Goal: Information Seeking & Learning: Learn about a topic

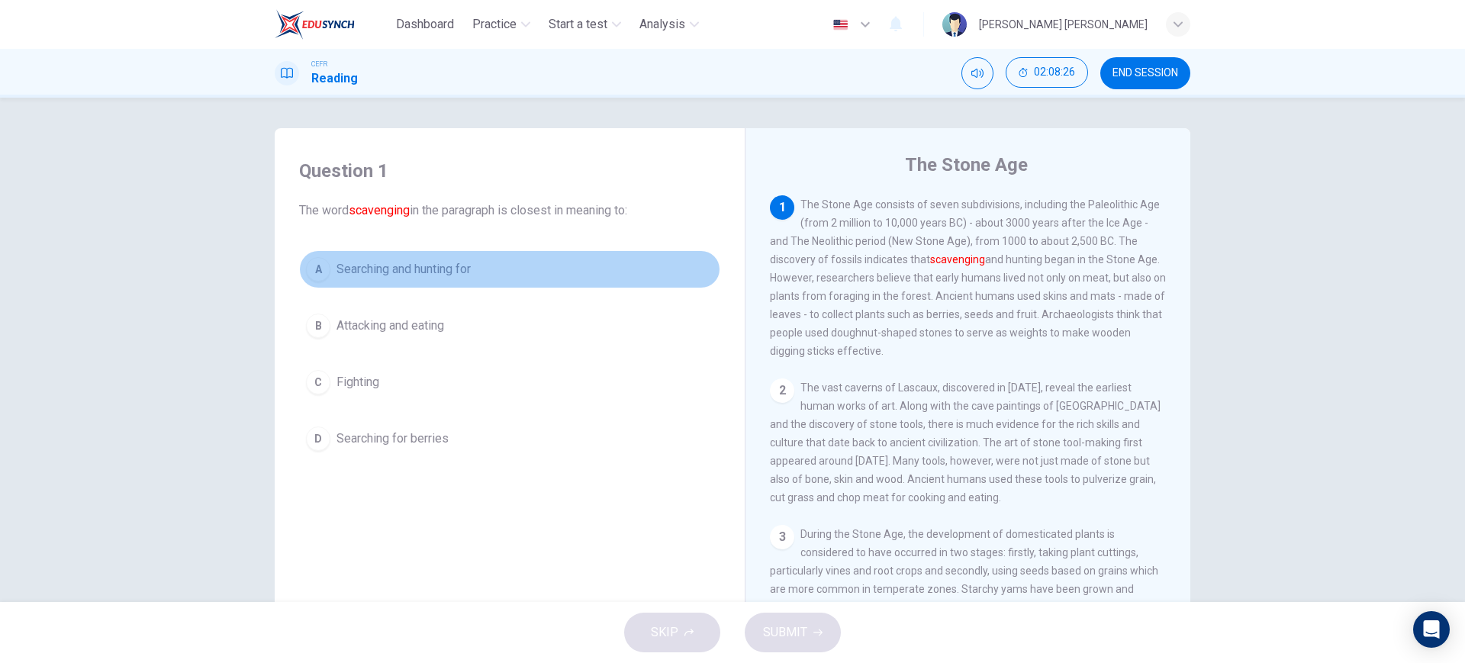
click at [593, 262] on button "A Searching and hunting for" at bounding box center [509, 269] width 421 height 38
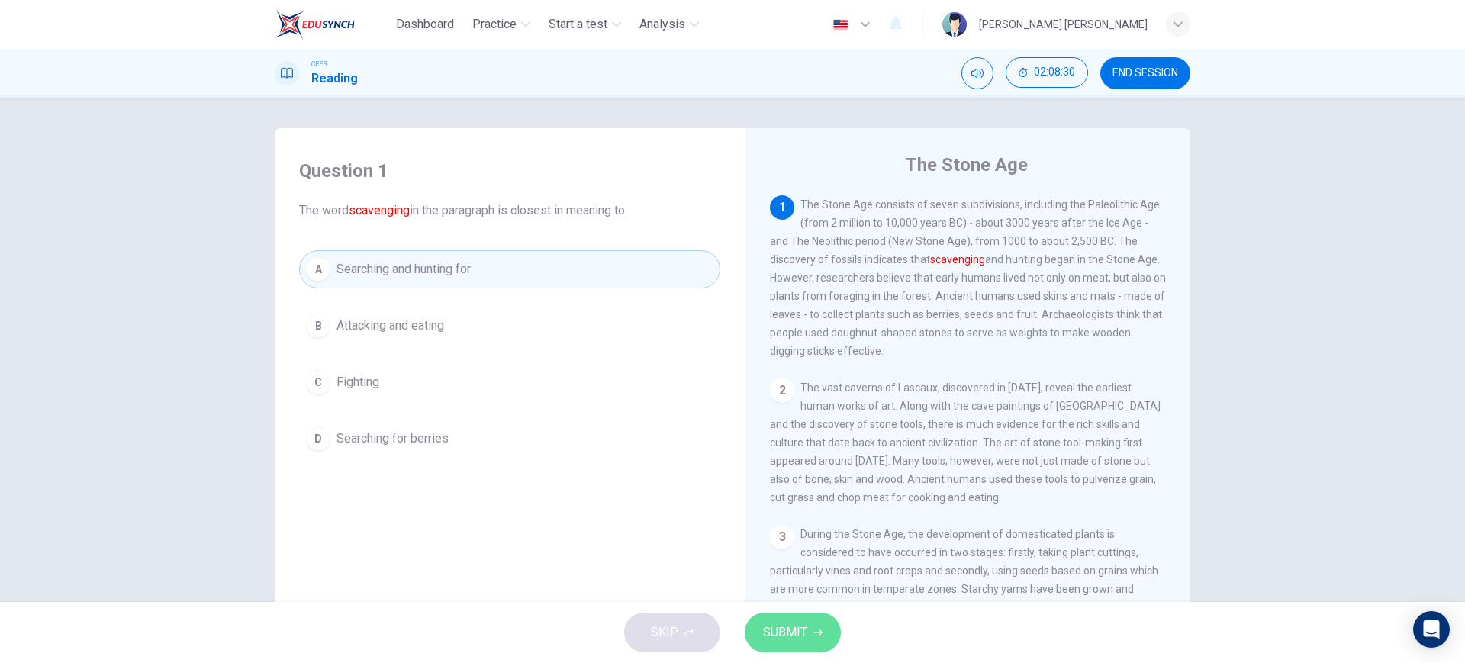
click at [812, 639] on button "SUBMIT" at bounding box center [792, 633] width 96 height 40
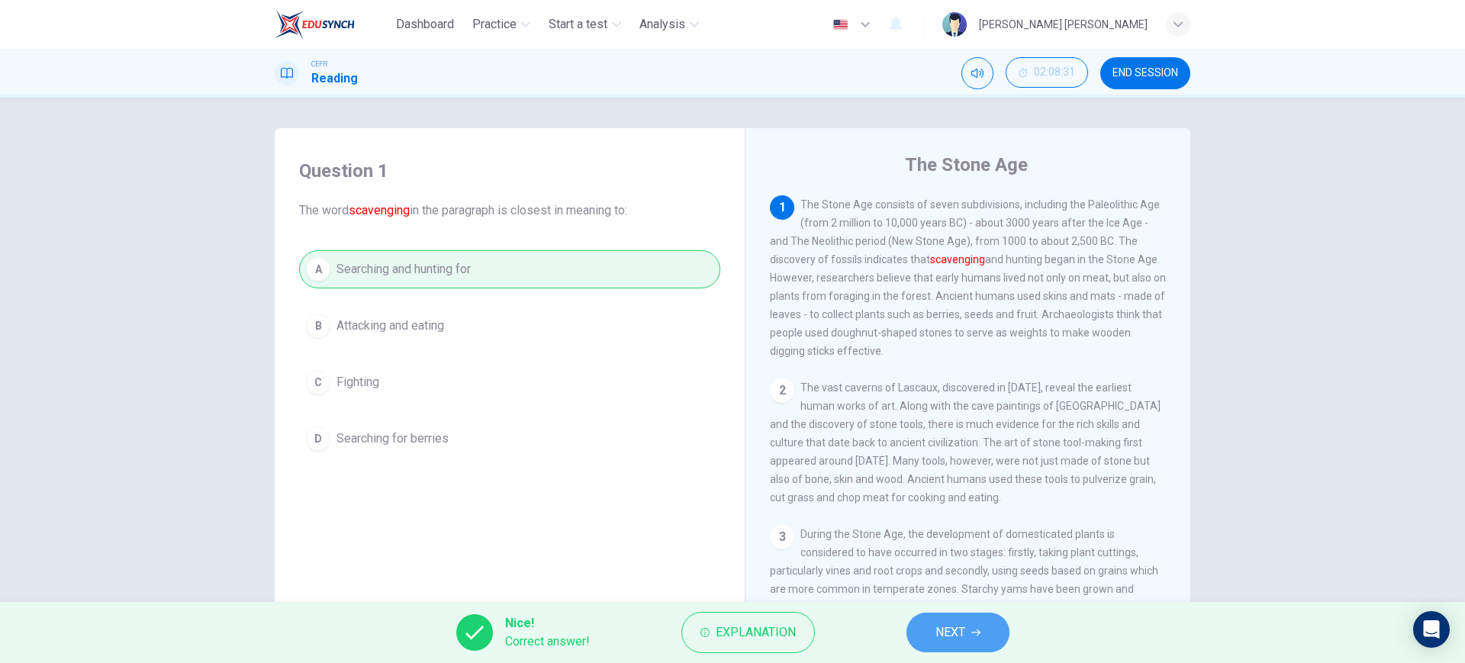
click at [981, 627] on button "NEXT" at bounding box center [957, 633] width 103 height 40
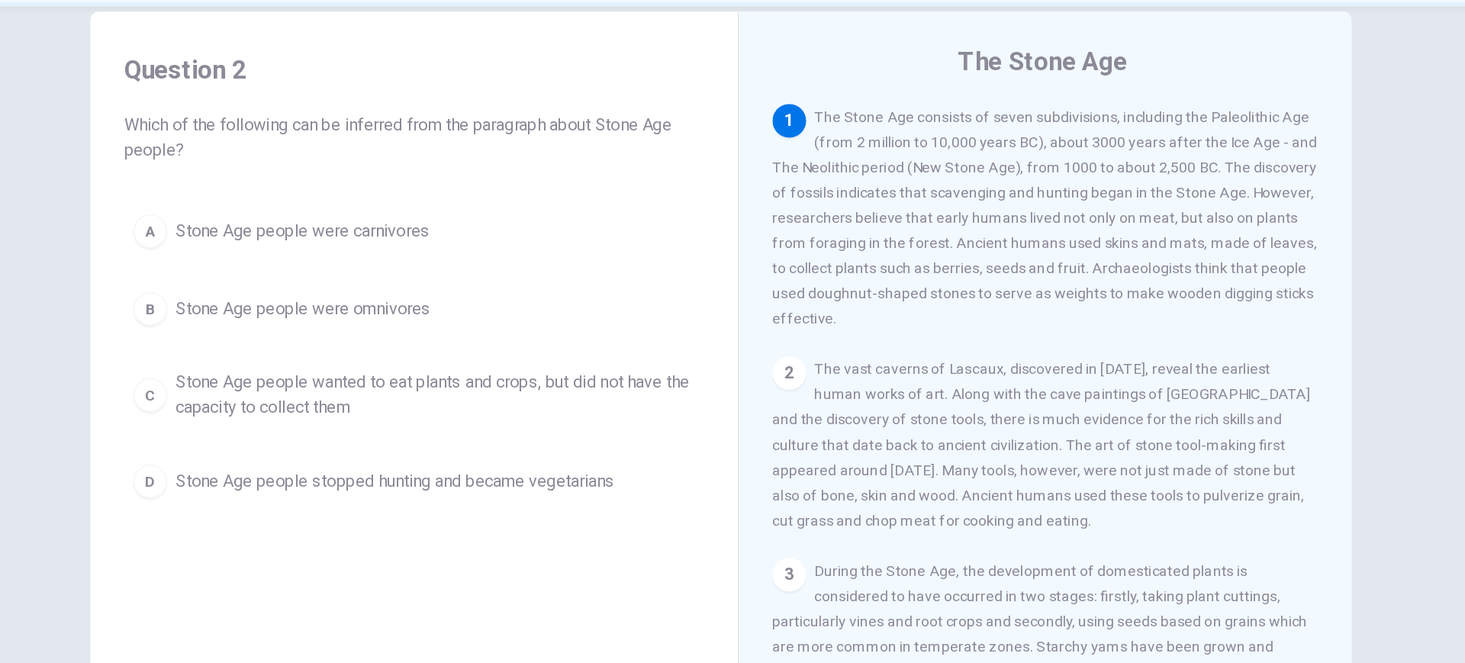
scroll to position [26, 0]
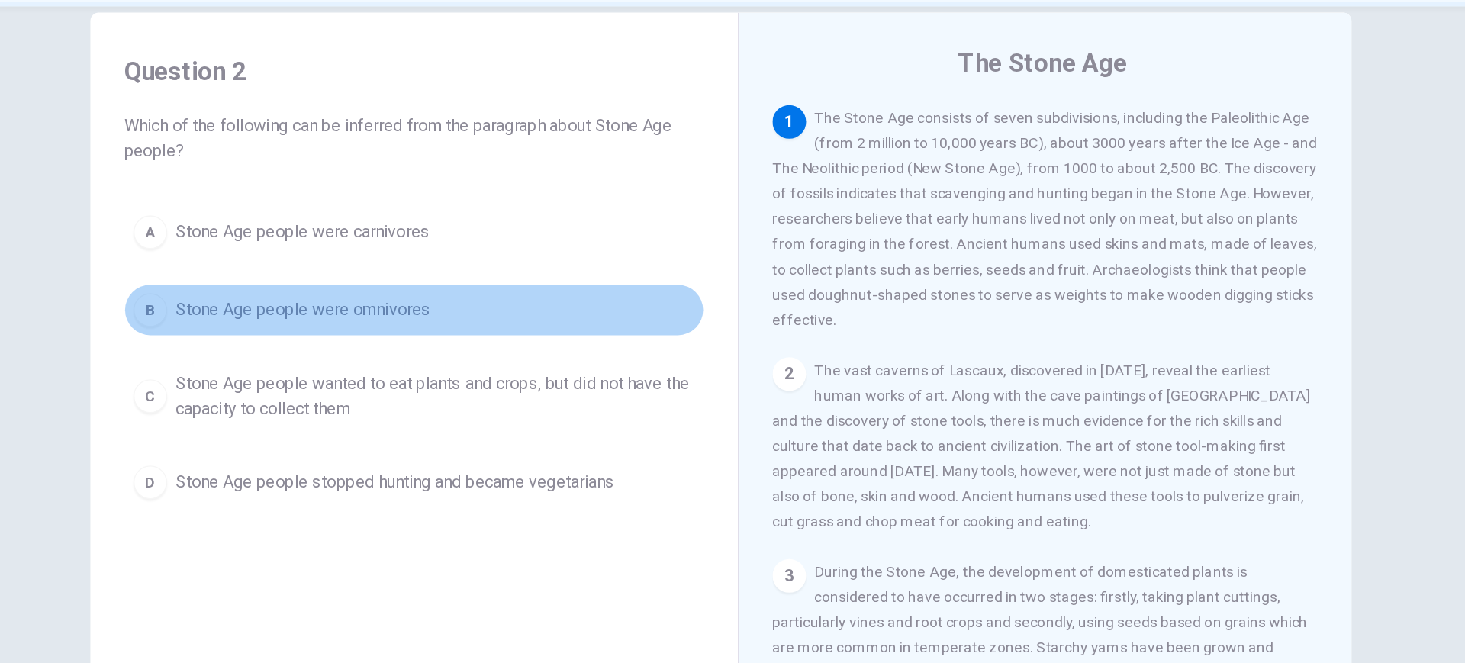
click at [643, 313] on button "B Stone Age people were omnivores" at bounding box center [509, 318] width 421 height 38
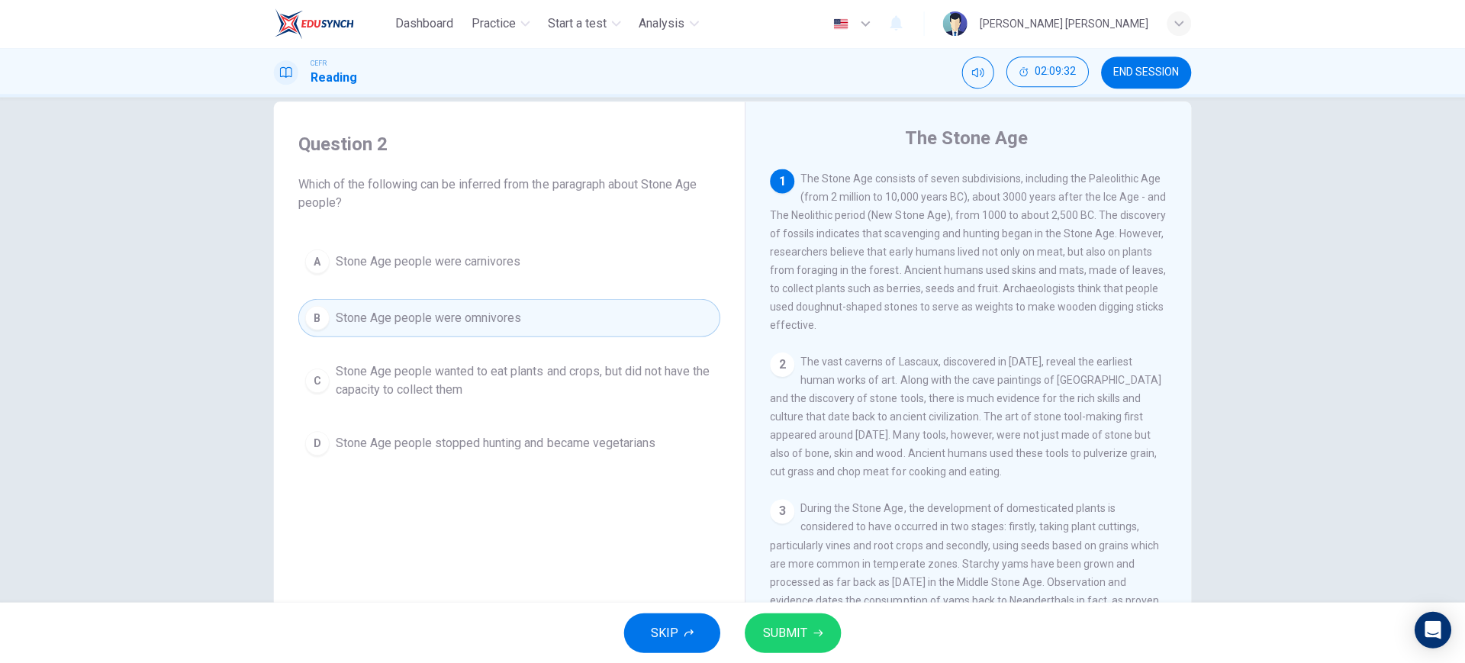
scroll to position [0, 0]
click at [792, 619] on button "SUBMIT" at bounding box center [792, 633] width 96 height 40
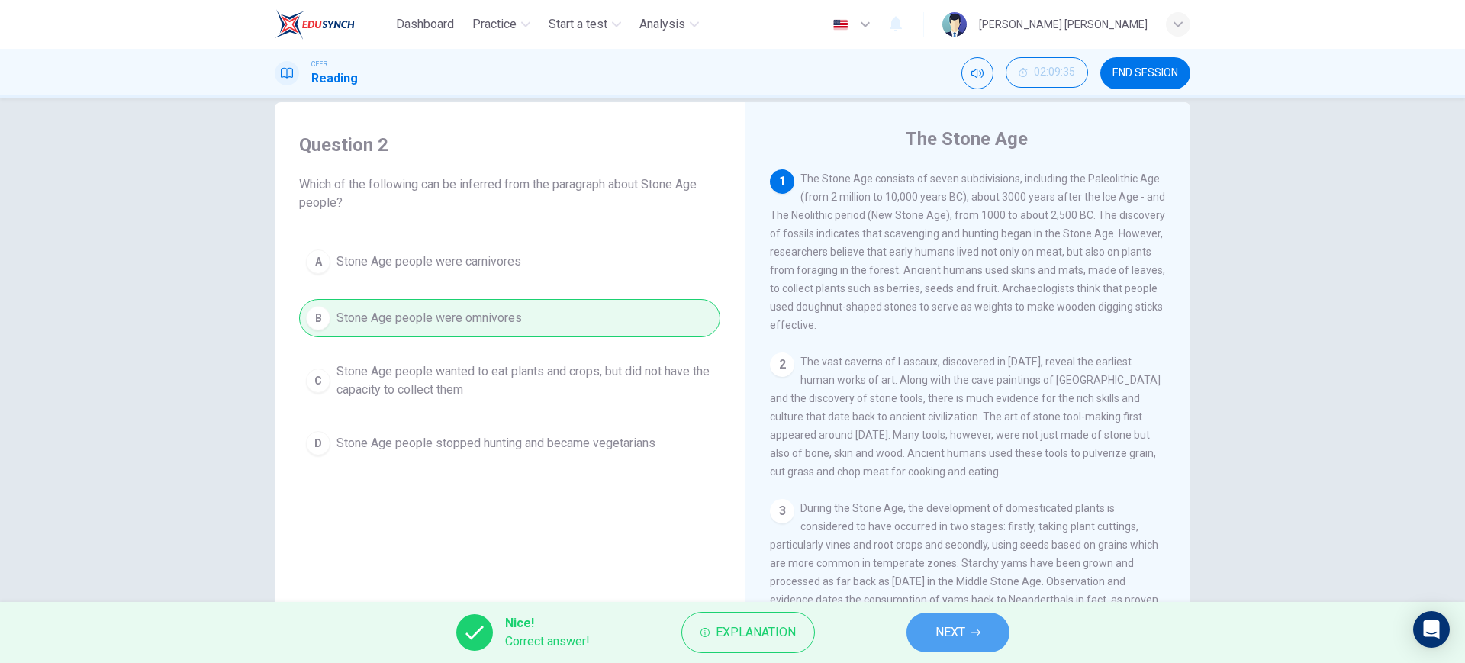
click at [957, 626] on span "NEXT" at bounding box center [950, 632] width 30 height 21
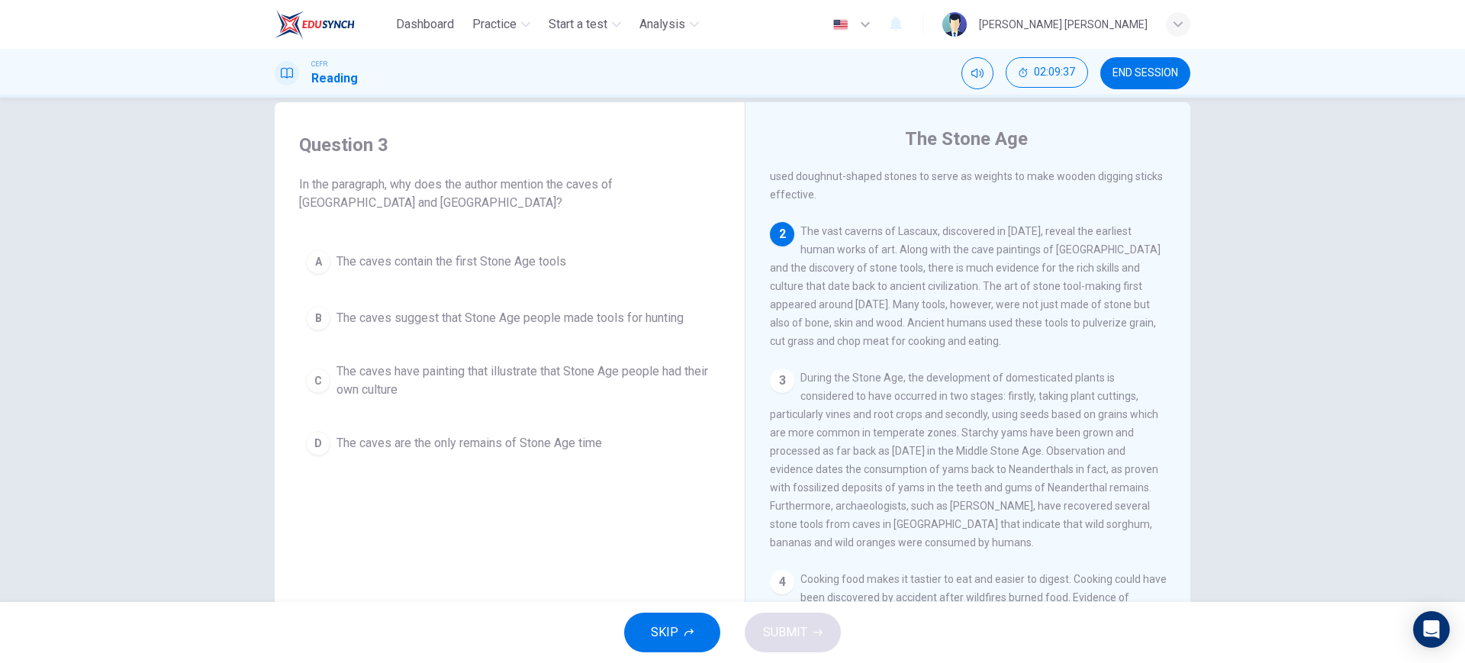
scroll to position [130, 0]
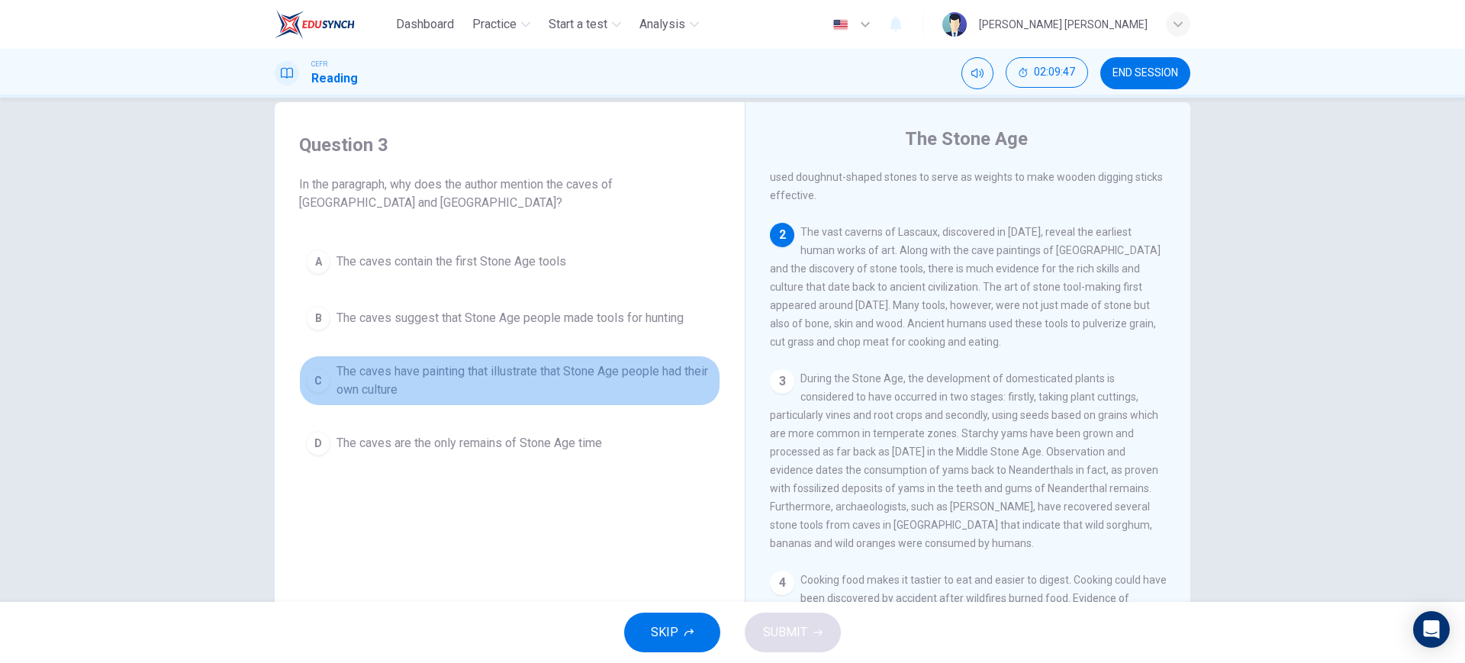
click at [557, 376] on span "The caves have painting that illustrate that Stone Age people had their own cul…" at bounding box center [524, 380] width 377 height 37
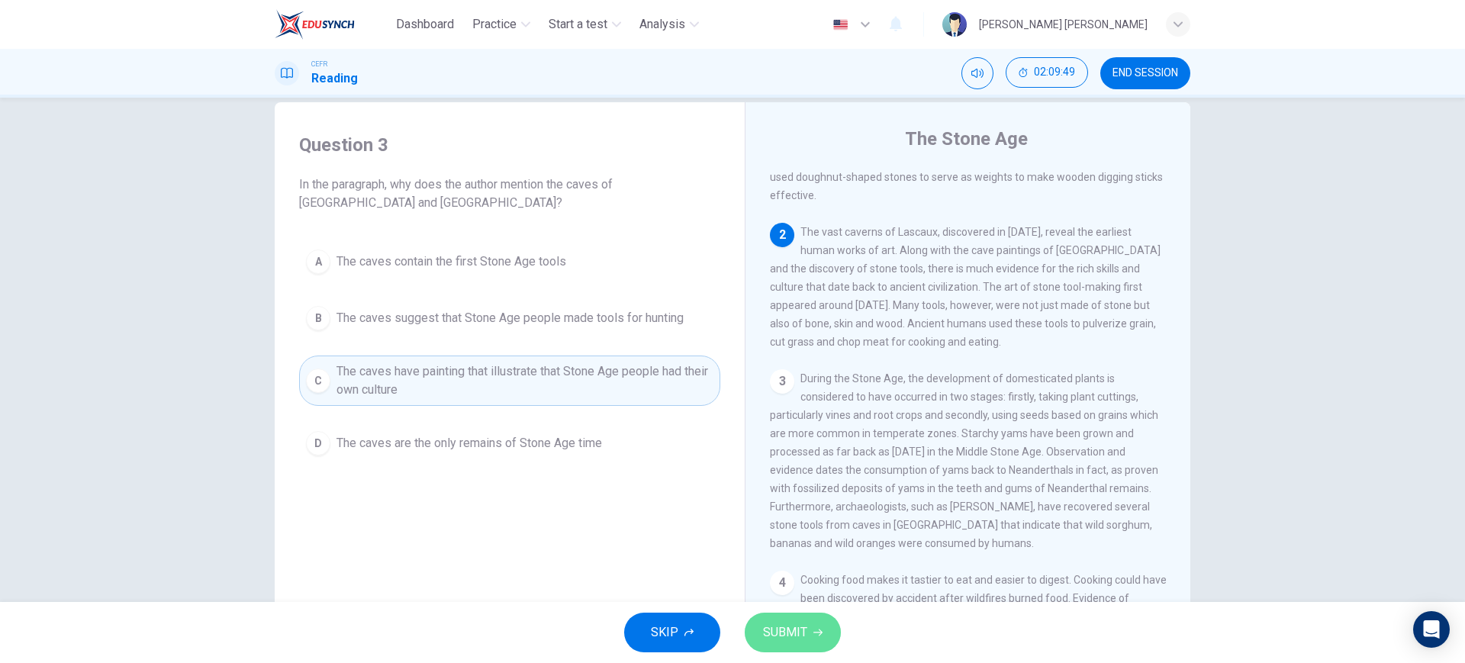
click at [780, 629] on span "SUBMIT" at bounding box center [785, 632] width 44 height 21
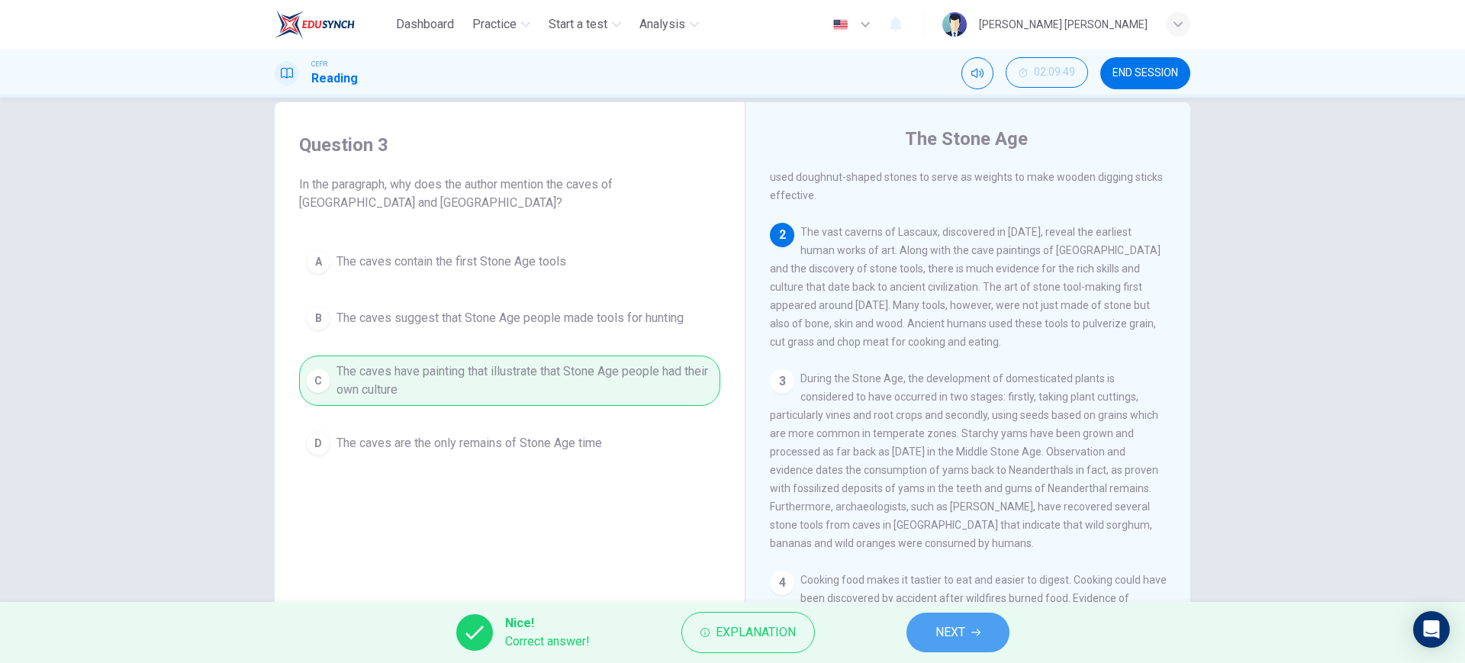
click at [915, 640] on button "NEXT" at bounding box center [957, 633] width 103 height 40
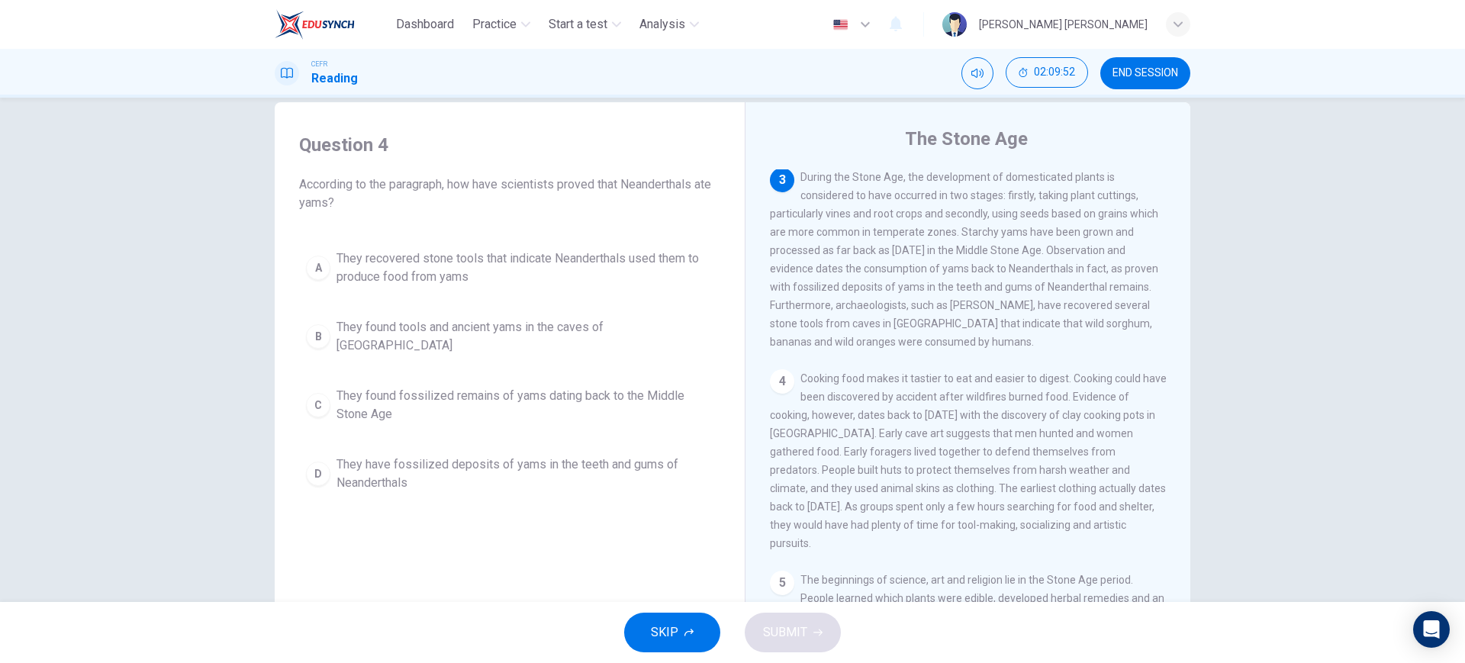
scroll to position [332, 0]
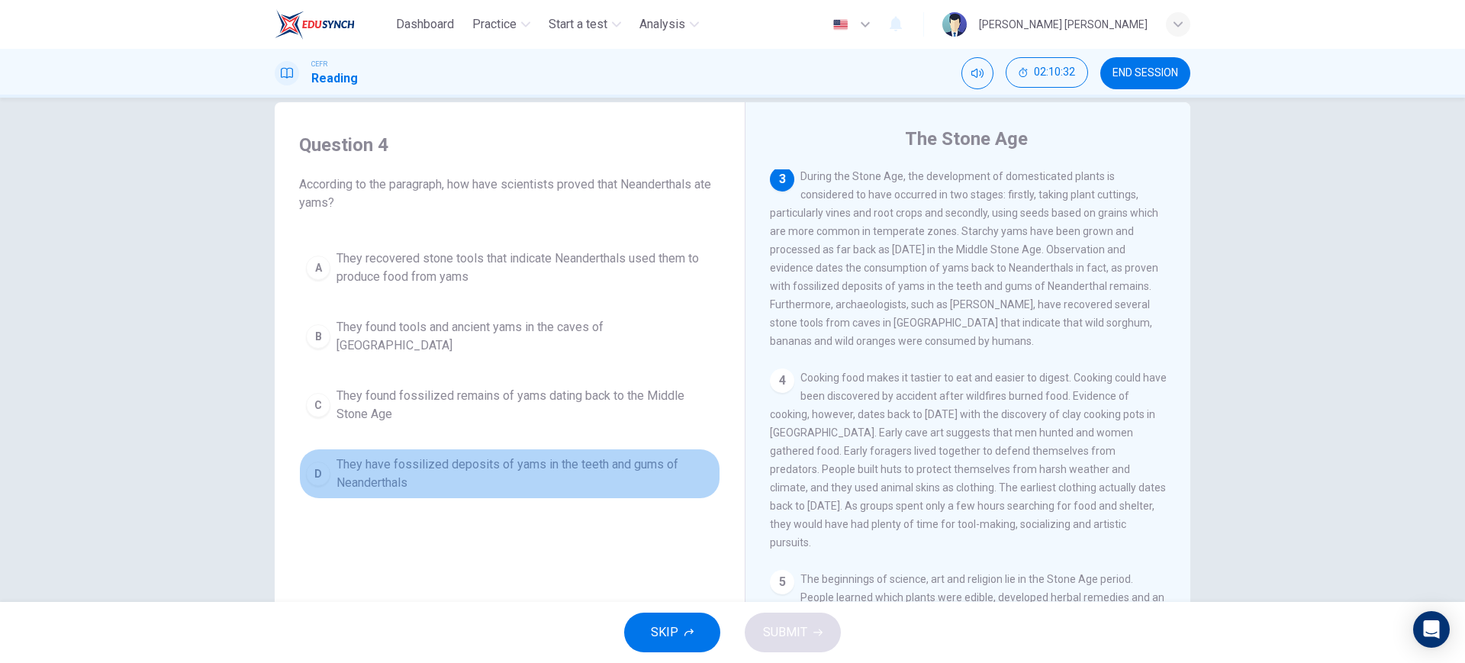
click at [587, 457] on span "They have fossilized deposits of yams in the teeth and gums of Neanderthals" at bounding box center [524, 473] width 377 height 37
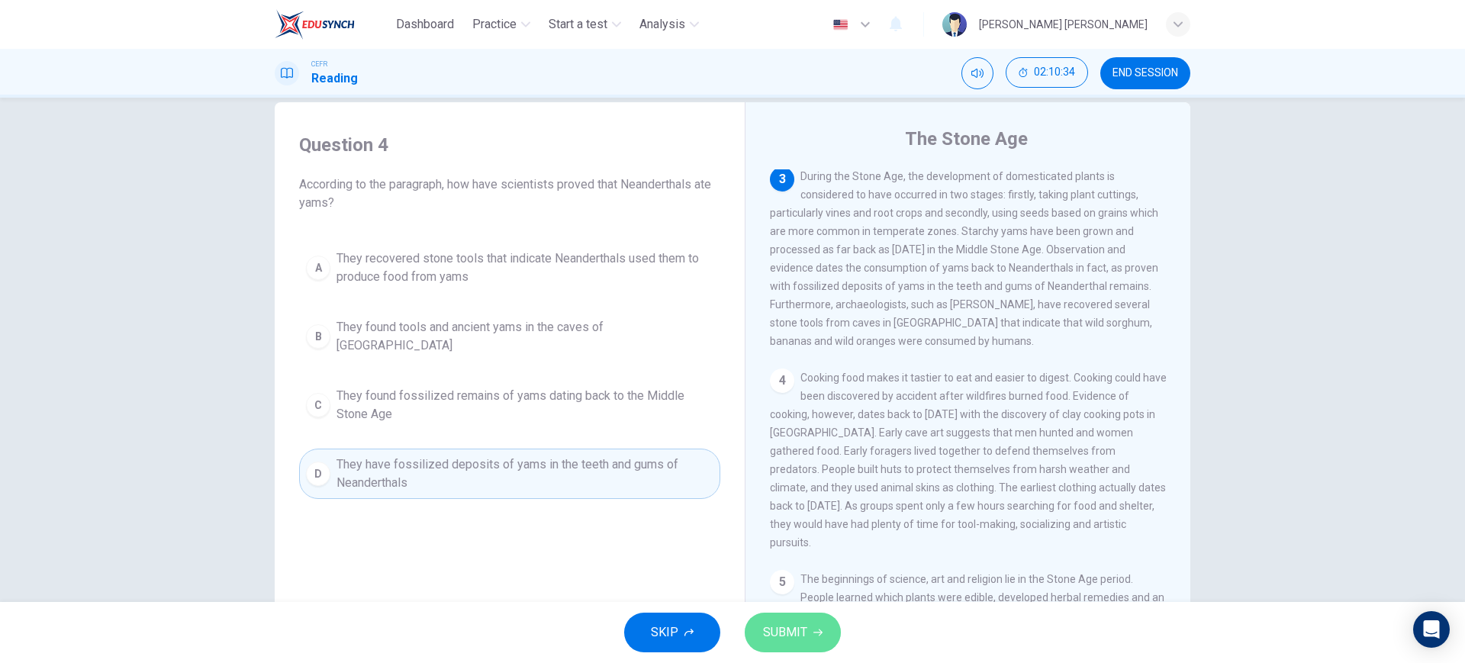
click at [777, 623] on span "SUBMIT" at bounding box center [785, 632] width 44 height 21
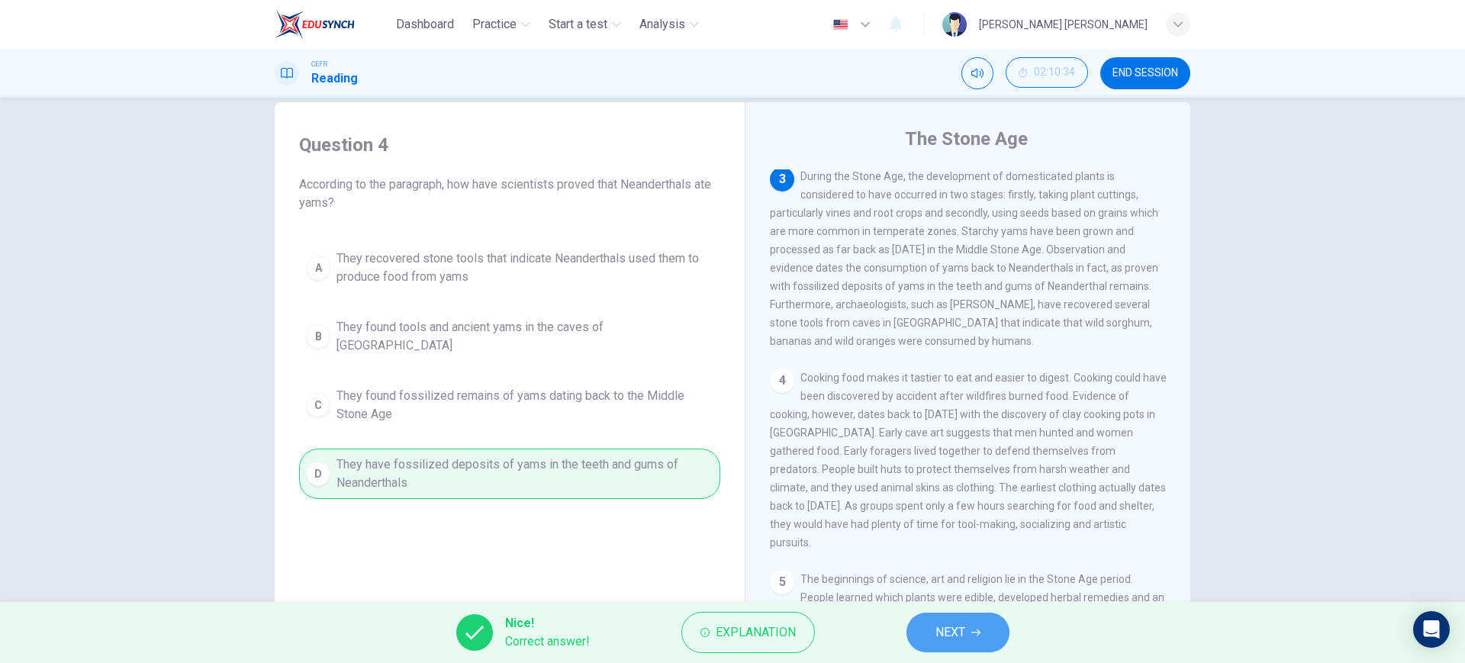
click at [940, 622] on span "NEXT" at bounding box center [950, 632] width 30 height 21
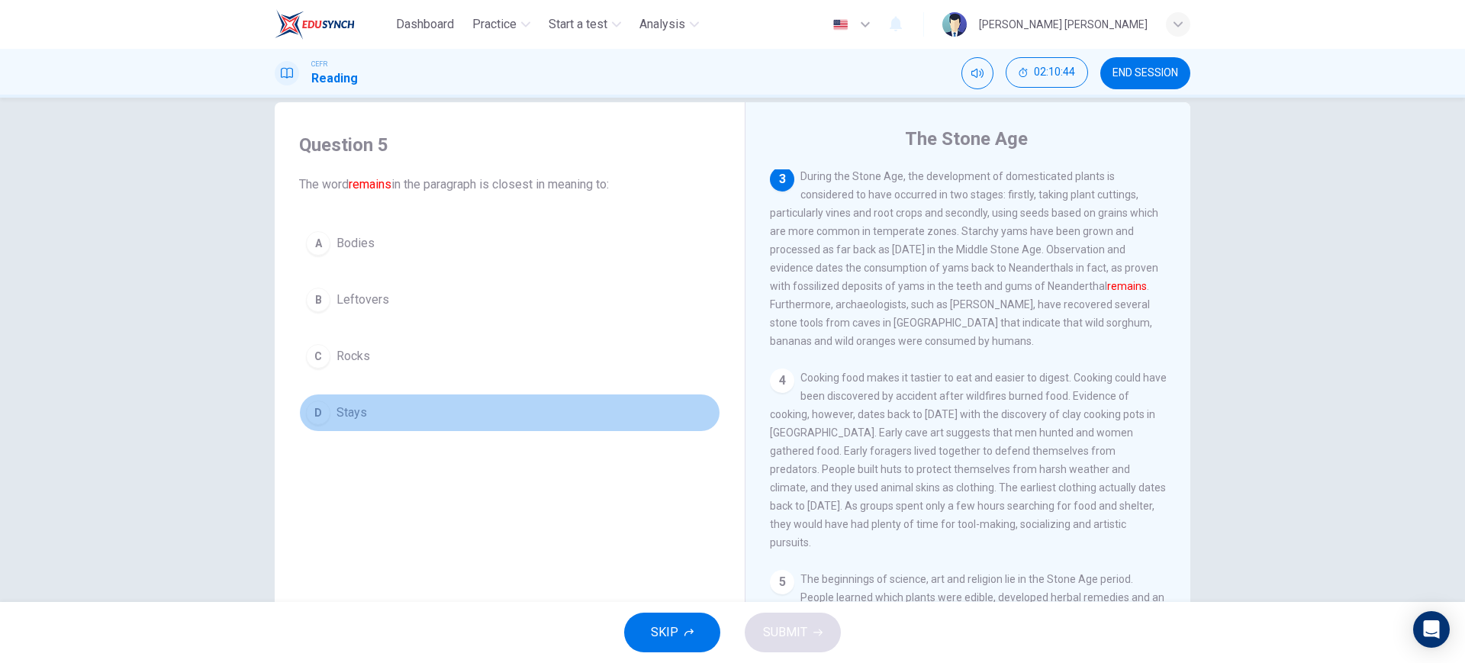
click at [568, 430] on button "D Stays" at bounding box center [509, 413] width 421 height 38
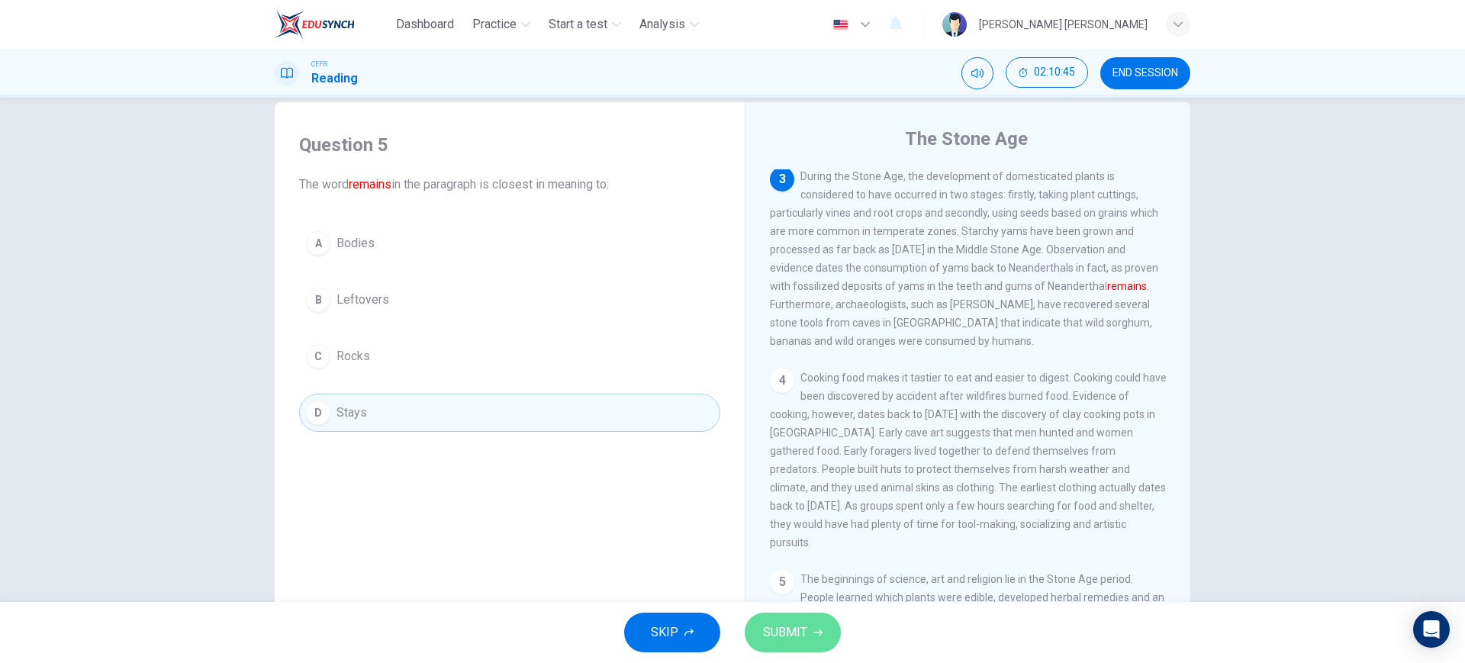
click at [799, 624] on span "SUBMIT" at bounding box center [785, 632] width 44 height 21
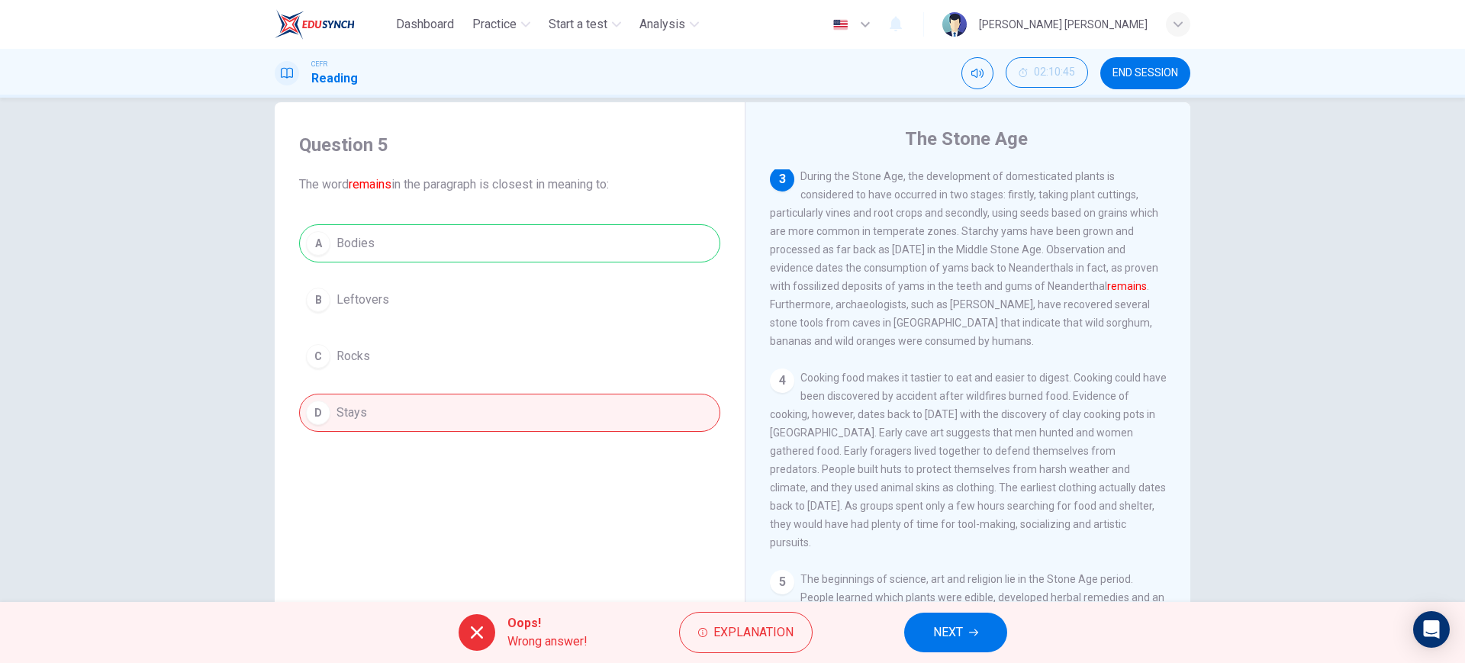
click at [929, 617] on button "NEXT" at bounding box center [955, 633] width 103 height 40
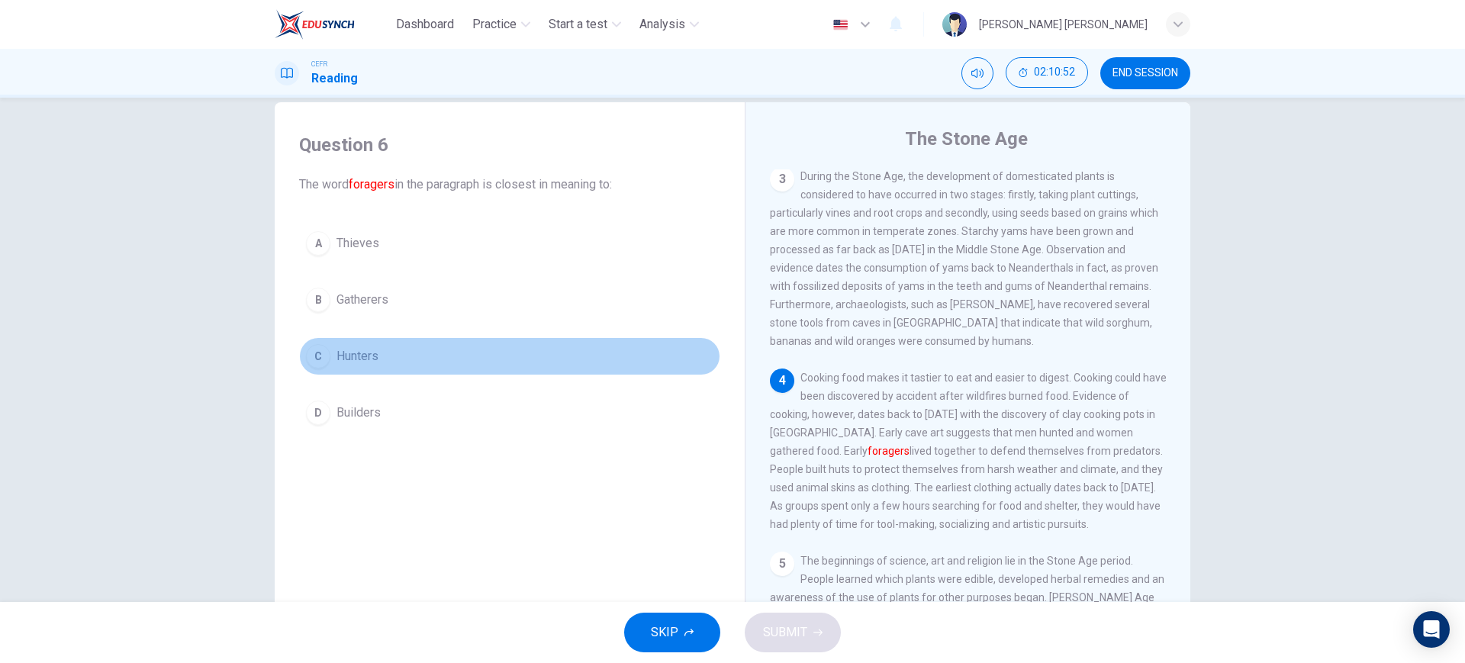
click at [554, 351] on button "C Hunters" at bounding box center [509, 356] width 421 height 38
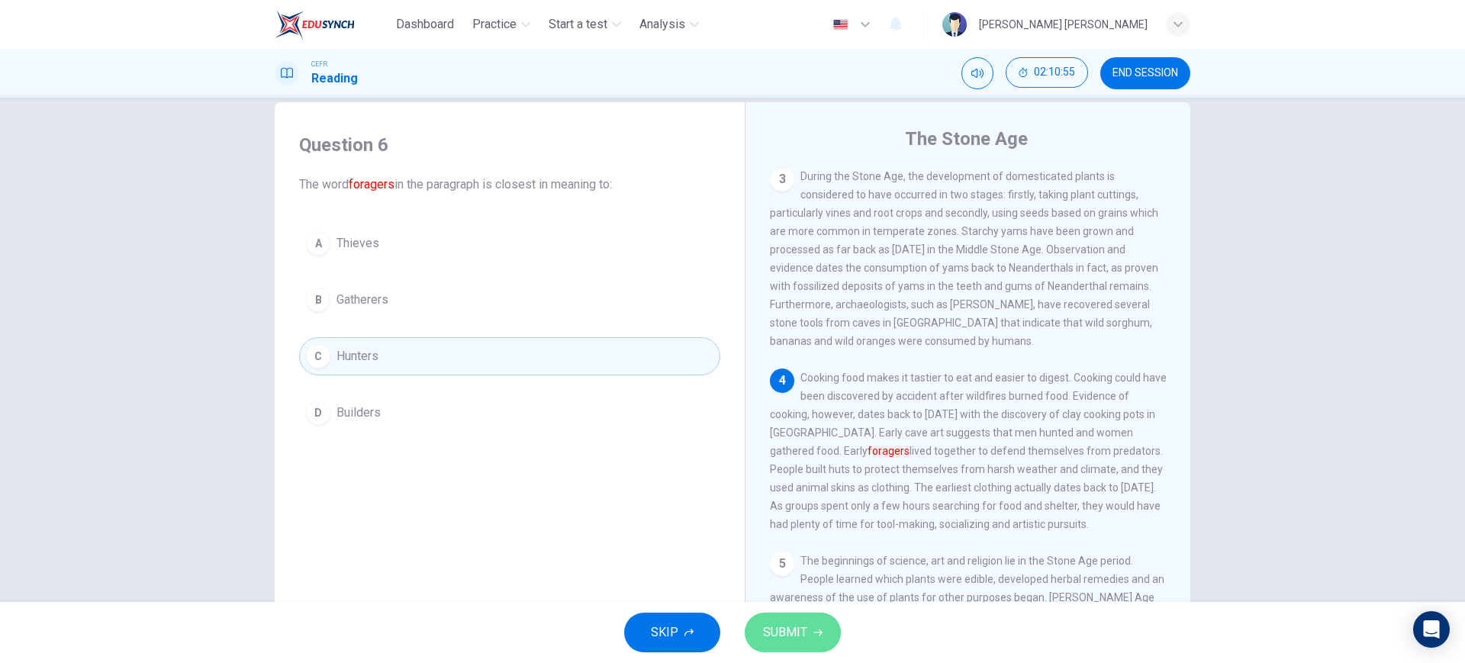
click at [785, 616] on button "SUBMIT" at bounding box center [792, 633] width 96 height 40
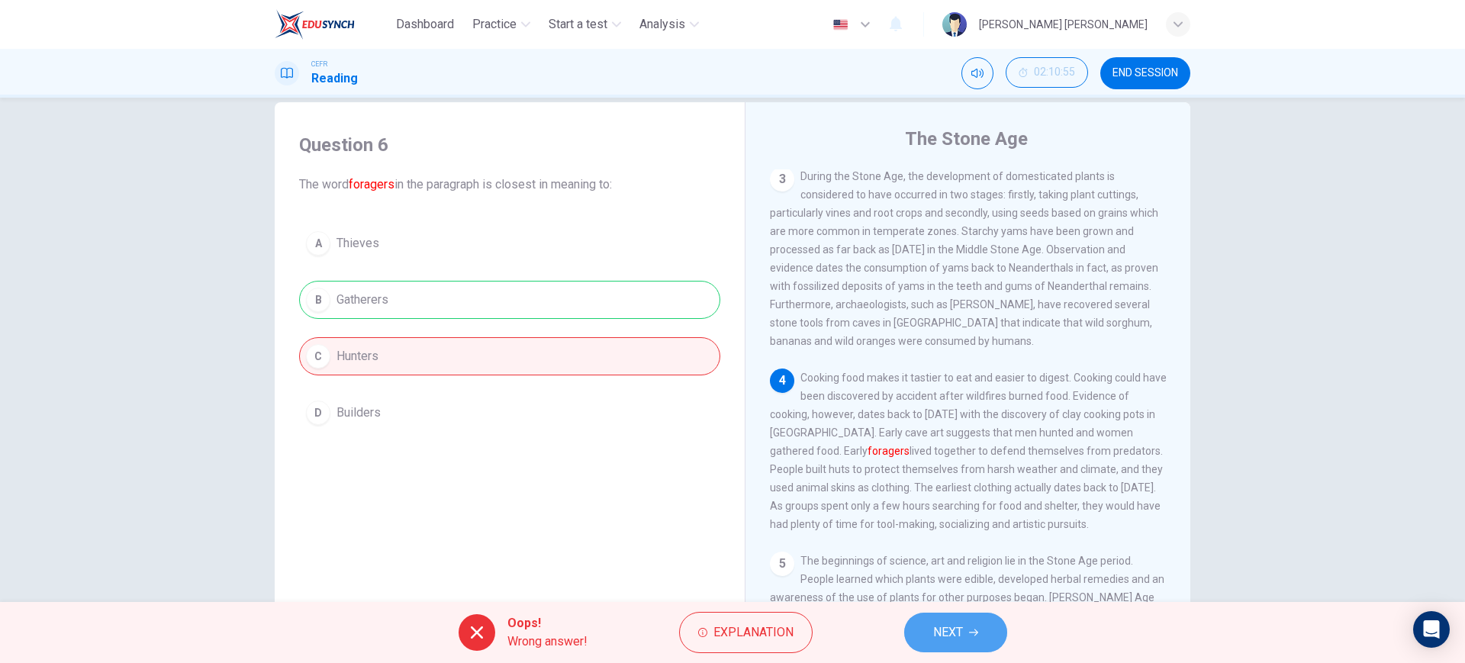
click at [933, 629] on span "NEXT" at bounding box center [948, 632] width 30 height 21
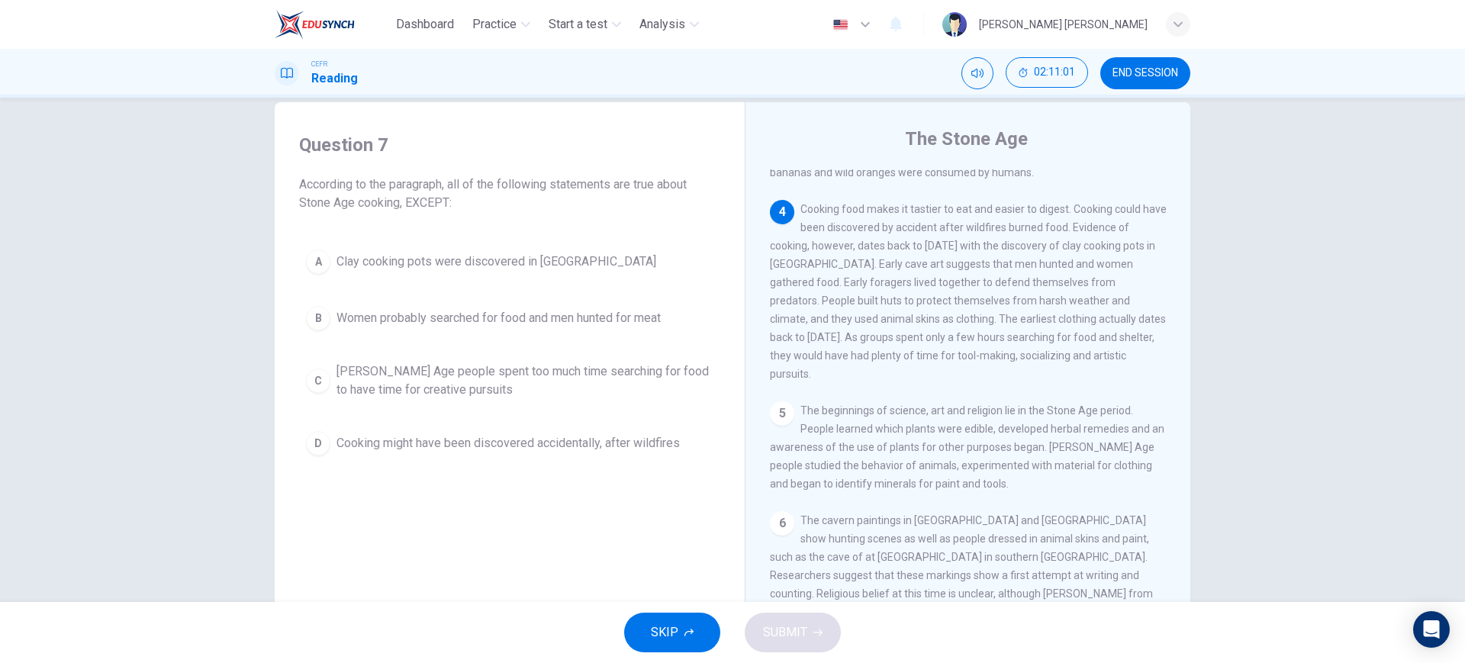
scroll to position [500, 0]
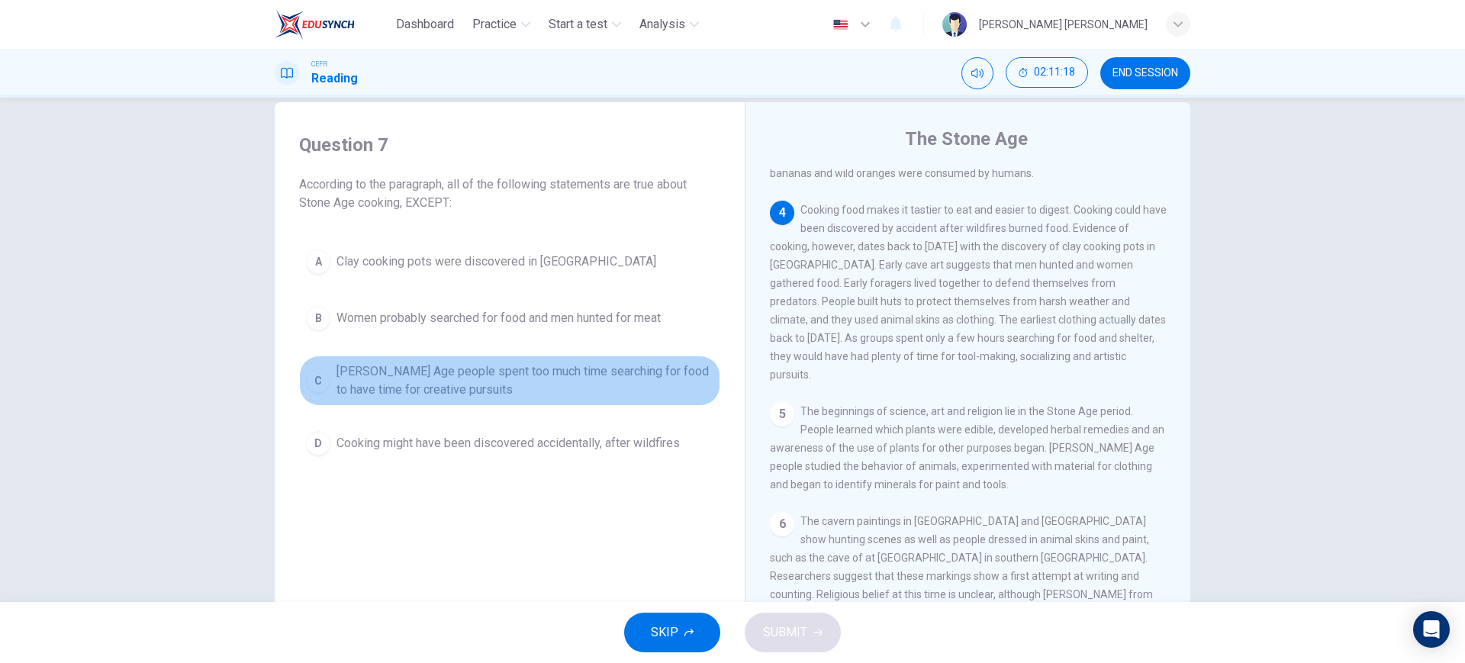
click at [677, 377] on span "[PERSON_NAME] Age people spent too much time searching for food to have time fo…" at bounding box center [524, 380] width 377 height 37
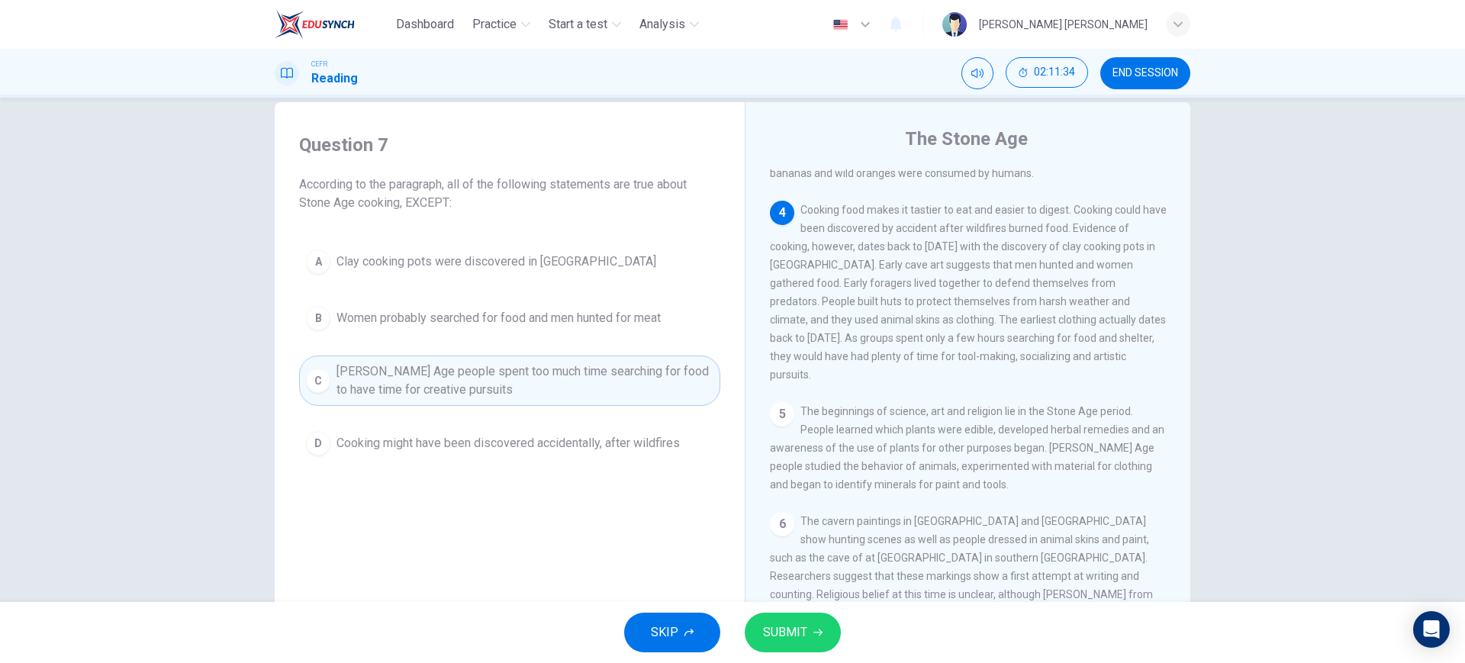
click at [813, 628] on icon "button" at bounding box center [817, 632] width 9 height 9
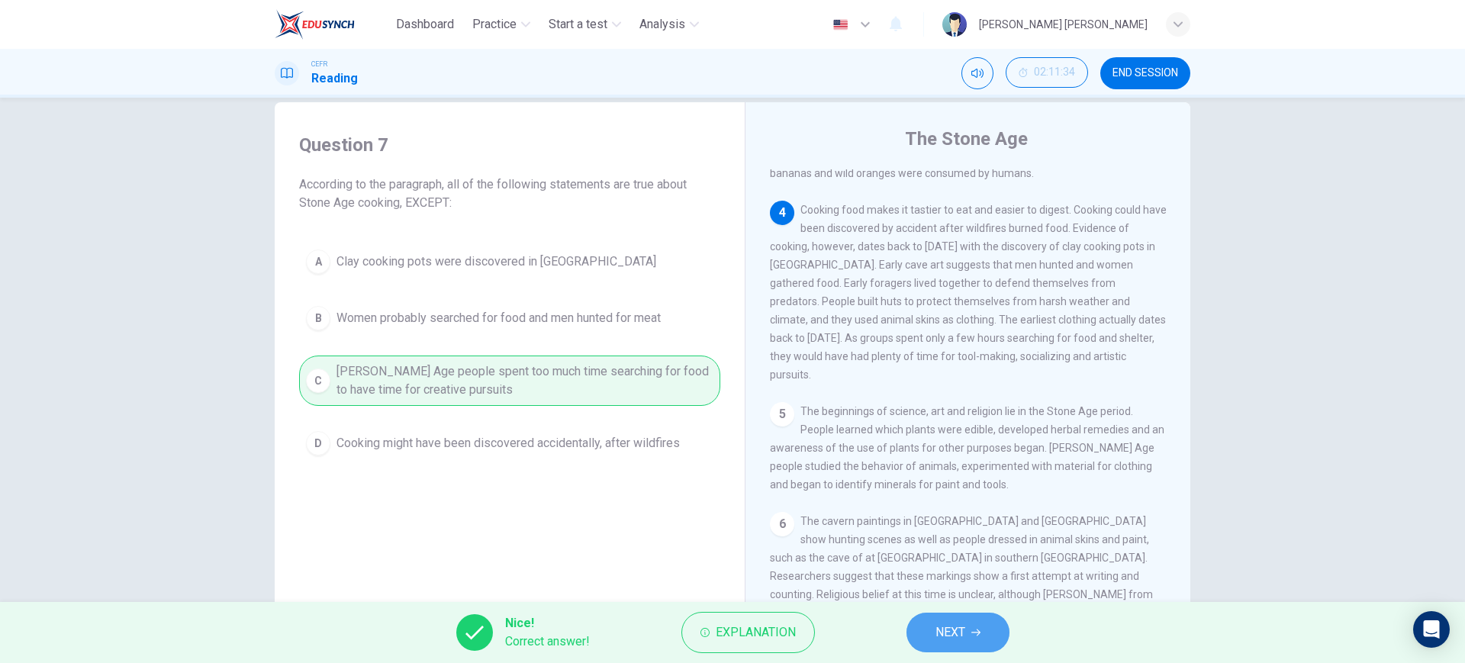
click at [937, 640] on span "NEXT" at bounding box center [950, 632] width 30 height 21
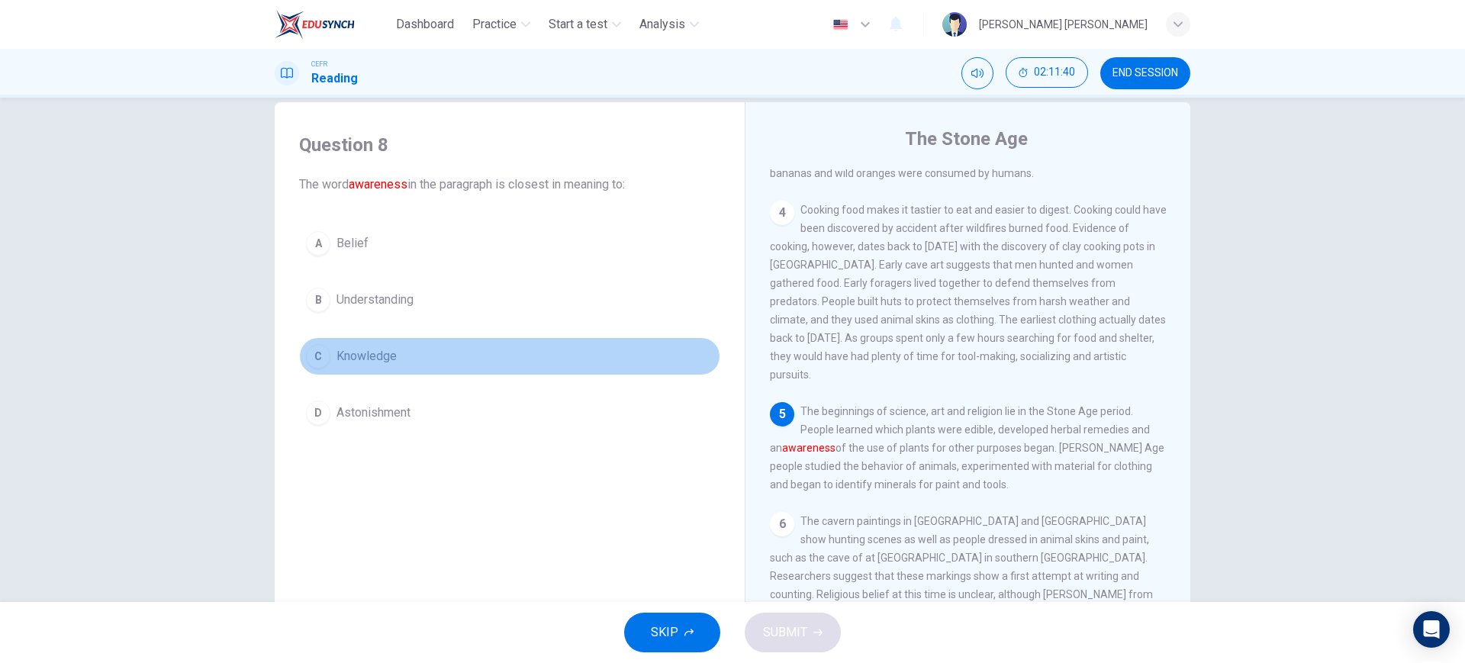
click at [561, 366] on button "C Knowledge" at bounding box center [509, 356] width 421 height 38
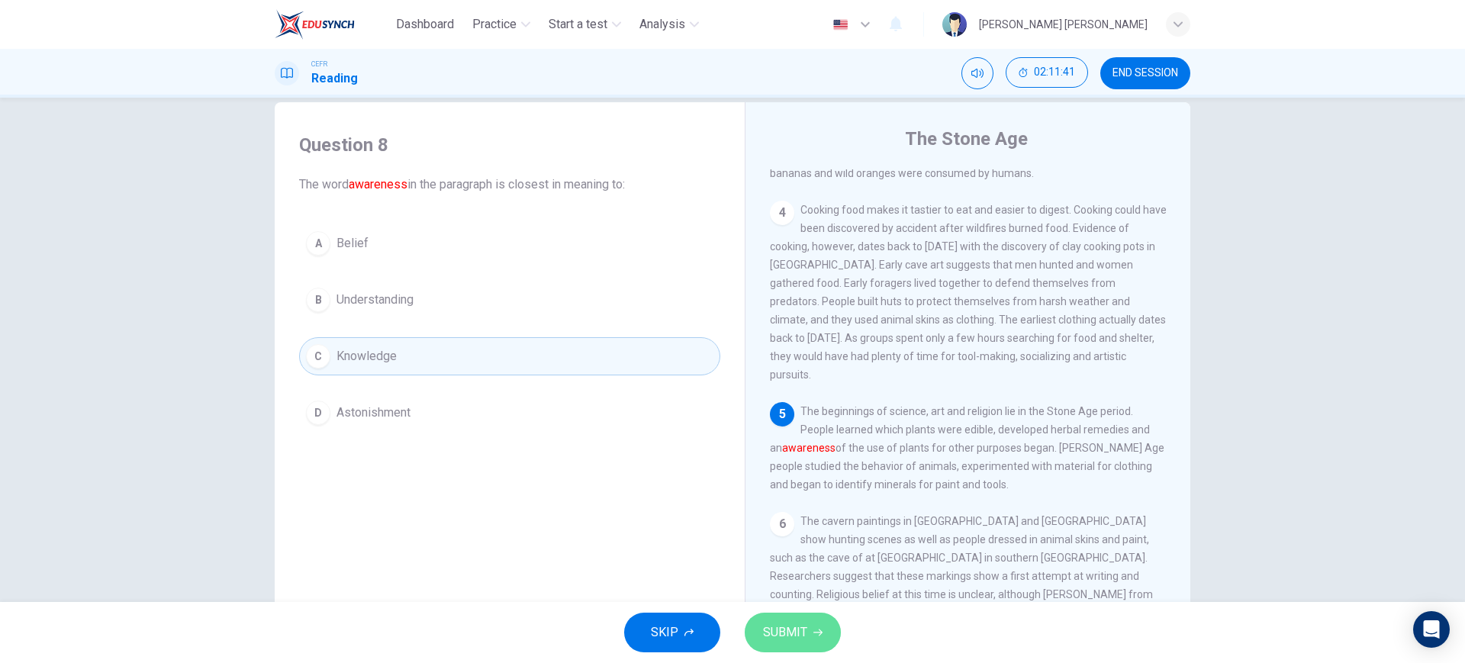
click at [796, 644] on button "SUBMIT" at bounding box center [792, 633] width 96 height 40
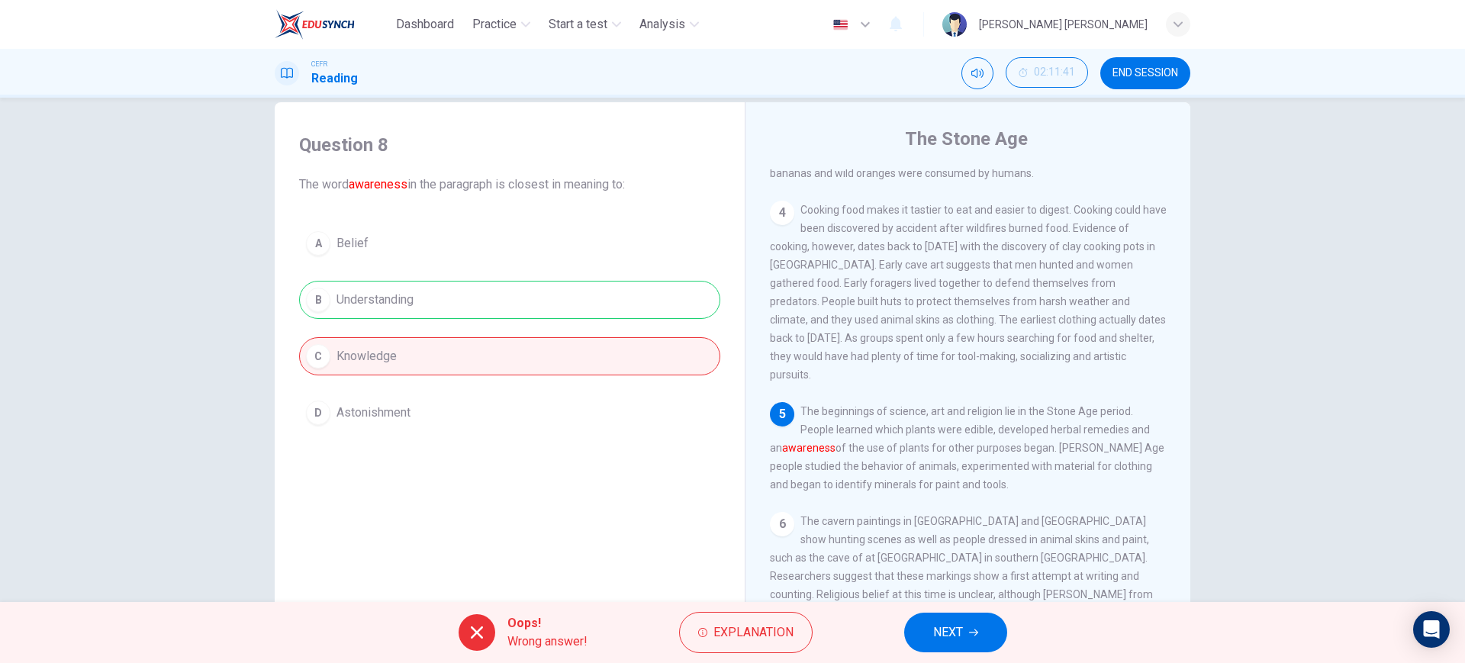
click at [972, 628] on icon "button" at bounding box center [973, 632] width 9 height 9
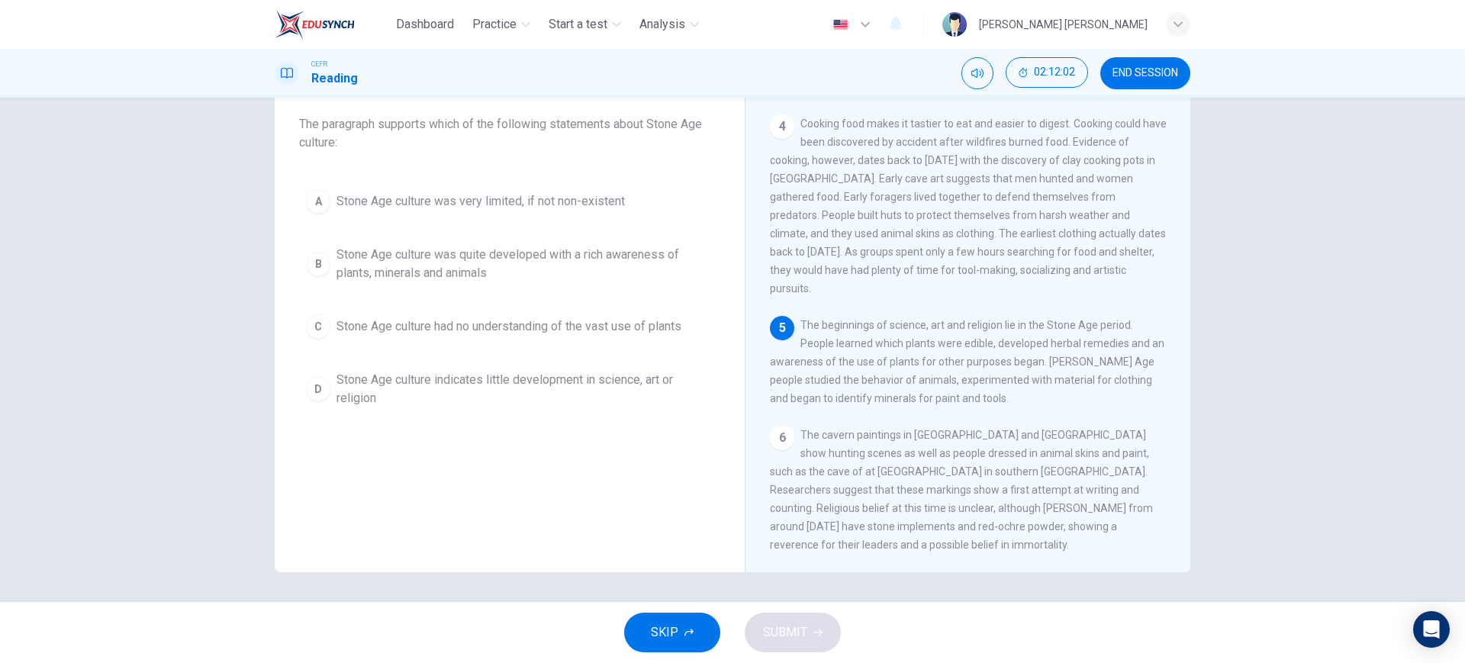
scroll to position [87, 0]
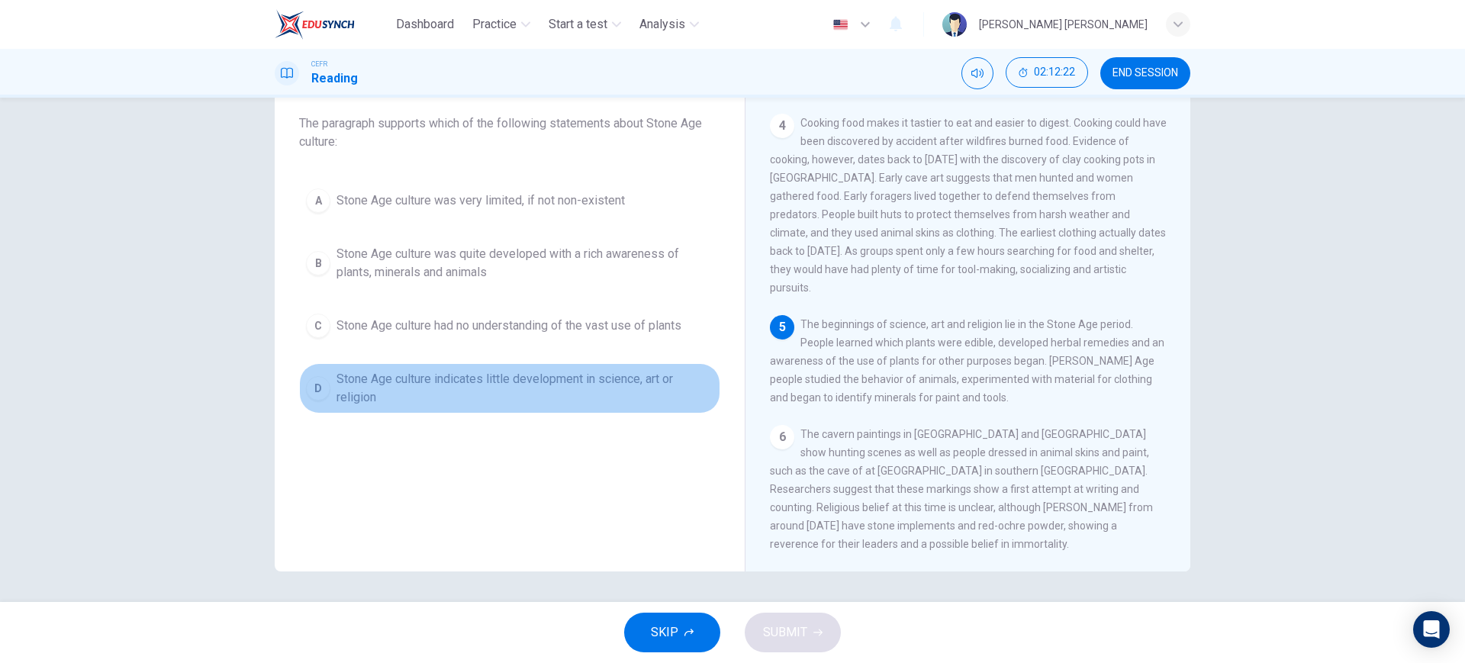
click at [583, 408] on button "D Stone Age culture indicates little development in science, art or religion" at bounding box center [509, 388] width 421 height 50
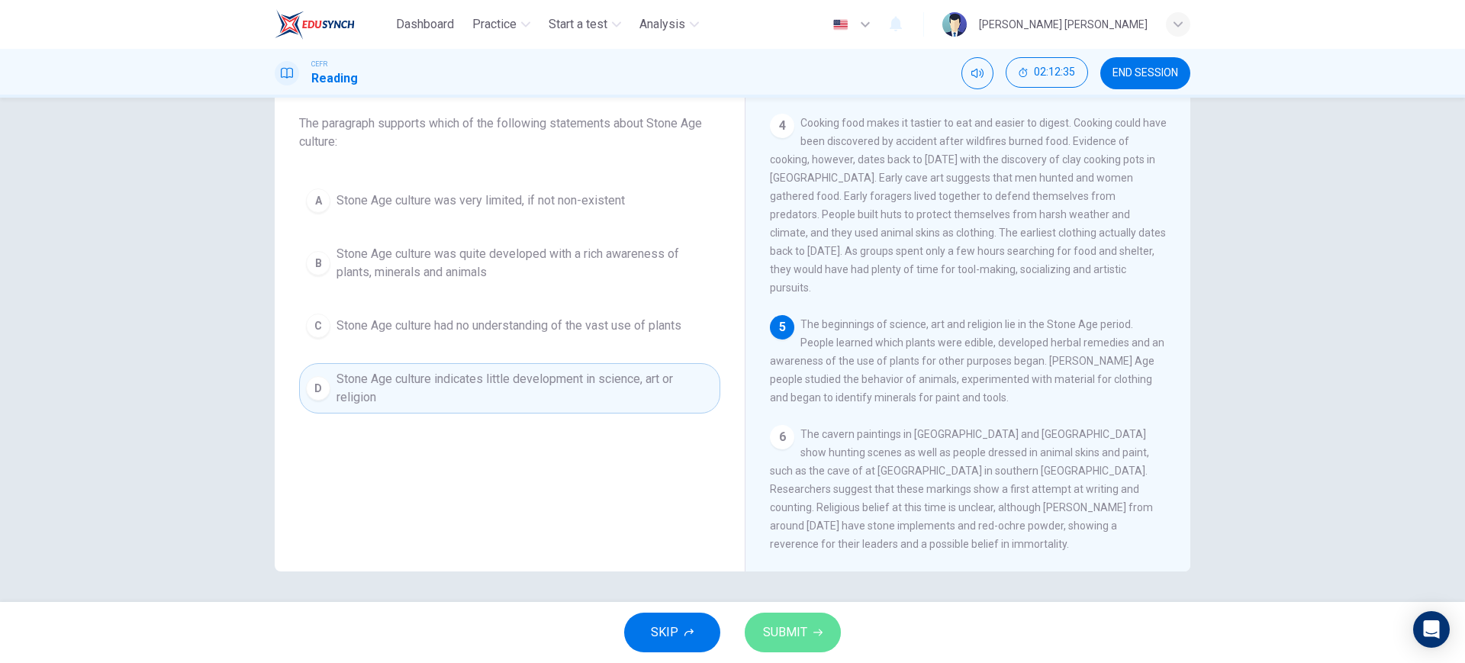
click at [821, 625] on button "SUBMIT" at bounding box center [792, 633] width 96 height 40
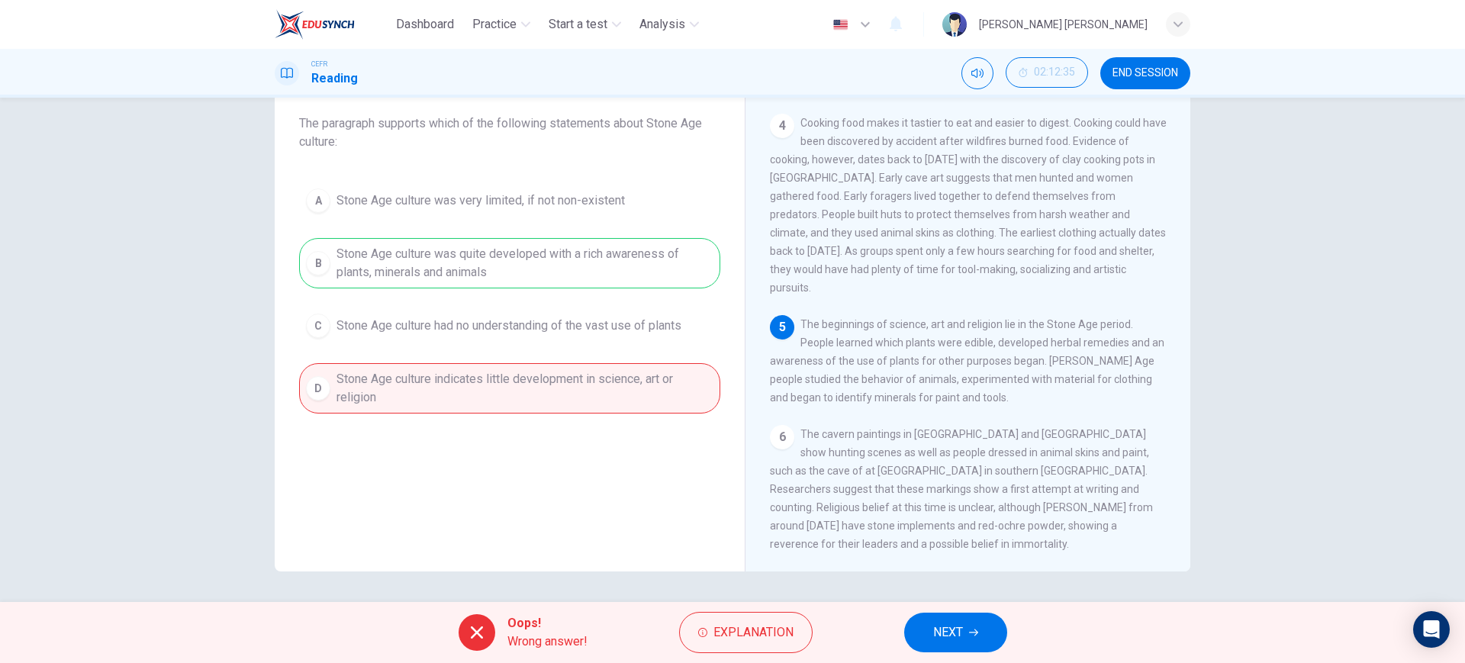
click at [934, 661] on div "Oops! Wrong answer! Explanation NEXT" at bounding box center [732, 632] width 1465 height 61
click at [935, 658] on div "Oops! Wrong answer! Explanation NEXT" at bounding box center [732, 632] width 1465 height 61
click at [946, 640] on span "NEXT" at bounding box center [948, 632] width 30 height 21
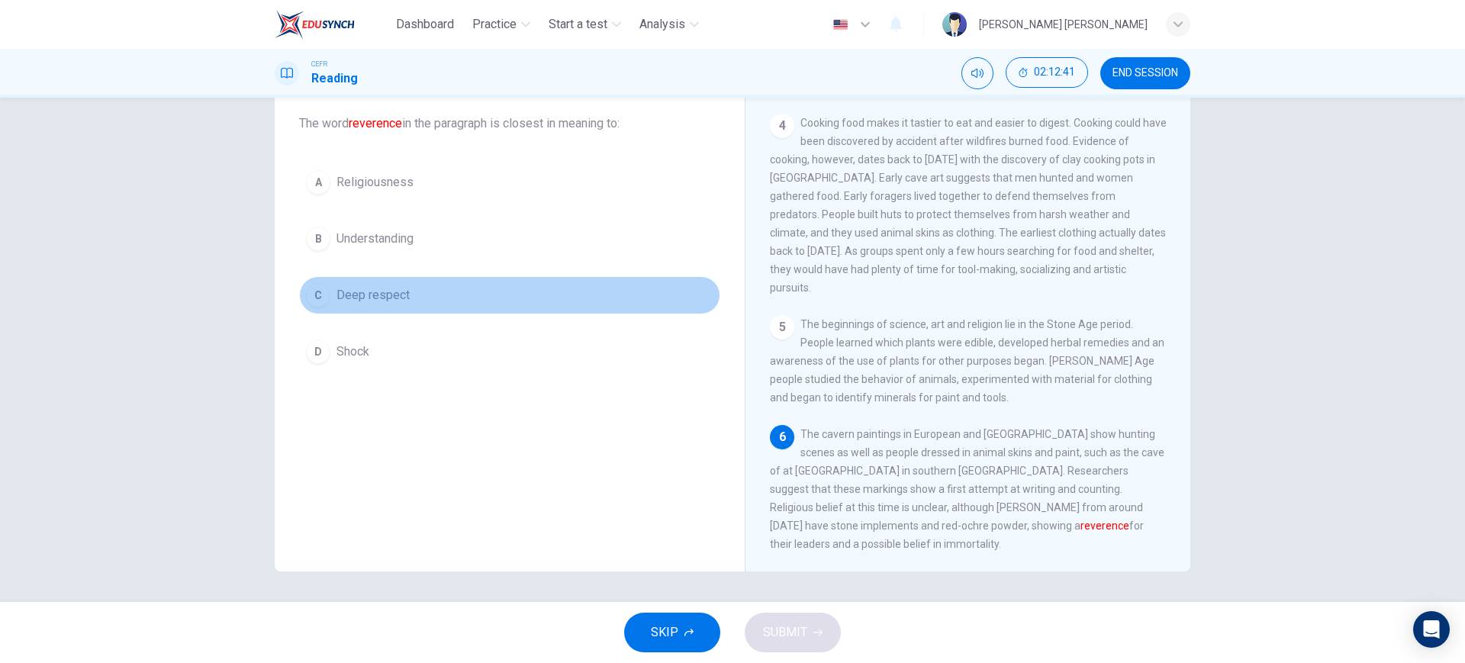
click at [553, 299] on button "C Deep respect" at bounding box center [509, 295] width 421 height 38
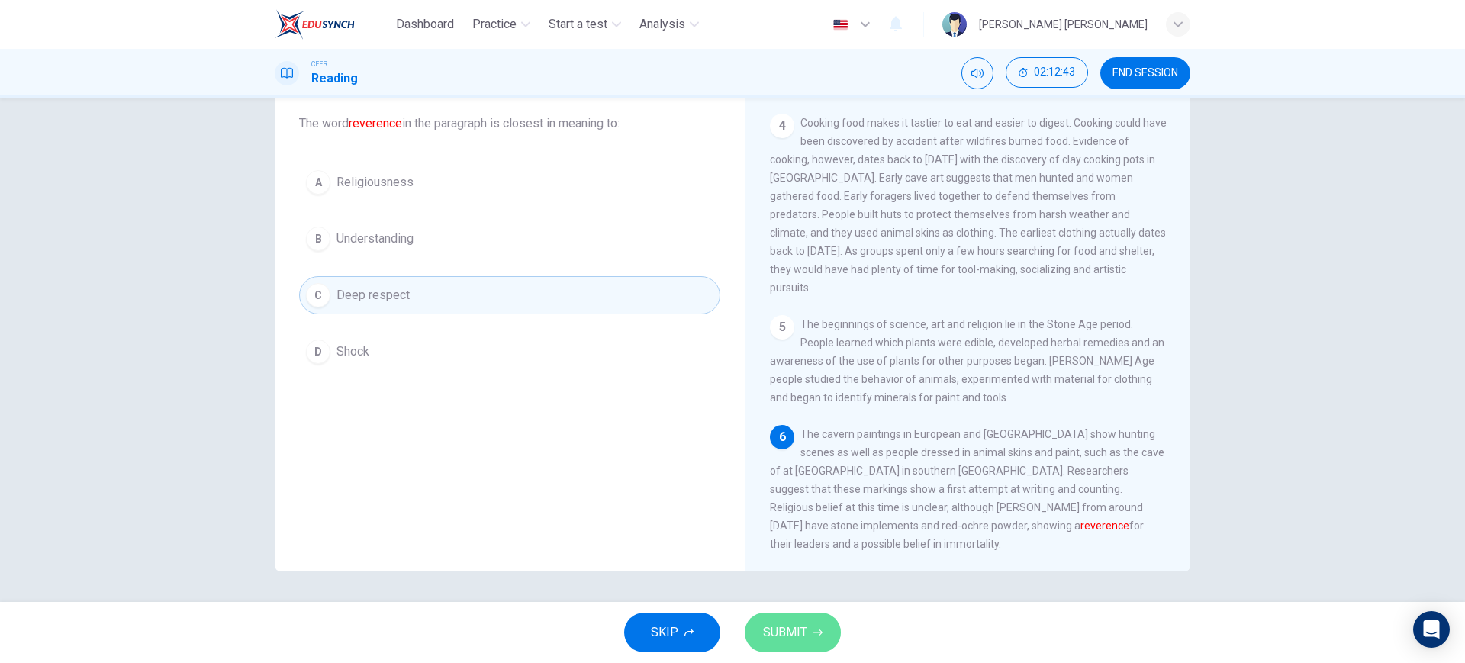
click at [809, 635] on button "SUBMIT" at bounding box center [792, 633] width 96 height 40
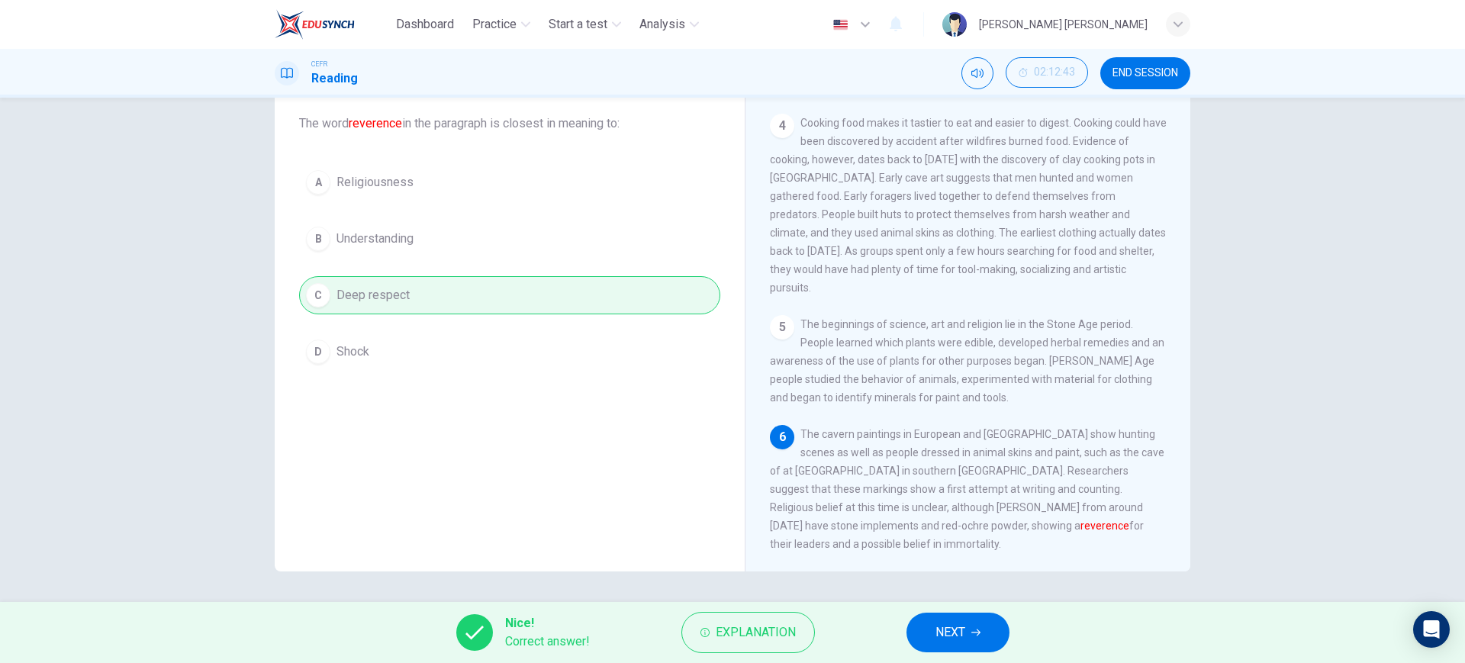
click at [938, 632] on span "NEXT" at bounding box center [950, 632] width 30 height 21
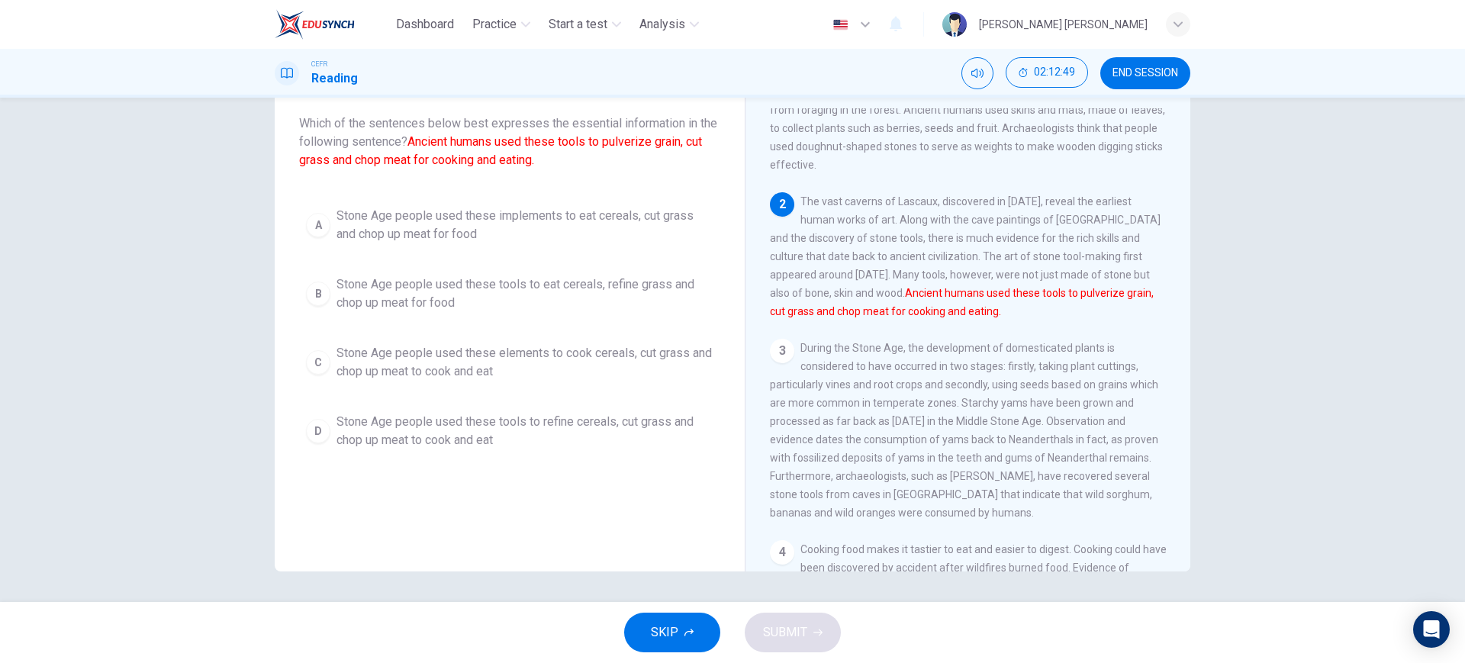
scroll to position [101, 0]
click at [600, 322] on div "A Stone Age people used these implements to eat cereals, cut grass and chop up …" at bounding box center [509, 328] width 421 height 256
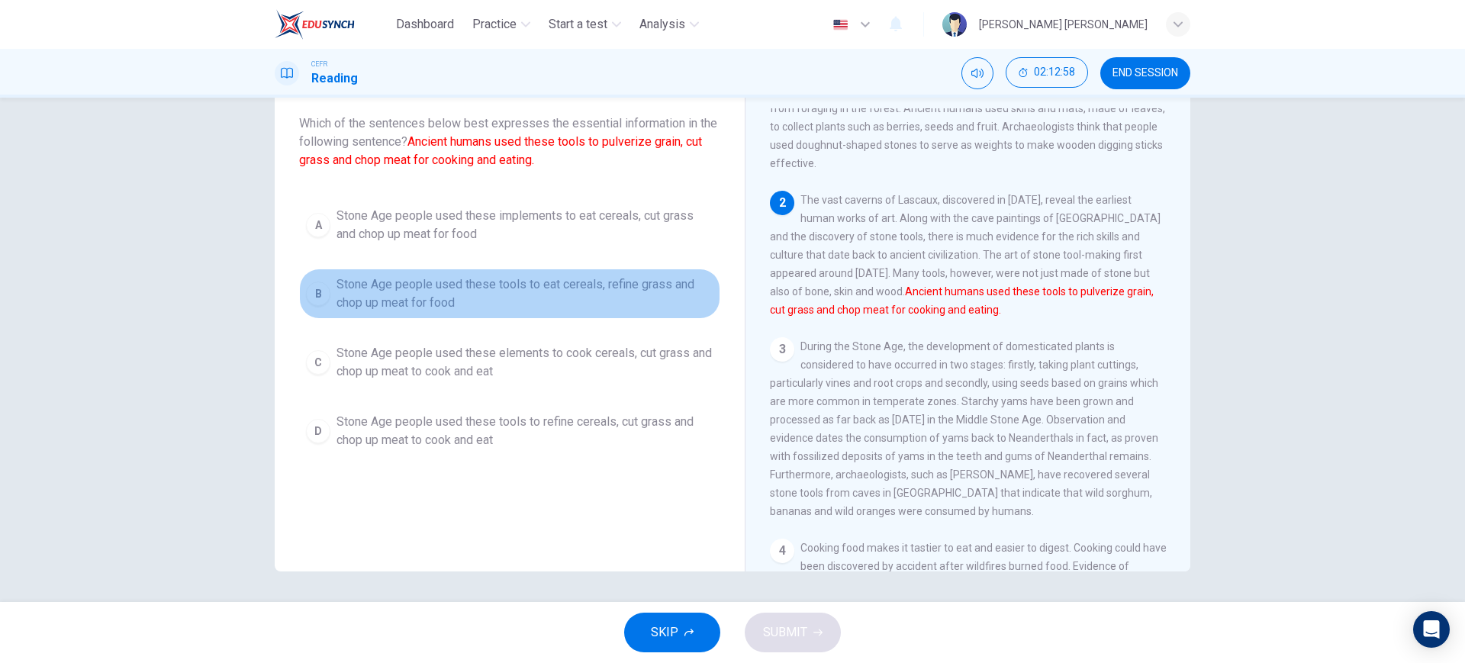
click at [610, 307] on span "Stone Age people used these tools to eat cereals, refine grass and chop up meat…" at bounding box center [524, 293] width 377 height 37
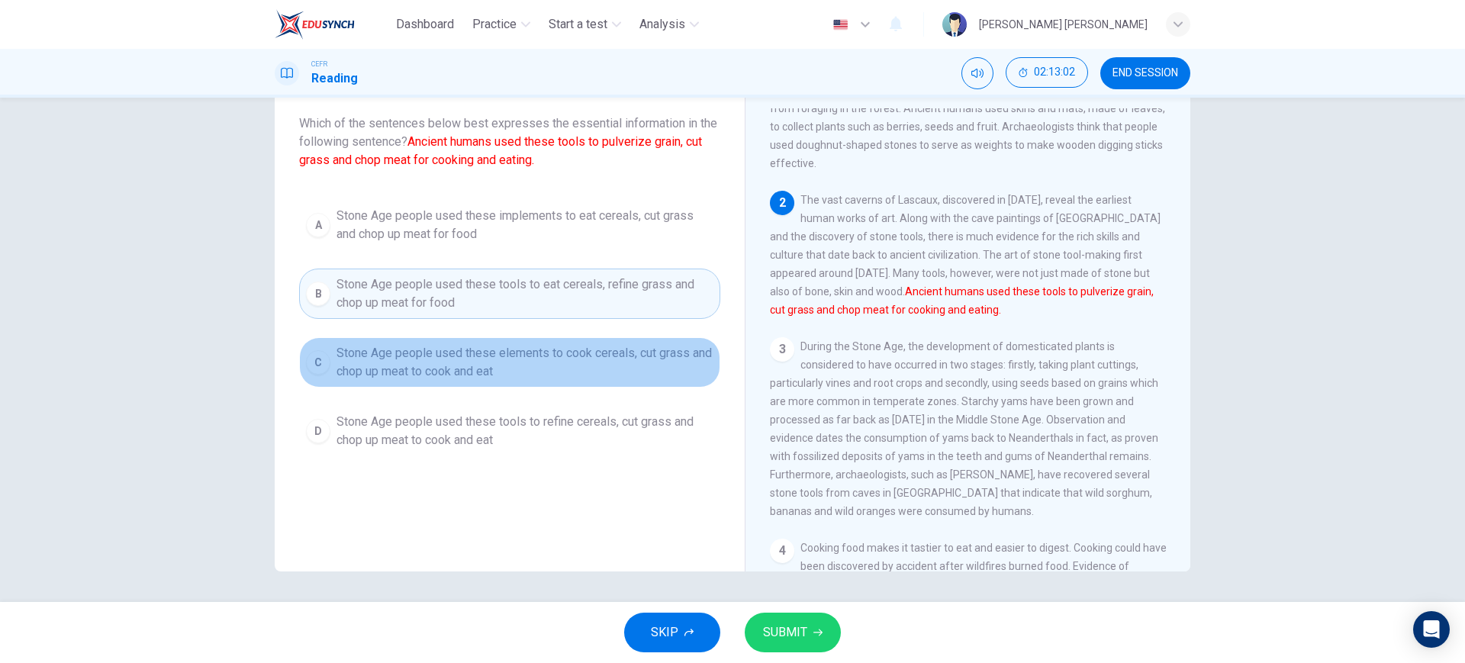
click at [596, 355] on span "Stone Age people used these elements to cook cereals, cut grass and chop up mea…" at bounding box center [524, 362] width 377 height 37
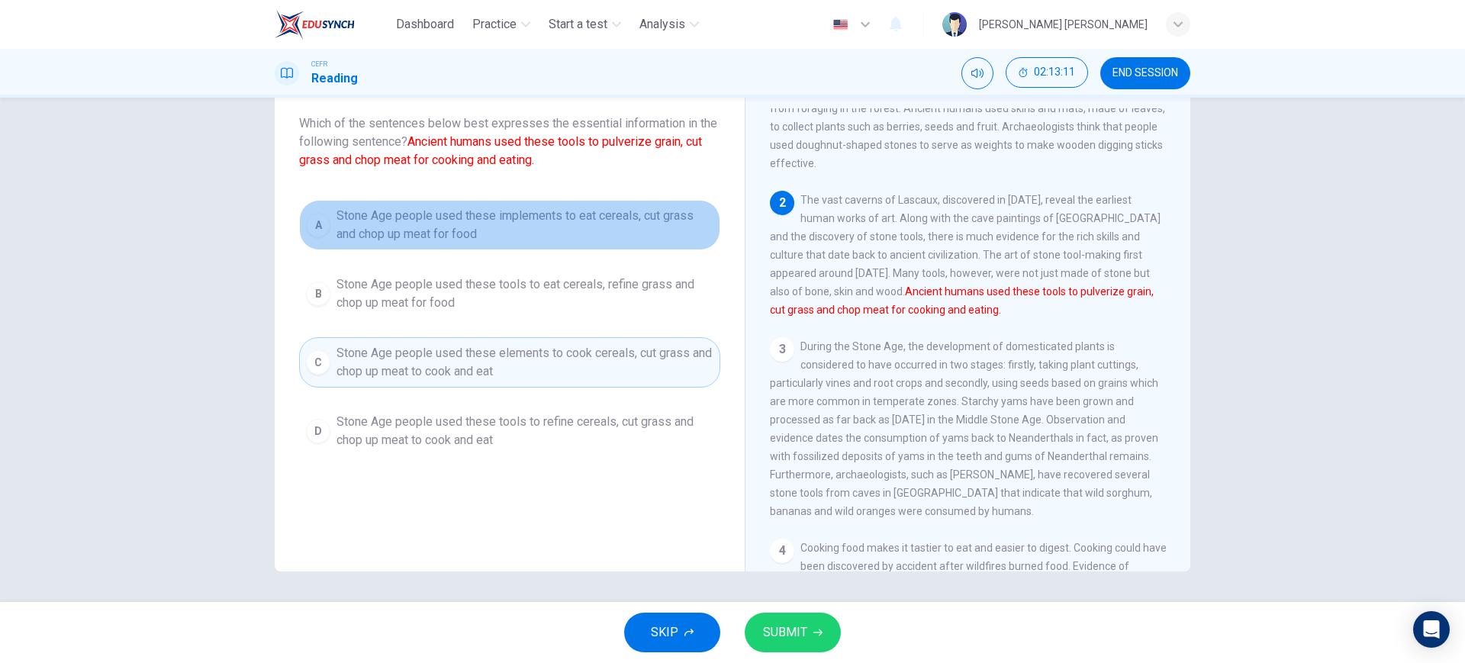
click at [624, 240] on span "Stone Age people used these implements to eat cereals, cut grass and chop up me…" at bounding box center [524, 225] width 377 height 37
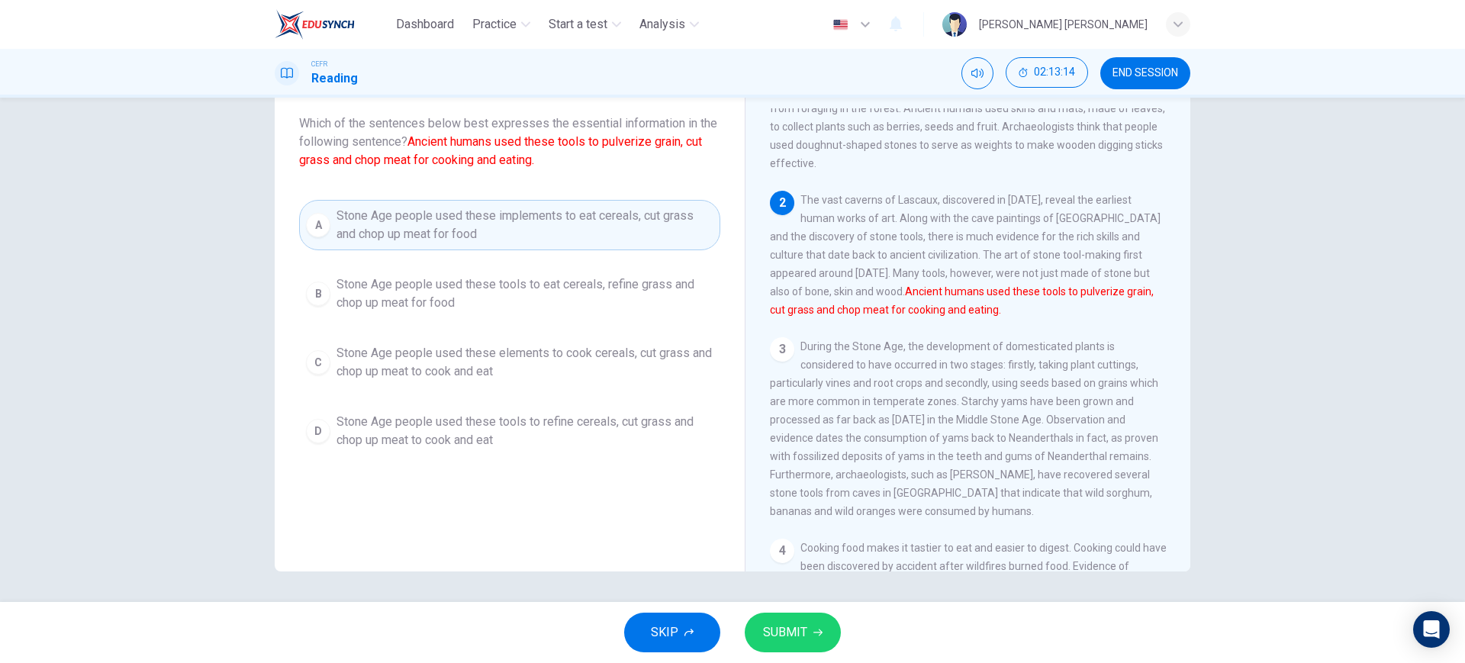
click at [641, 311] on span "Stone Age people used these tools to eat cereals, refine grass and chop up meat…" at bounding box center [524, 293] width 377 height 37
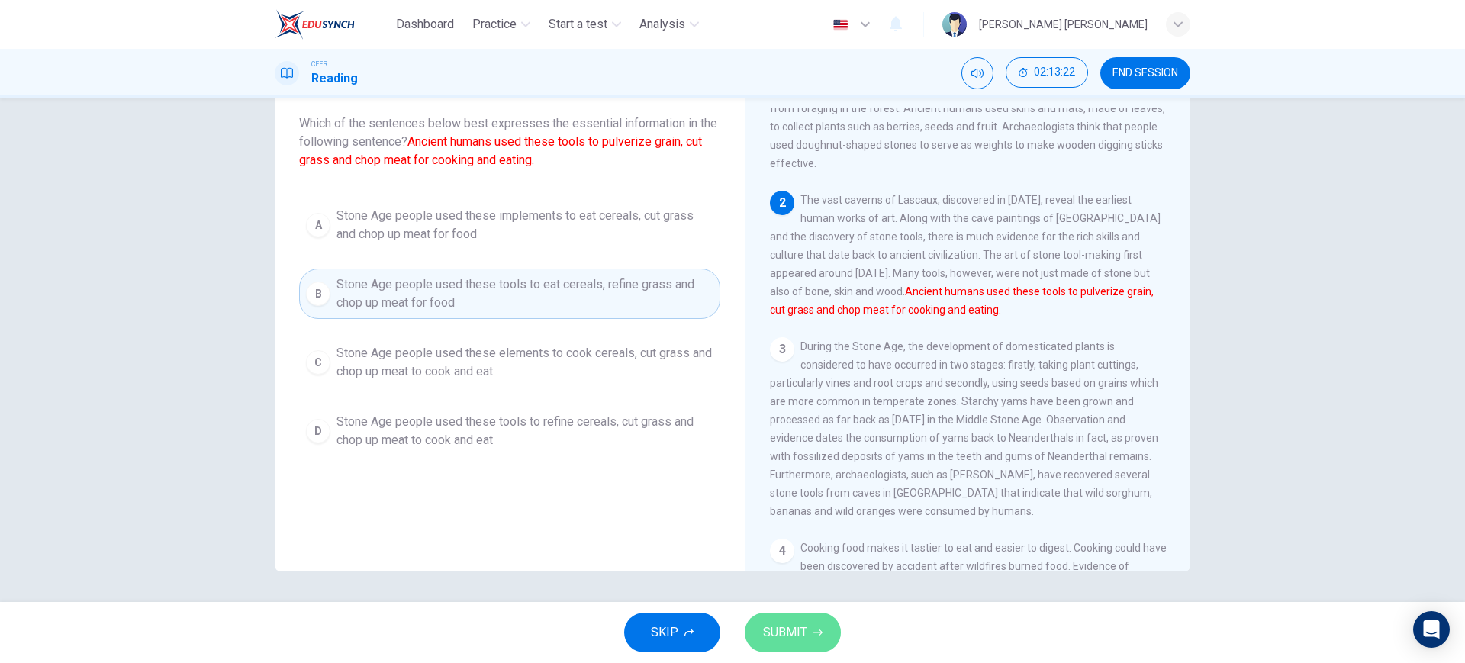
click at [830, 639] on button "SUBMIT" at bounding box center [792, 633] width 96 height 40
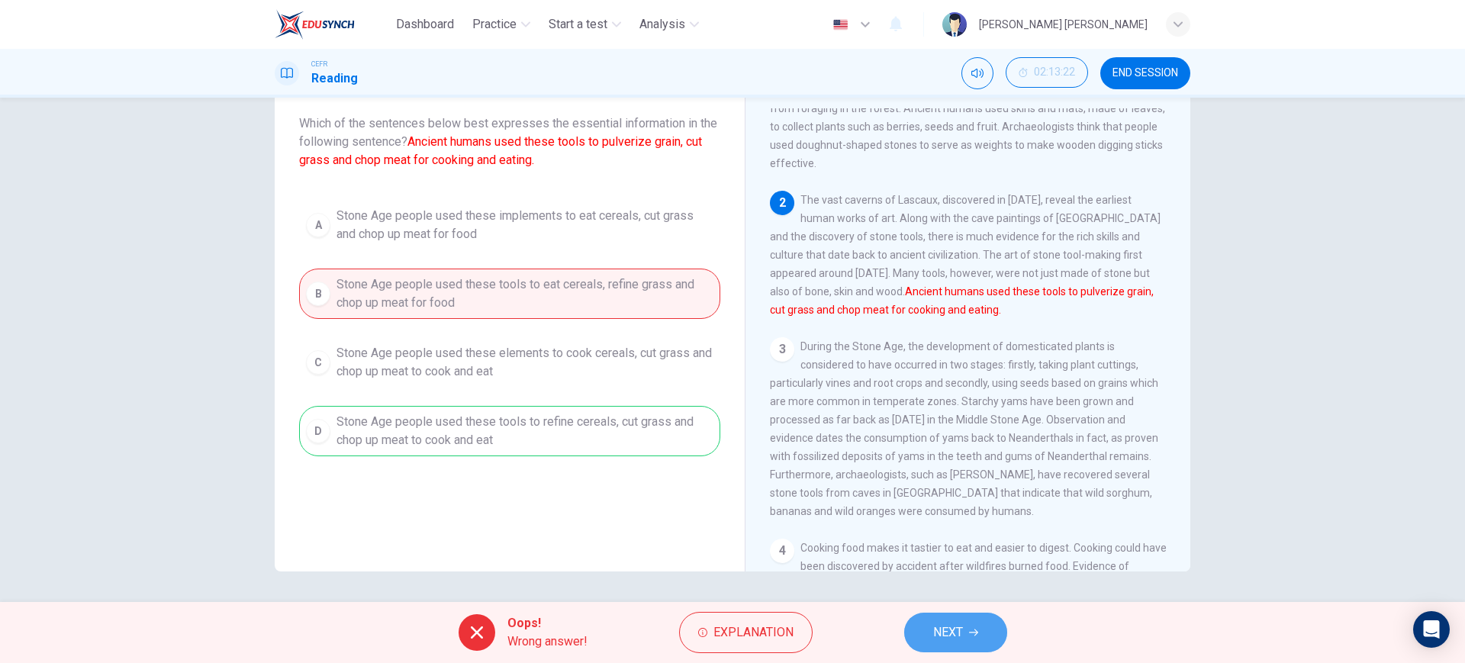
click at [941, 645] on button "NEXT" at bounding box center [955, 633] width 103 height 40
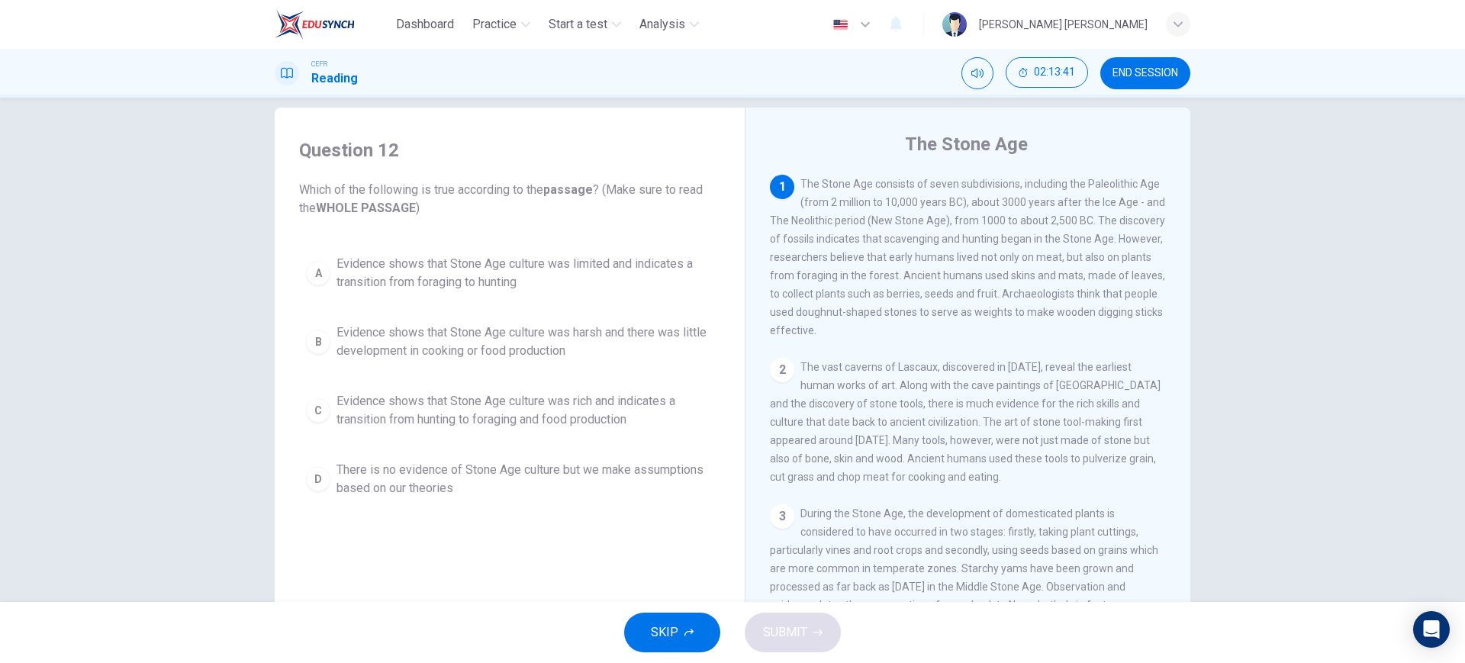
scroll to position [21, 0]
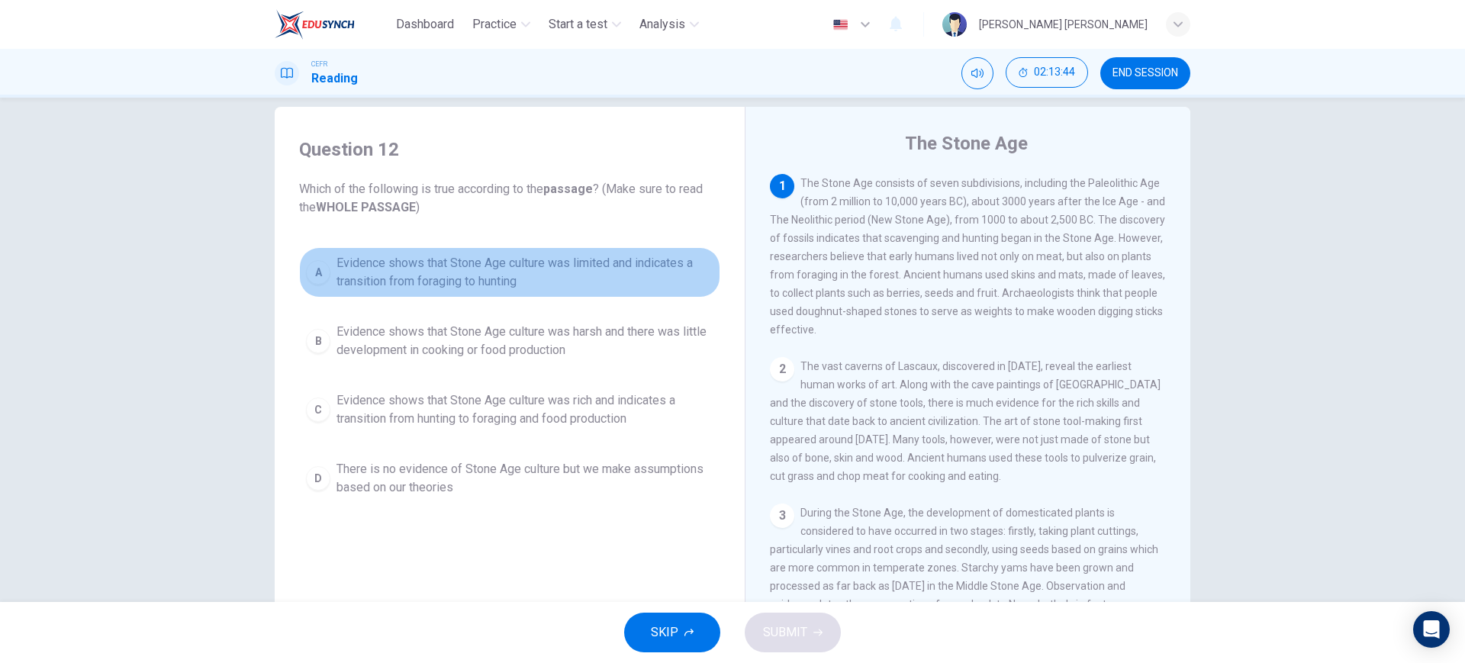
click at [653, 293] on button "A Evidence shows that Stone Age culture was limited and indicates a transition …" at bounding box center [509, 272] width 421 height 50
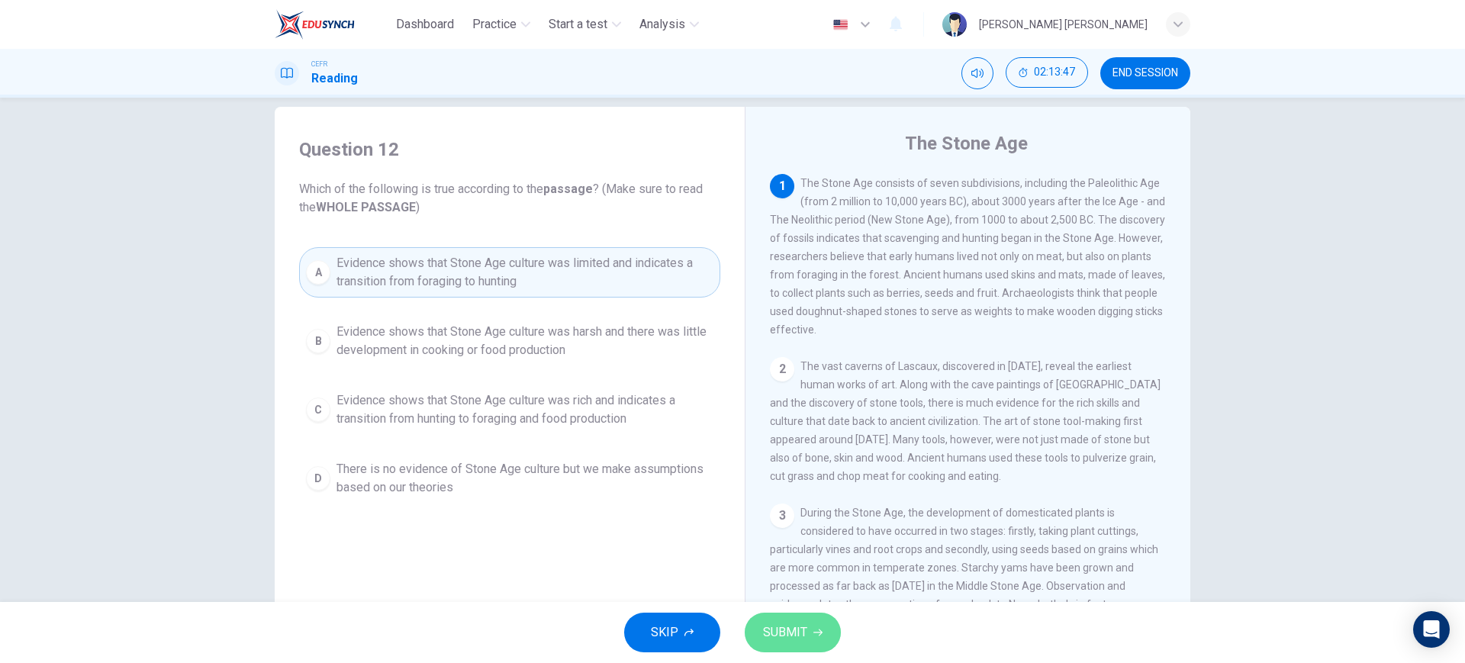
click at [814, 623] on button "SUBMIT" at bounding box center [792, 633] width 96 height 40
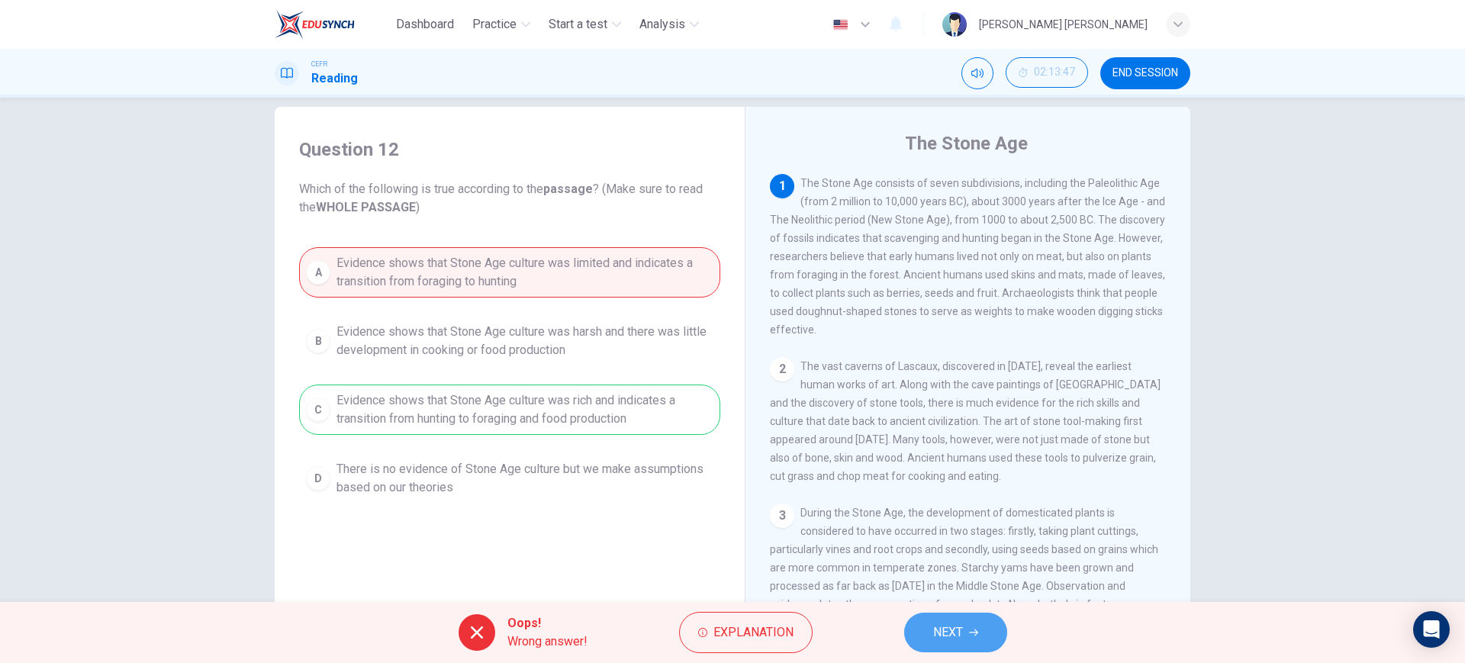
click at [980, 646] on button "NEXT" at bounding box center [955, 633] width 103 height 40
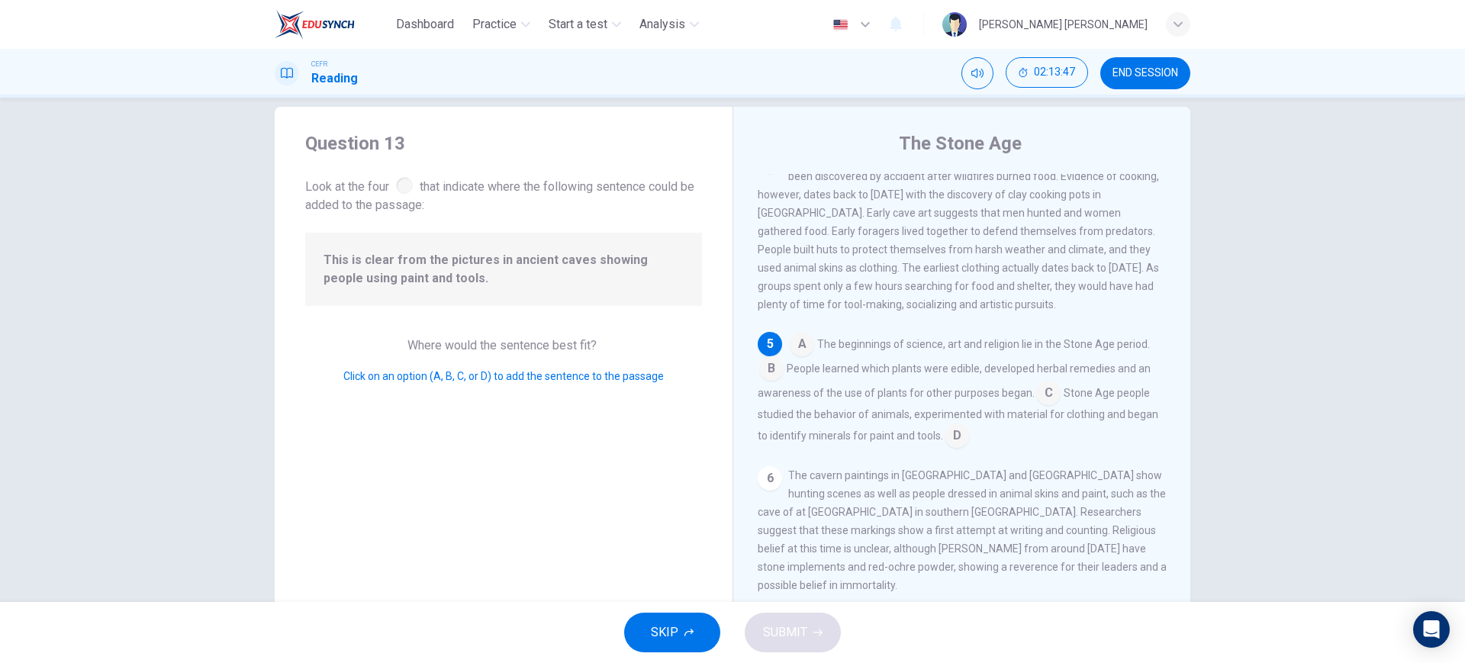
scroll to position [569, 0]
click at [952, 449] on input at bounding box center [956, 437] width 24 height 24
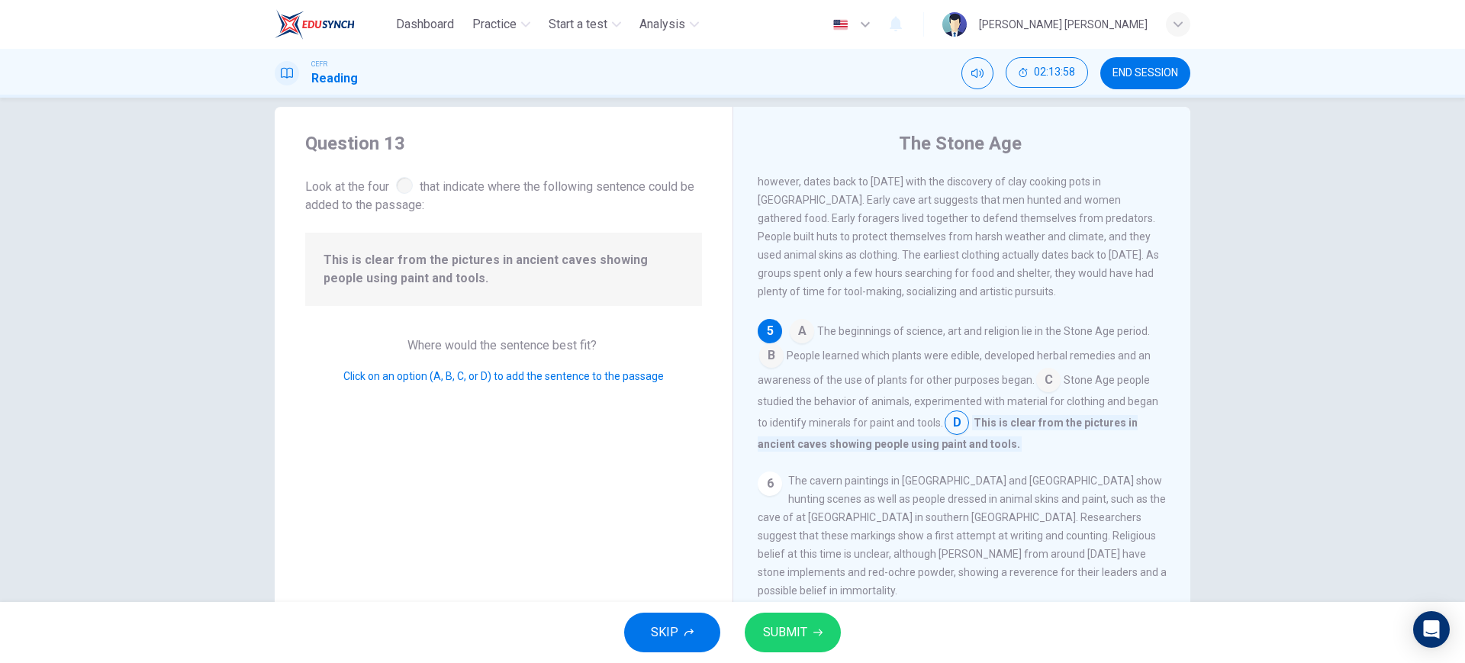
click at [952, 436] on input at bounding box center [956, 424] width 24 height 24
click at [816, 634] on icon "button" at bounding box center [817, 632] width 9 height 9
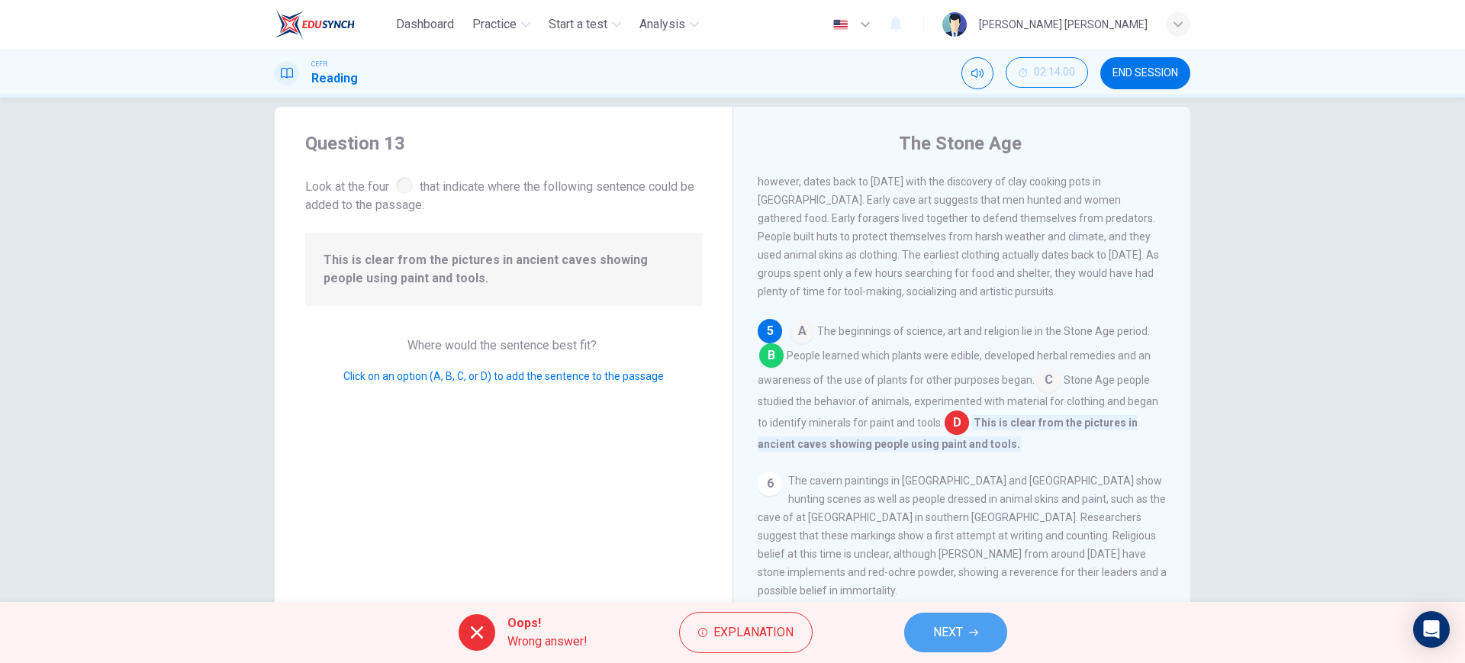
click at [953, 633] on span "NEXT" at bounding box center [948, 632] width 30 height 21
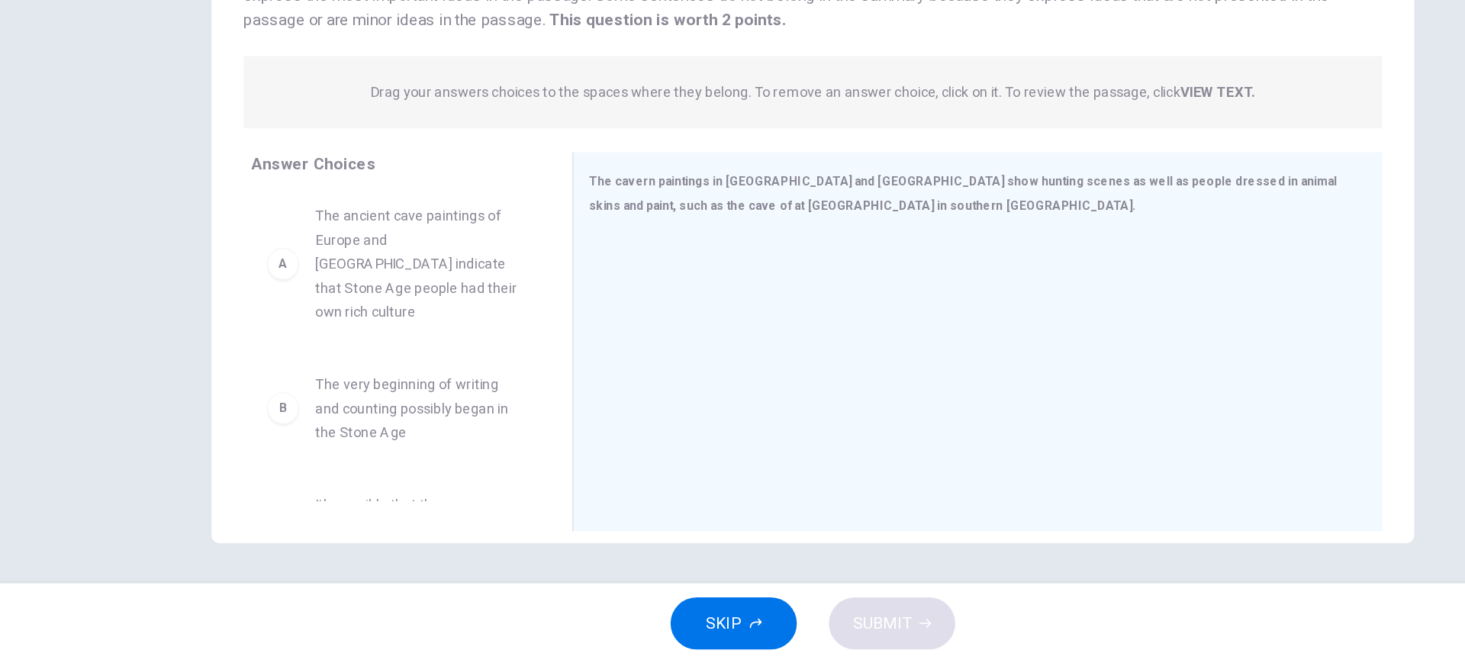
scroll to position [0, 0]
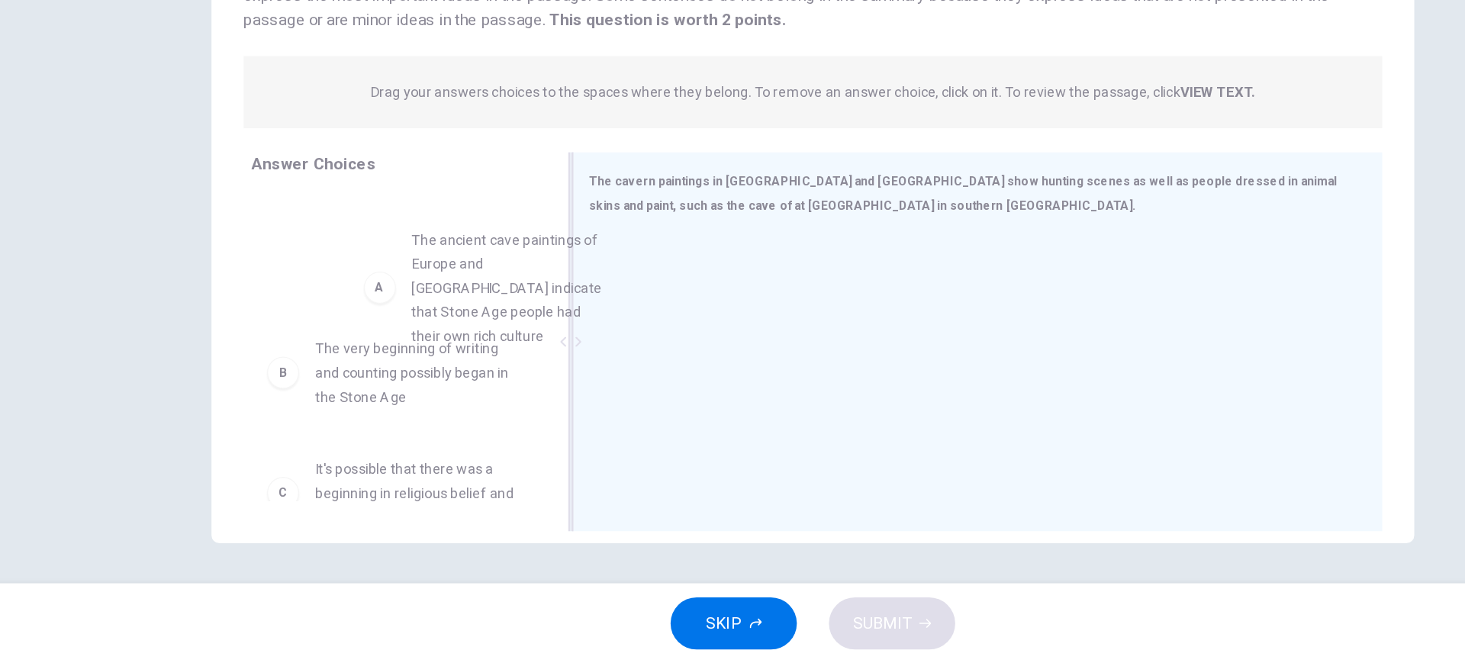
drag, startPoint x: 390, startPoint y: 352, endPoint x: 670, endPoint y: 401, distance: 284.9
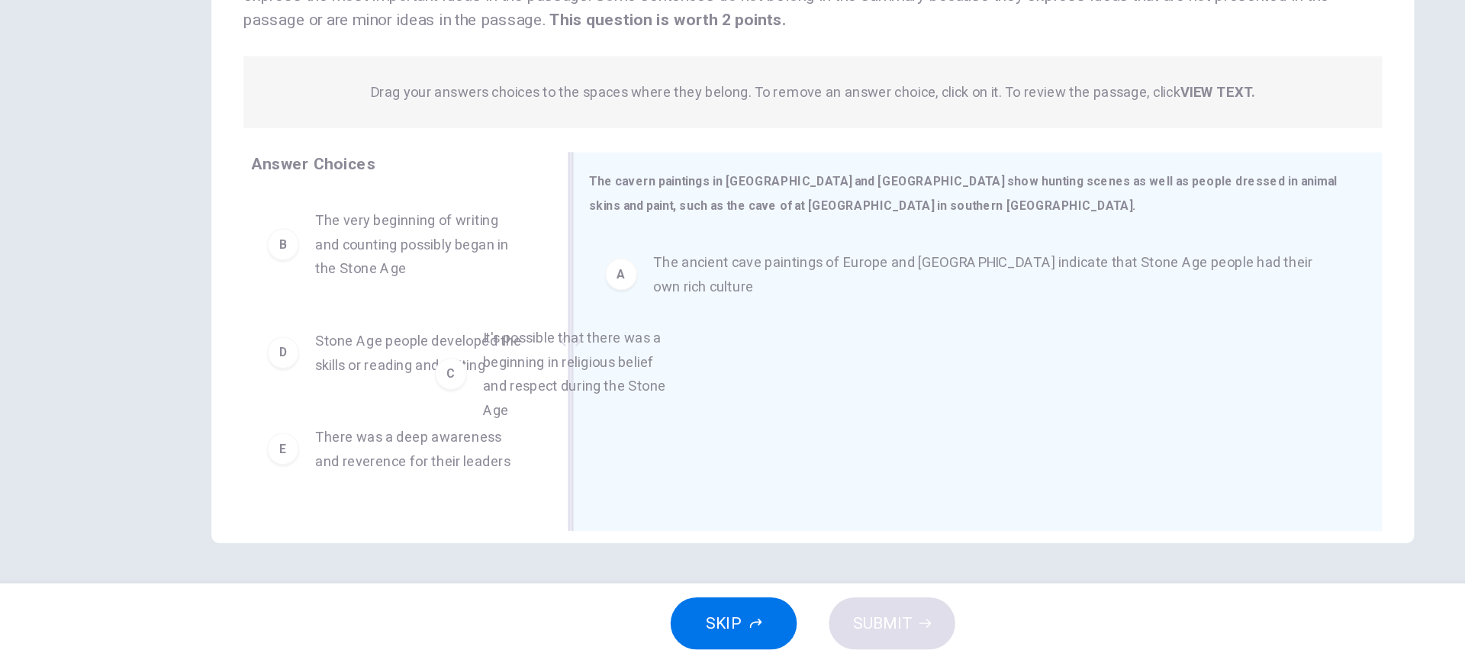
drag, startPoint x: 418, startPoint y: 446, endPoint x: 722, endPoint y: 445, distance: 303.6
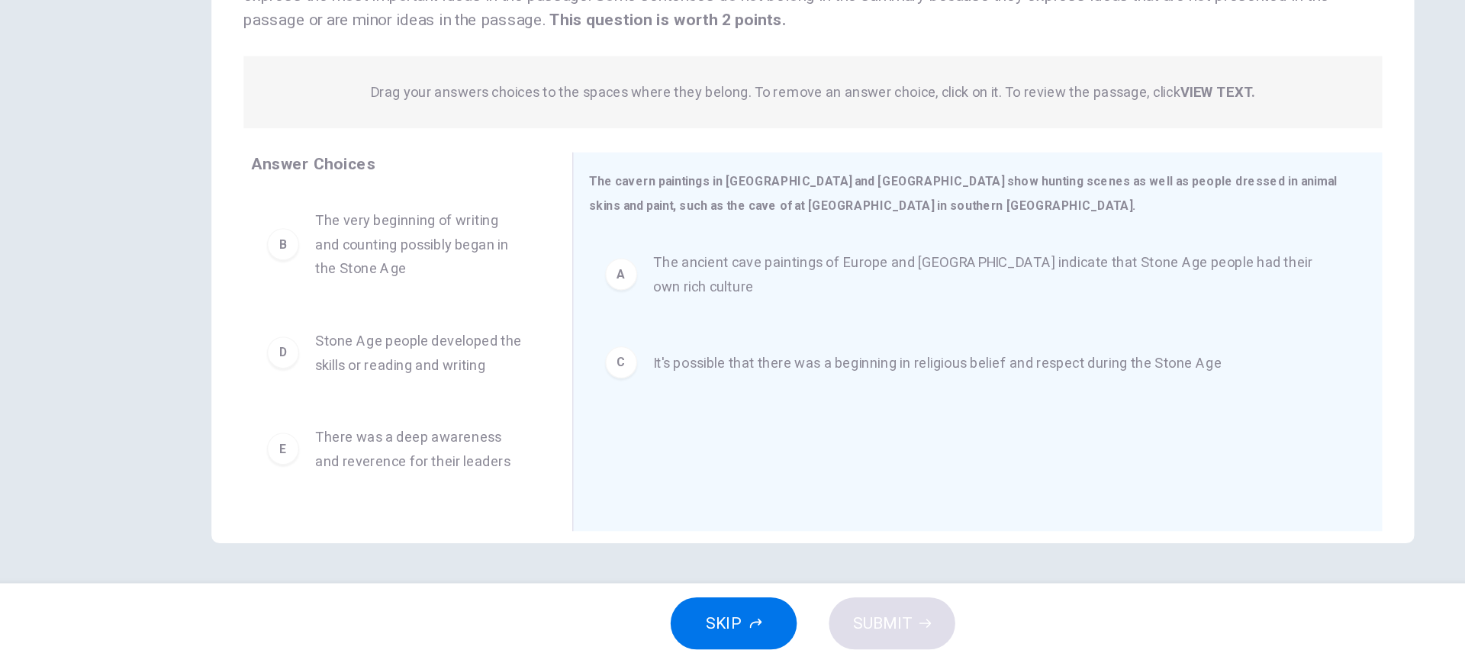
scroll to position [82, 0]
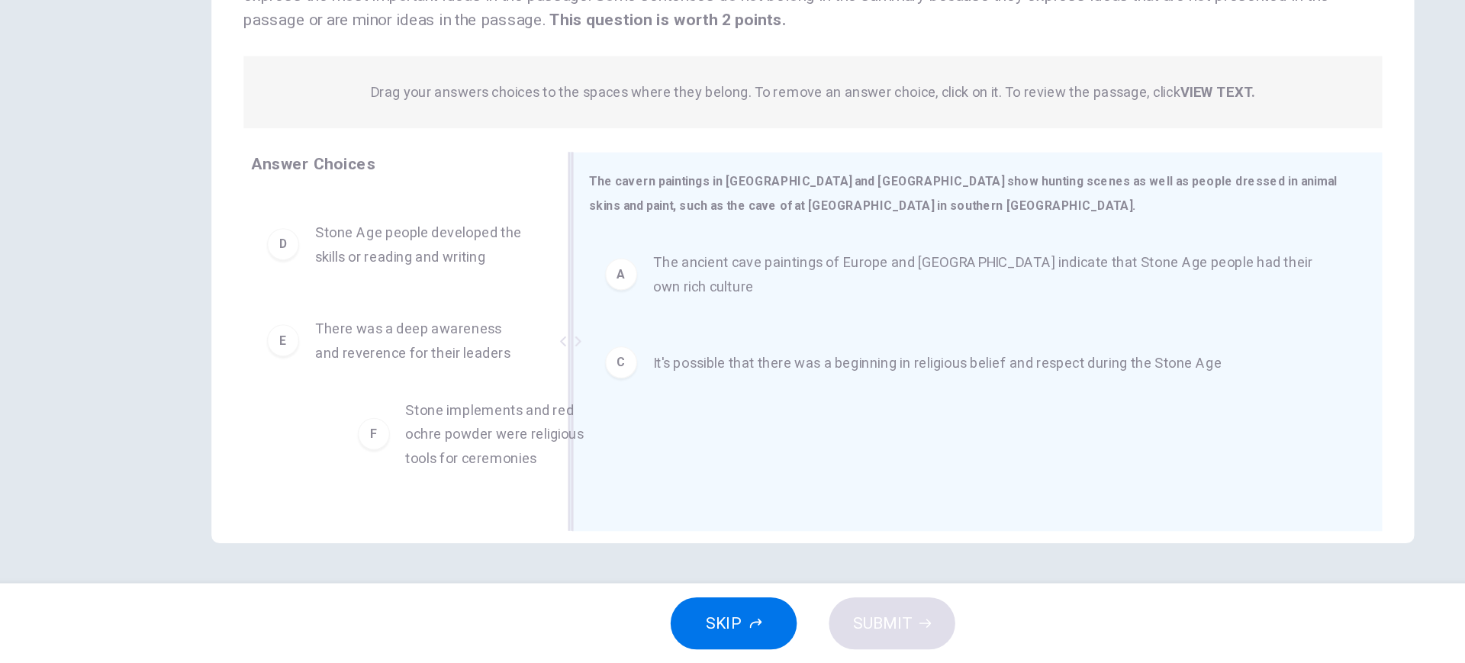
drag, startPoint x: 442, startPoint y: 502, endPoint x: 756, endPoint y: 455, distance: 317.7
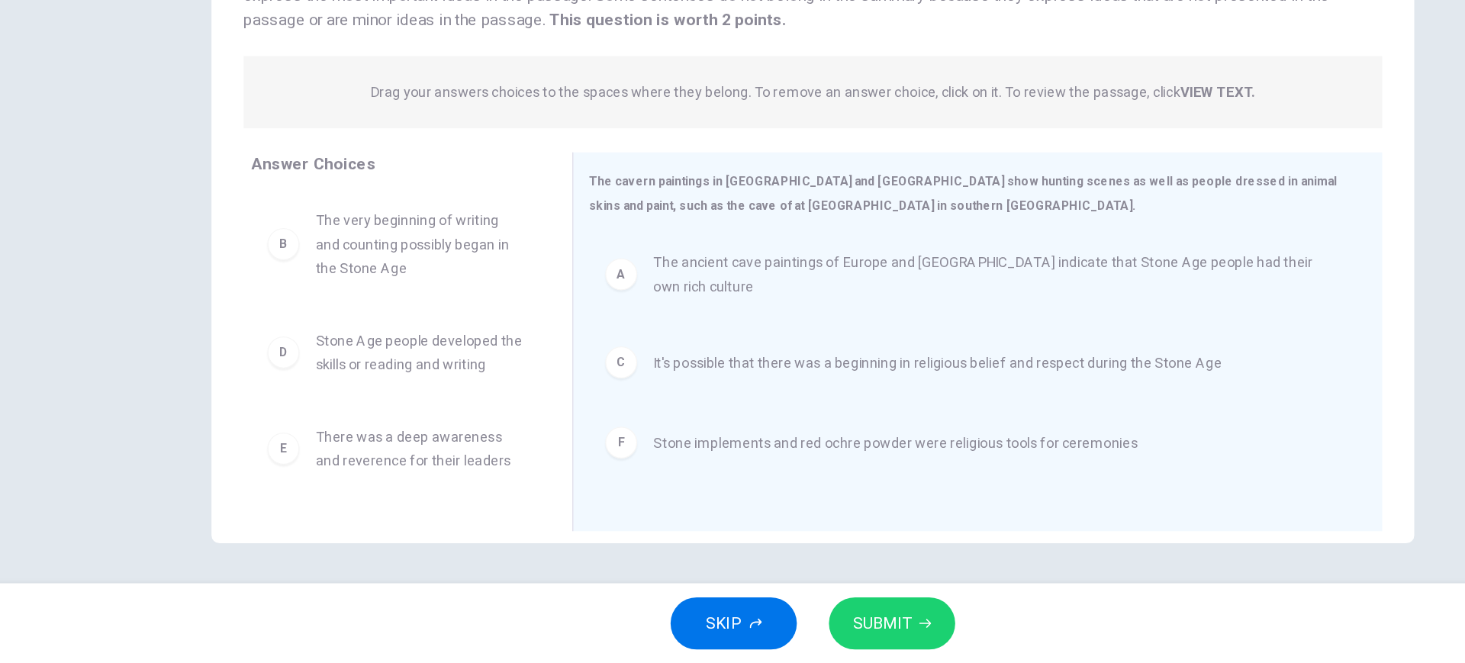
scroll to position [0, 0]
click at [802, 617] on button "SUBMIT" at bounding box center [792, 633] width 96 height 40
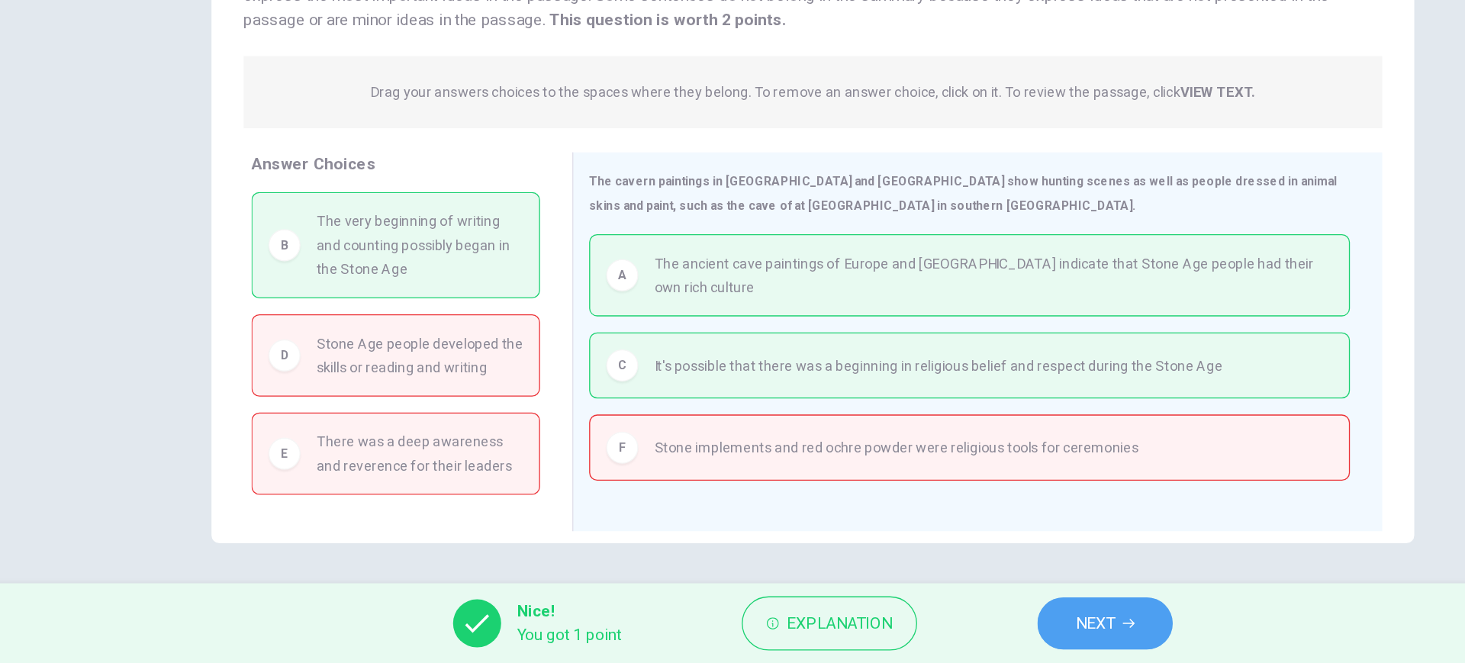
click at [933, 628] on span "NEXT" at bounding box center [947, 632] width 30 height 21
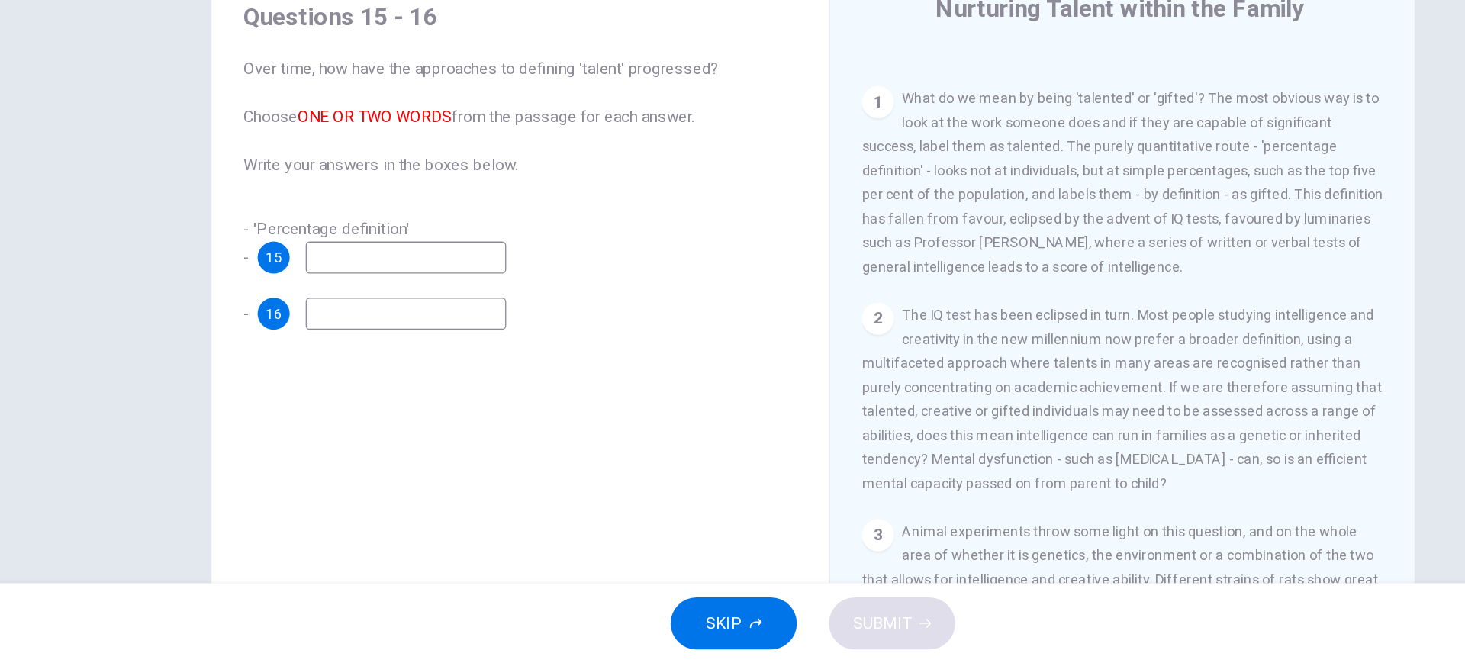
scroll to position [292, 0]
click at [485, 355] on input at bounding box center [422, 354] width 153 height 24
type input "gifted"
click at [471, 397] on input at bounding box center [422, 396] width 153 height 24
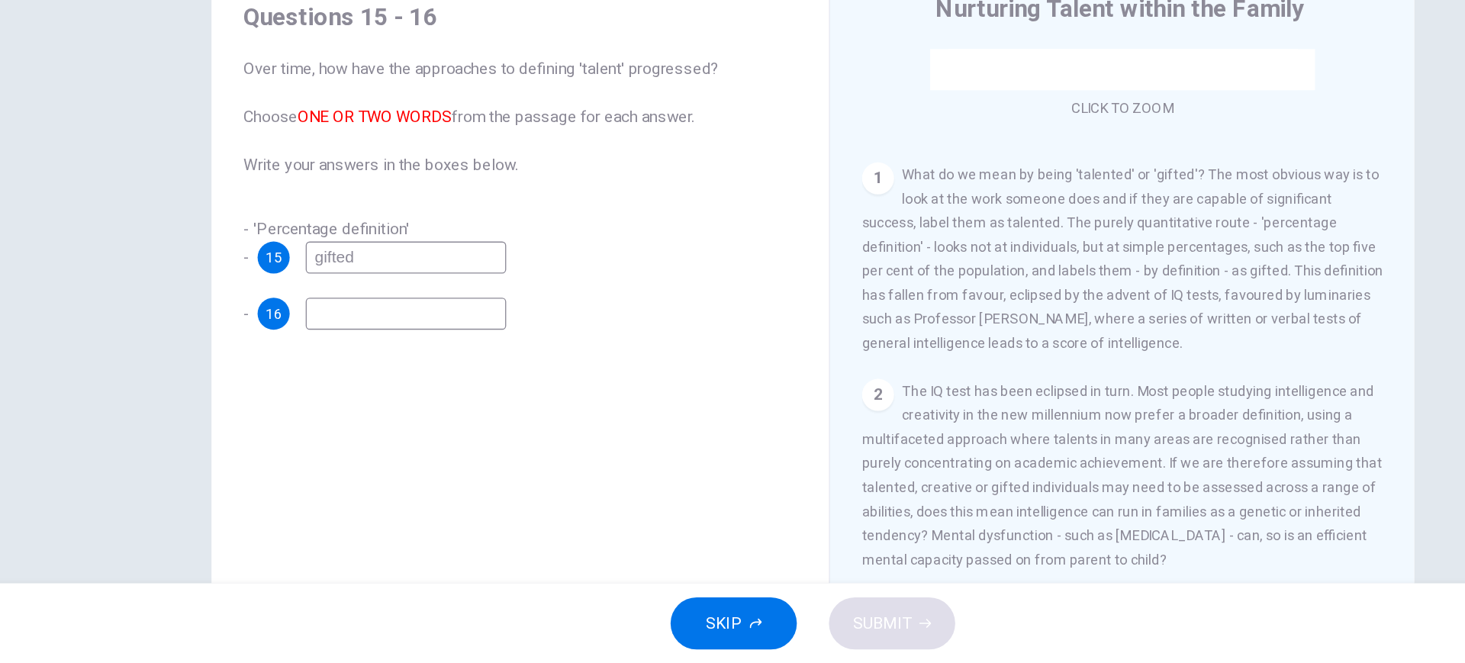
scroll to position [233, 0]
click at [467, 349] on input "gifted" at bounding box center [422, 354] width 153 height 24
type input "talented"
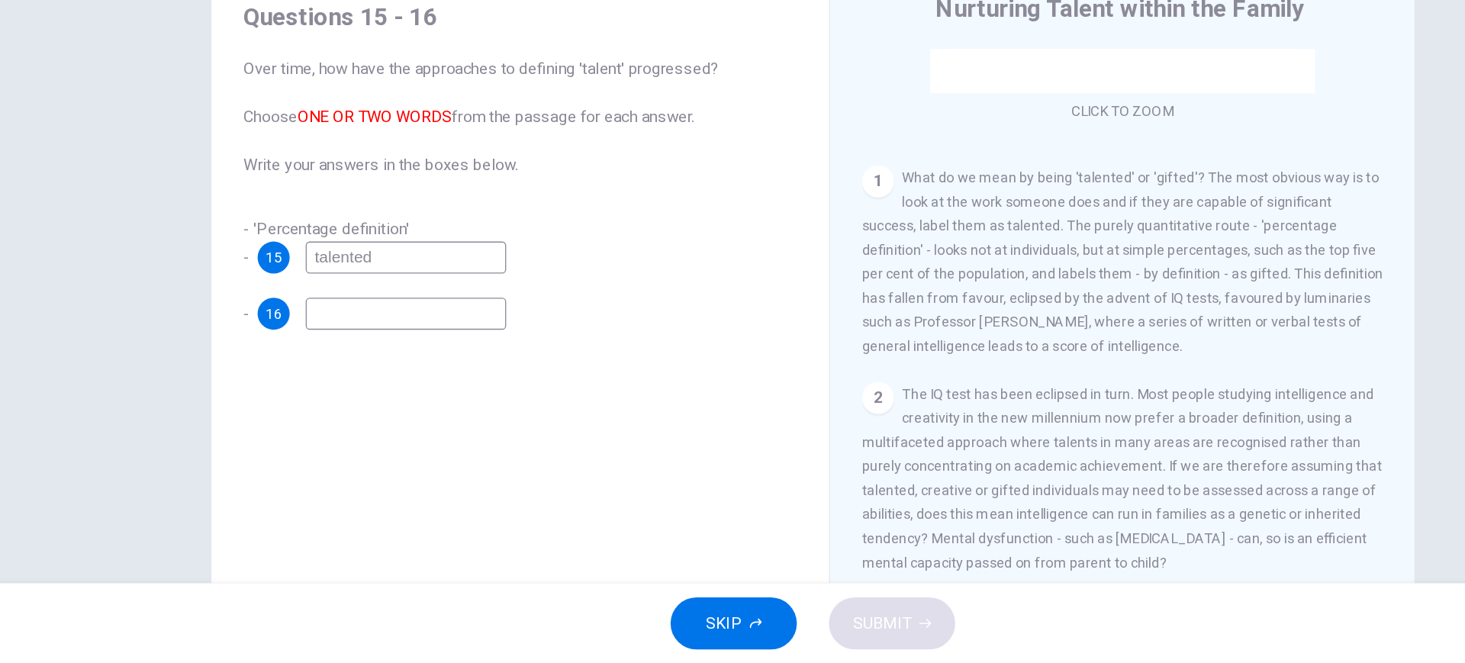
click at [449, 385] on input at bounding box center [422, 396] width 153 height 24
type input "gifted"
click at [809, 636] on button "SUBMIT" at bounding box center [792, 633] width 96 height 40
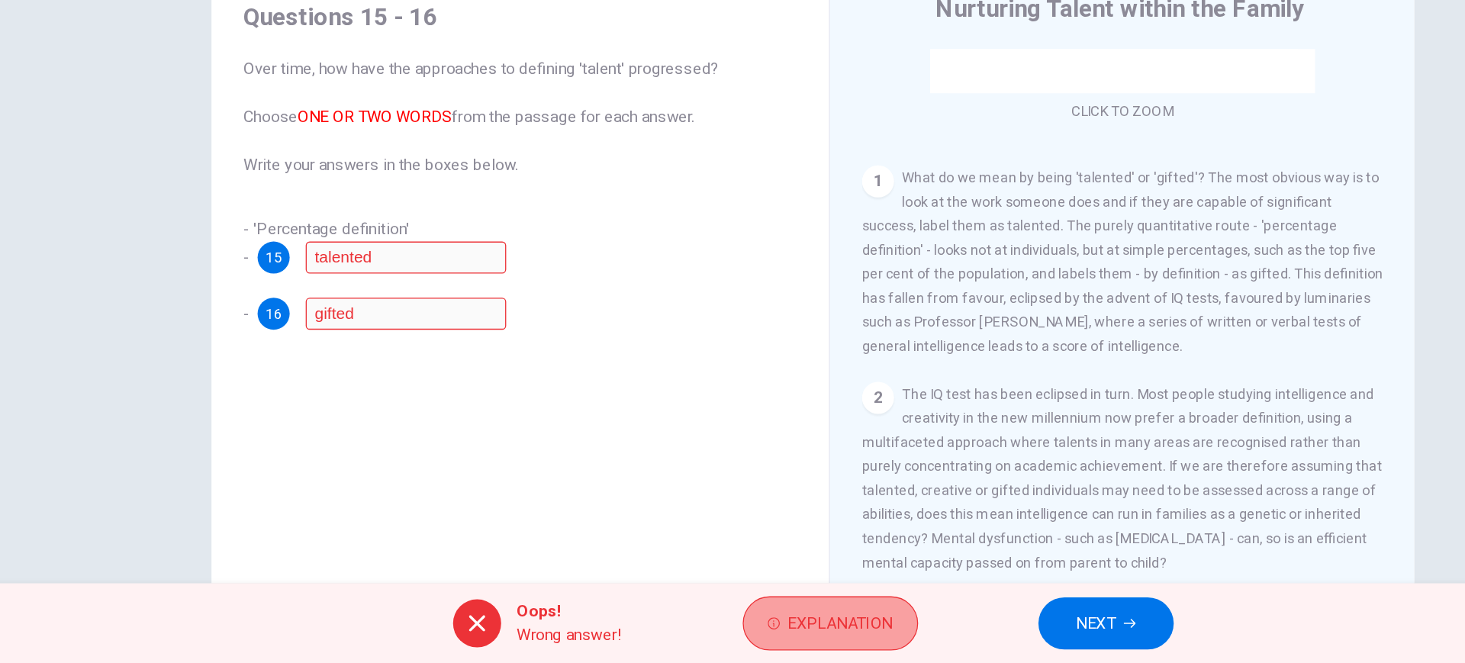
click at [722, 619] on button "Explanation" at bounding box center [745, 632] width 133 height 41
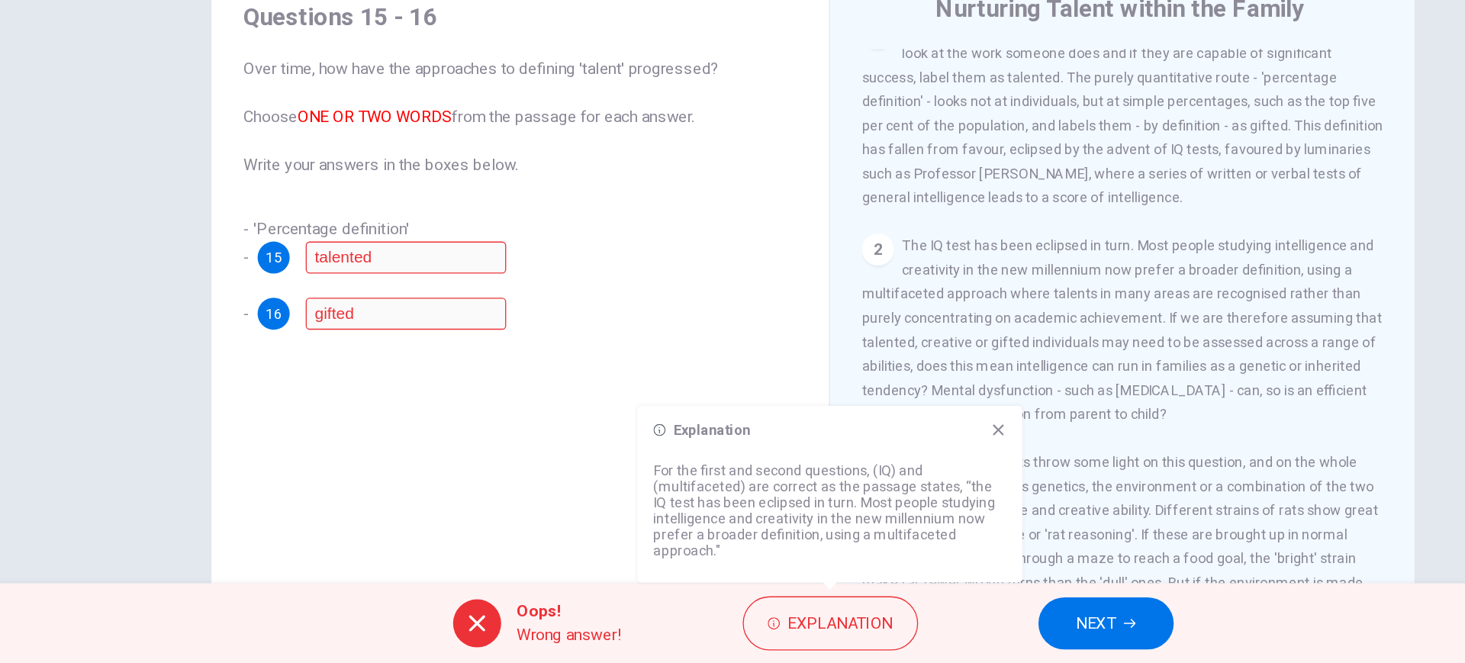
scroll to position [345, 0]
drag, startPoint x: 882, startPoint y: 490, endPoint x: 870, endPoint y: 490, distance: 12.2
click at [870, 490] on div "Explanation For the first and second questions, (IQ) and (multifaceted) are cor…" at bounding box center [745, 534] width 293 height 134
click at [870, 490] on icon at bounding box center [873, 485] width 12 height 12
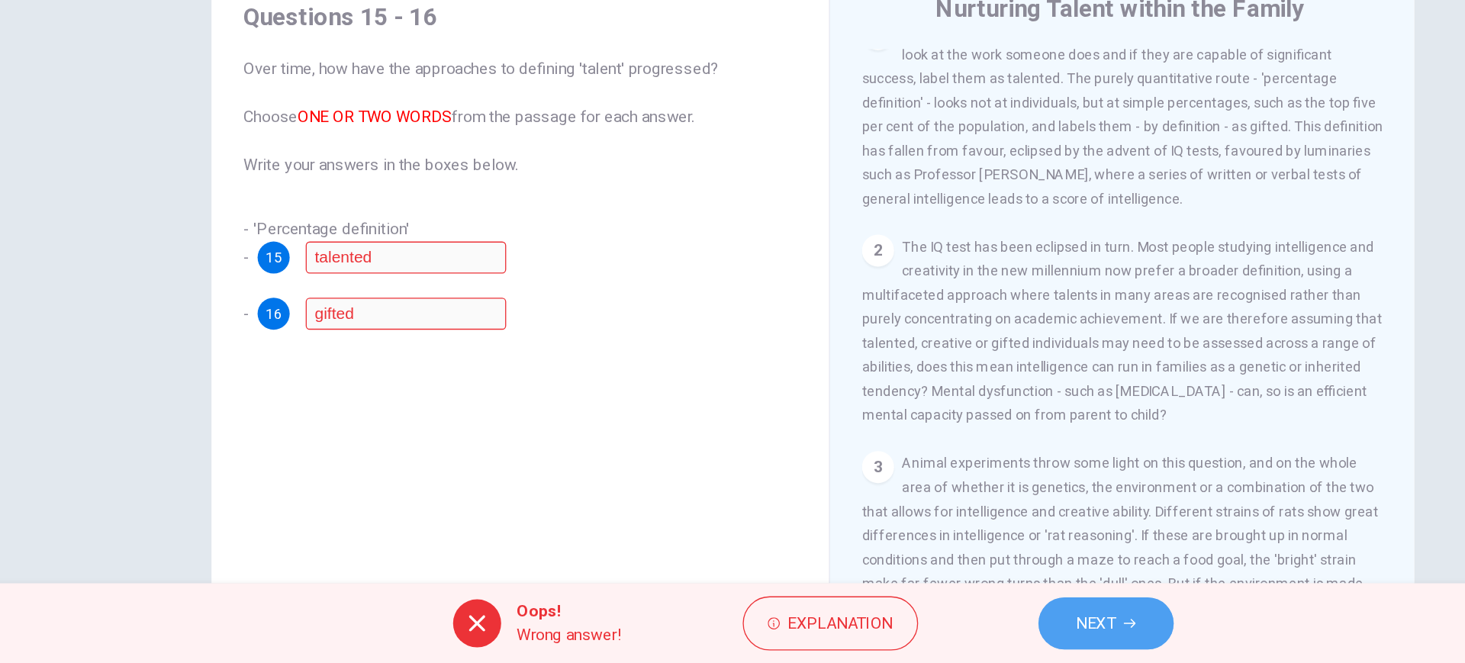
click at [940, 643] on button "NEXT" at bounding box center [955, 633] width 103 height 40
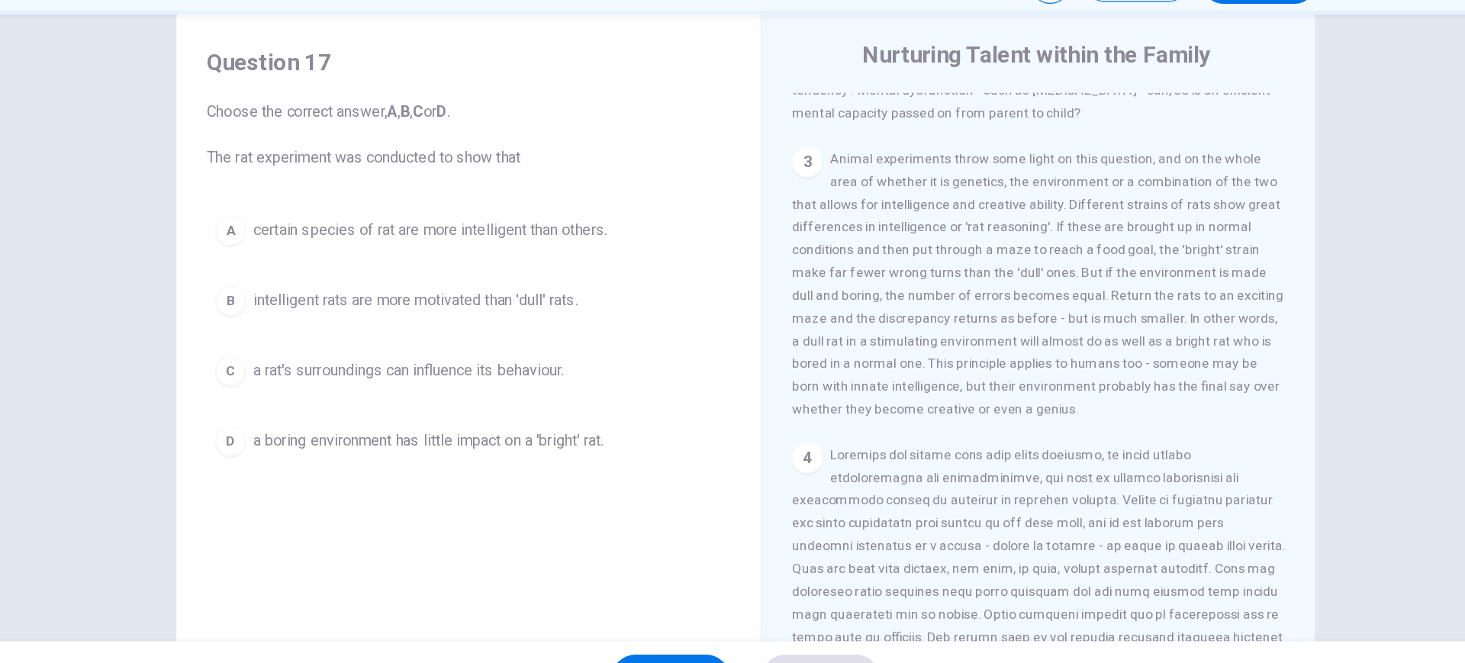
scroll to position [34, 0]
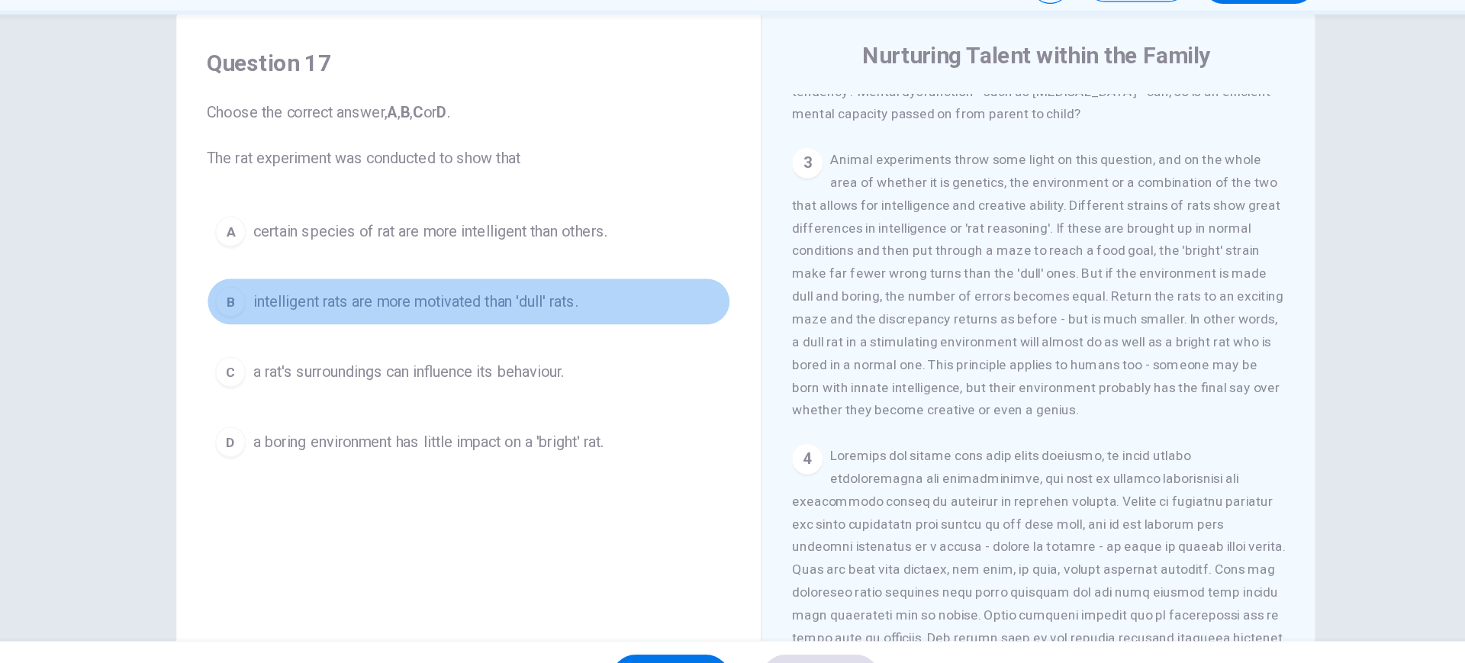
click at [536, 333] on span "intelligent rats are more motivated than 'dull' rats." at bounding box center [466, 329] width 261 height 18
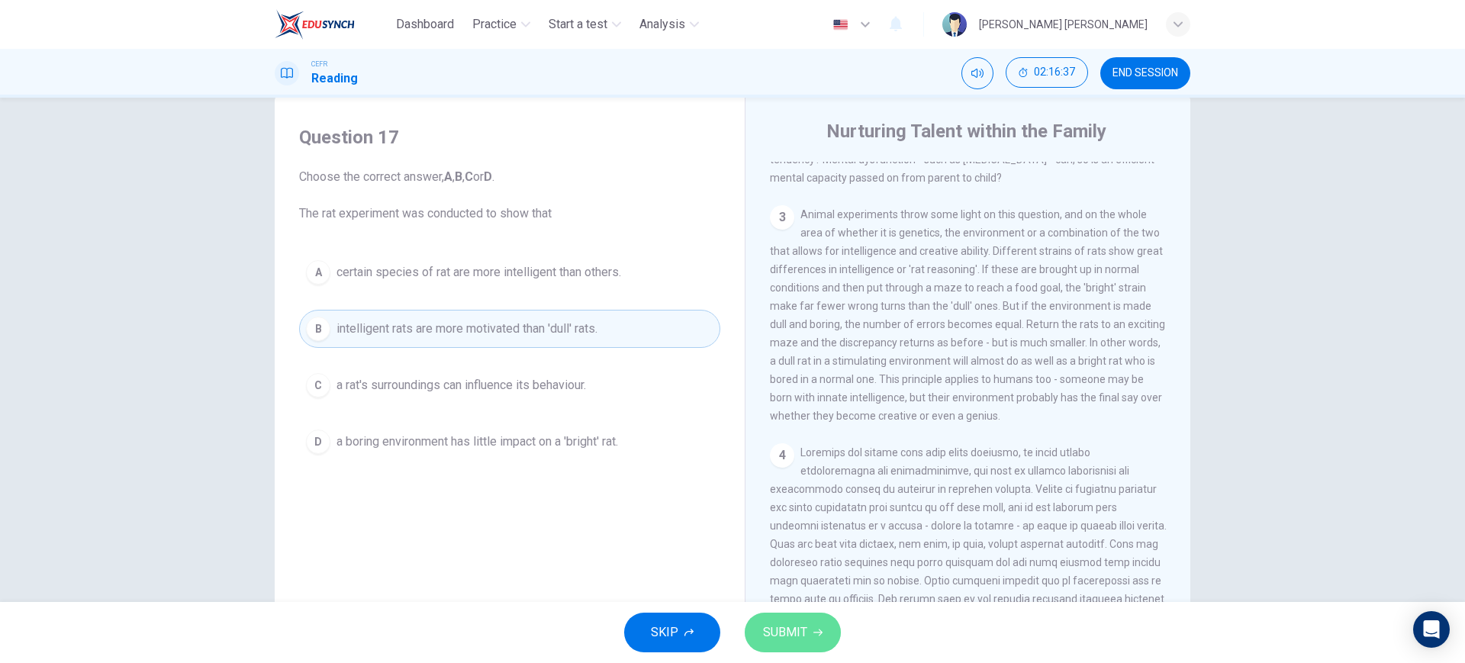
click at [787, 617] on button "SUBMIT" at bounding box center [792, 633] width 96 height 40
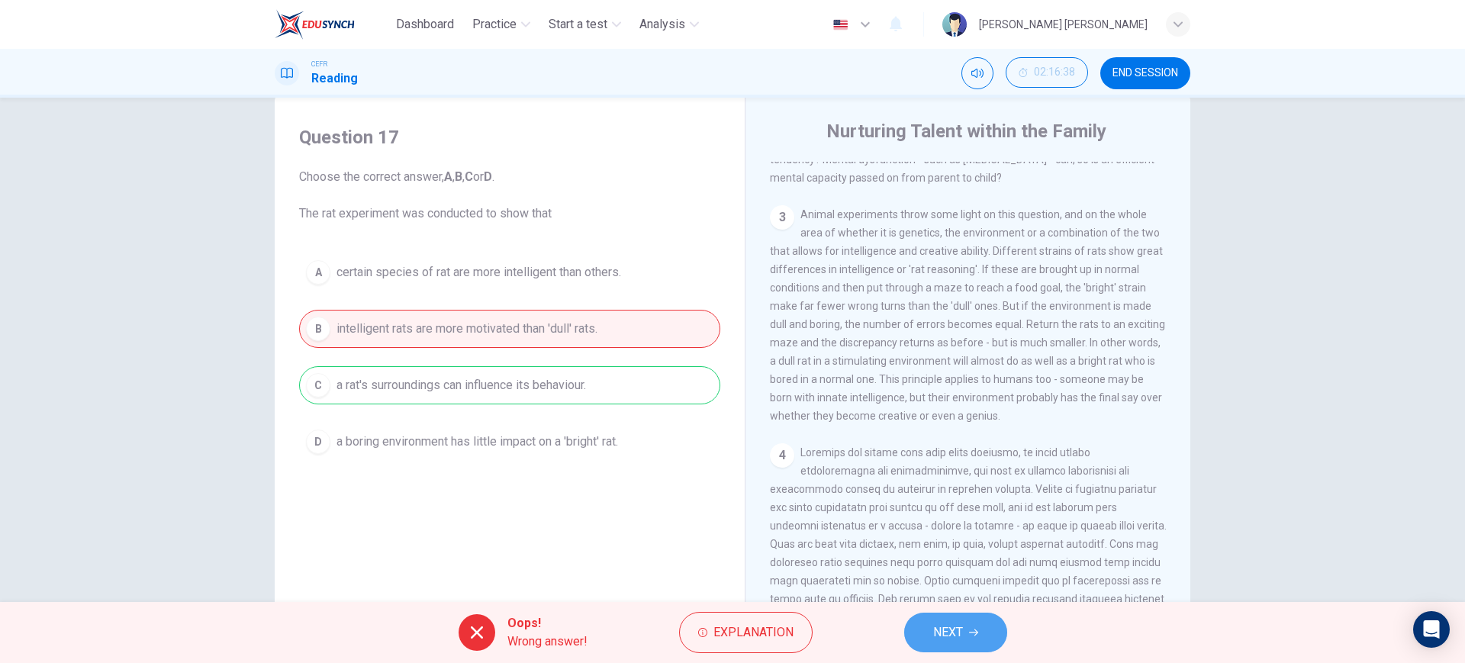
click at [921, 639] on button "NEXT" at bounding box center [955, 633] width 103 height 40
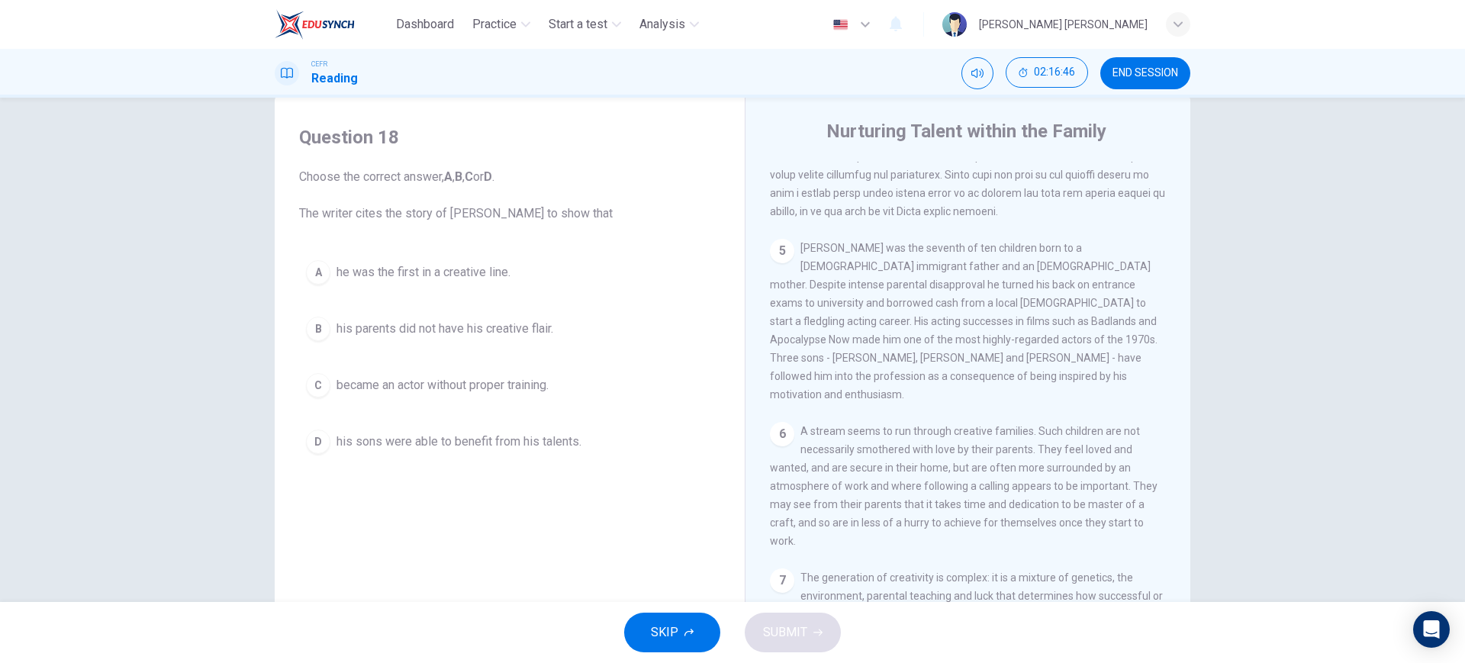
scroll to position [1140, 0]
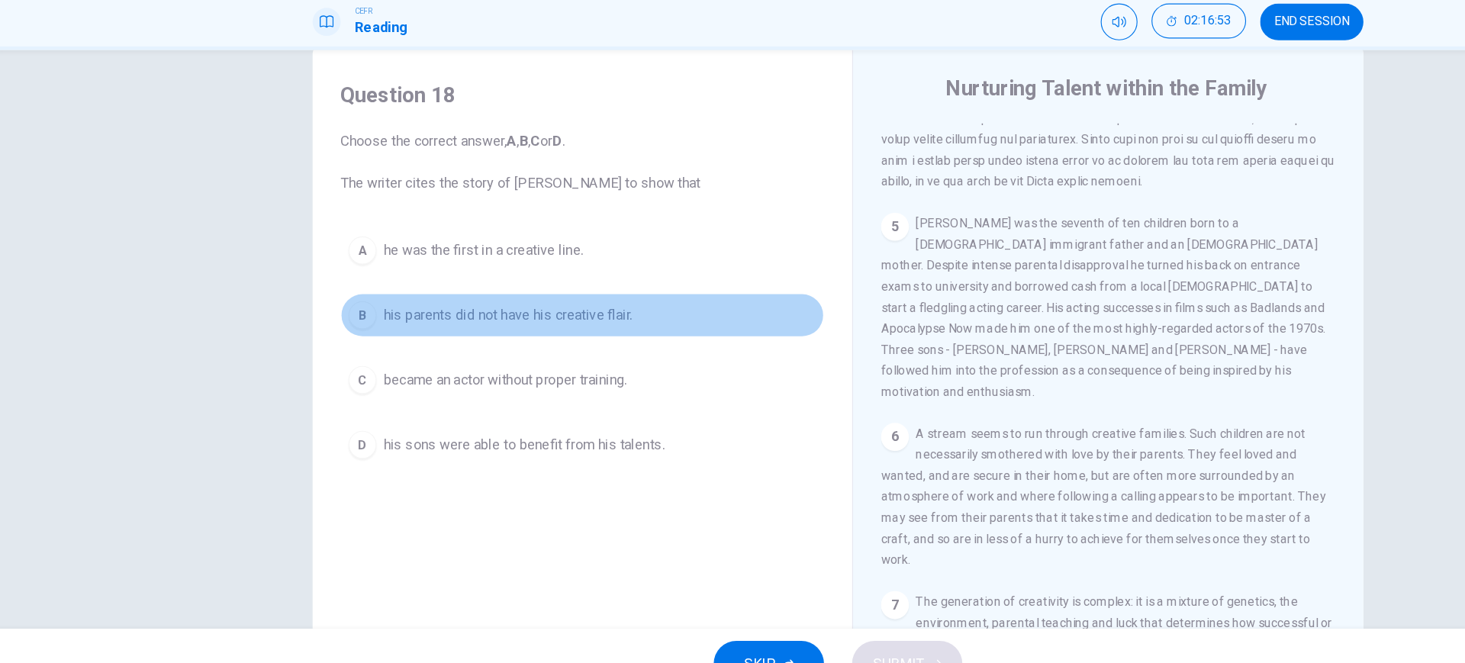
click at [556, 325] on button "B his parents did not have his creative flair." at bounding box center [509, 329] width 421 height 38
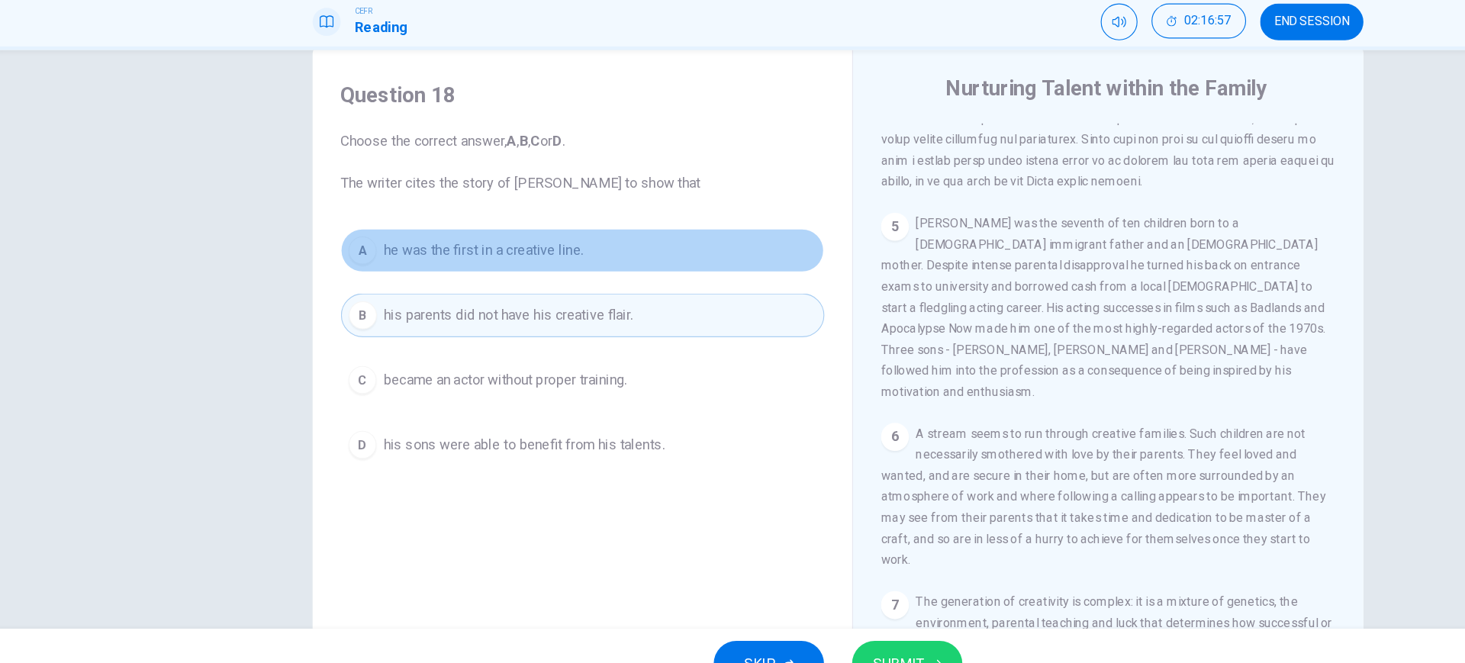
click at [547, 274] on button "A he was the first in a creative line." at bounding box center [509, 272] width 421 height 38
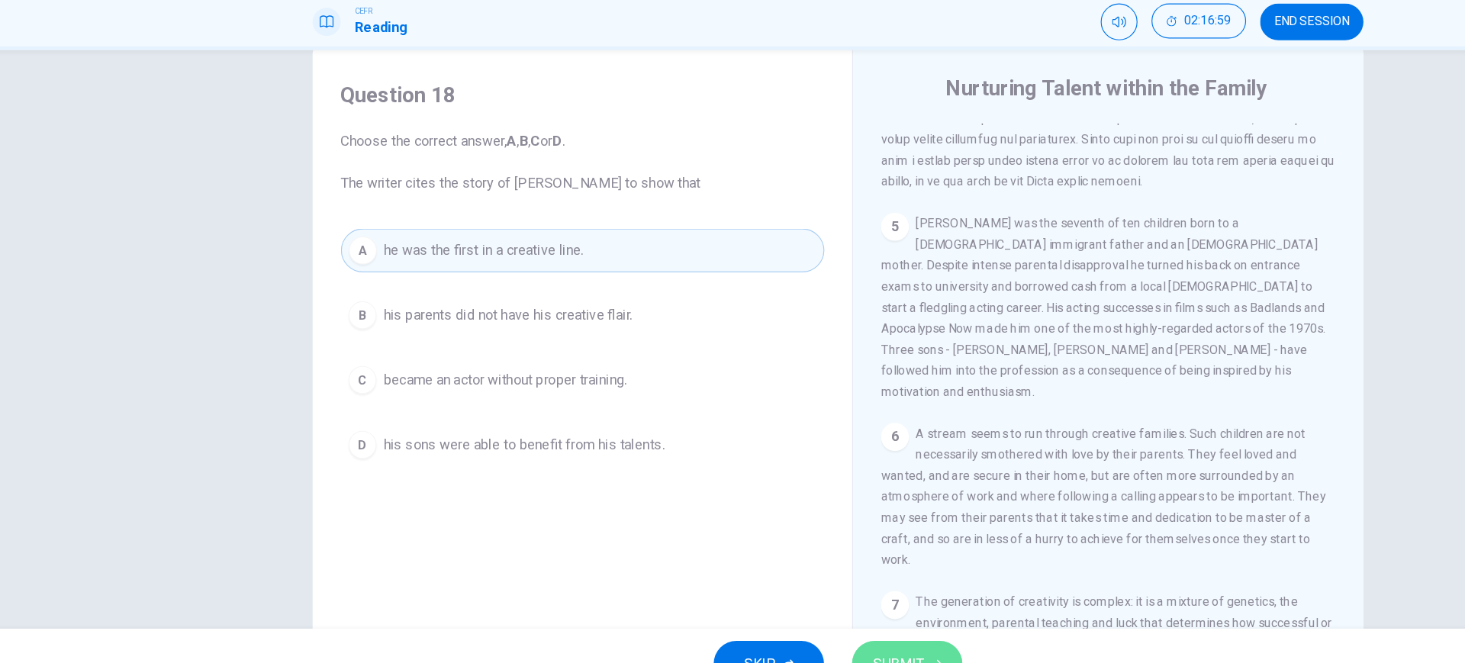
click at [757, 629] on button "SUBMIT" at bounding box center [792, 633] width 96 height 40
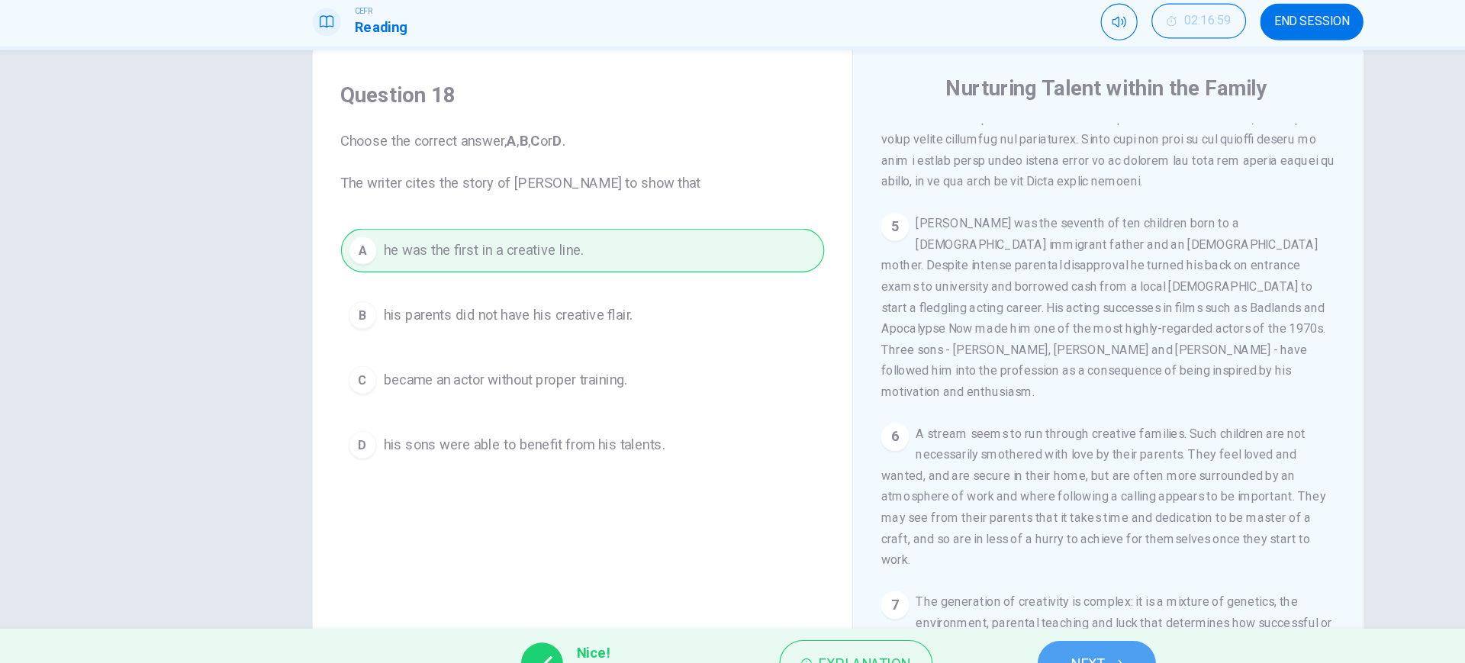
click at [950, 613] on button "NEXT" at bounding box center [957, 633] width 103 height 40
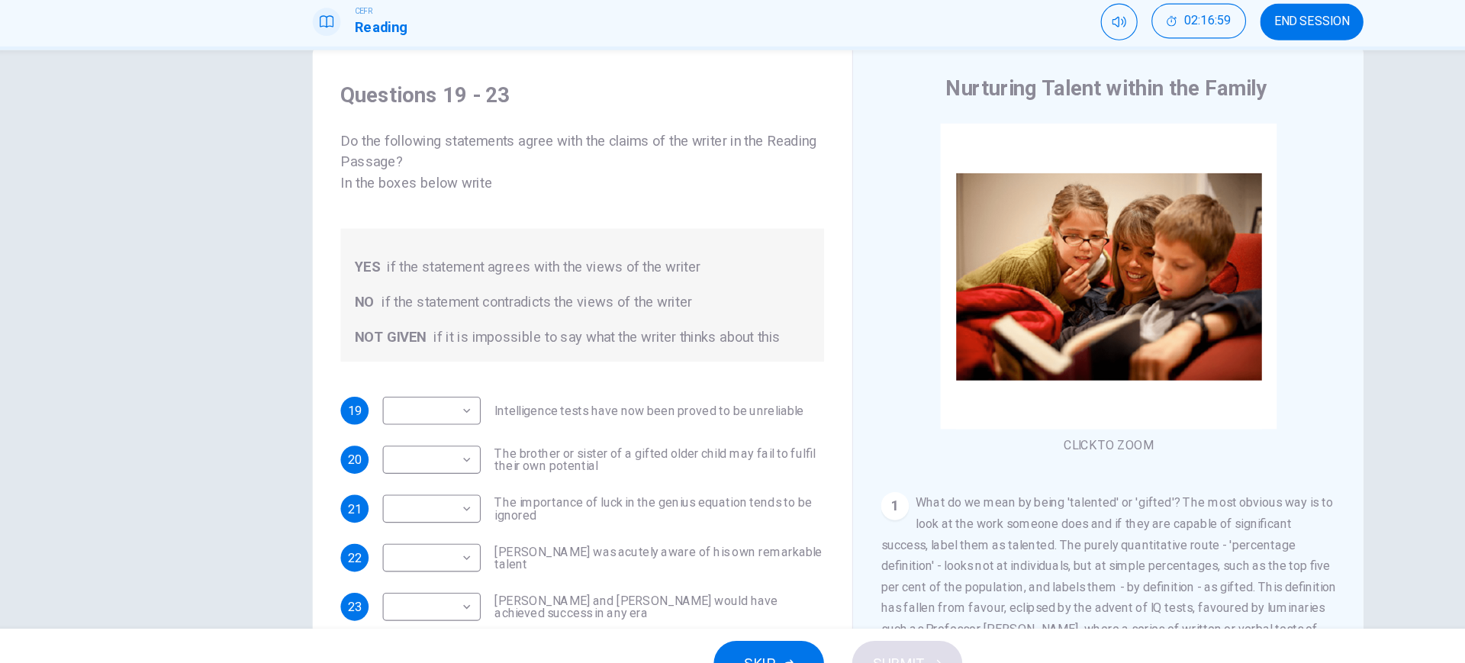
scroll to position [87, 0]
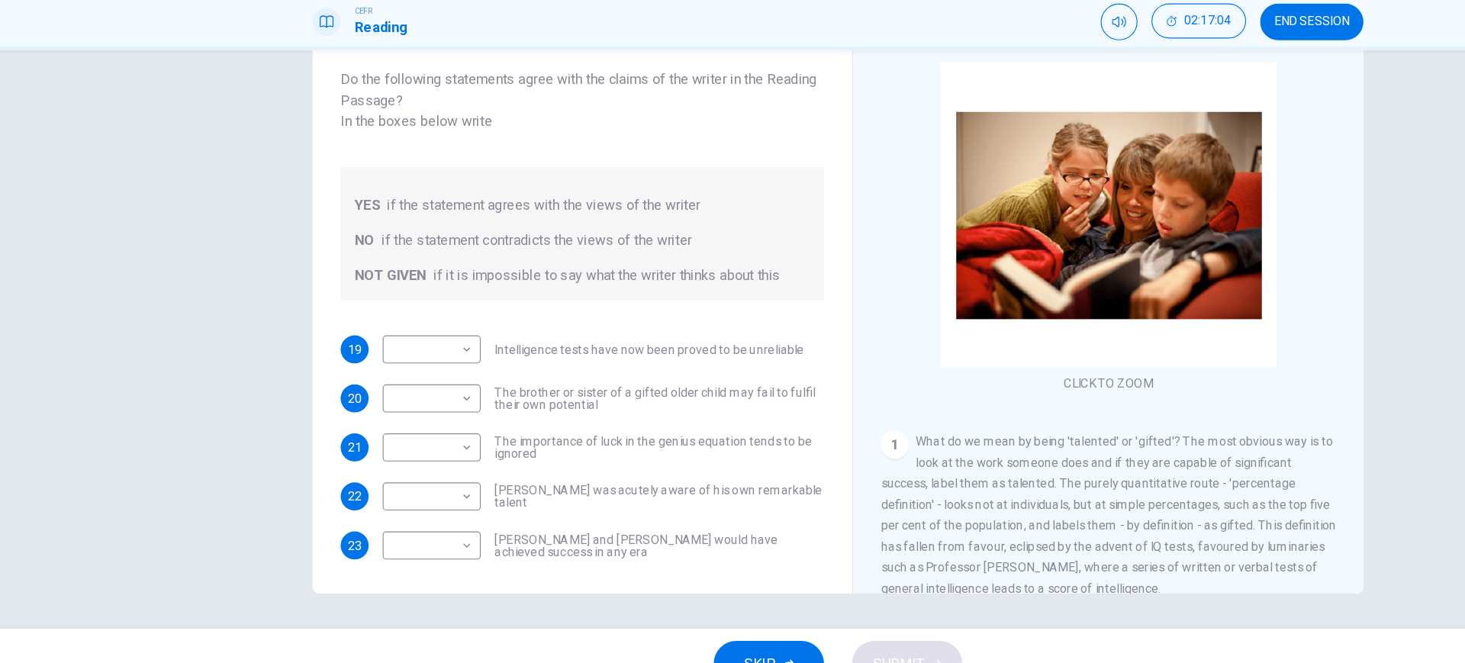
click at [690, 625] on button "SKIP" at bounding box center [672, 633] width 96 height 40
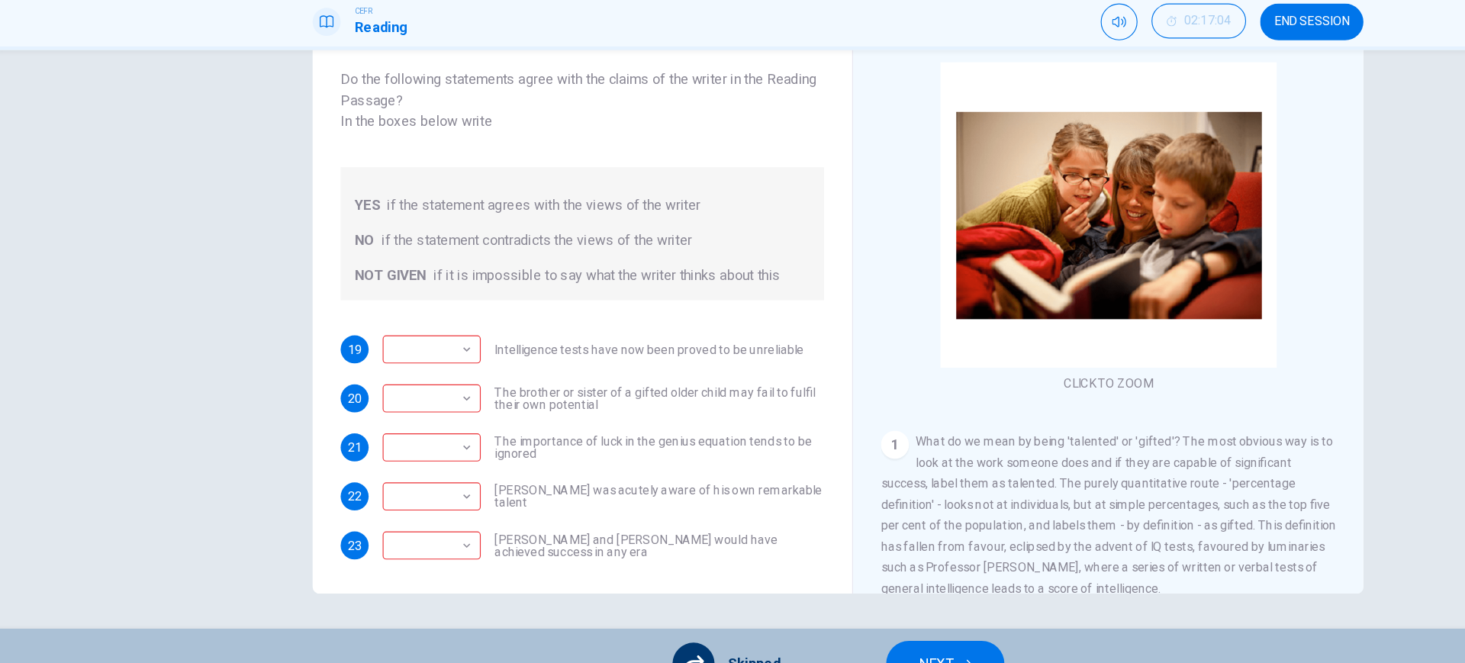
scroll to position [0, 0]
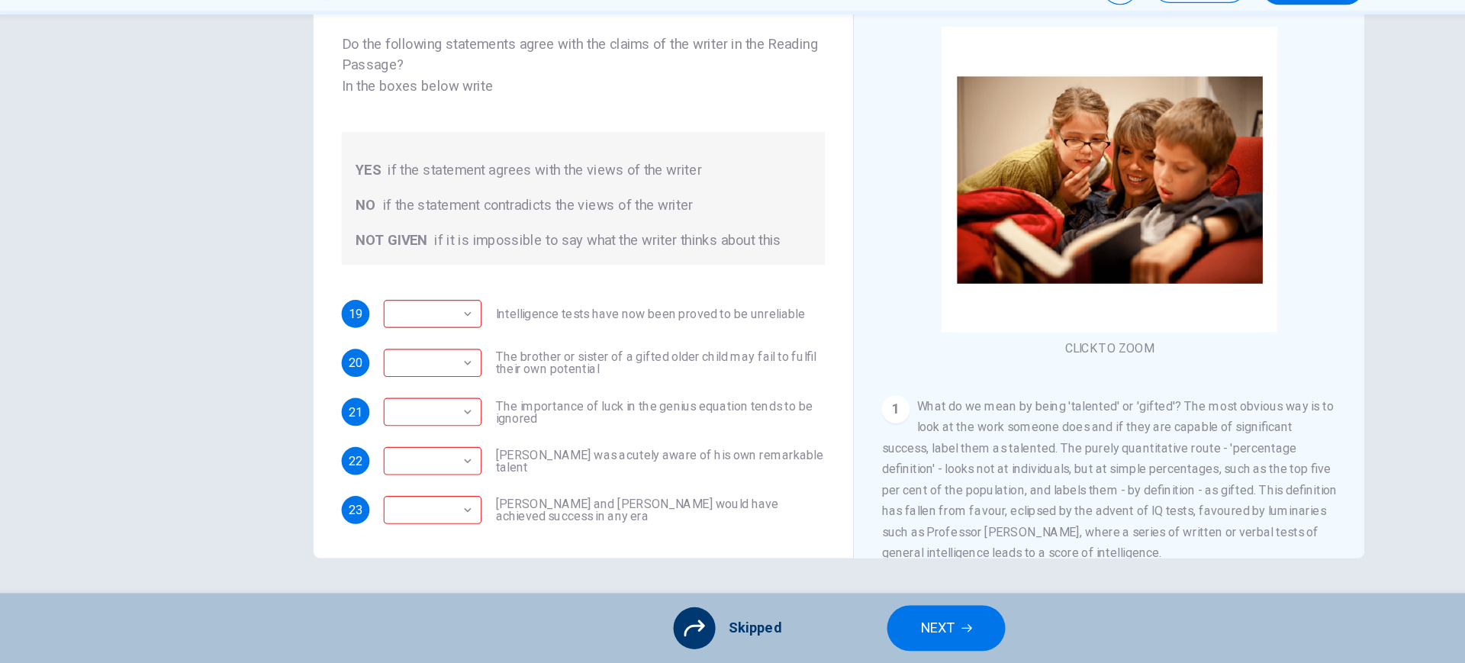
click at [844, 628] on icon "button" at bounding box center [843, 632] width 9 height 9
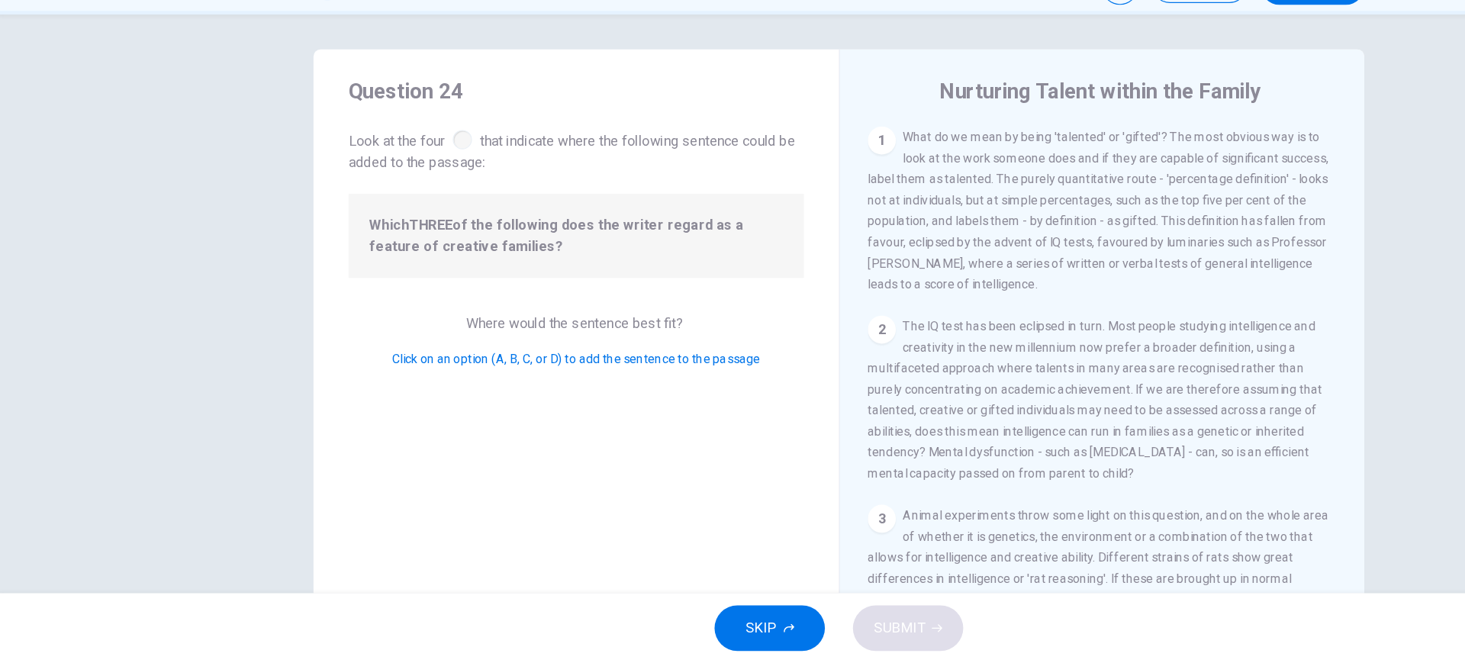
click at [397, 204] on div at bounding box center [404, 206] width 17 height 17
click at [477, 397] on span "Click on an option (A, B, C, or D) to add the sentence to the passage" at bounding box center [503, 397] width 320 height 12
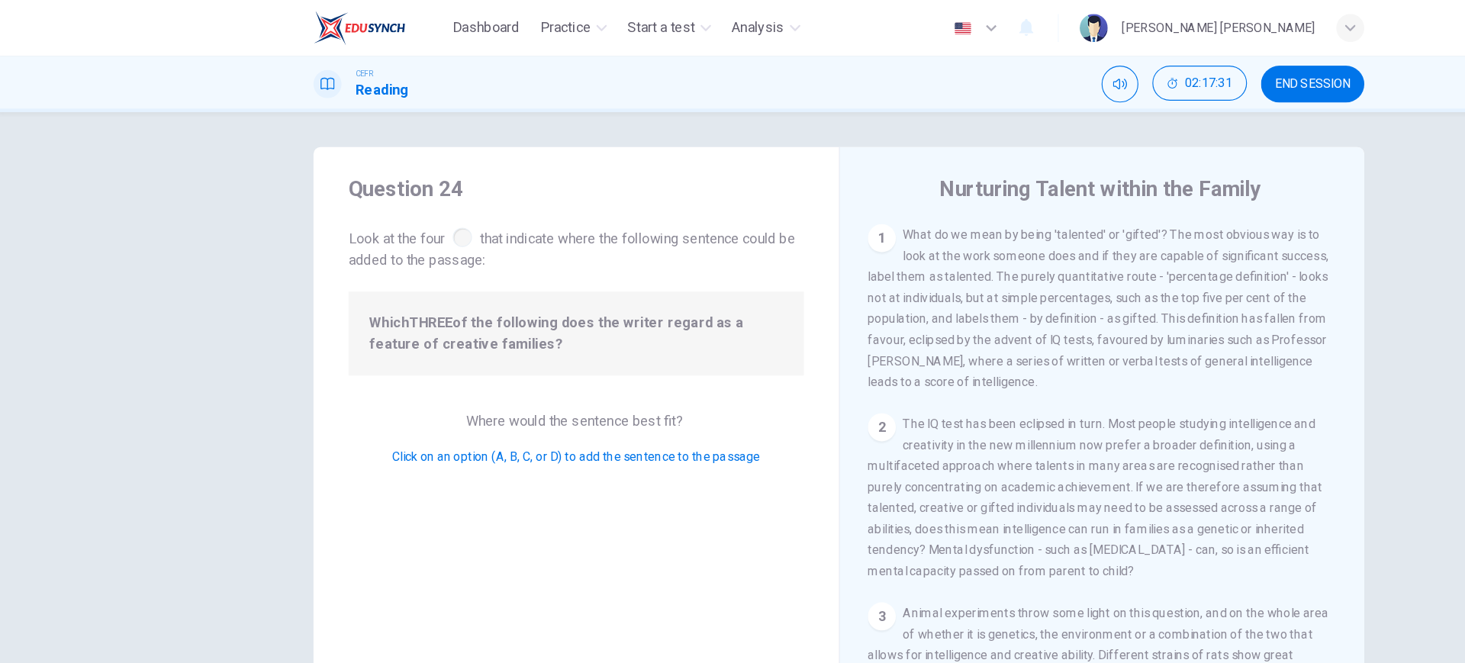
scroll to position [87, 0]
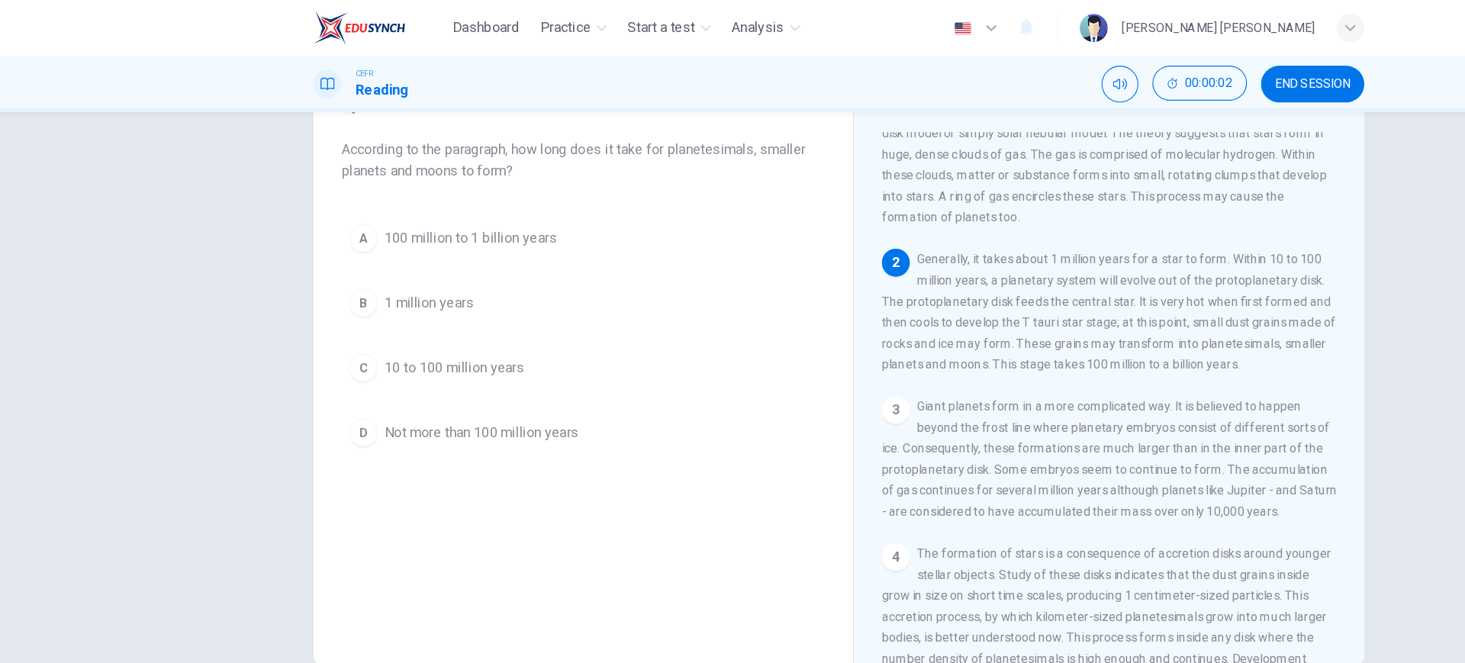
scroll to position [87, 0]
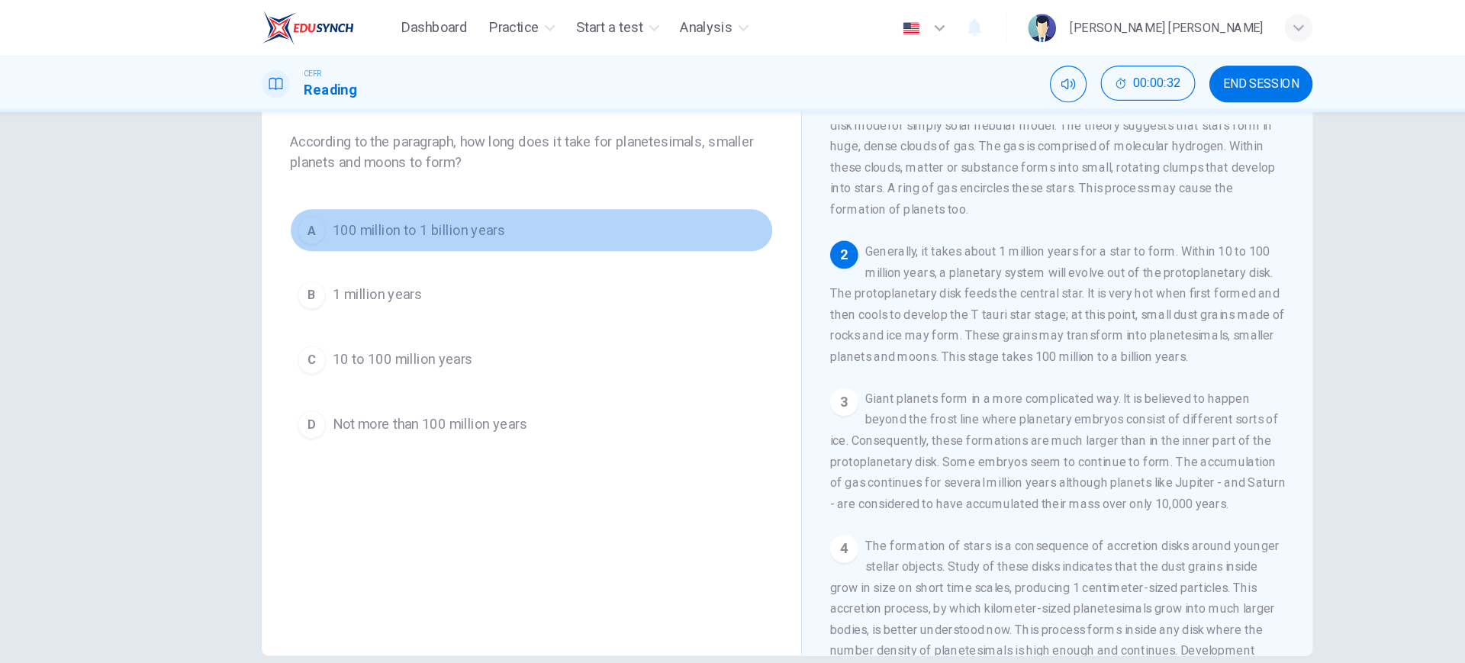
click at [522, 211] on button "A 100 million to 1 billion years" at bounding box center [509, 201] width 421 height 38
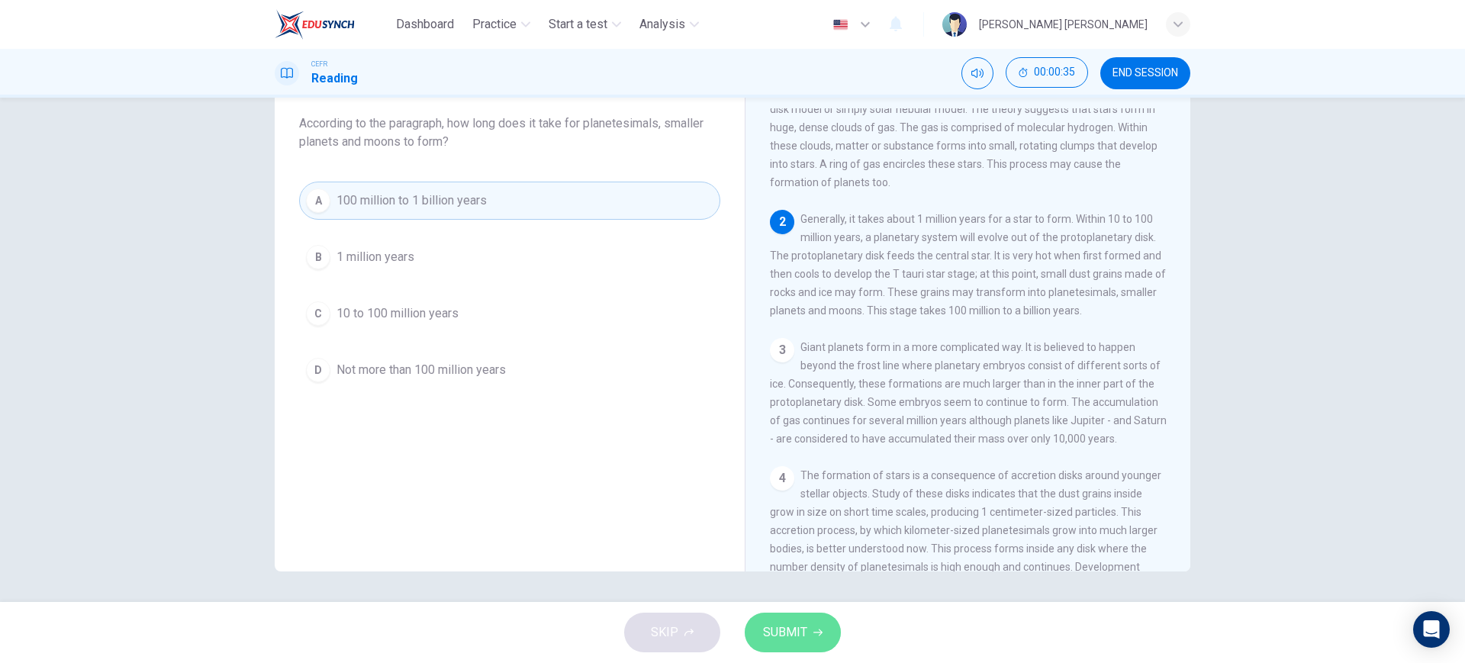
click at [773, 613] on button "SUBMIT" at bounding box center [792, 633] width 96 height 40
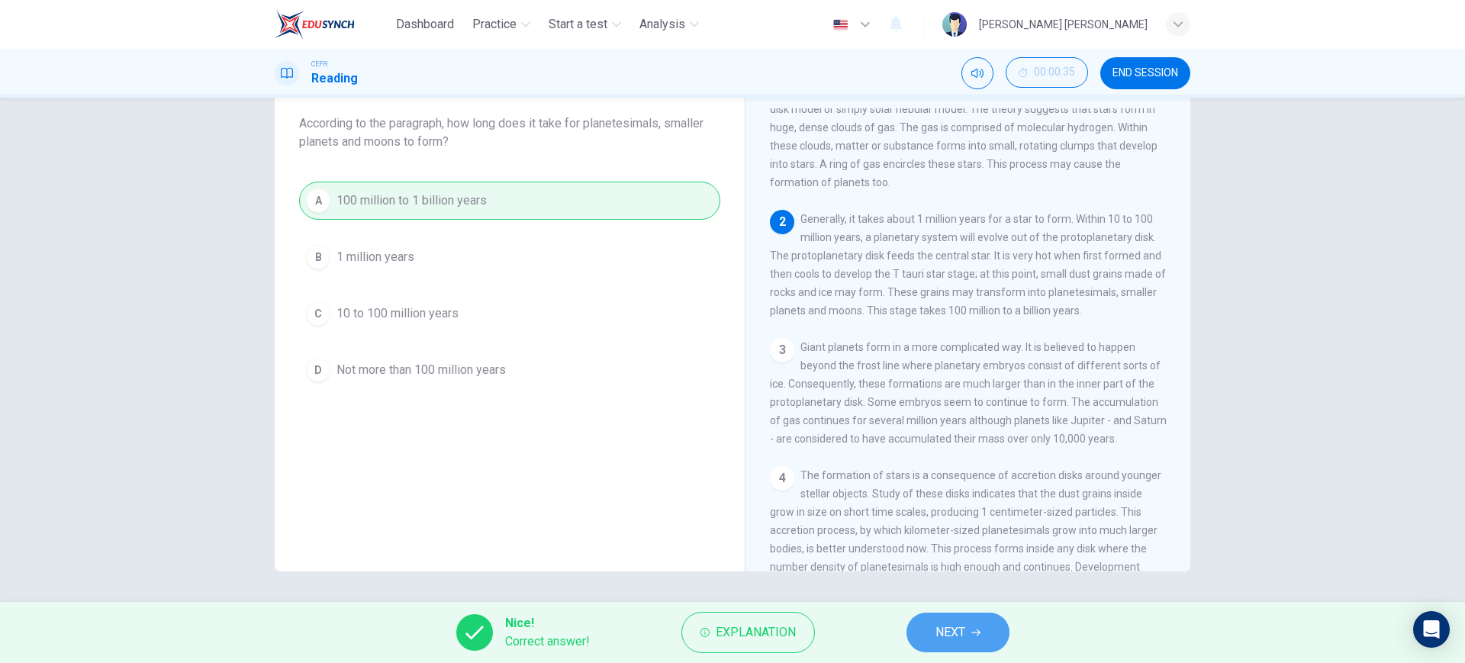
click at [946, 637] on span "NEXT" at bounding box center [950, 632] width 30 height 21
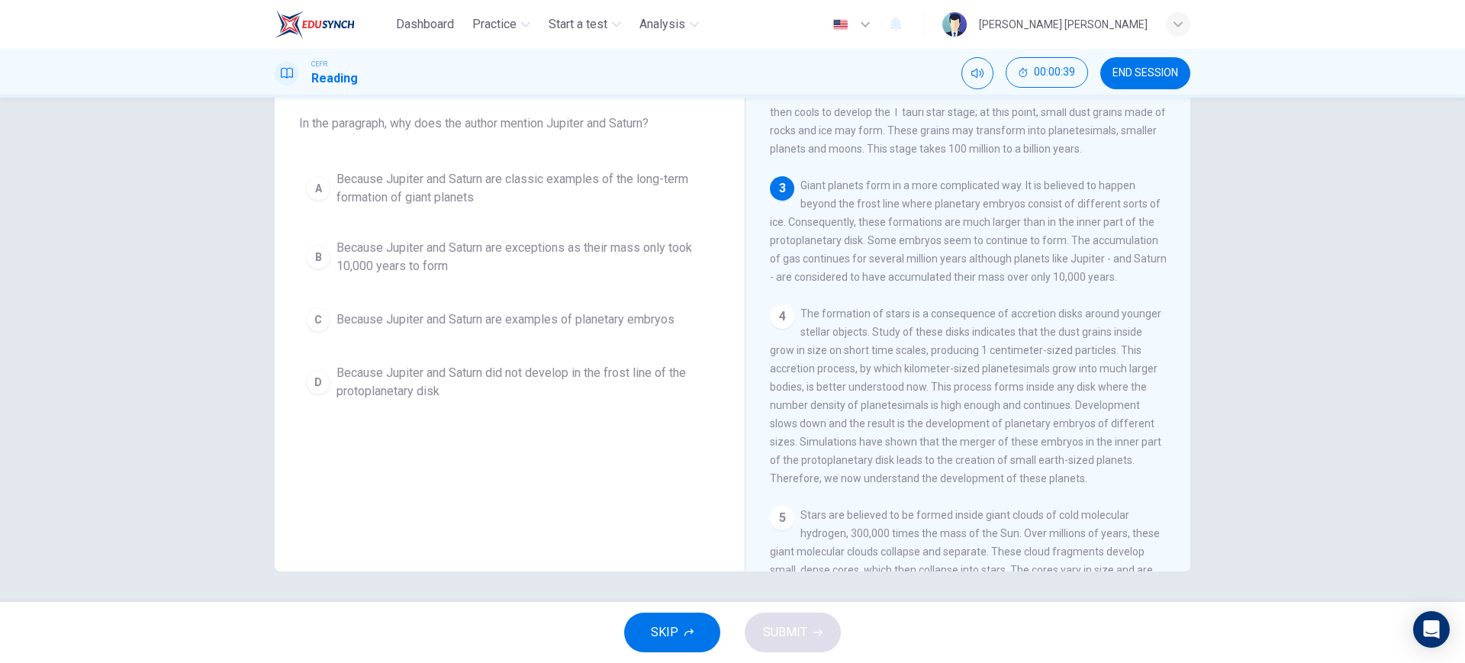
scroll to position [261, 0]
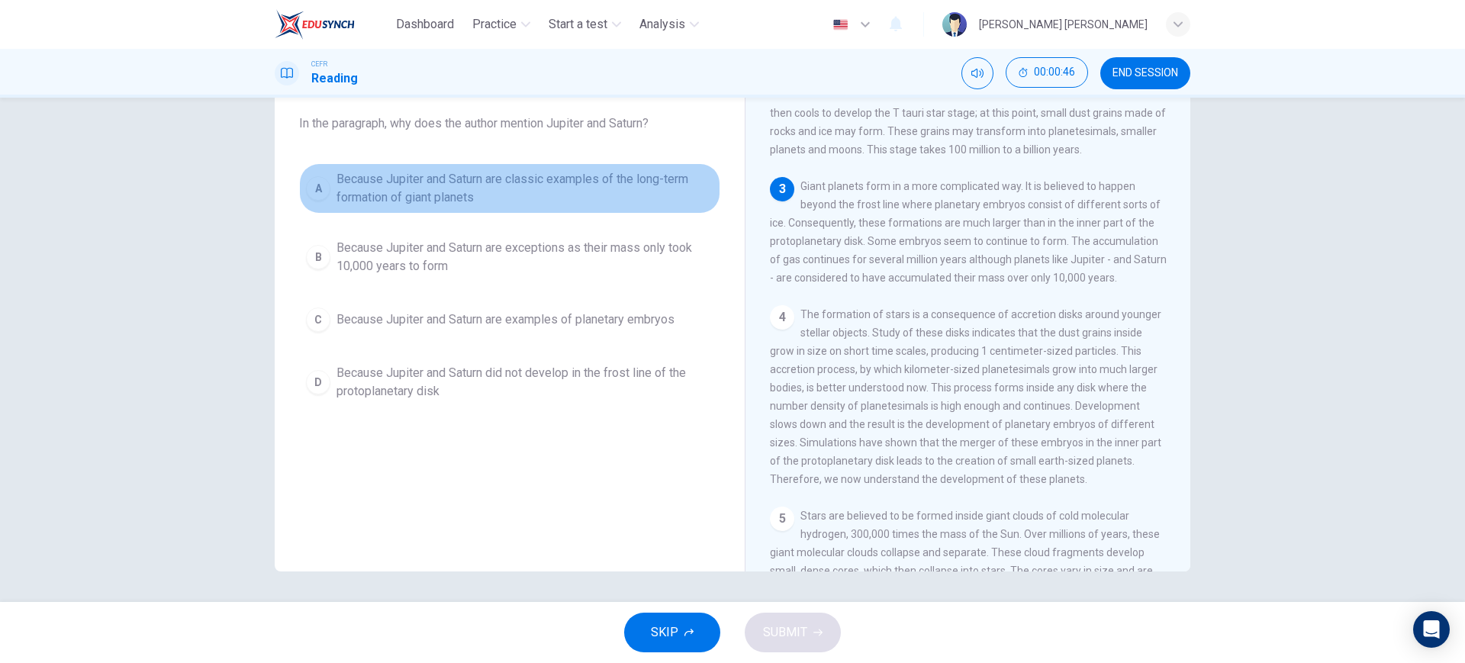
click at [597, 192] on span "Because Jupiter and Saturn are classic examples of the long-term formation of g…" at bounding box center [524, 188] width 377 height 37
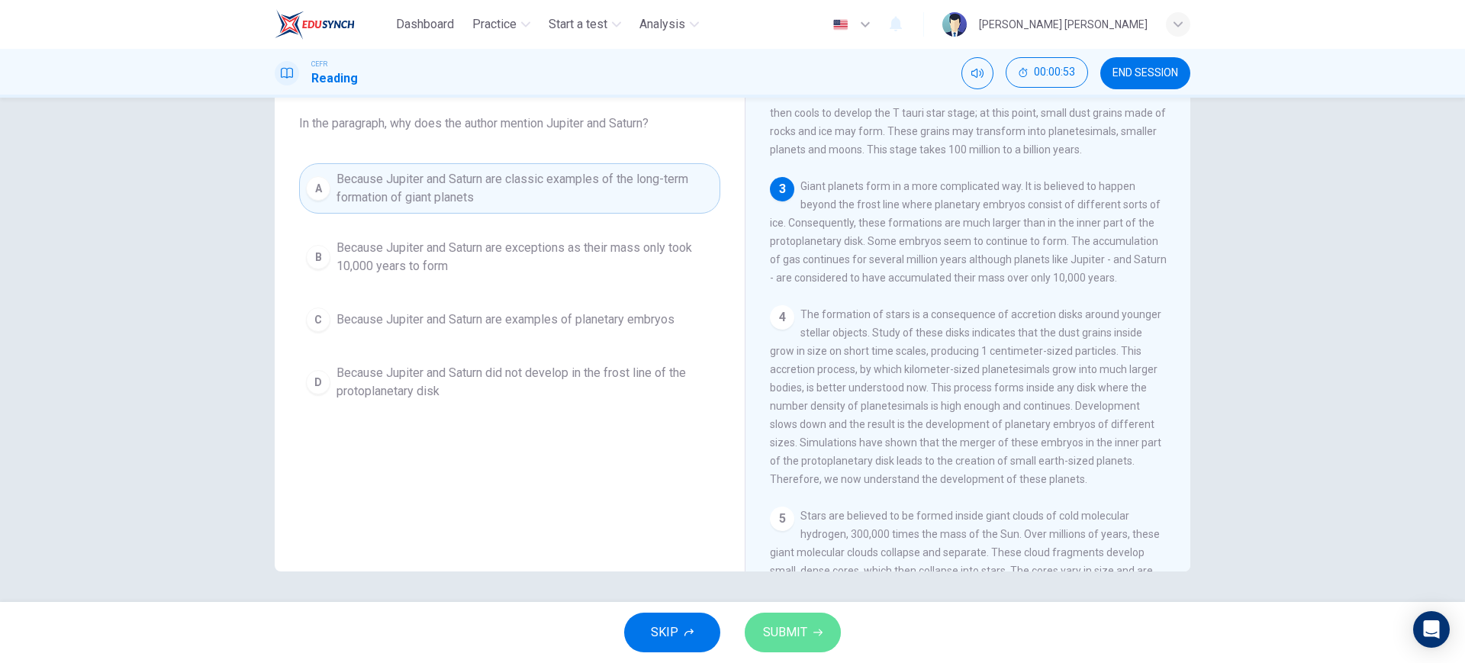
click at [815, 645] on button "SUBMIT" at bounding box center [792, 633] width 96 height 40
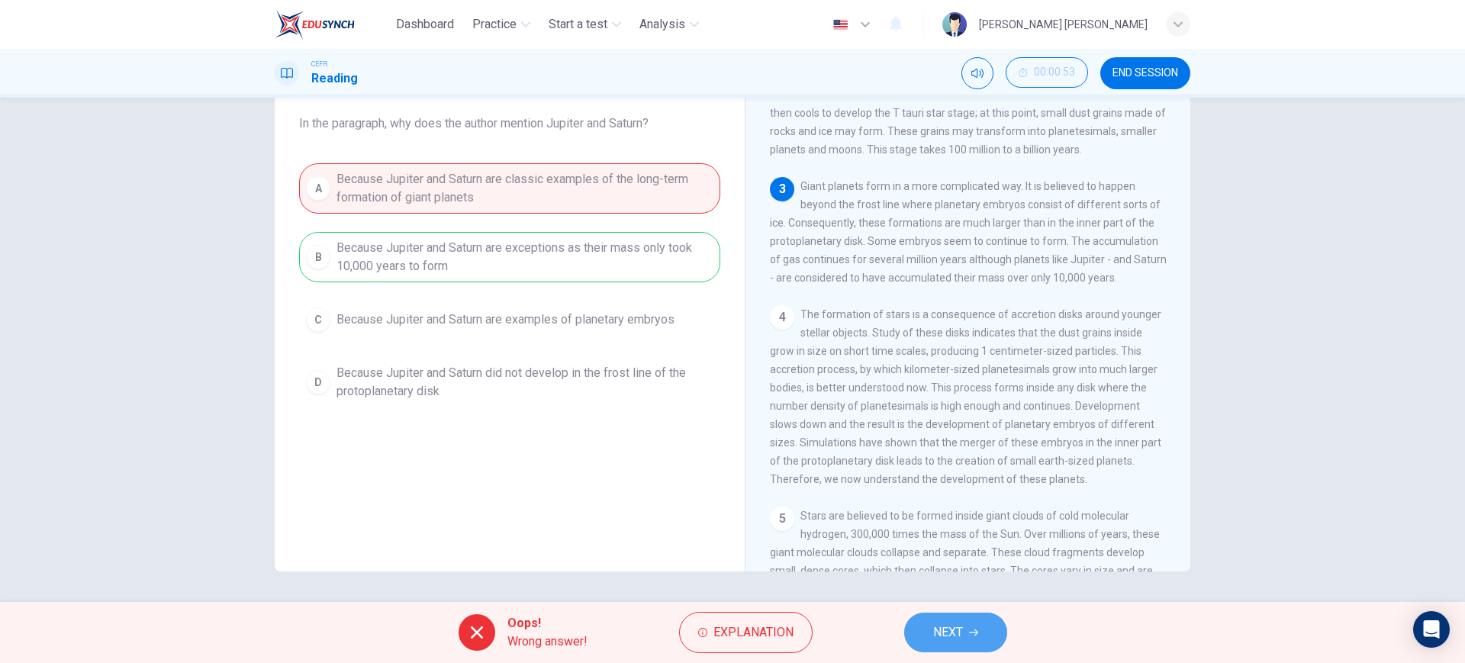
click at [987, 643] on button "NEXT" at bounding box center [955, 633] width 103 height 40
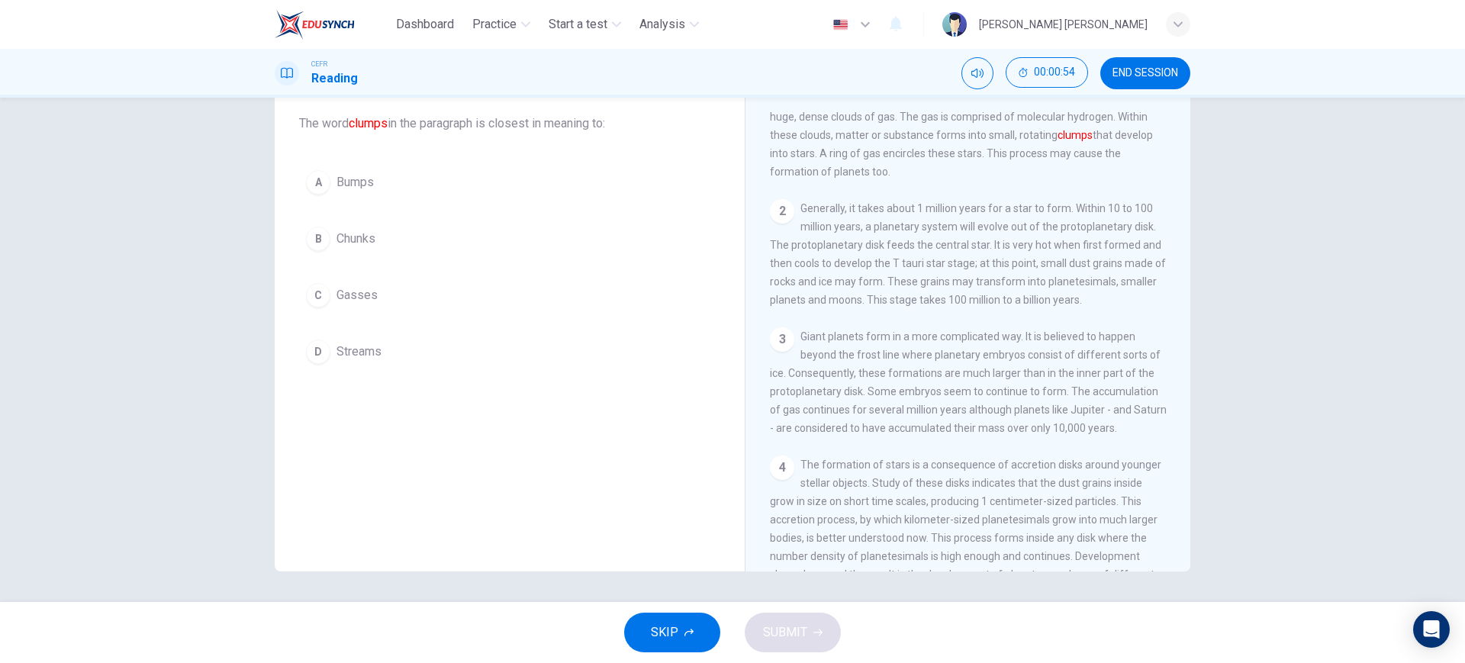
scroll to position [0, 0]
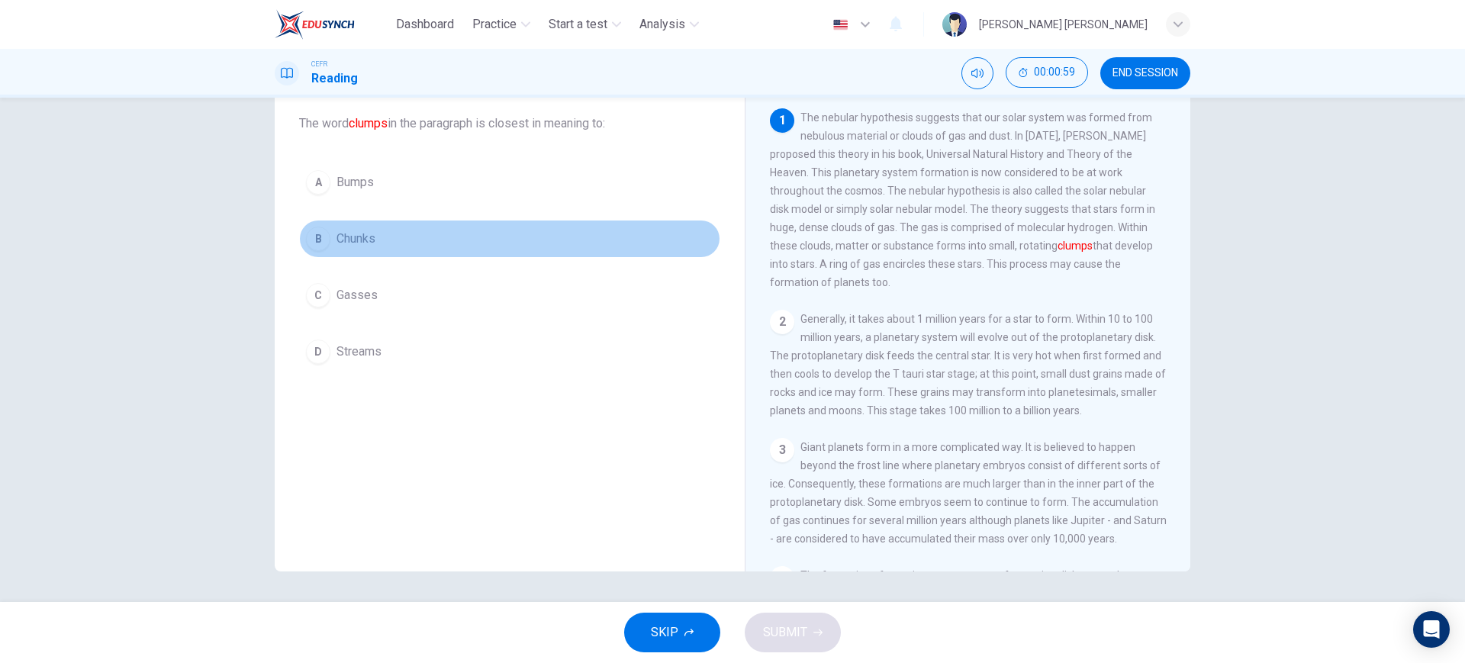
click at [532, 230] on button "B Chunks" at bounding box center [509, 239] width 421 height 38
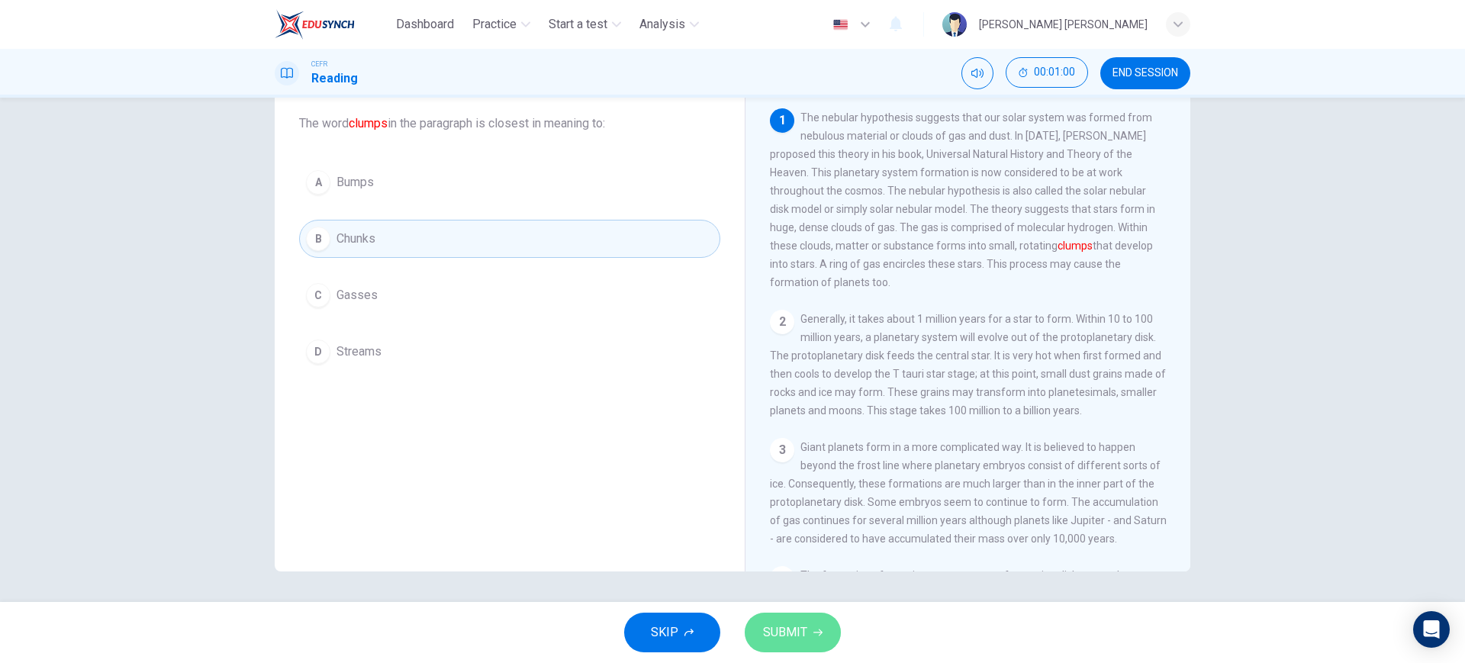
click at [809, 643] on button "SUBMIT" at bounding box center [792, 633] width 96 height 40
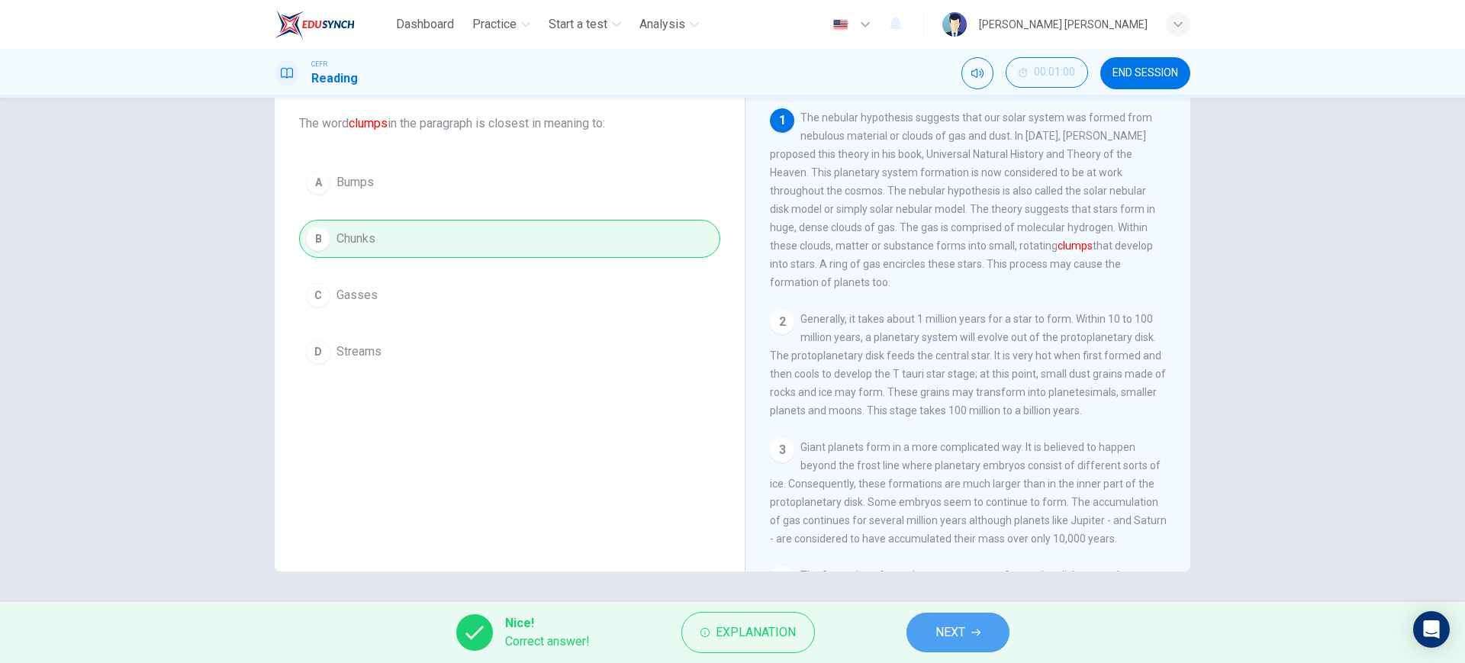
click at [978, 629] on icon "button" at bounding box center [975, 632] width 9 height 7
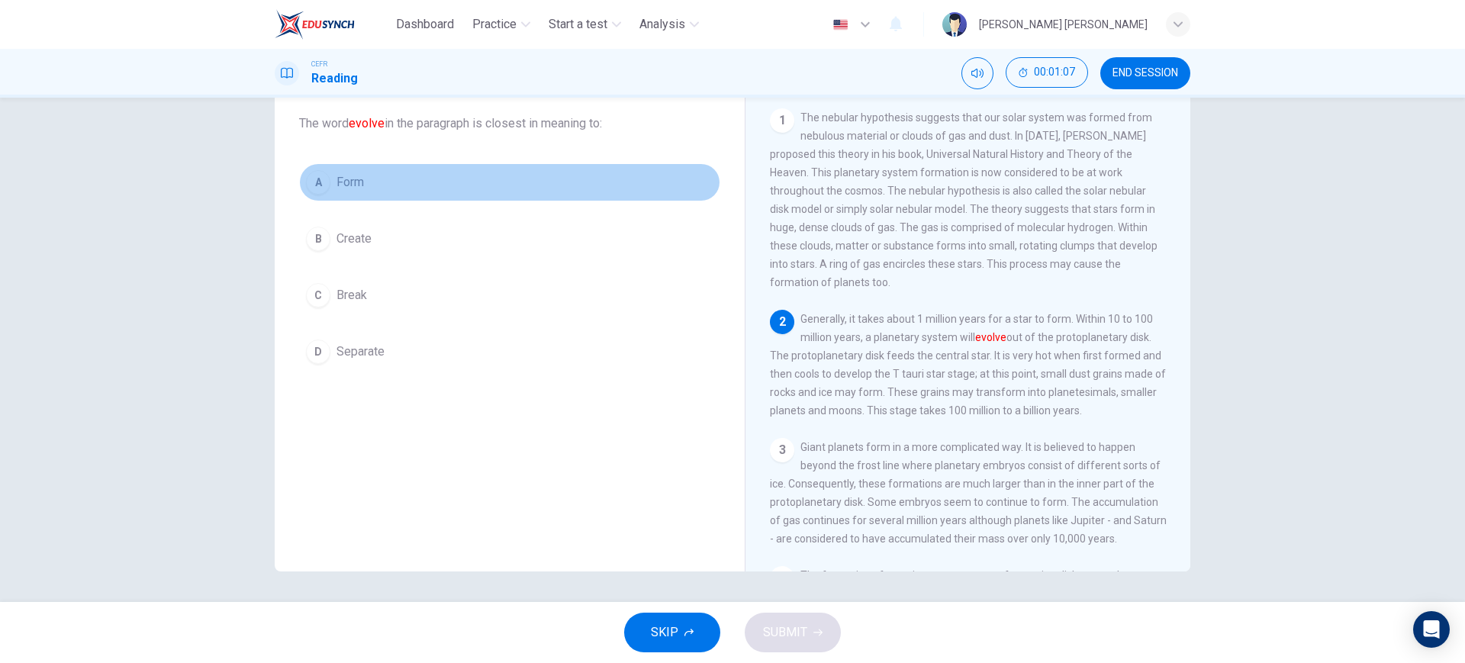
click at [570, 192] on button "A Form" at bounding box center [509, 182] width 421 height 38
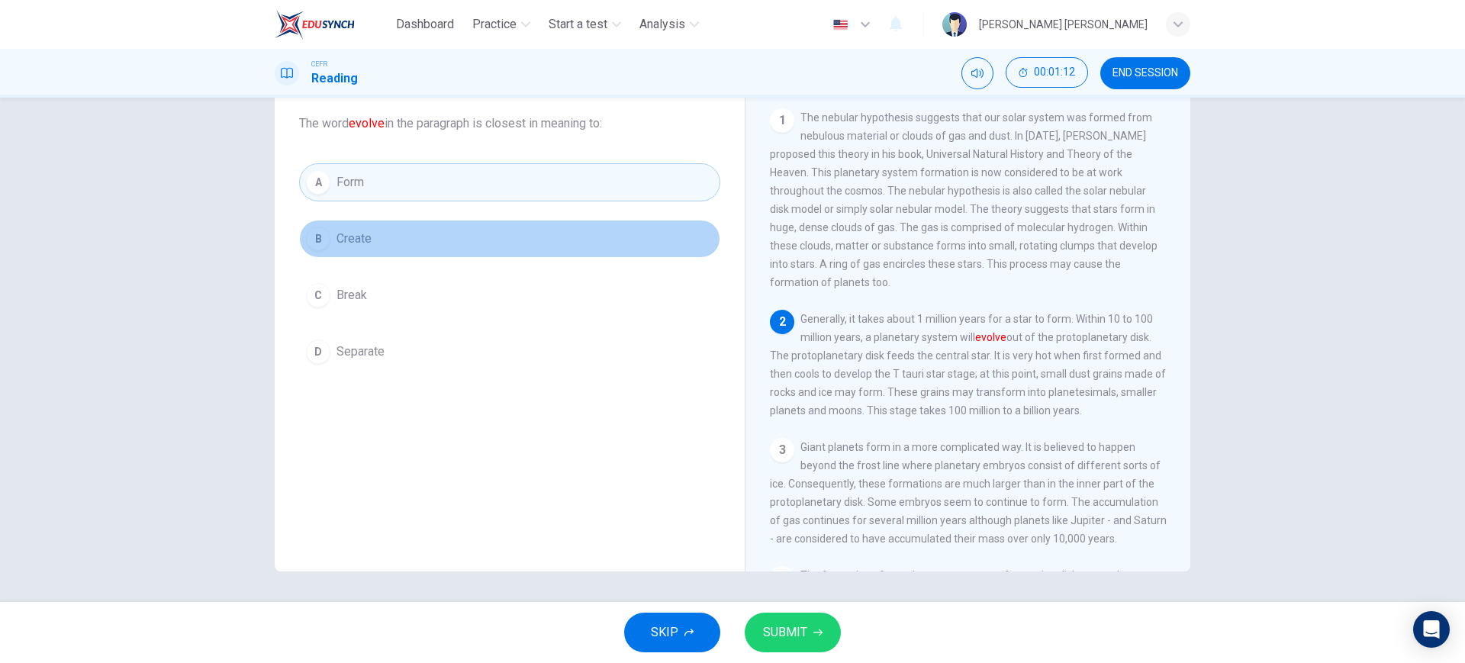
click at [637, 235] on button "B Create" at bounding box center [509, 239] width 421 height 38
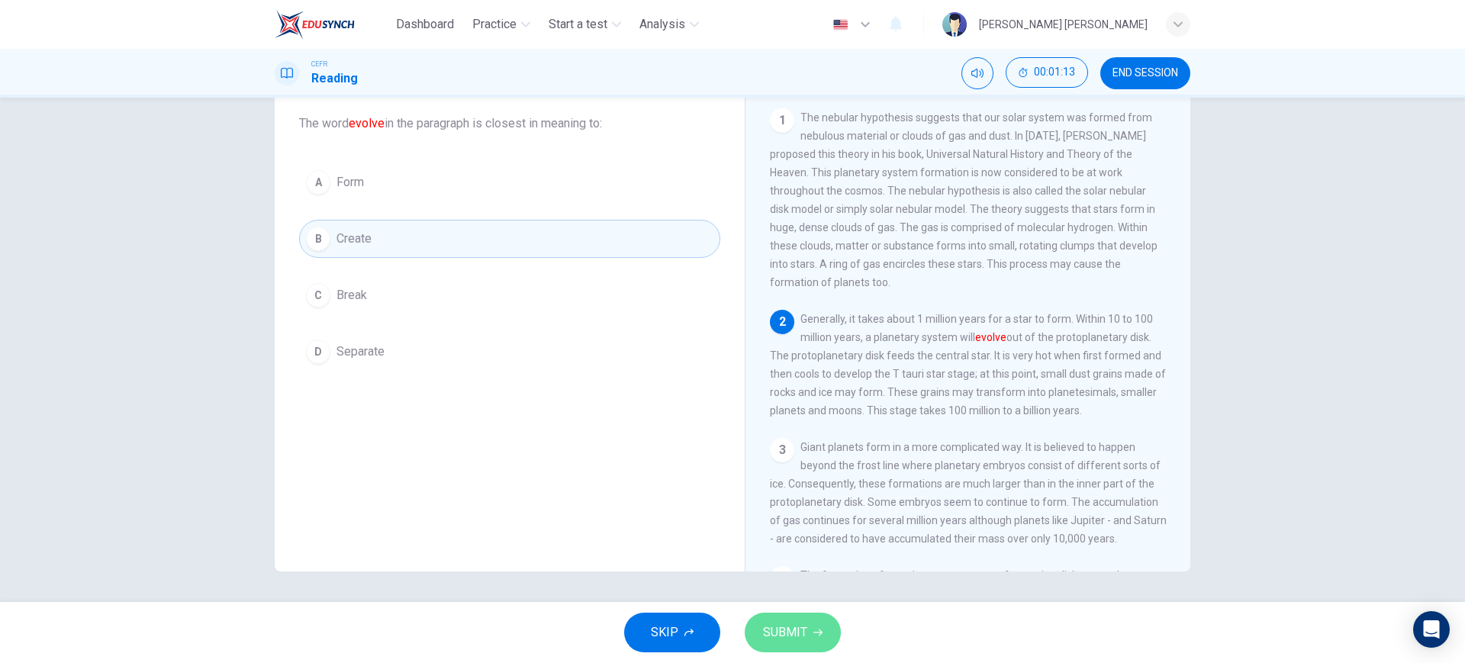
click at [806, 642] on button "SUBMIT" at bounding box center [792, 633] width 96 height 40
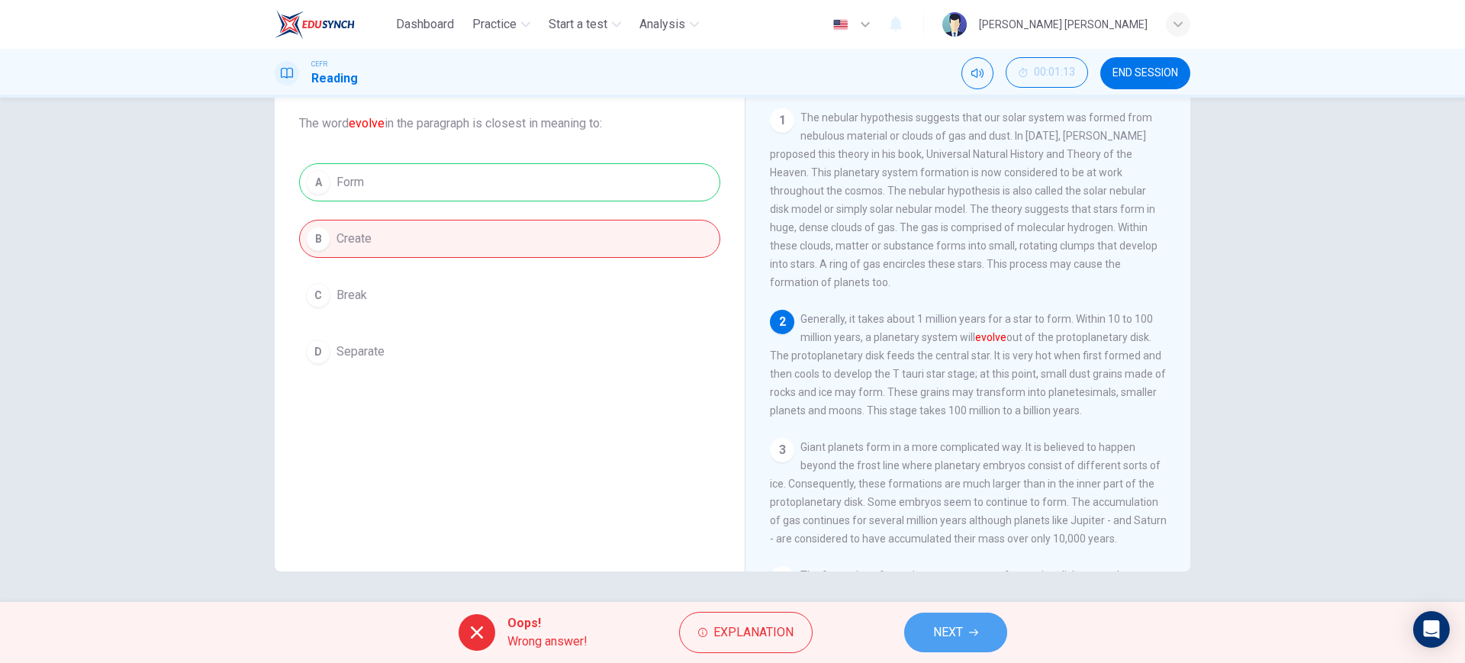
click at [976, 633] on icon "button" at bounding box center [973, 632] width 9 height 7
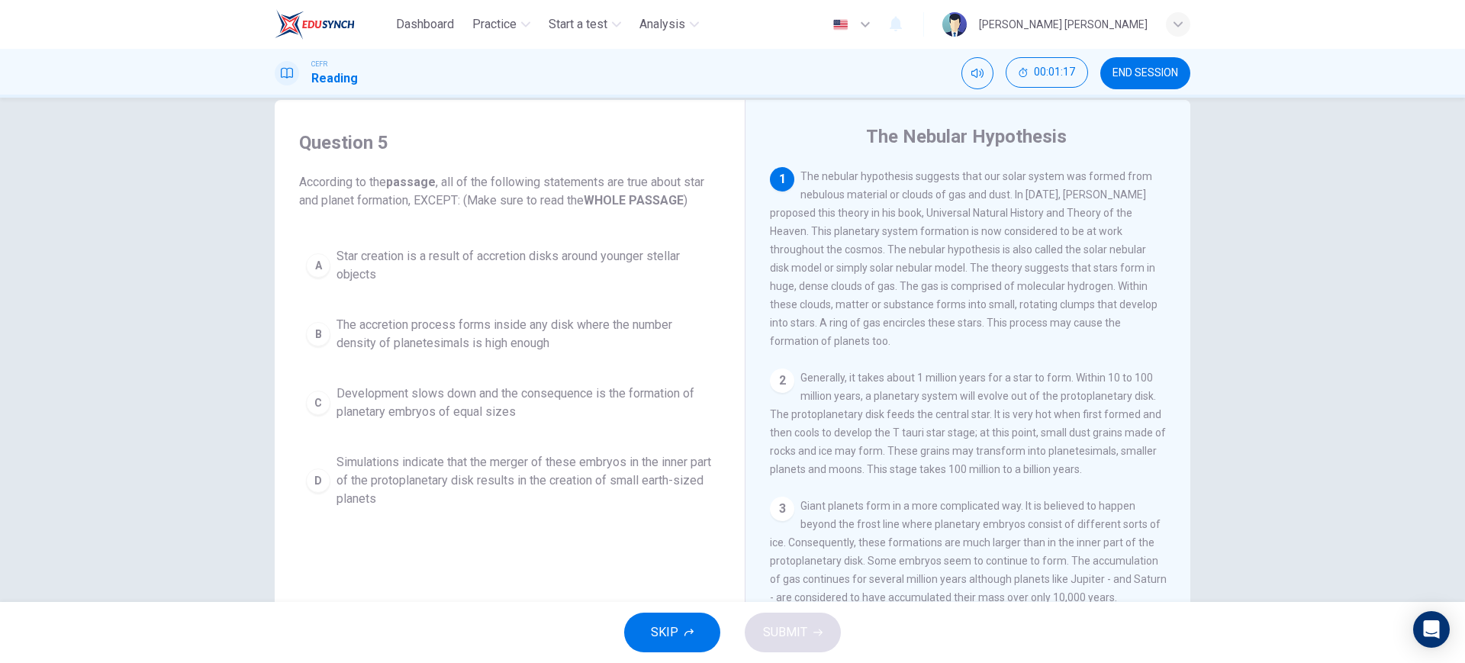
scroll to position [29, 0]
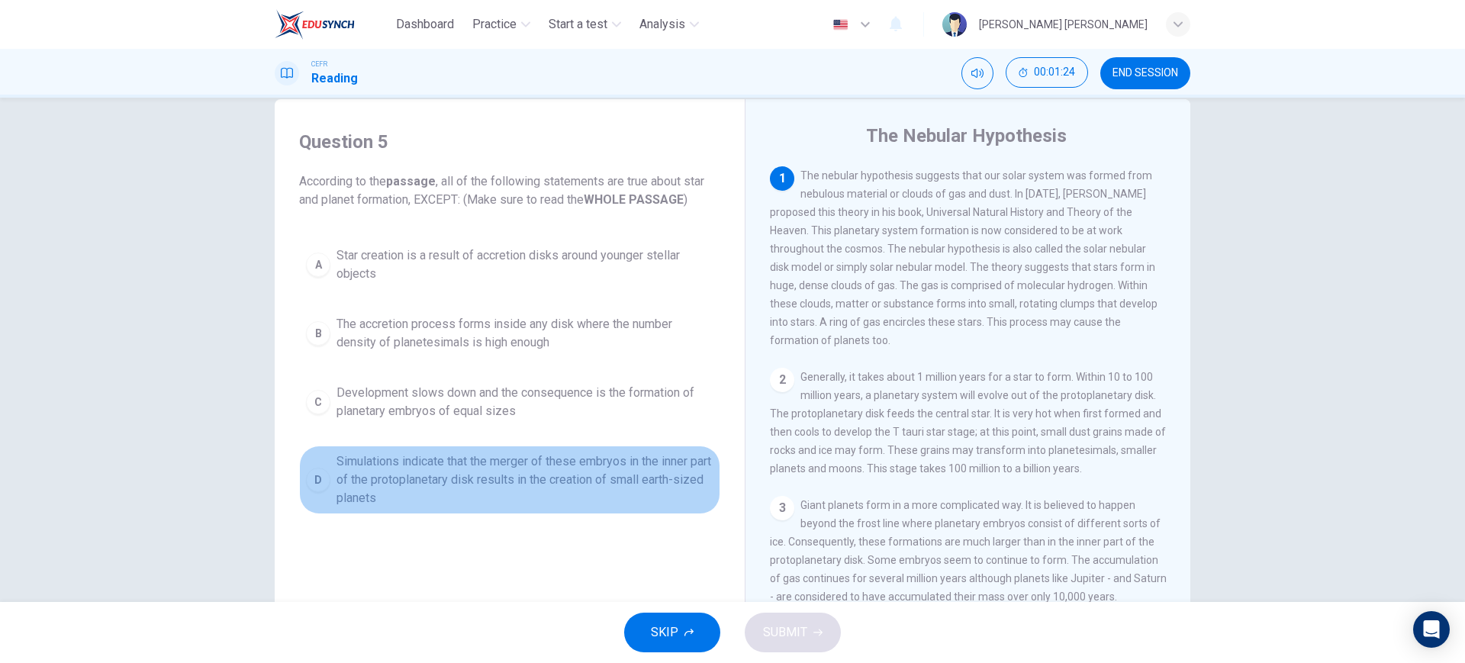
click at [558, 486] on span "Simulations indicate that the merger of these embryos in the inner part of the …" at bounding box center [524, 479] width 377 height 55
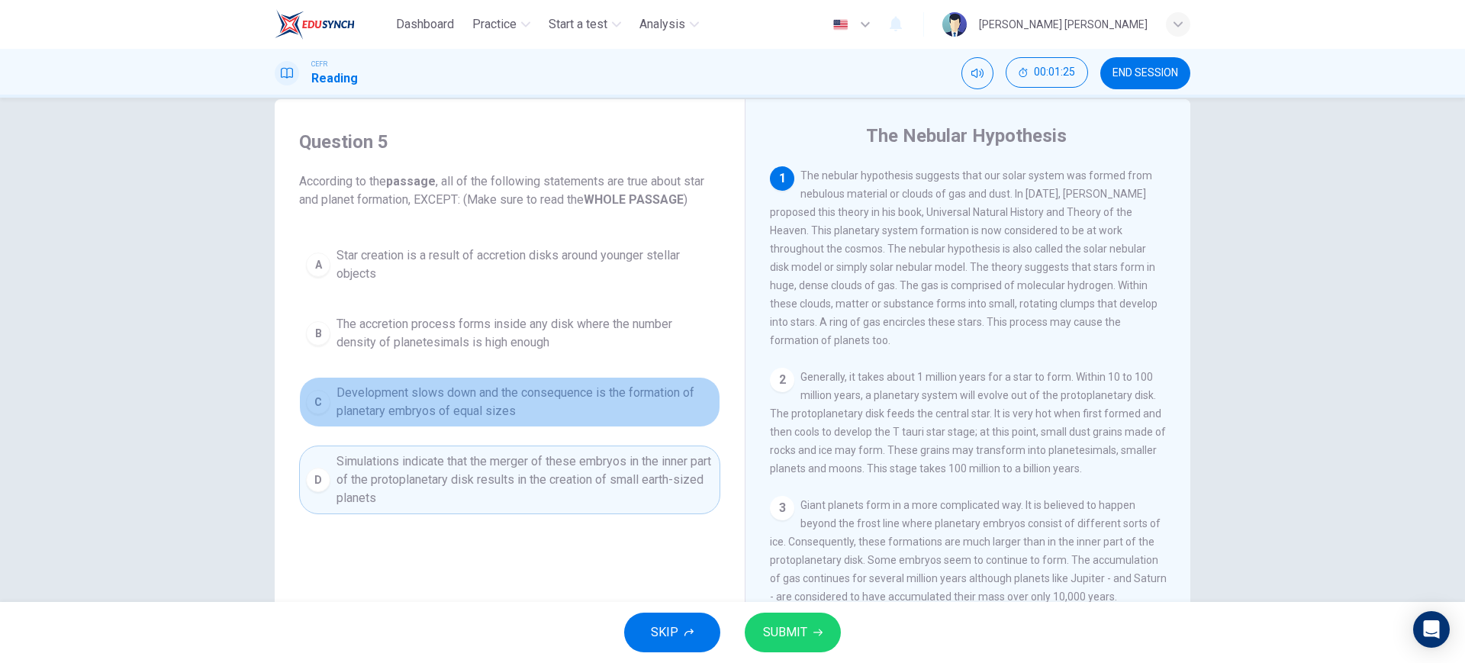
click at [590, 384] on span "Development slows down and the consequence is the formation of planetary embryo…" at bounding box center [524, 402] width 377 height 37
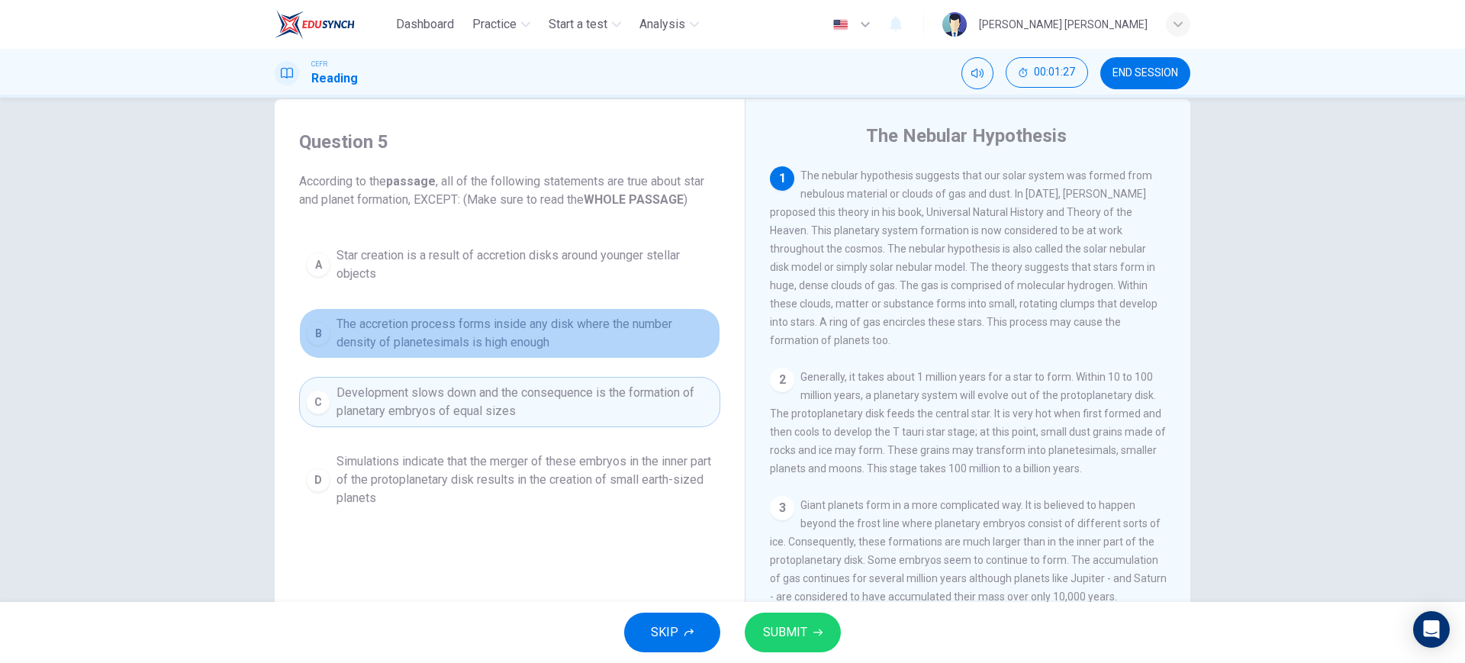
click at [598, 340] on span "The accretion process forms inside any disk where the number density of planete…" at bounding box center [524, 333] width 377 height 37
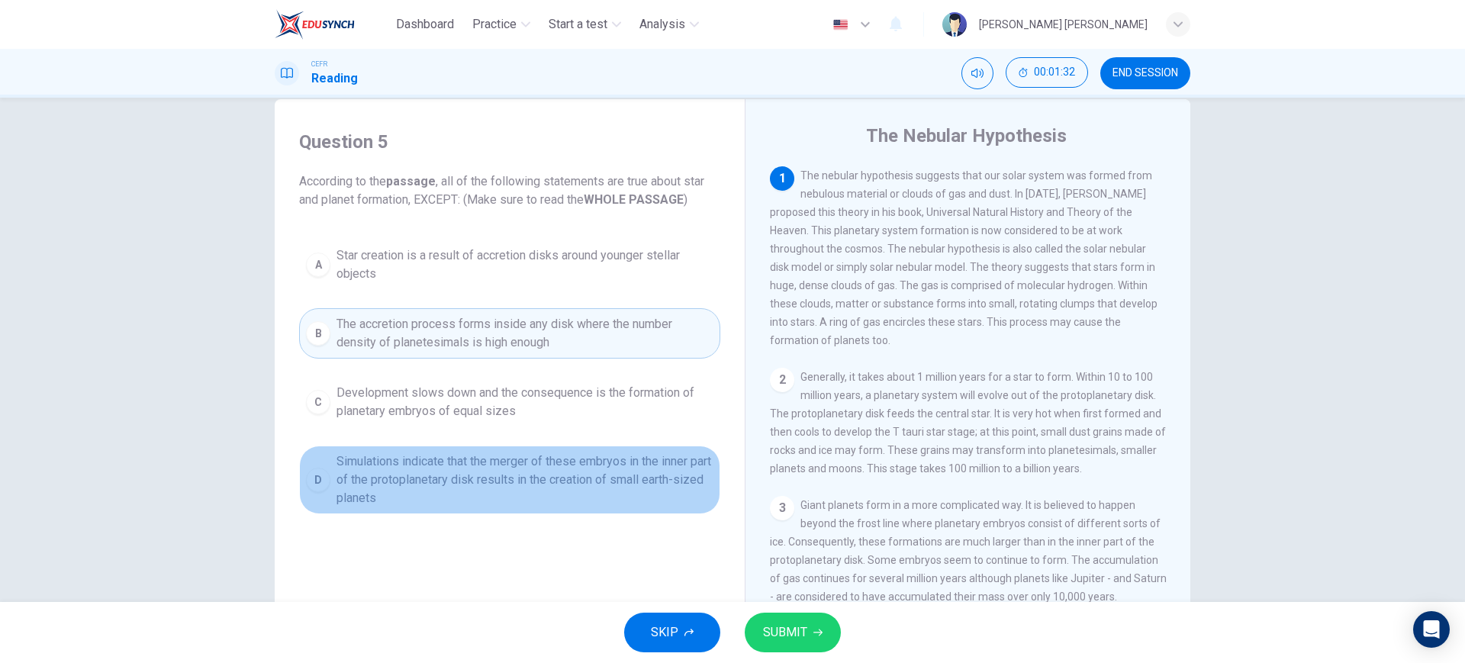
click at [546, 502] on span "Simulations indicate that the merger of these embryos in the inner part of the …" at bounding box center [524, 479] width 377 height 55
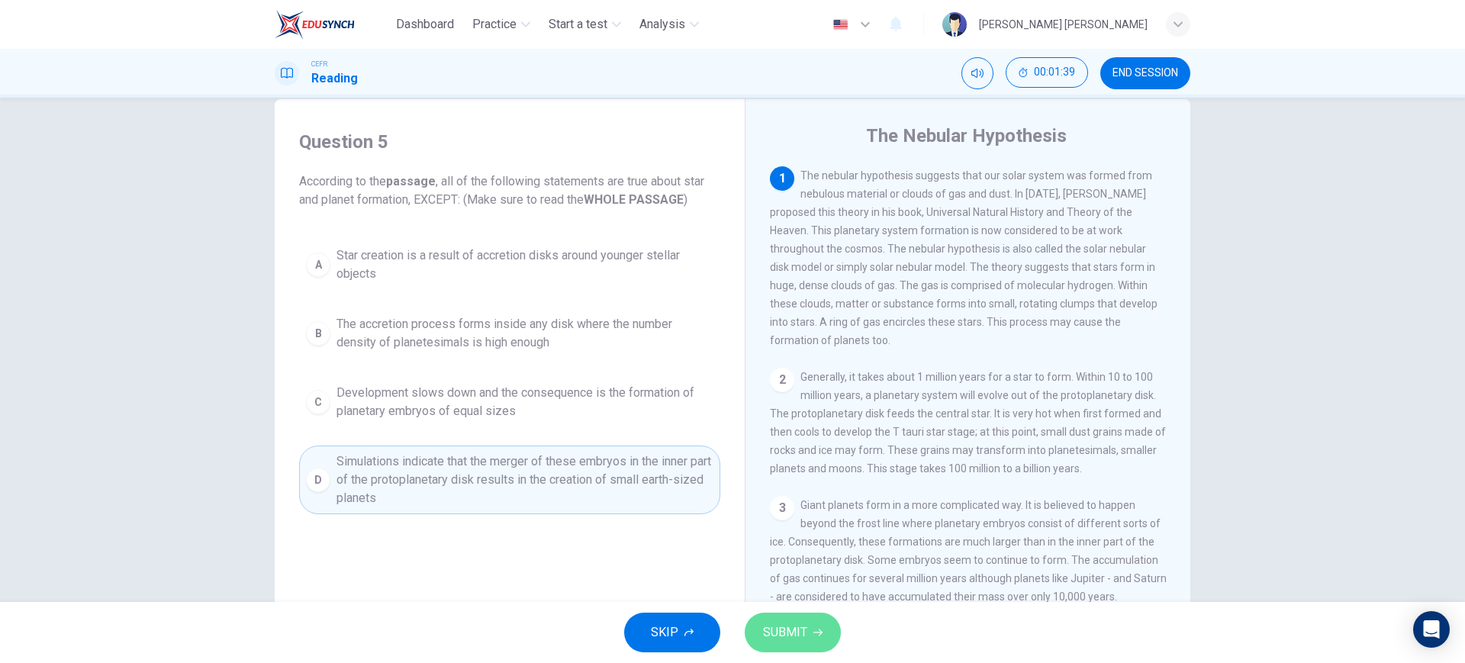
click at [789, 622] on span "SUBMIT" at bounding box center [785, 632] width 44 height 21
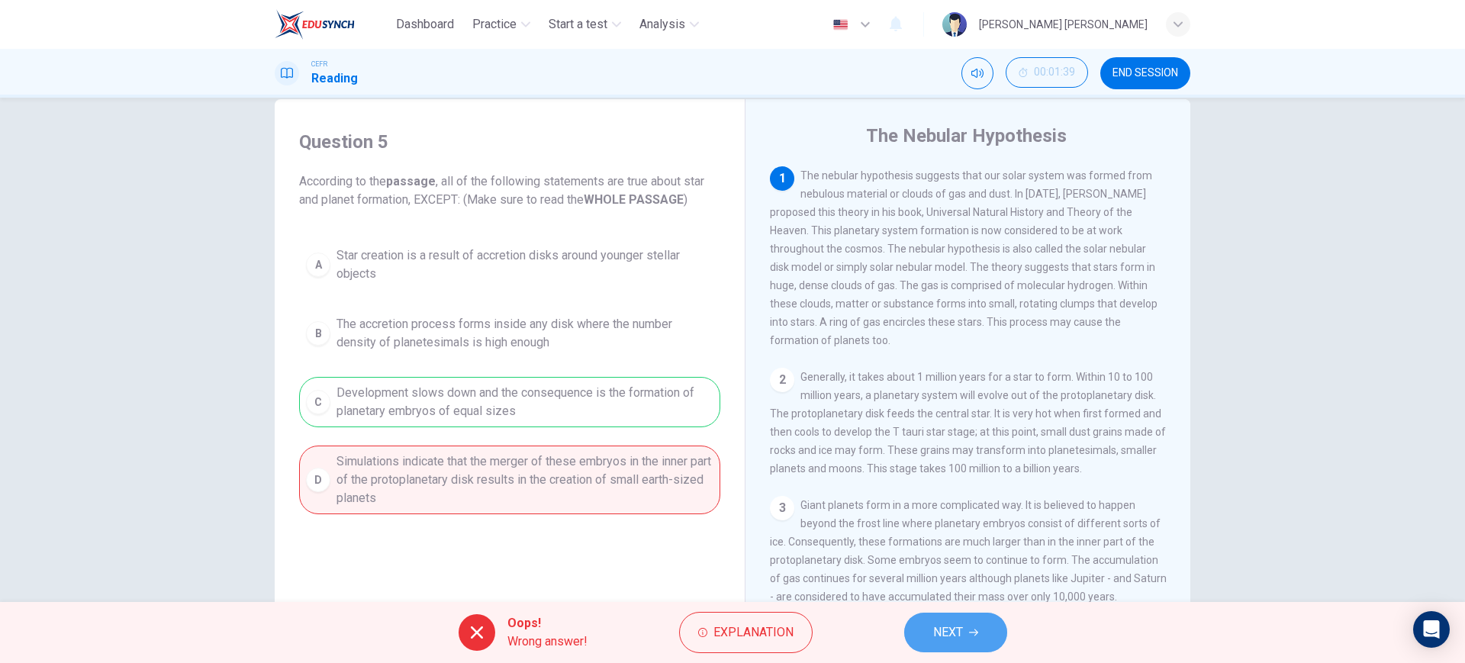
click at [957, 616] on button "NEXT" at bounding box center [955, 633] width 103 height 40
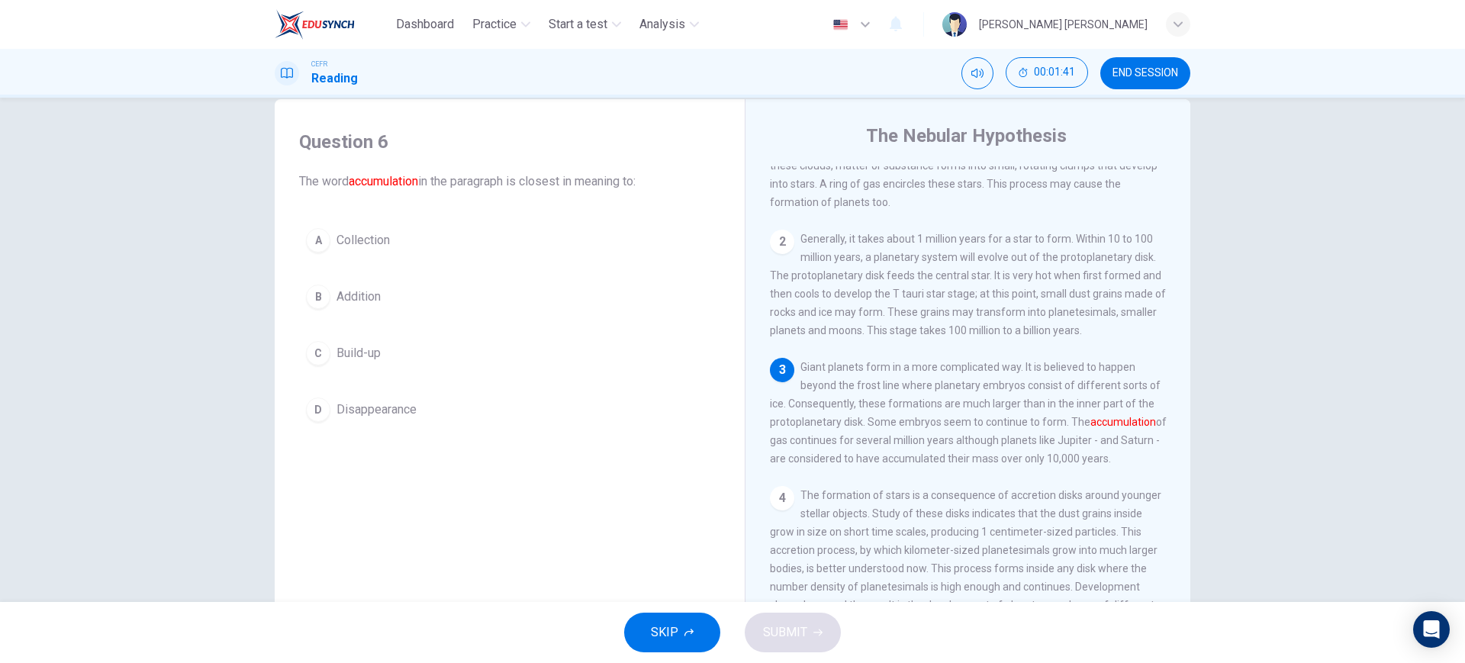
scroll to position [141, 0]
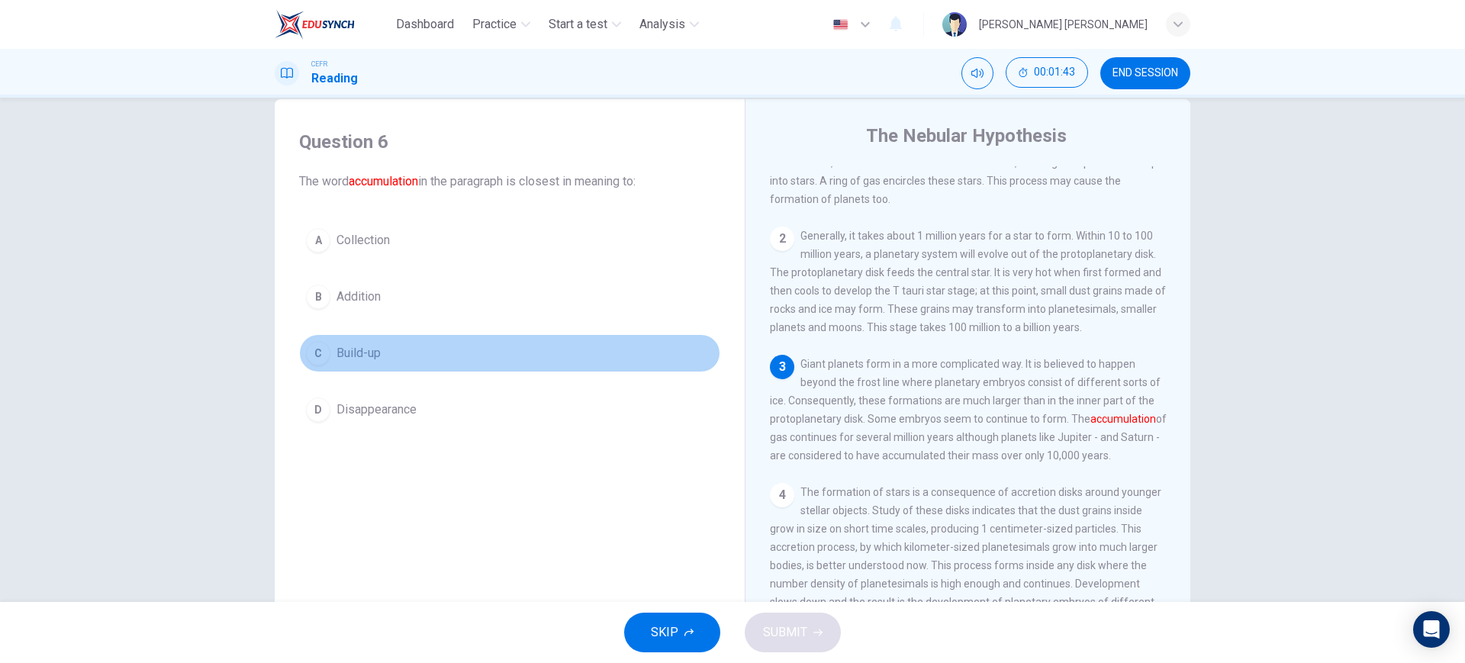
click at [532, 361] on button "C Build-up" at bounding box center [509, 353] width 421 height 38
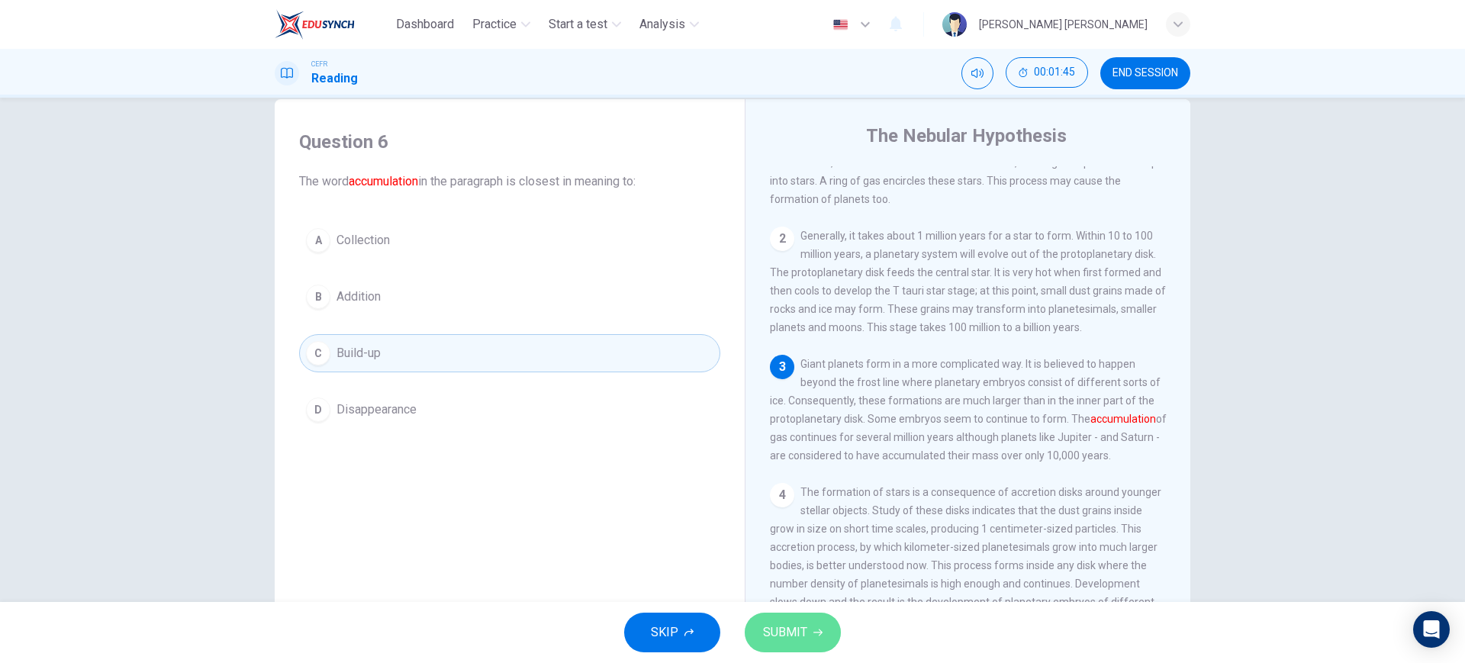
click at [771, 631] on span "SUBMIT" at bounding box center [785, 632] width 44 height 21
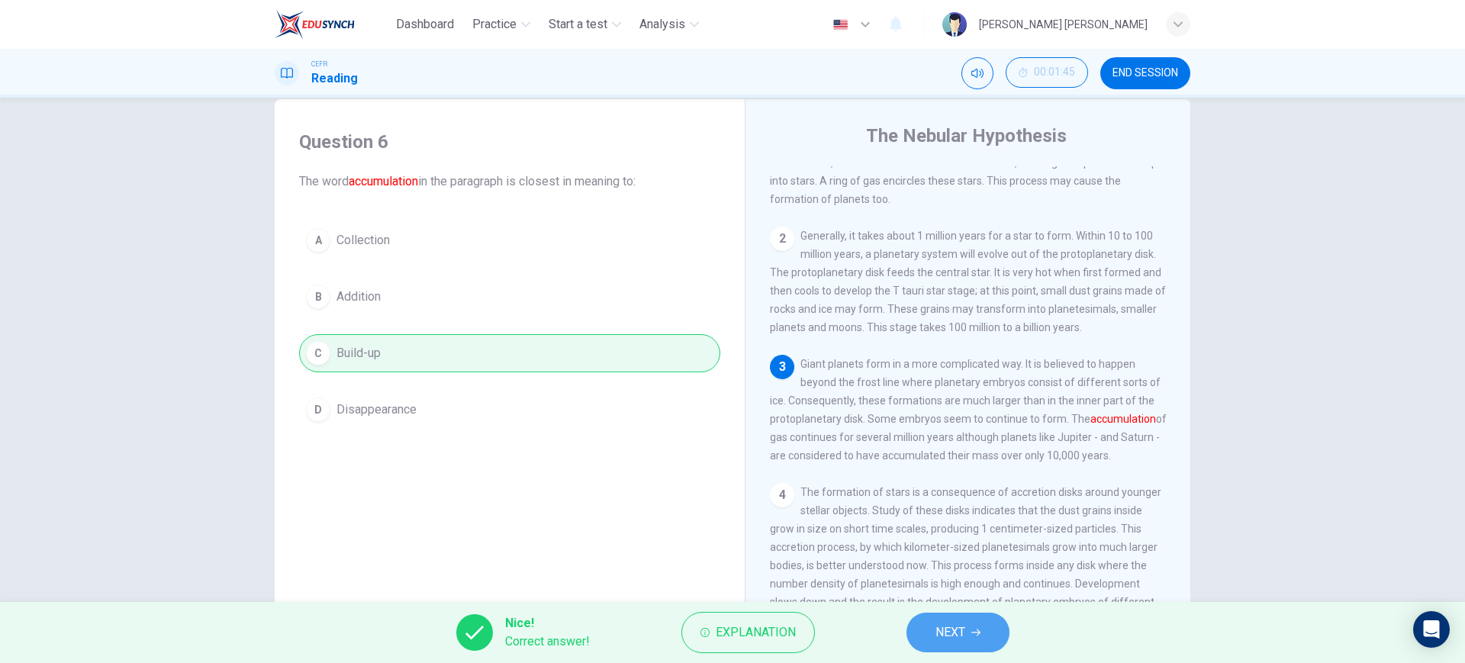
click at [919, 629] on button "NEXT" at bounding box center [957, 633] width 103 height 40
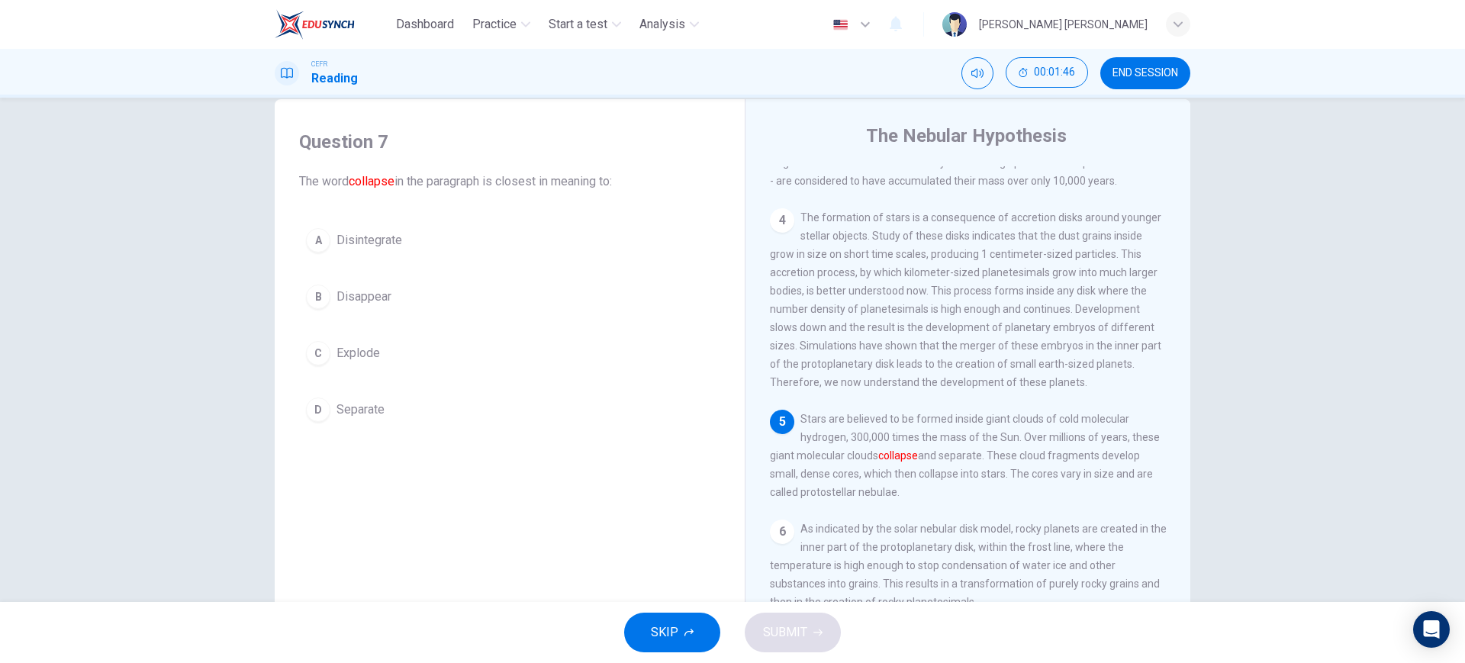
scroll to position [447, 0]
click at [618, 276] on div "A Disintegrate B Disappear C Explode D Separate" at bounding box center [509, 324] width 421 height 207
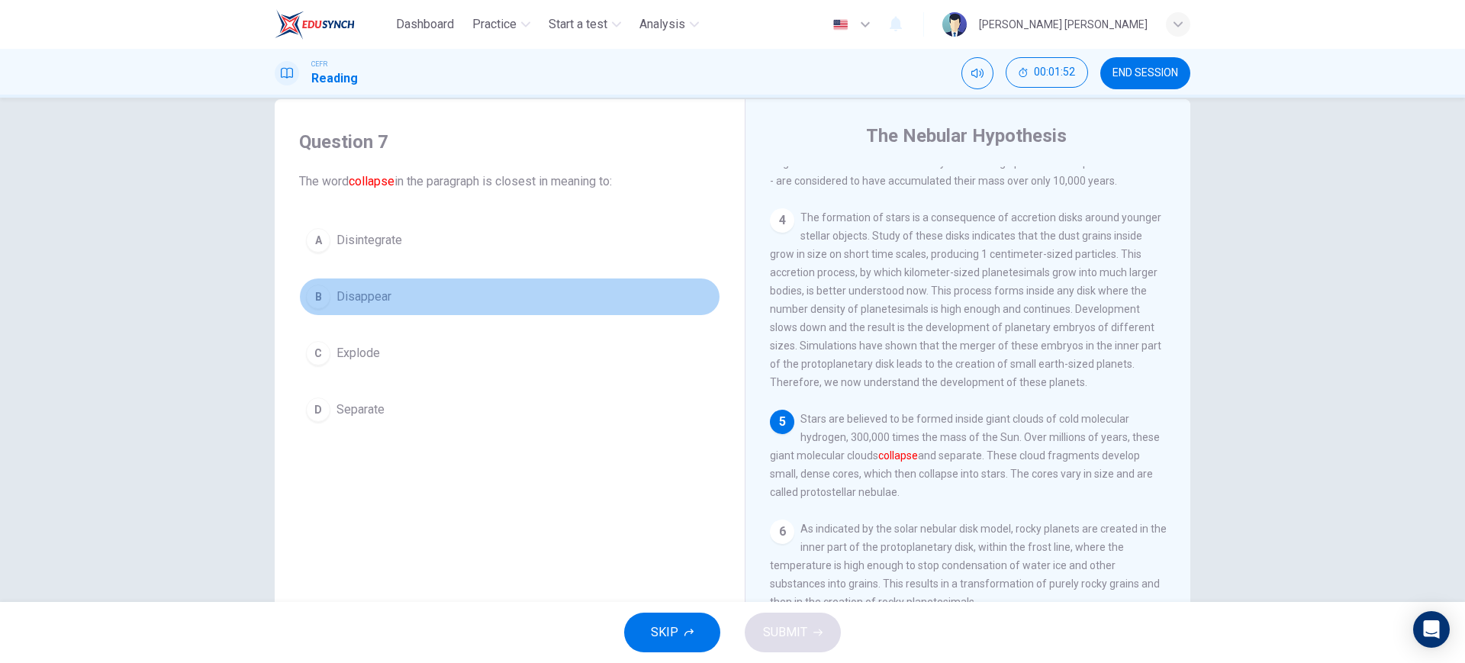
click at [616, 285] on button "B Disappear" at bounding box center [509, 297] width 421 height 38
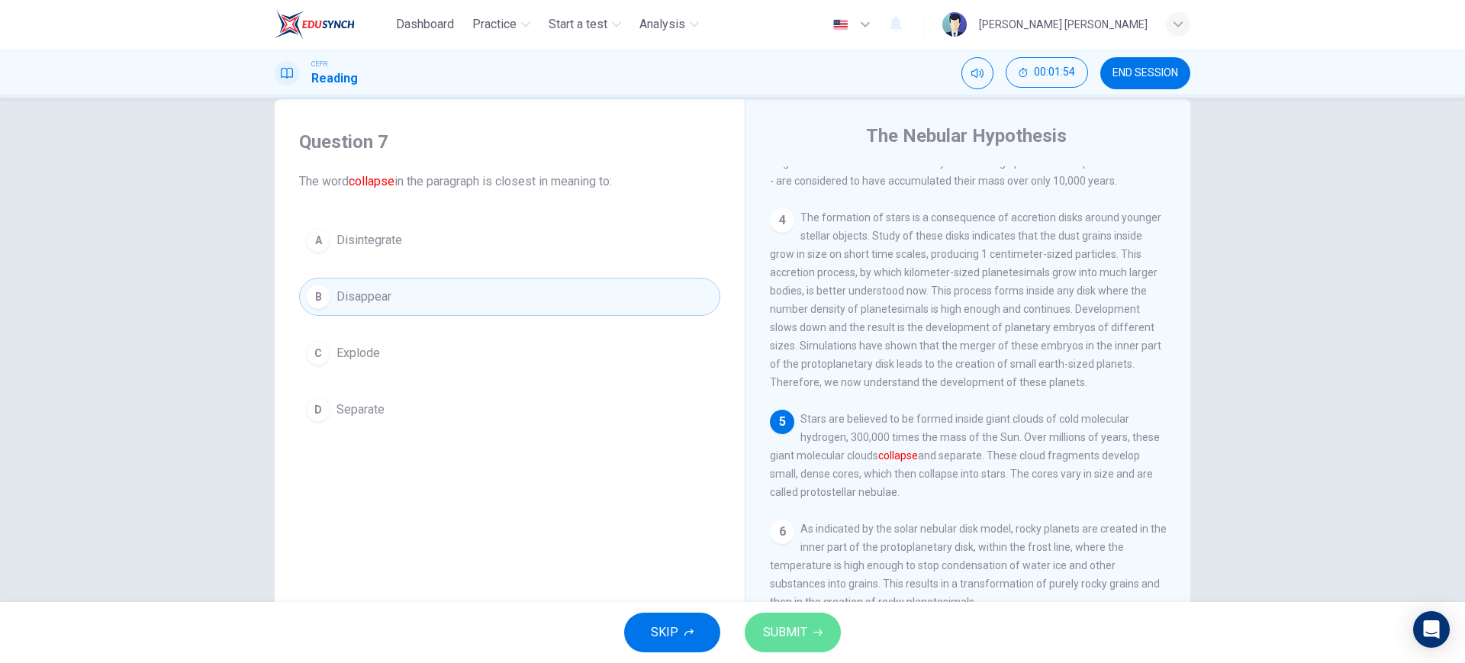
click at [805, 632] on span "SUBMIT" at bounding box center [785, 632] width 44 height 21
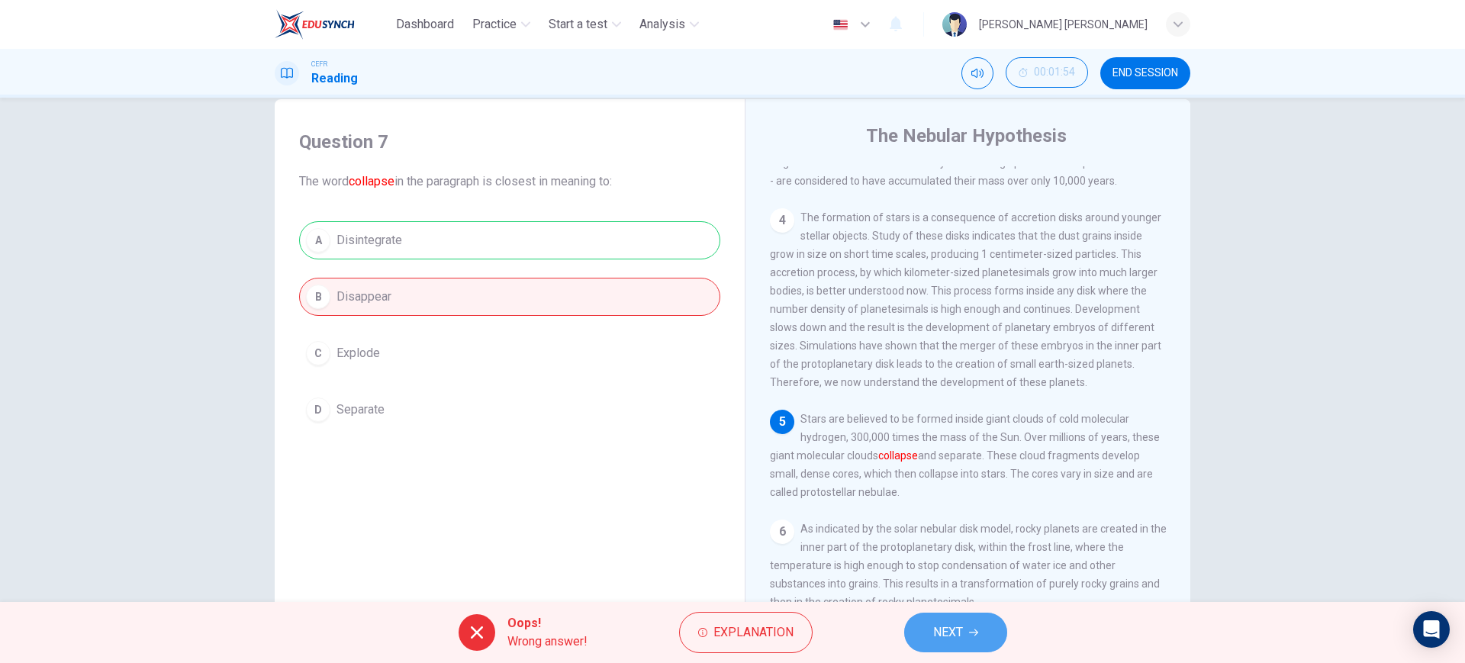
click at [933, 636] on span "NEXT" at bounding box center [948, 632] width 30 height 21
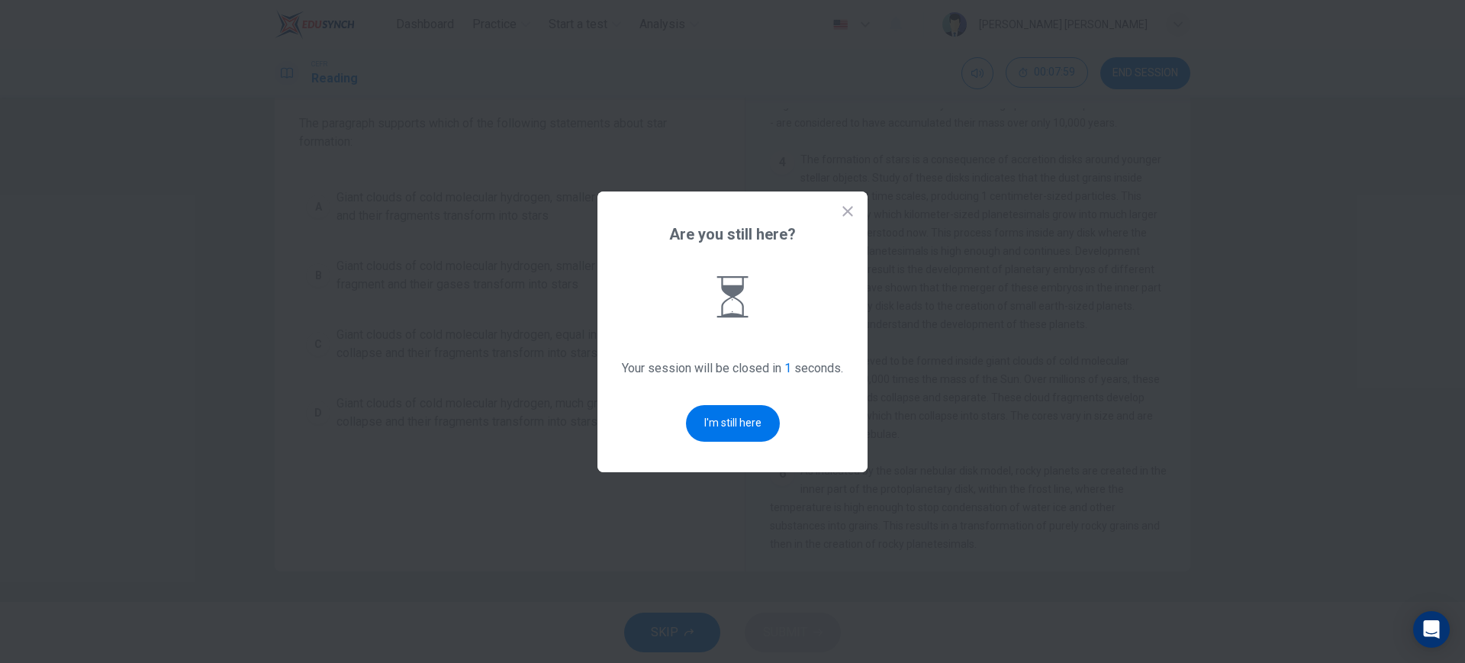
scroll to position [0, 0]
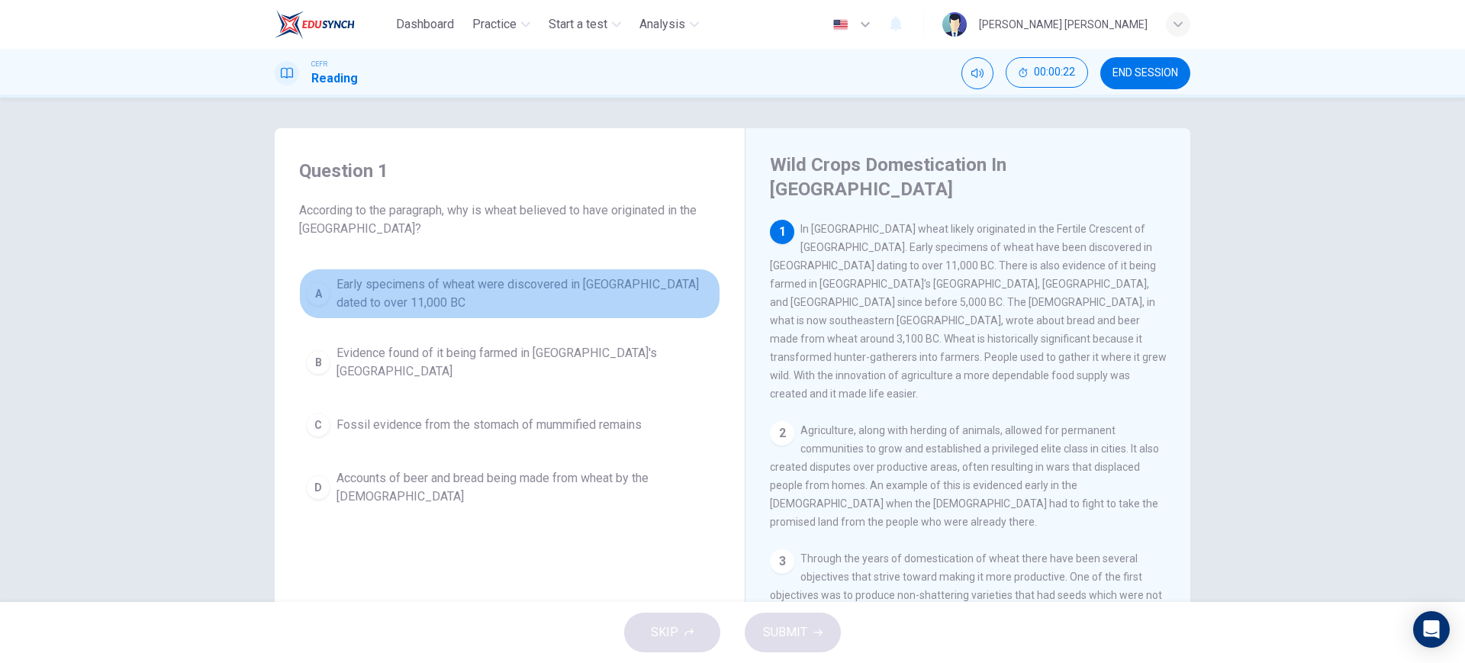
click at [571, 301] on span "Early specimens of wheat were discovered in Iraq dated to over 11,000 BC" at bounding box center [524, 293] width 377 height 37
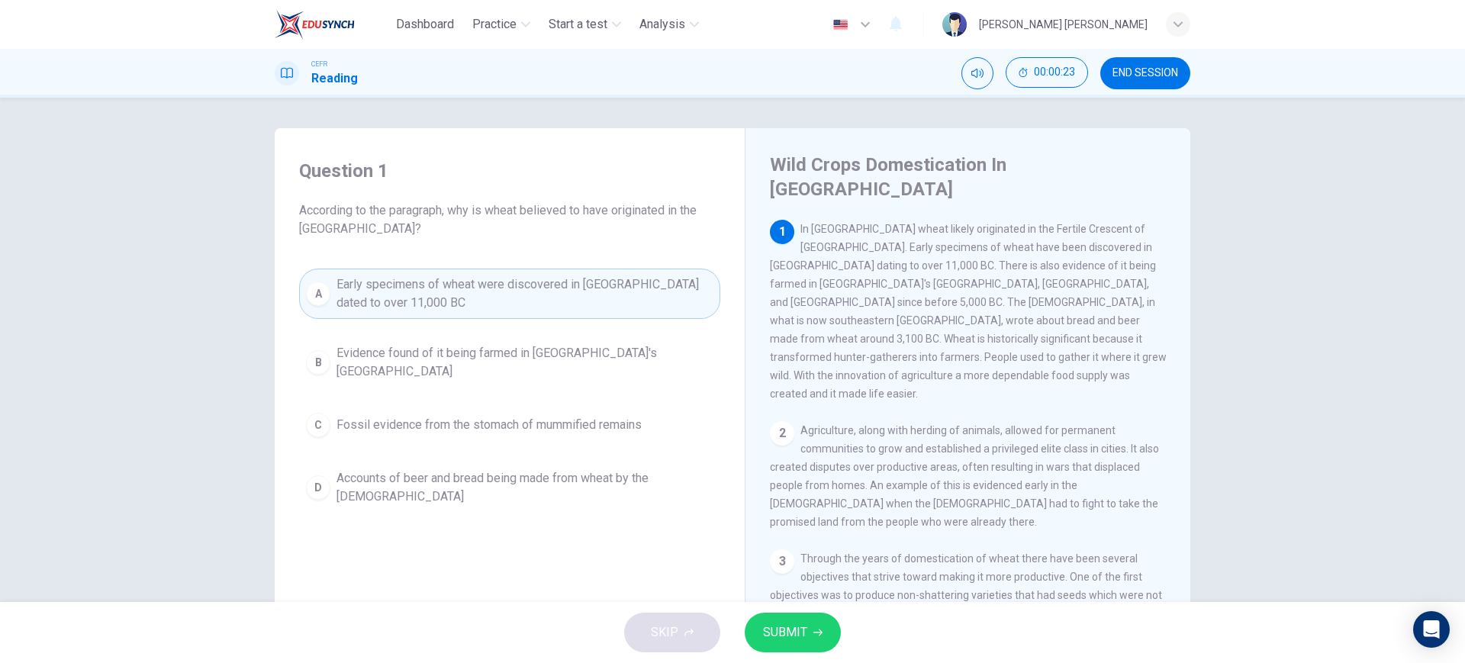
click at [807, 632] on button "SUBMIT" at bounding box center [792, 633] width 96 height 40
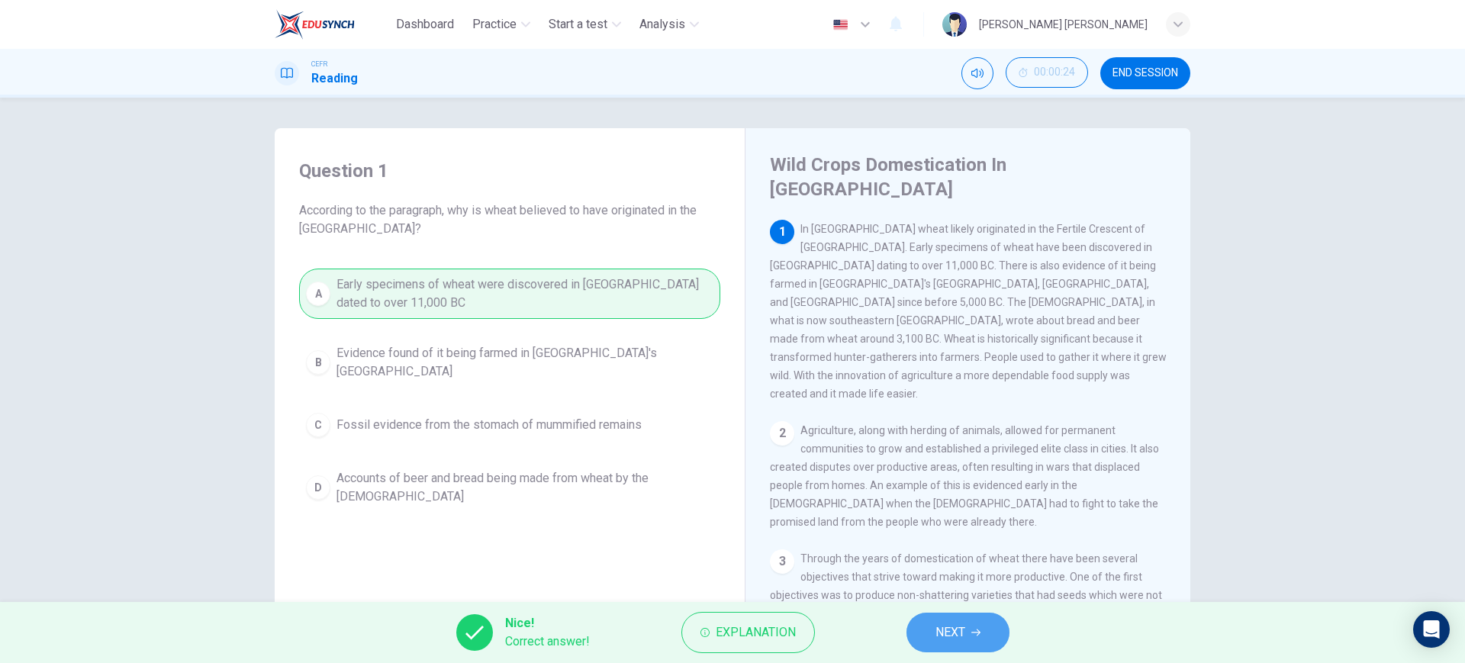
click at [927, 641] on button "NEXT" at bounding box center [957, 633] width 103 height 40
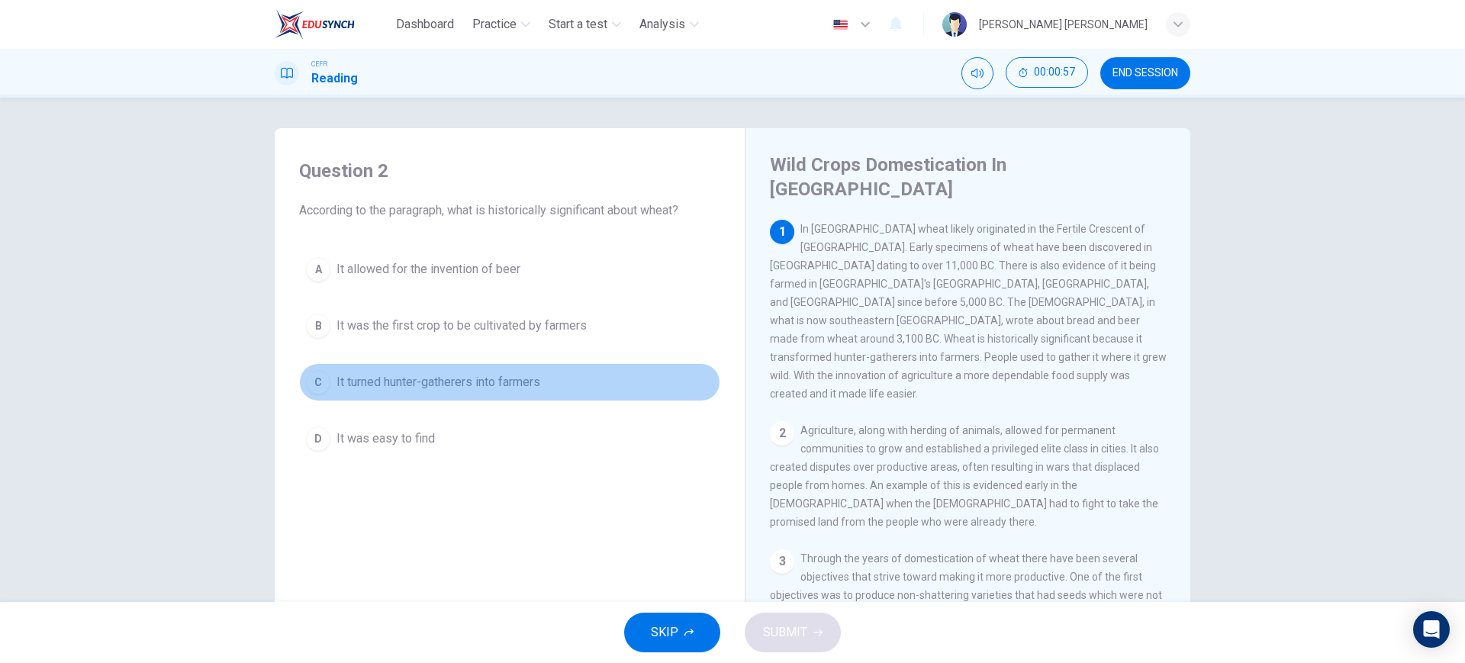
click at [604, 372] on button "C It turned hunter-gatherers into farmers" at bounding box center [509, 382] width 421 height 38
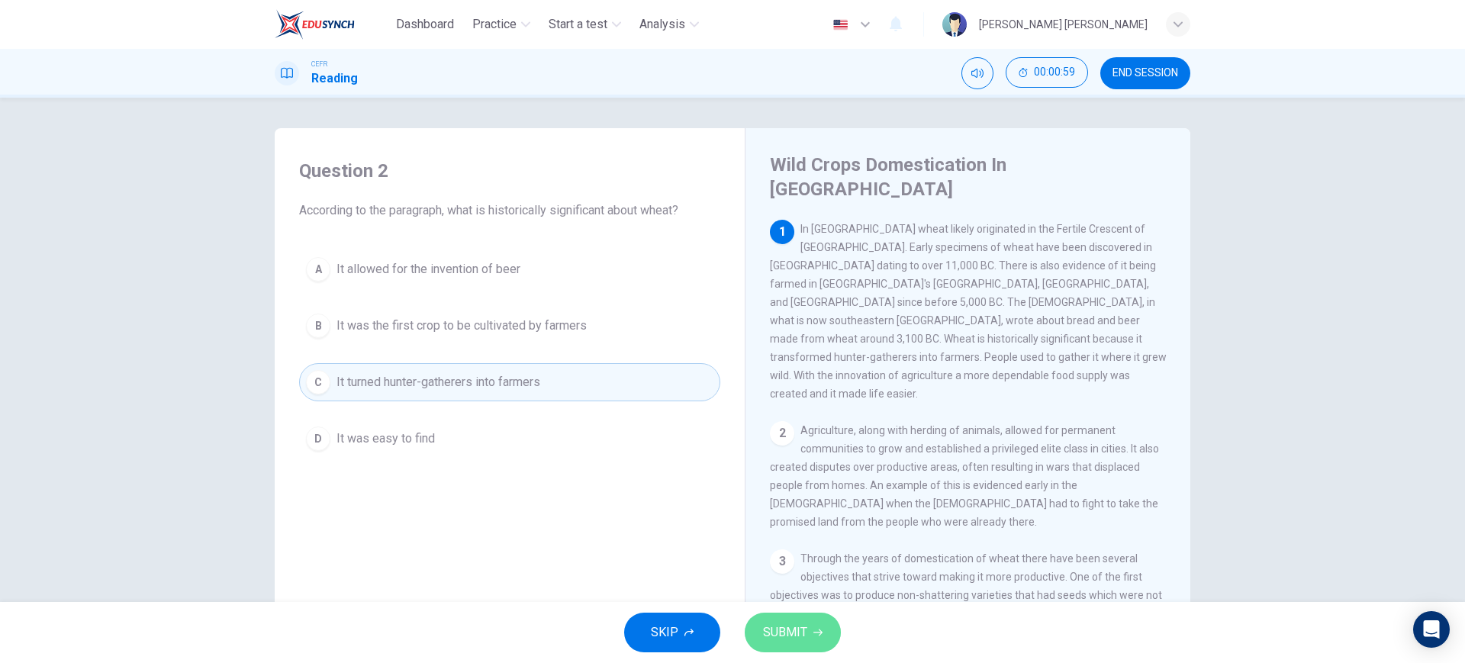
click at [780, 628] on span "SUBMIT" at bounding box center [785, 632] width 44 height 21
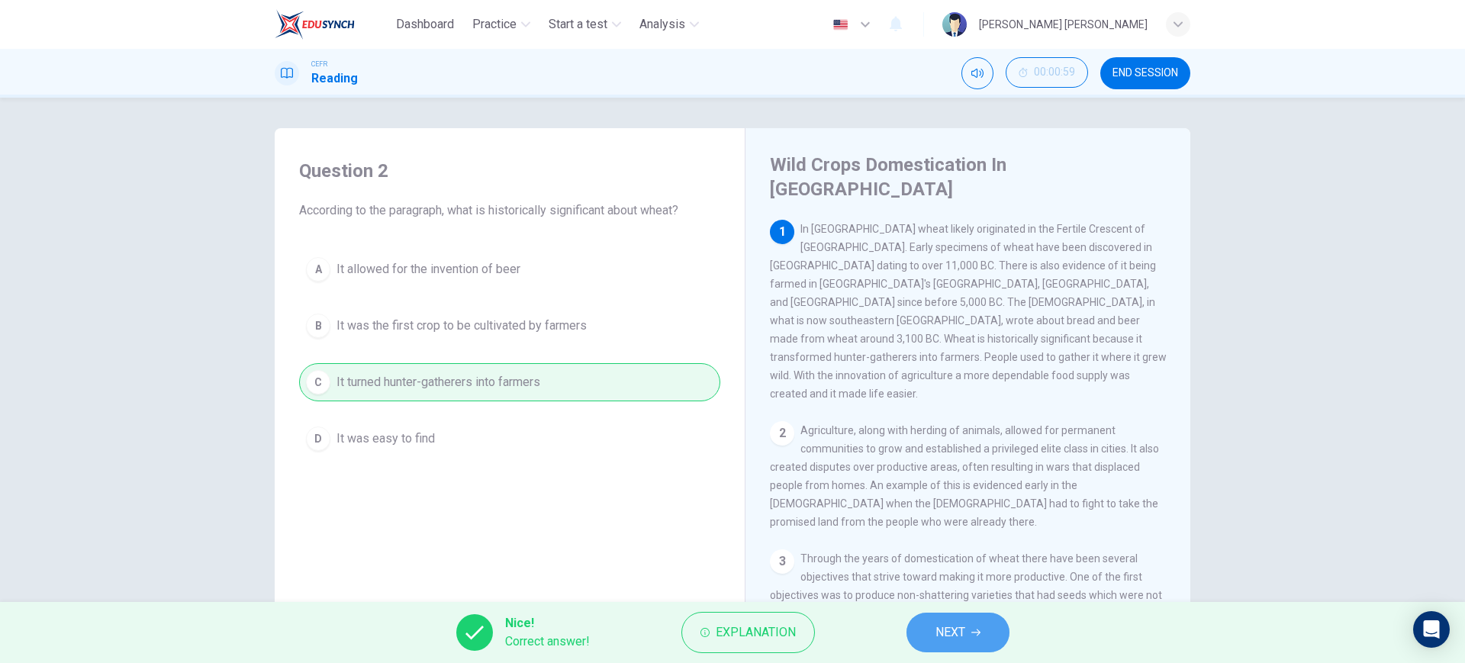
click at [918, 627] on button "NEXT" at bounding box center [957, 633] width 103 height 40
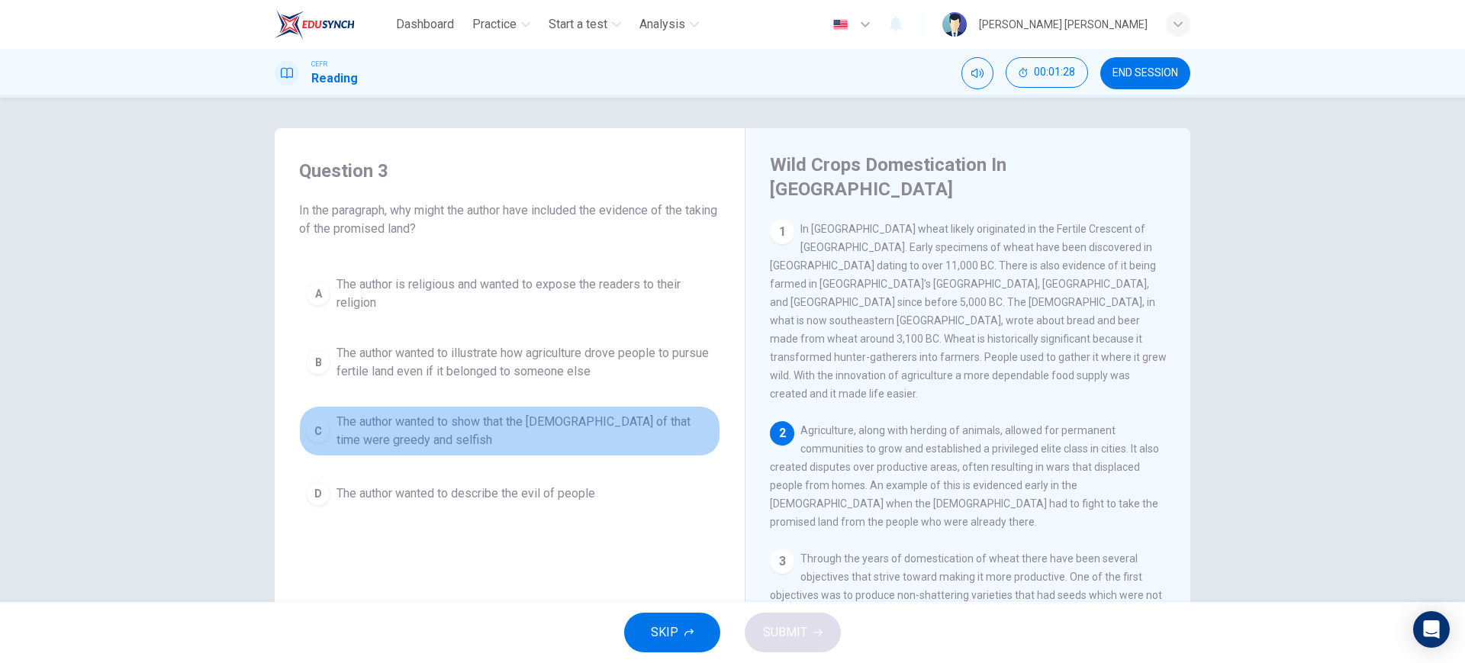
click at [645, 419] on span "The author wanted to show that the Israelites of that time were greedy and self…" at bounding box center [524, 431] width 377 height 37
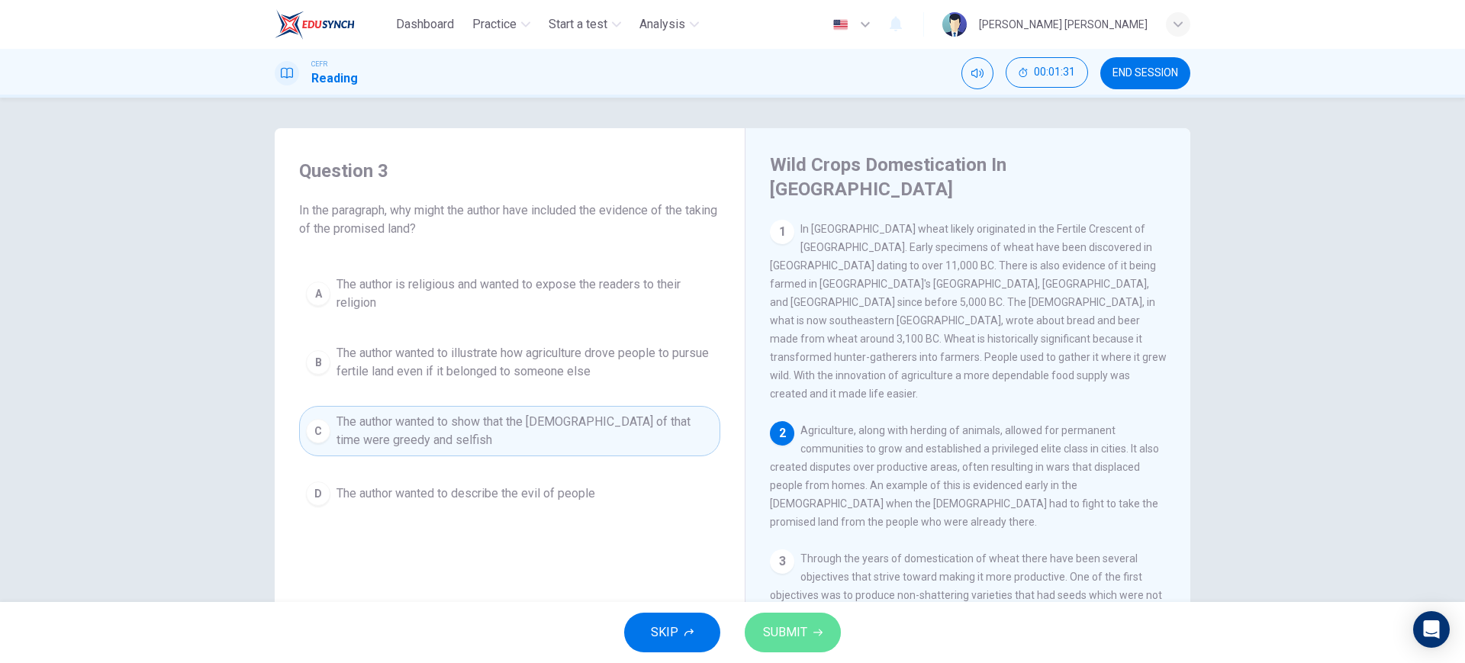
click at [787, 619] on button "SUBMIT" at bounding box center [792, 633] width 96 height 40
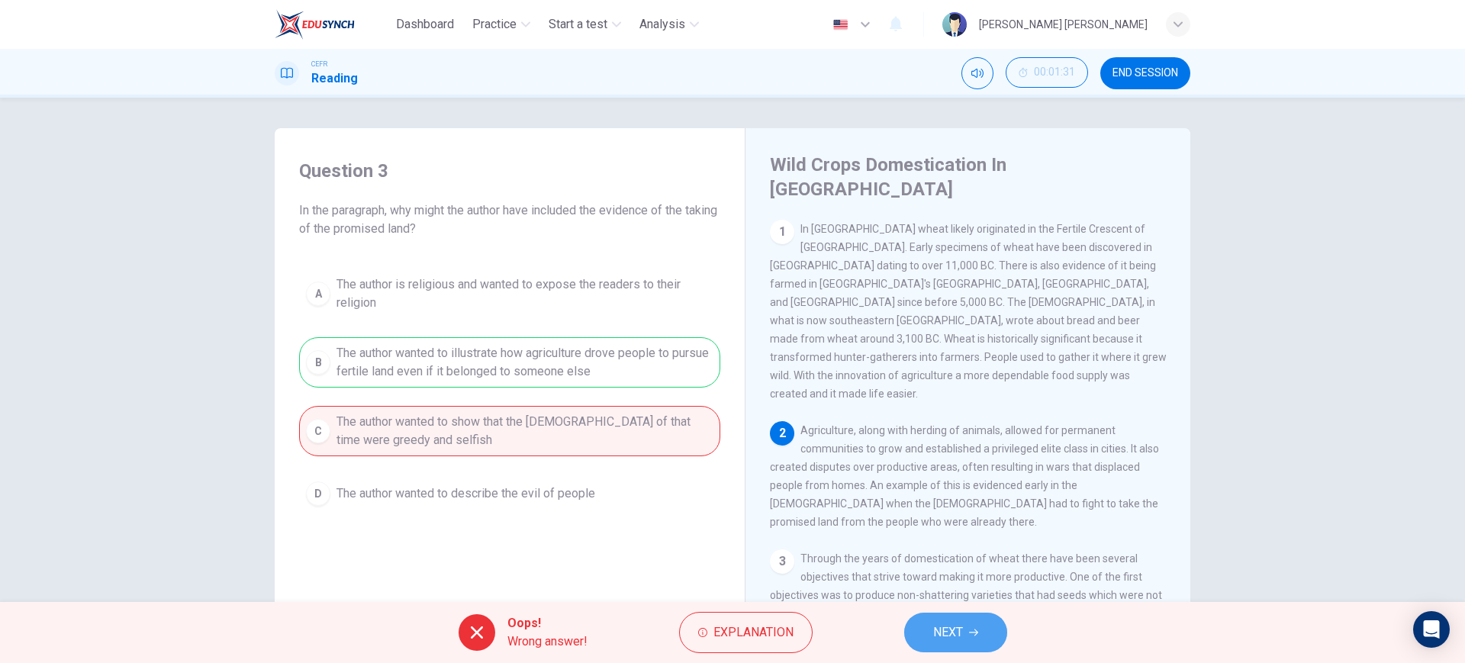
click at [936, 638] on span "NEXT" at bounding box center [948, 632] width 30 height 21
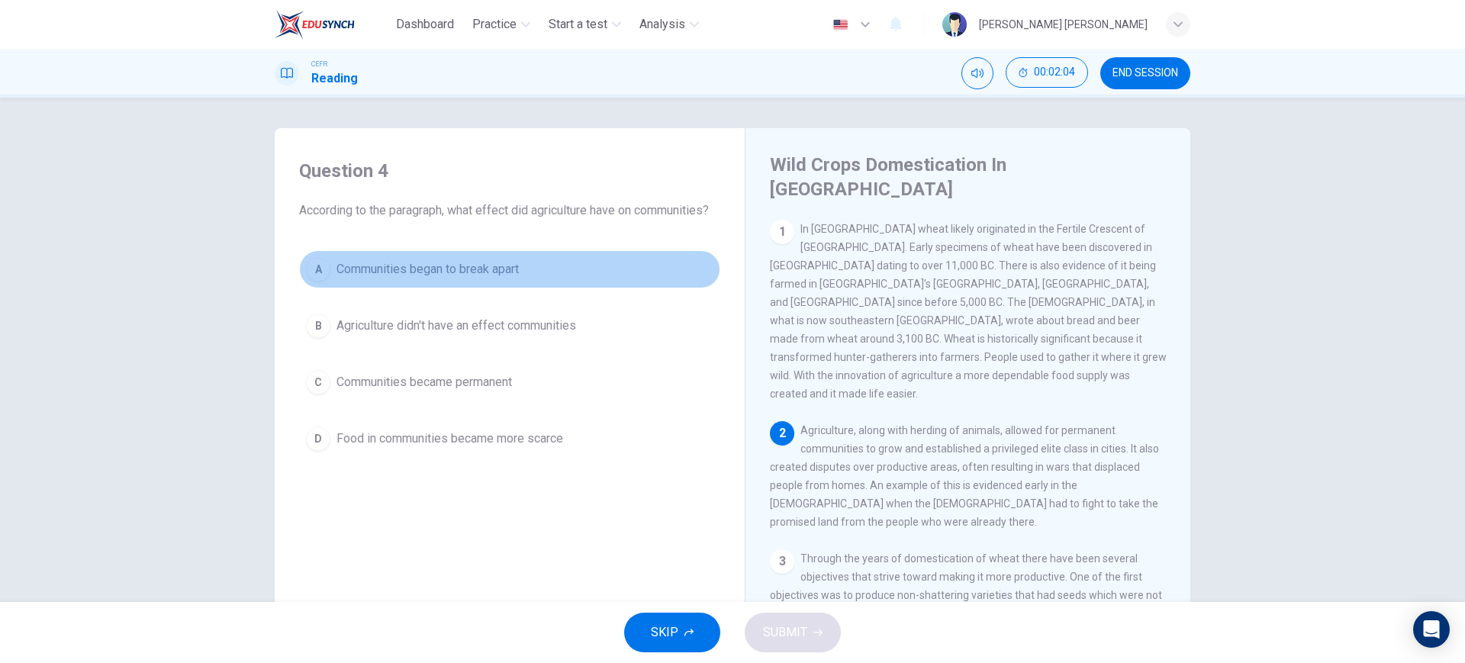
click at [606, 262] on button "A Communities began to break apart" at bounding box center [509, 269] width 421 height 38
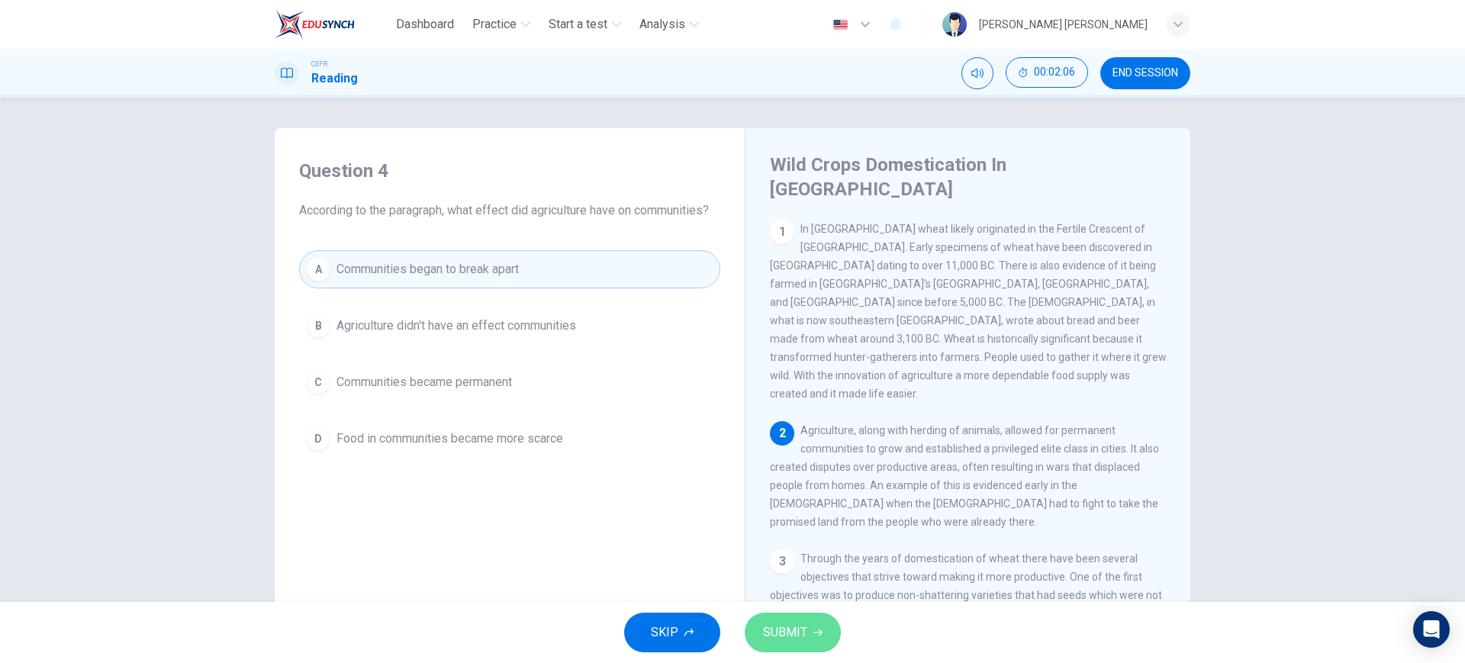
click at [789, 638] on span "SUBMIT" at bounding box center [785, 632] width 44 height 21
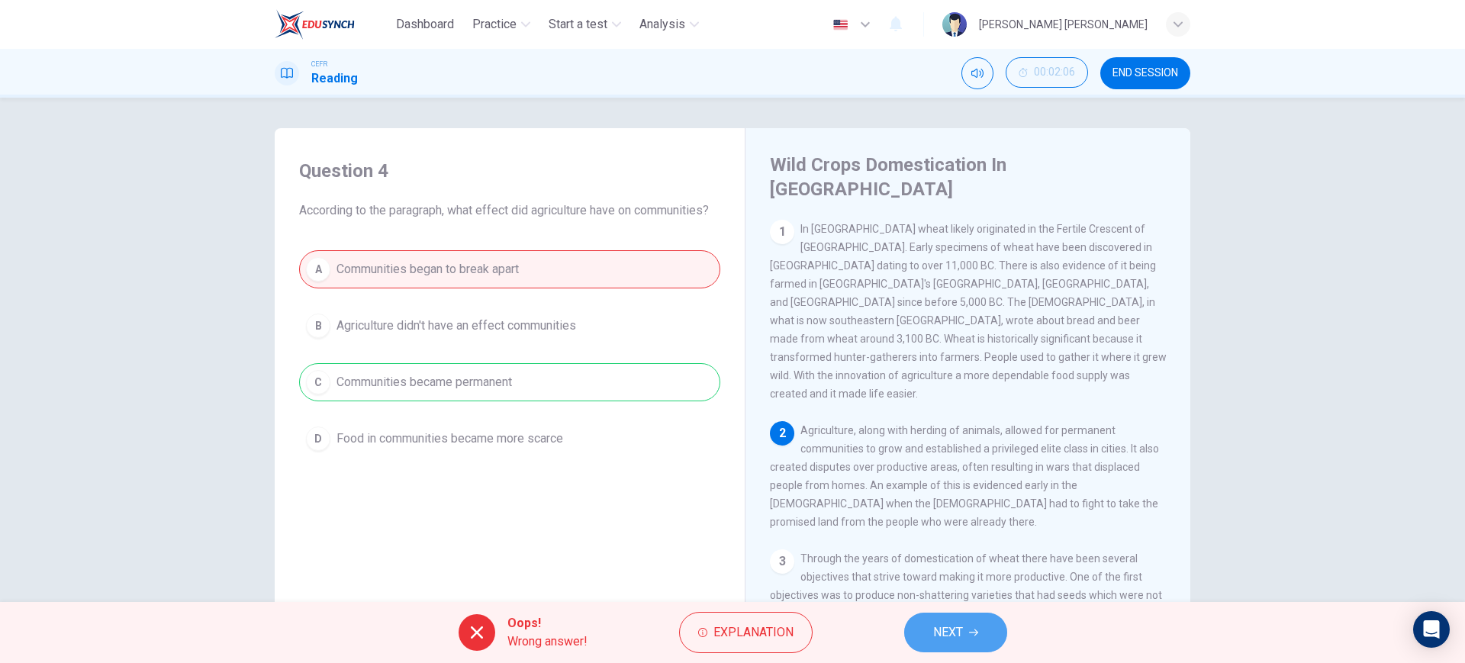
click at [939, 624] on span "NEXT" at bounding box center [948, 632] width 30 height 21
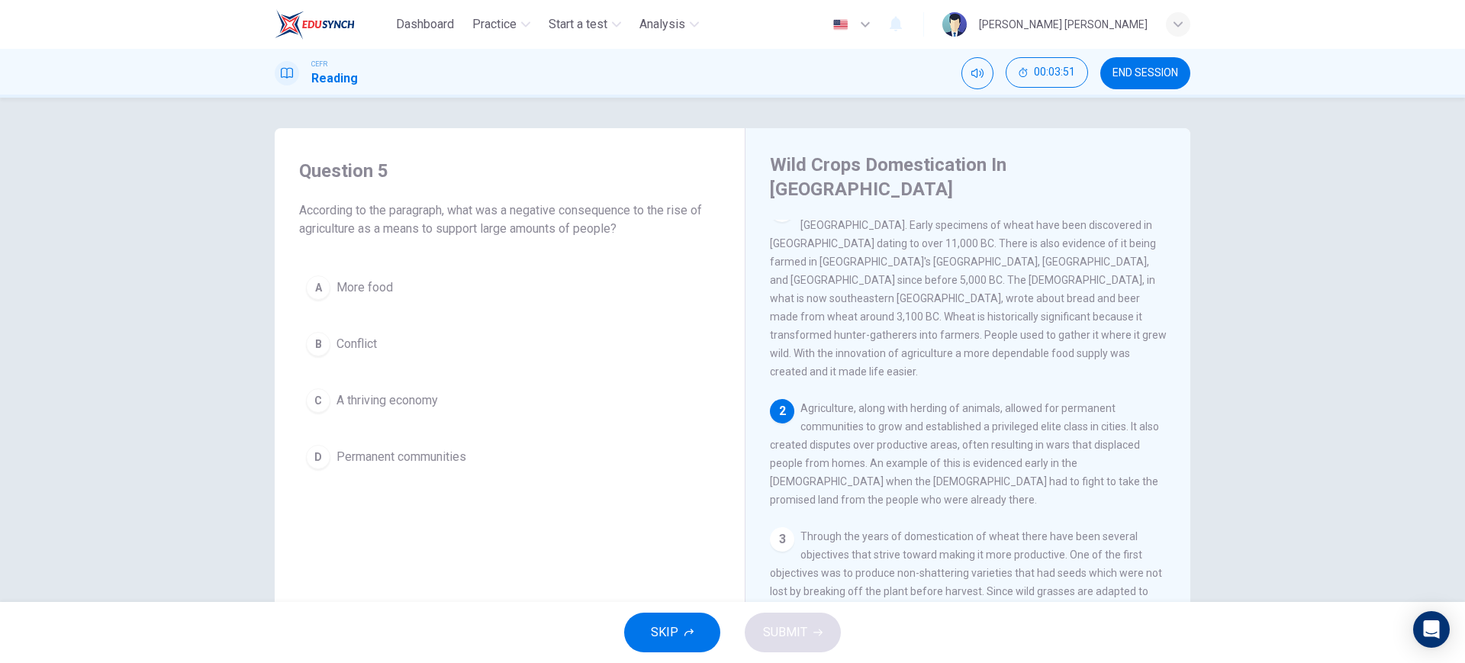
scroll to position [25, 0]
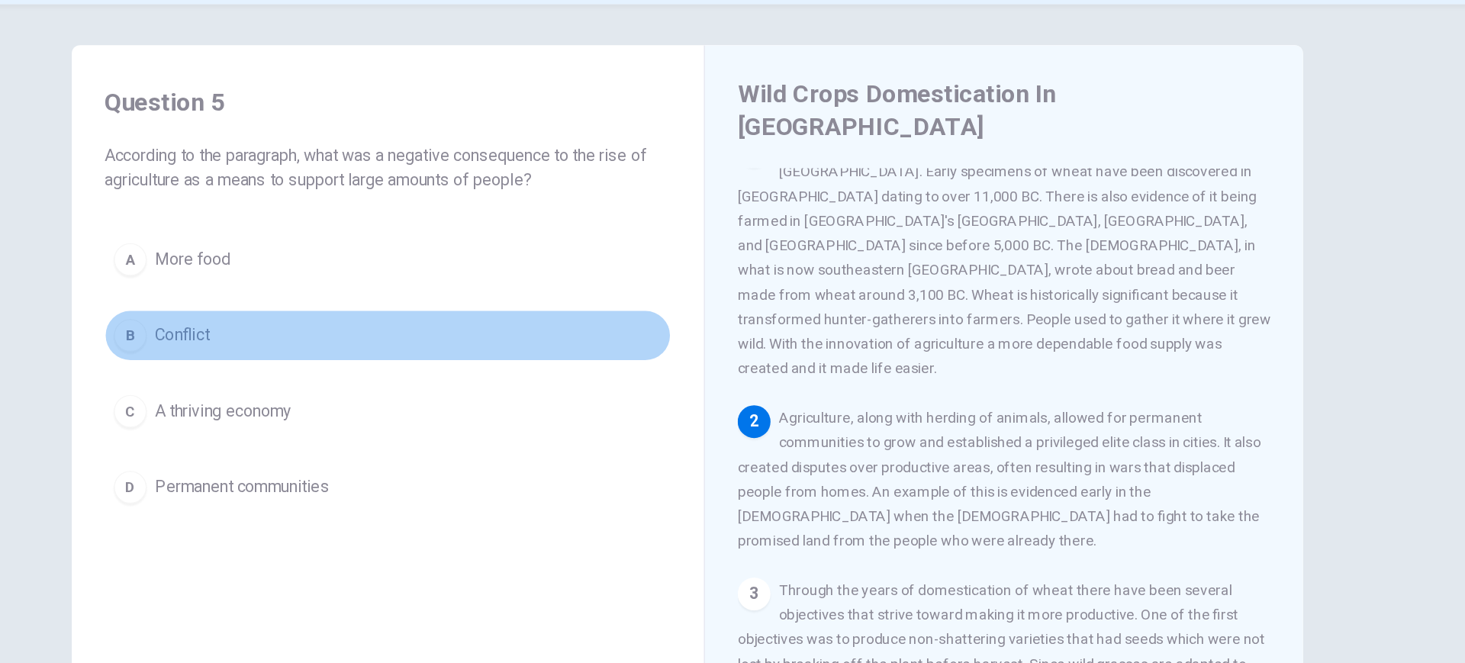
click at [424, 325] on button "B Conflict" at bounding box center [509, 344] width 421 height 38
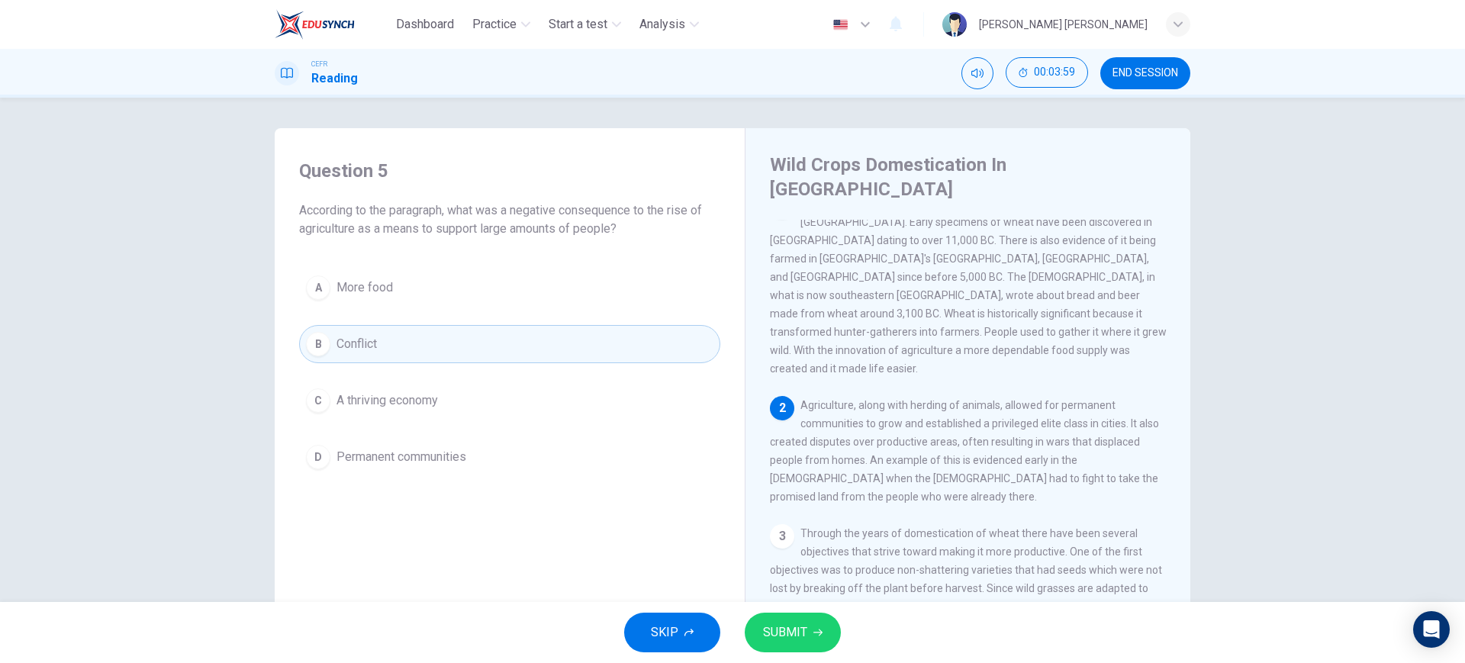
click at [772, 613] on button "SUBMIT" at bounding box center [792, 633] width 96 height 40
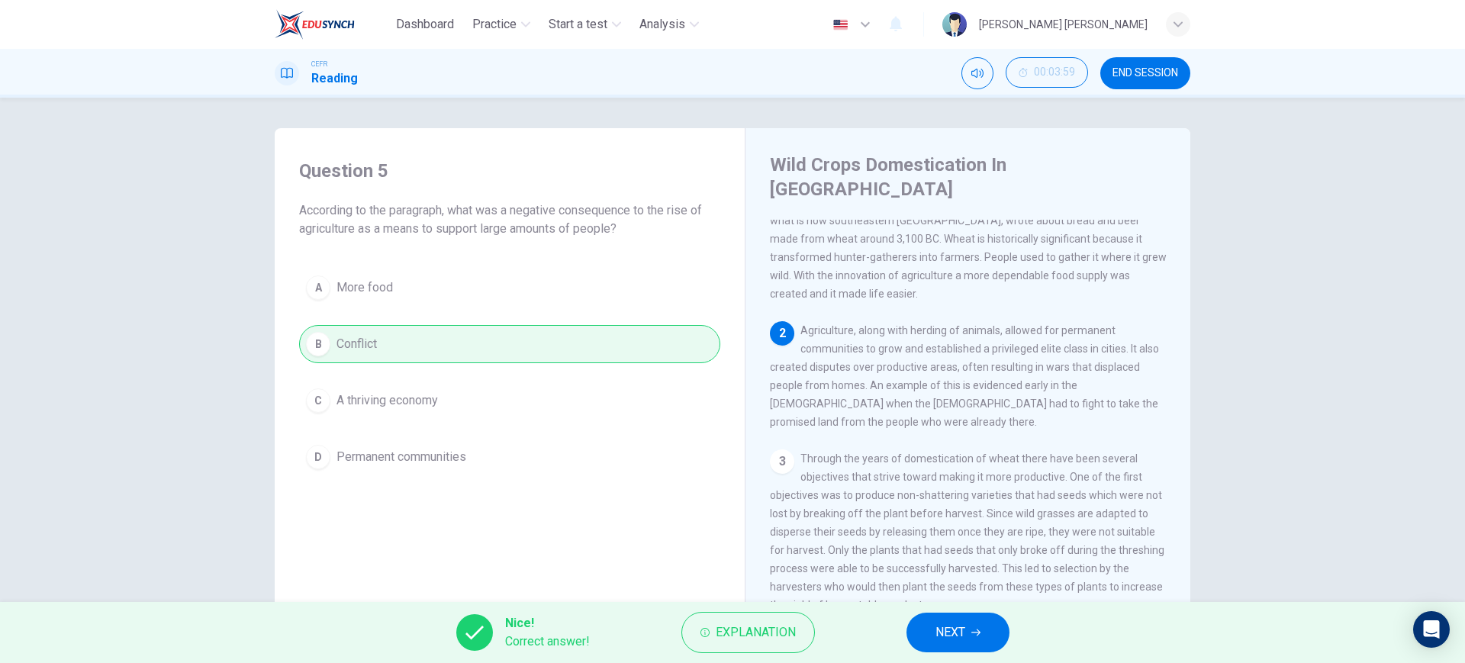
scroll to position [104, 0]
click at [980, 622] on button "NEXT" at bounding box center [957, 633] width 103 height 40
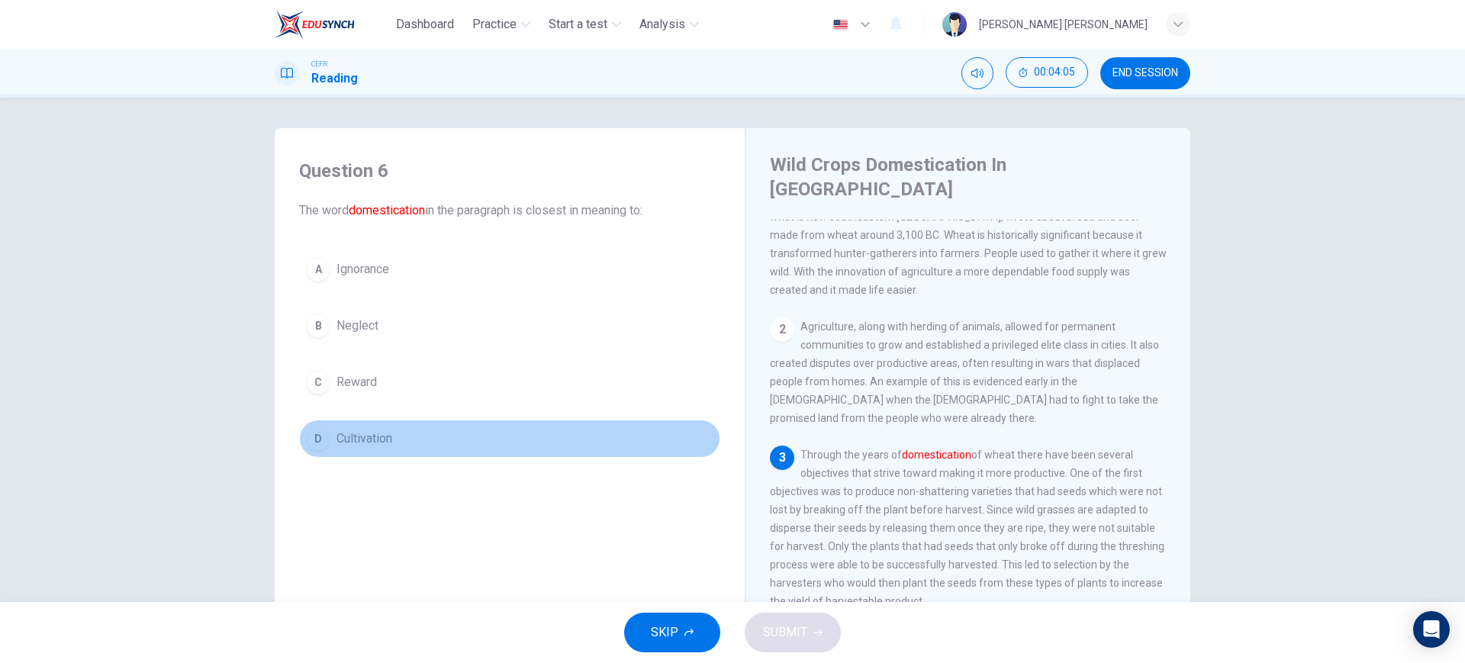
click at [609, 456] on button "D Cultivation" at bounding box center [509, 439] width 421 height 38
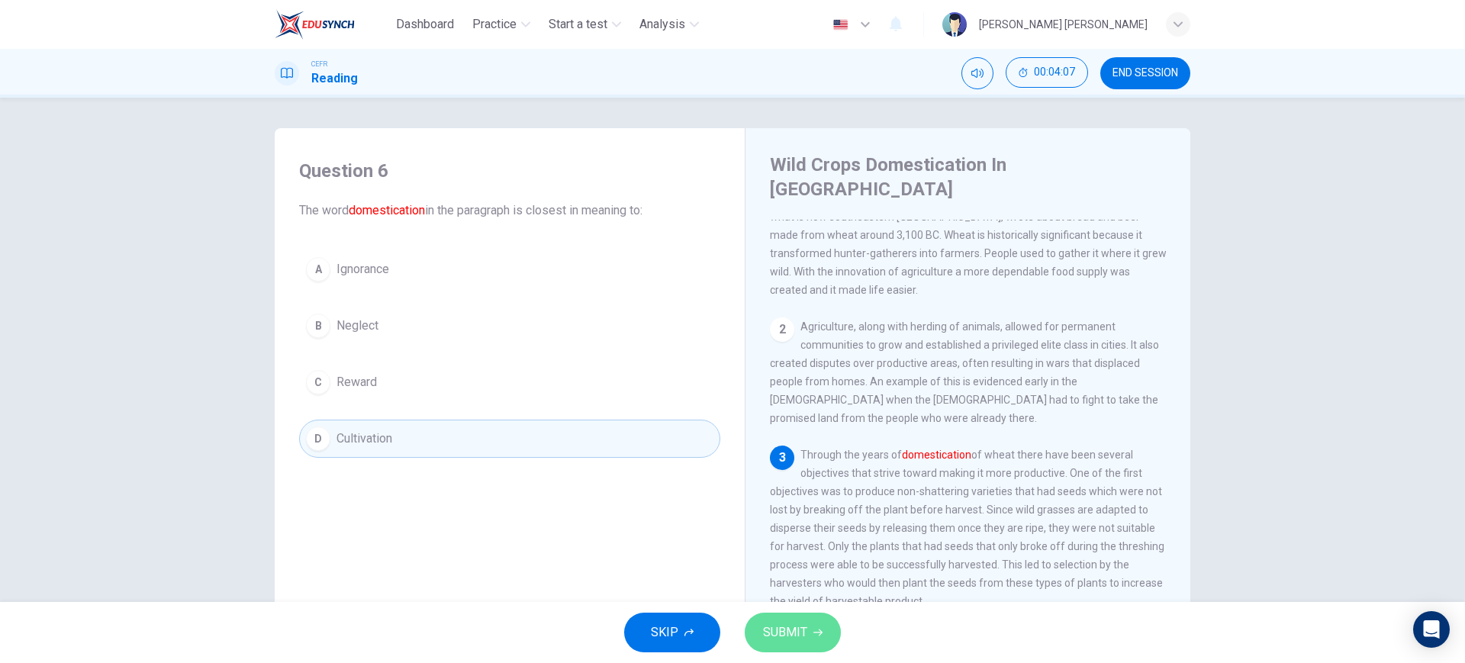
click at [817, 617] on button "SUBMIT" at bounding box center [792, 633] width 96 height 40
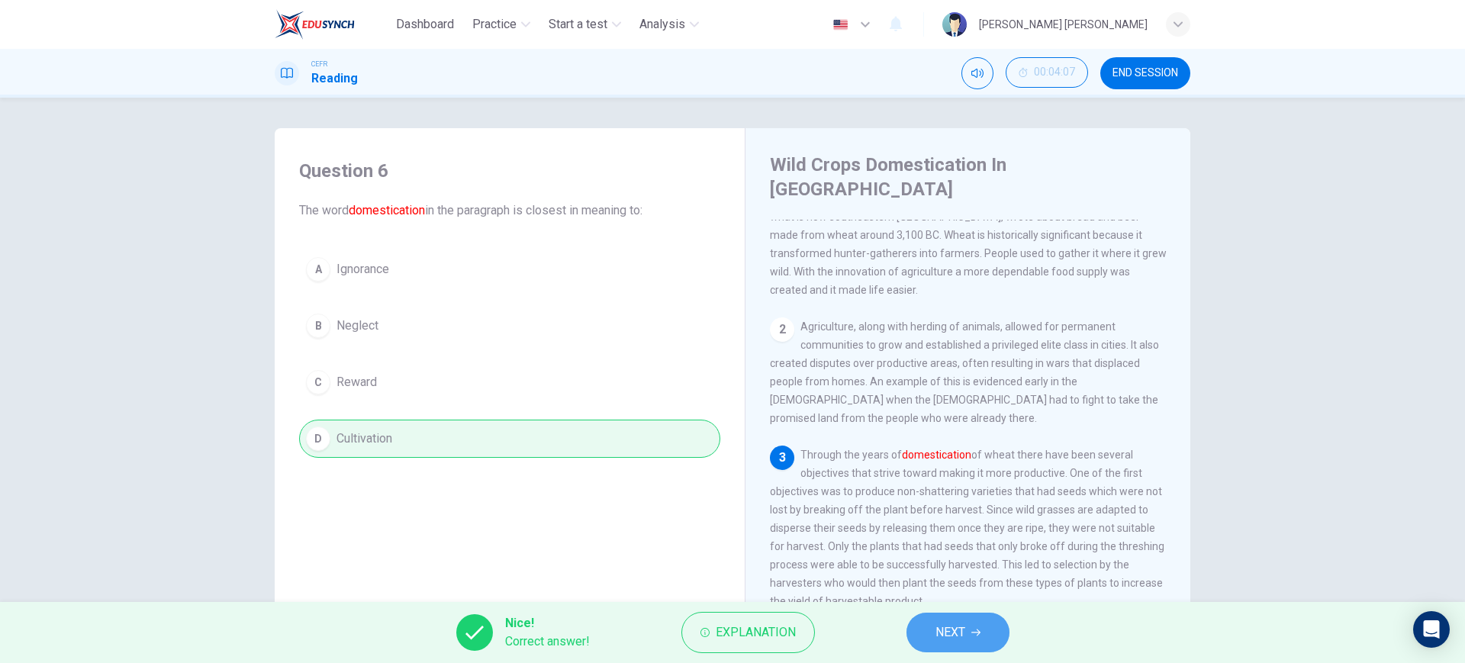
click at [962, 649] on button "NEXT" at bounding box center [957, 633] width 103 height 40
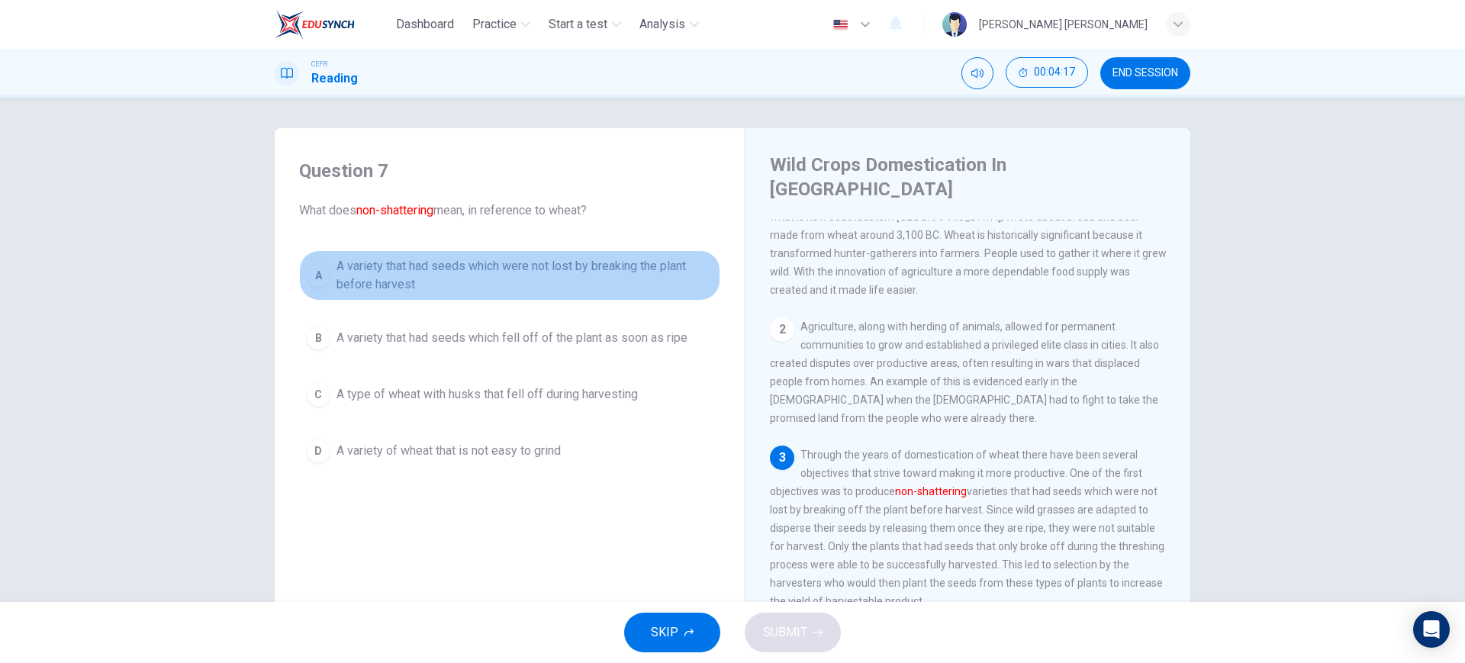
click at [568, 294] on button "A A variety that had seeds which were not lost by breaking the plant before har…" at bounding box center [509, 275] width 421 height 50
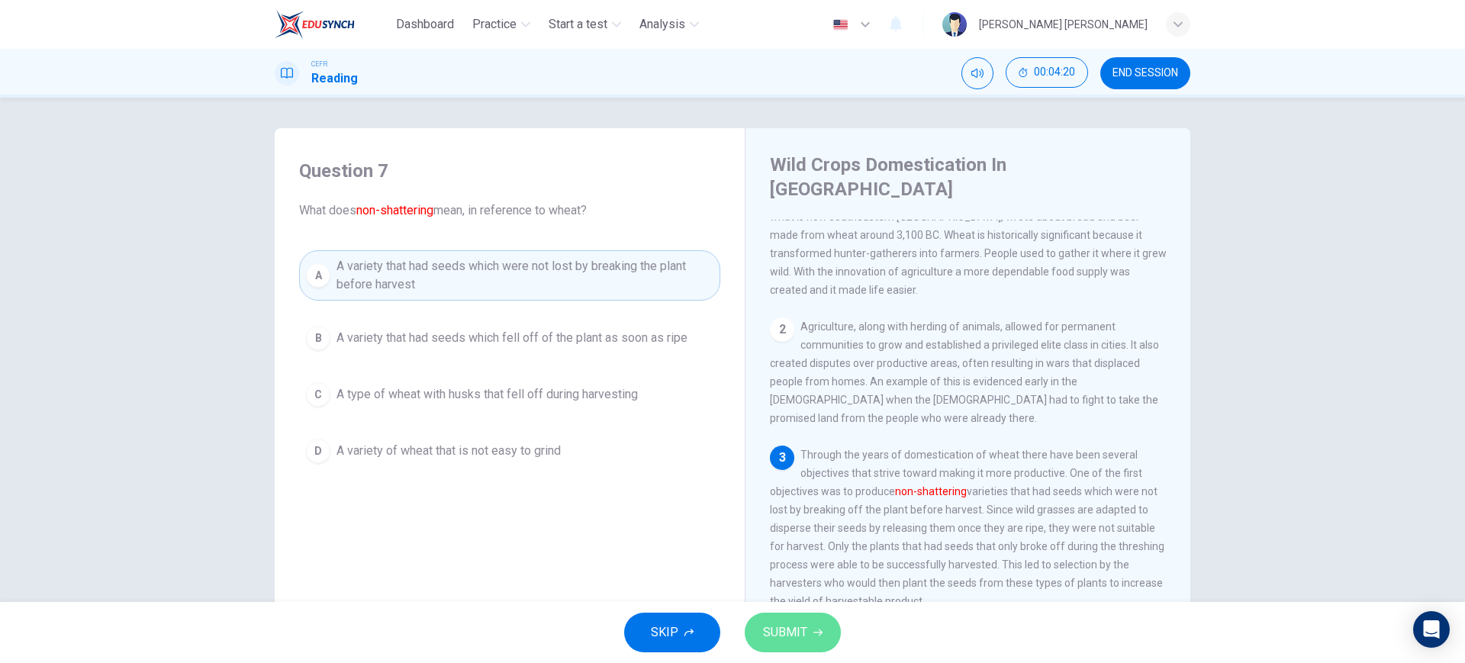
click at [793, 638] on span "SUBMIT" at bounding box center [785, 632] width 44 height 21
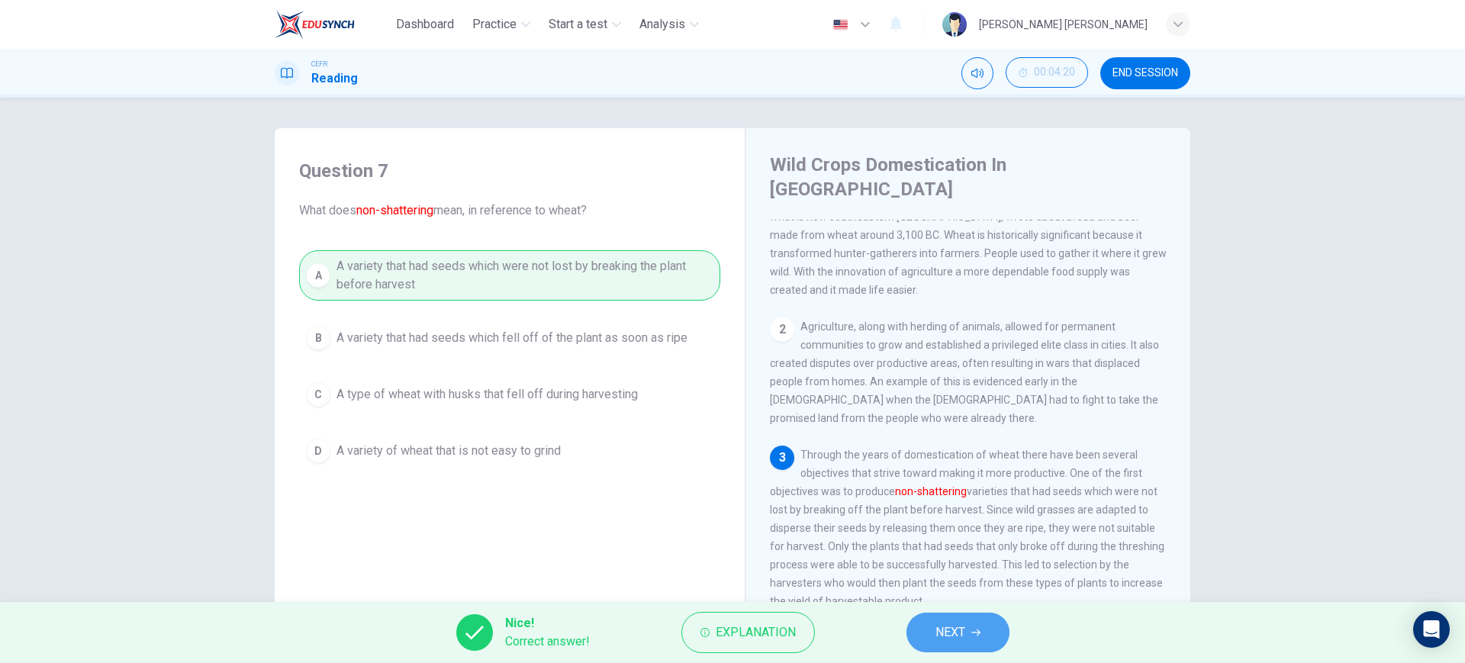
click at [941, 633] on span "NEXT" at bounding box center [950, 632] width 30 height 21
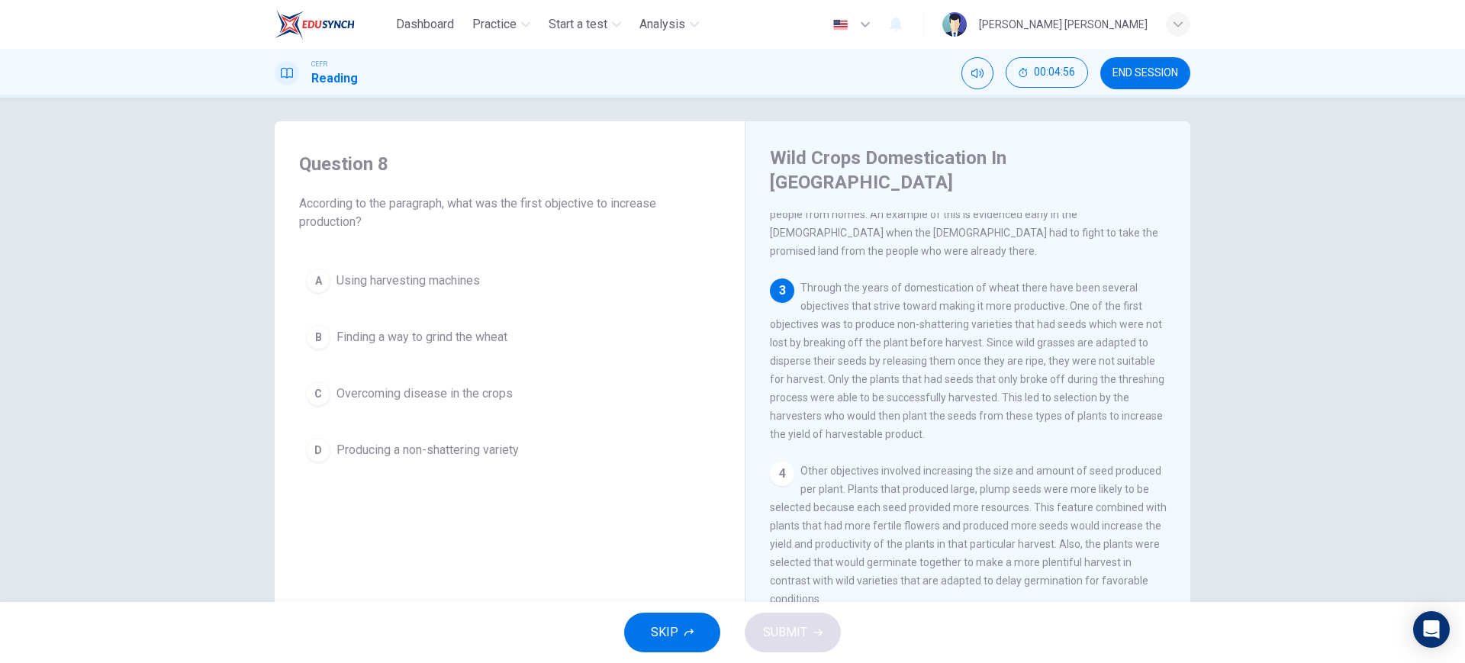
scroll to position [8, 0]
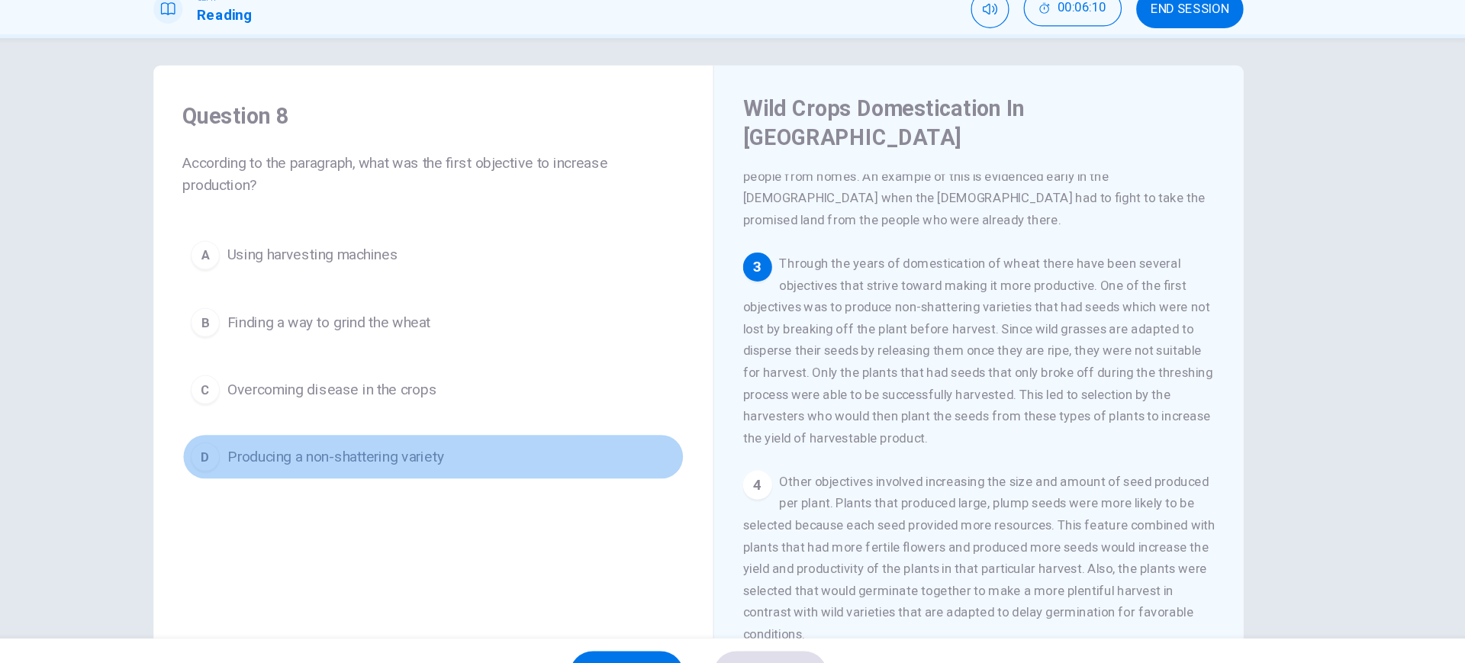
click at [354, 450] on span "Producing a non-shattering variety" at bounding box center [427, 449] width 182 height 18
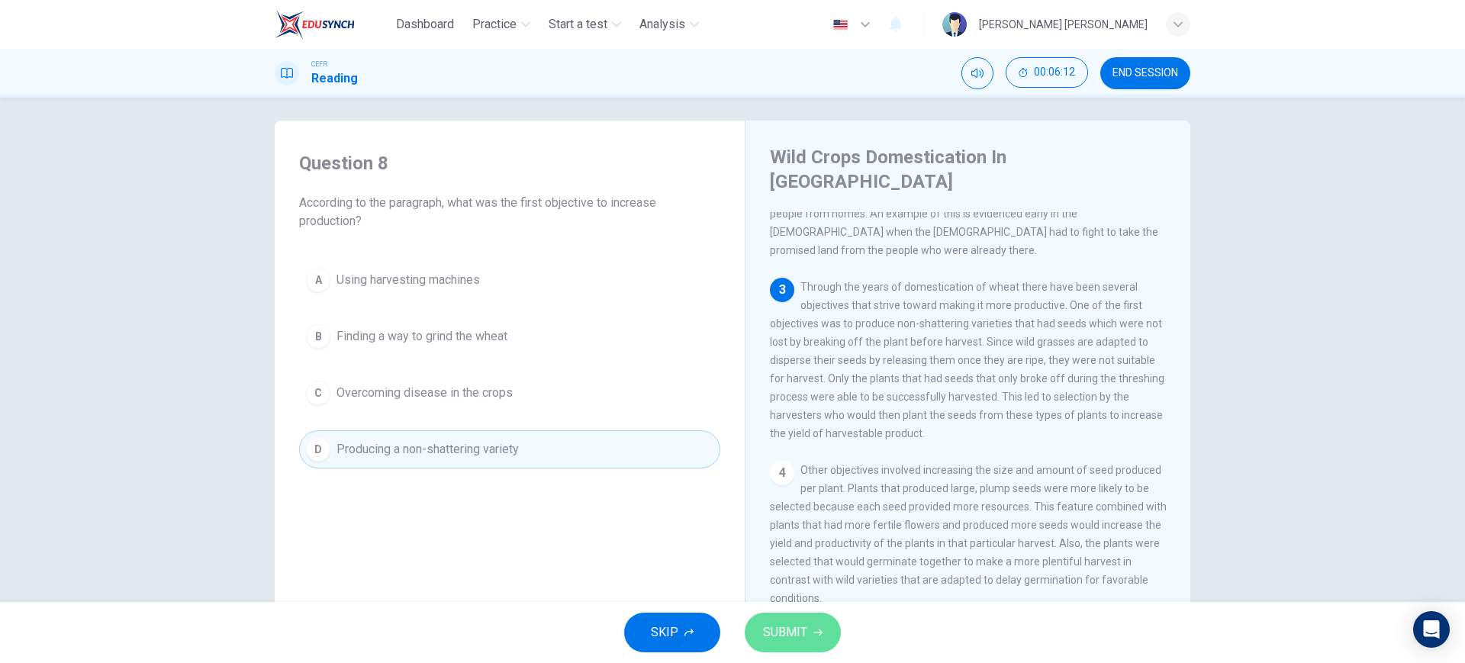
click at [774, 616] on button "SUBMIT" at bounding box center [792, 633] width 96 height 40
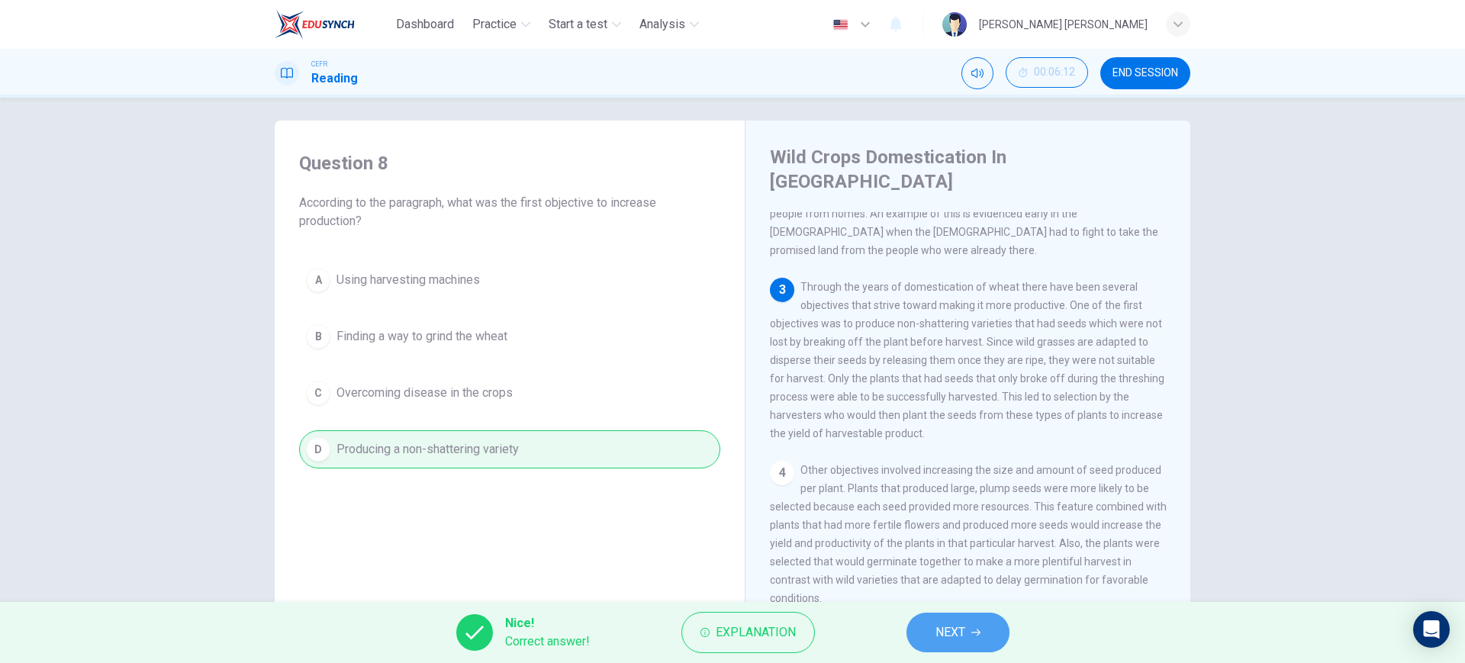
click at [937, 646] on button "NEXT" at bounding box center [957, 633] width 103 height 40
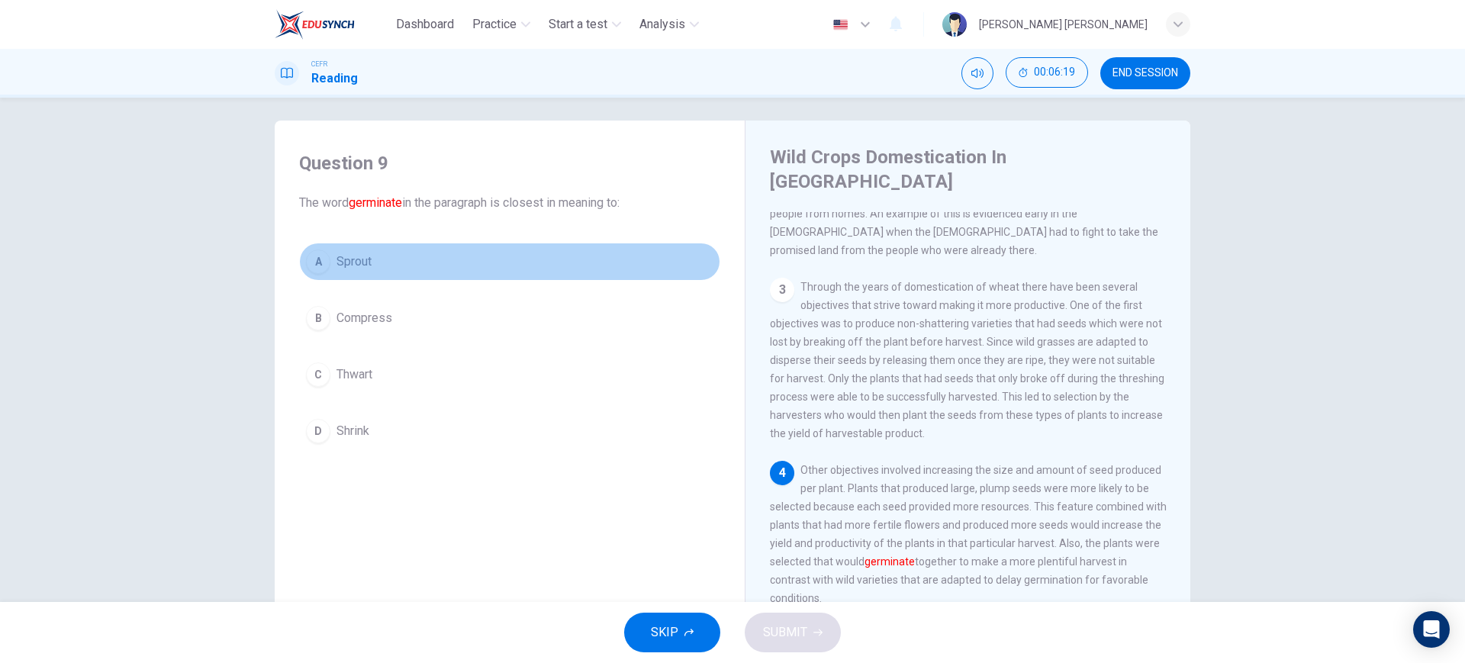
click at [511, 262] on button "A Sprout" at bounding box center [509, 262] width 421 height 38
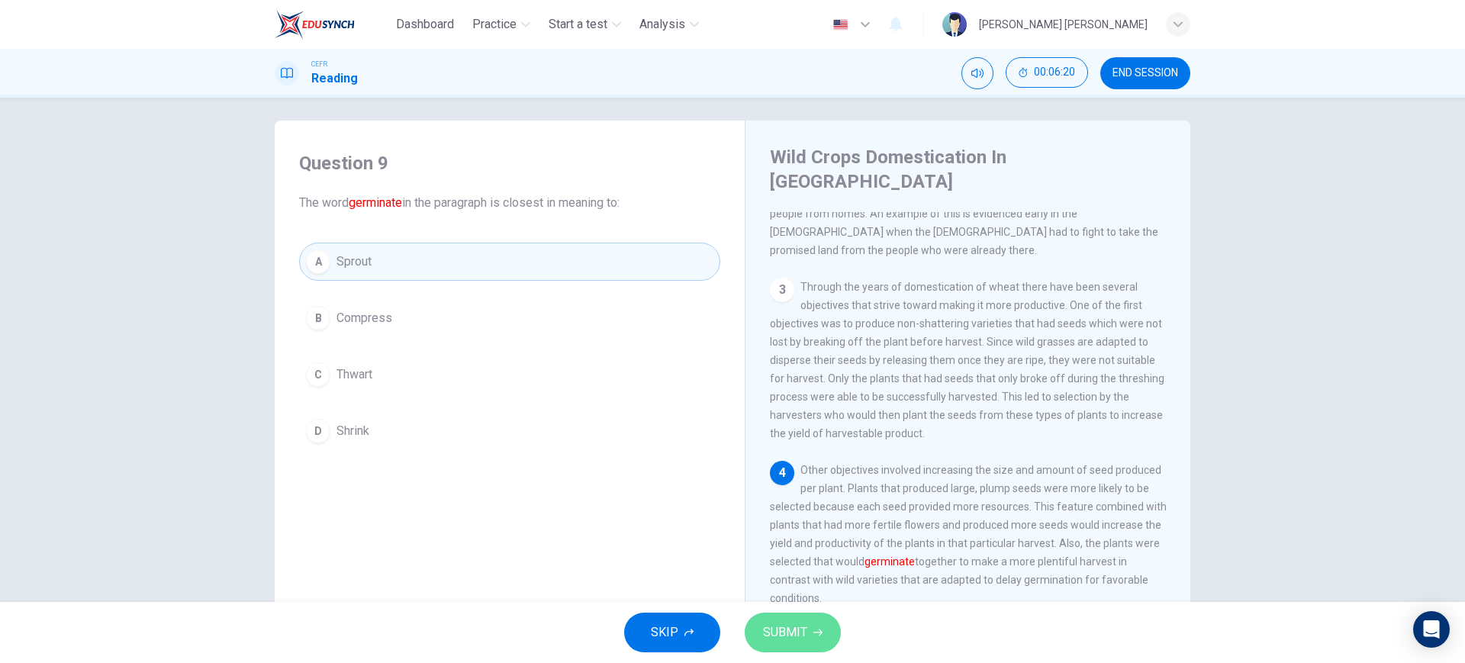
click at [767, 616] on button "SUBMIT" at bounding box center [792, 633] width 96 height 40
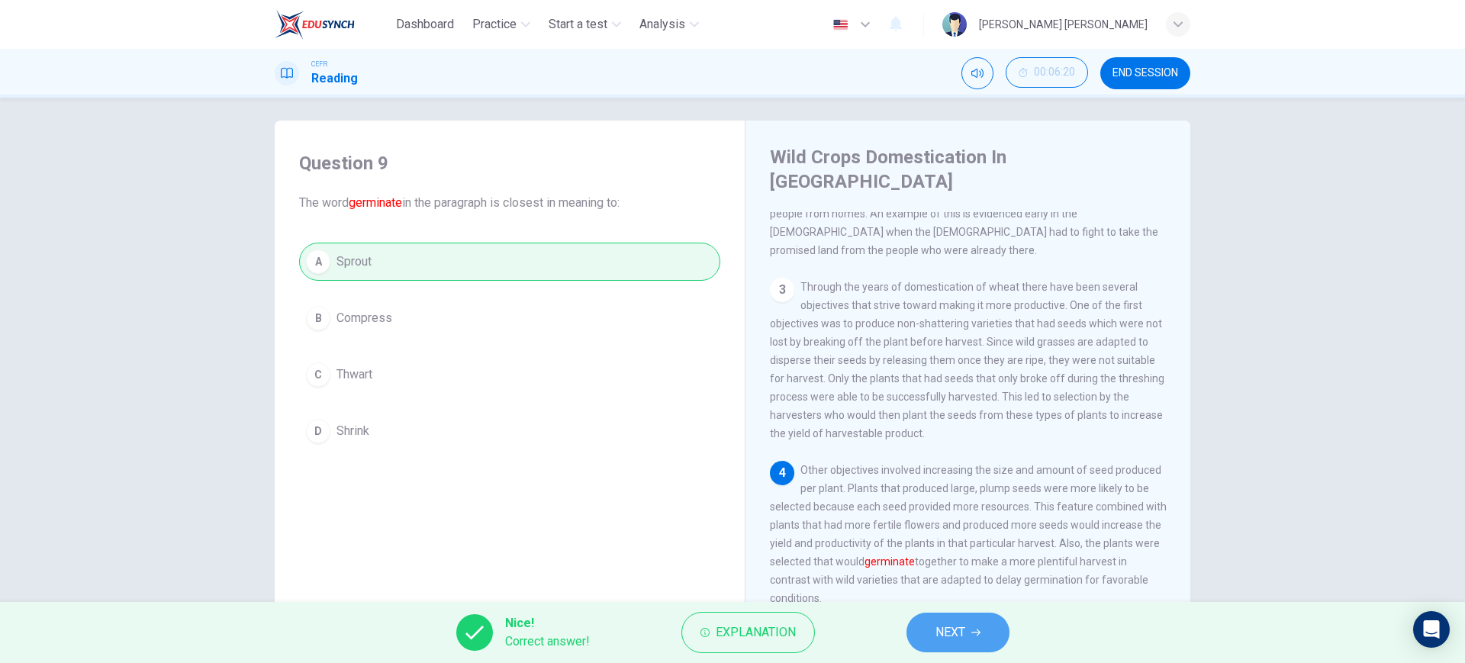
click at [960, 615] on button "NEXT" at bounding box center [957, 633] width 103 height 40
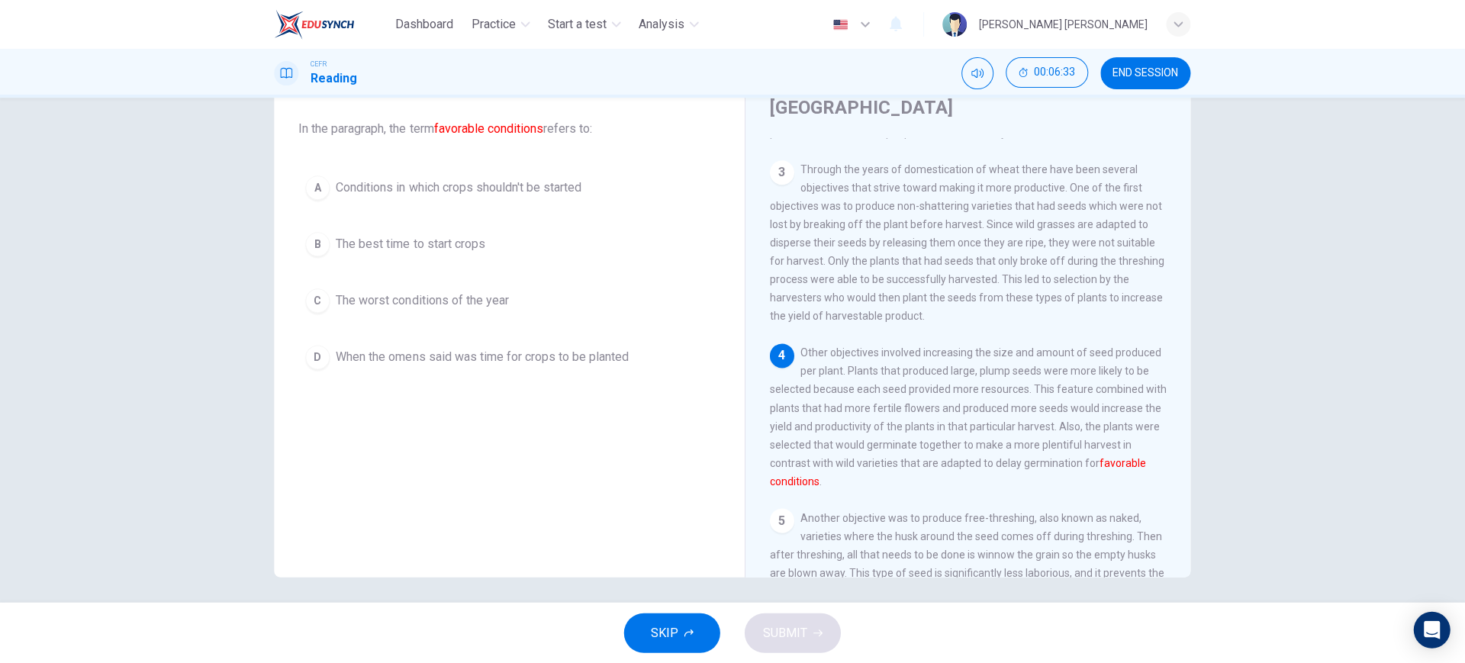
scroll to position [0, 0]
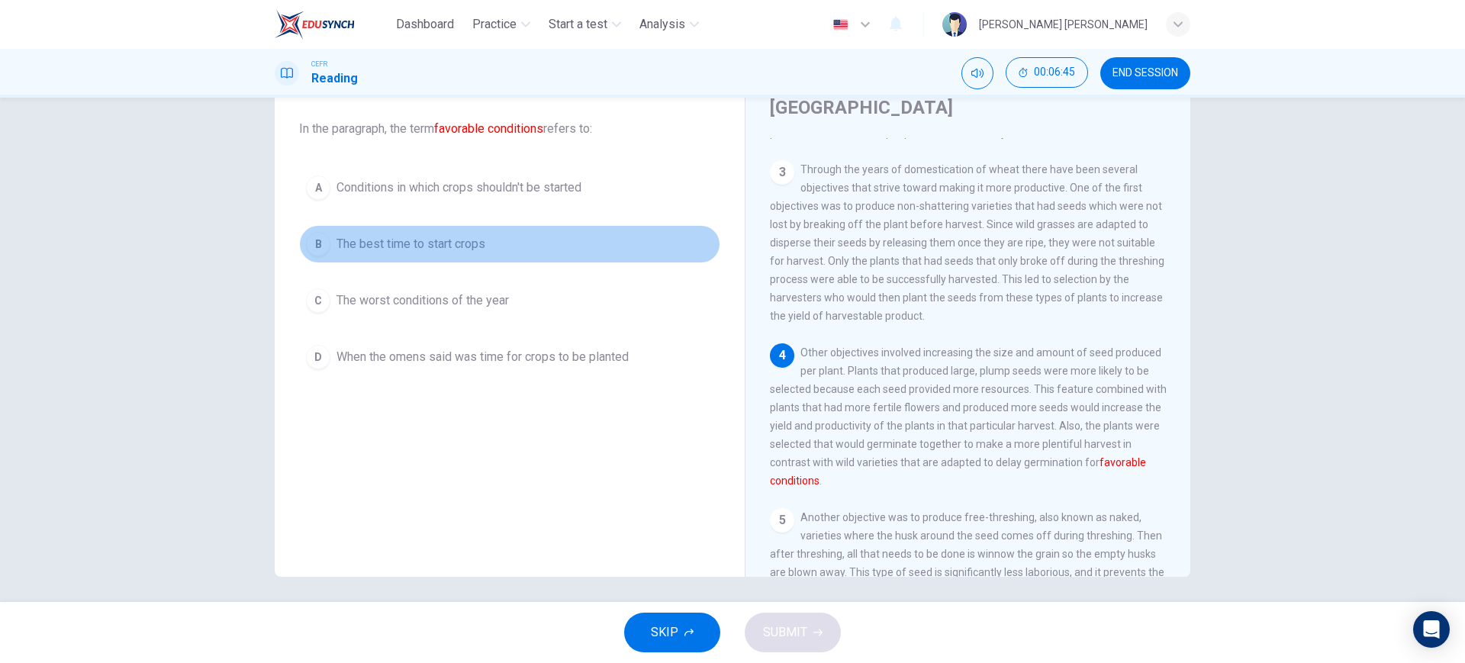
click at [442, 254] on button "B The best time to start crops" at bounding box center [509, 244] width 421 height 38
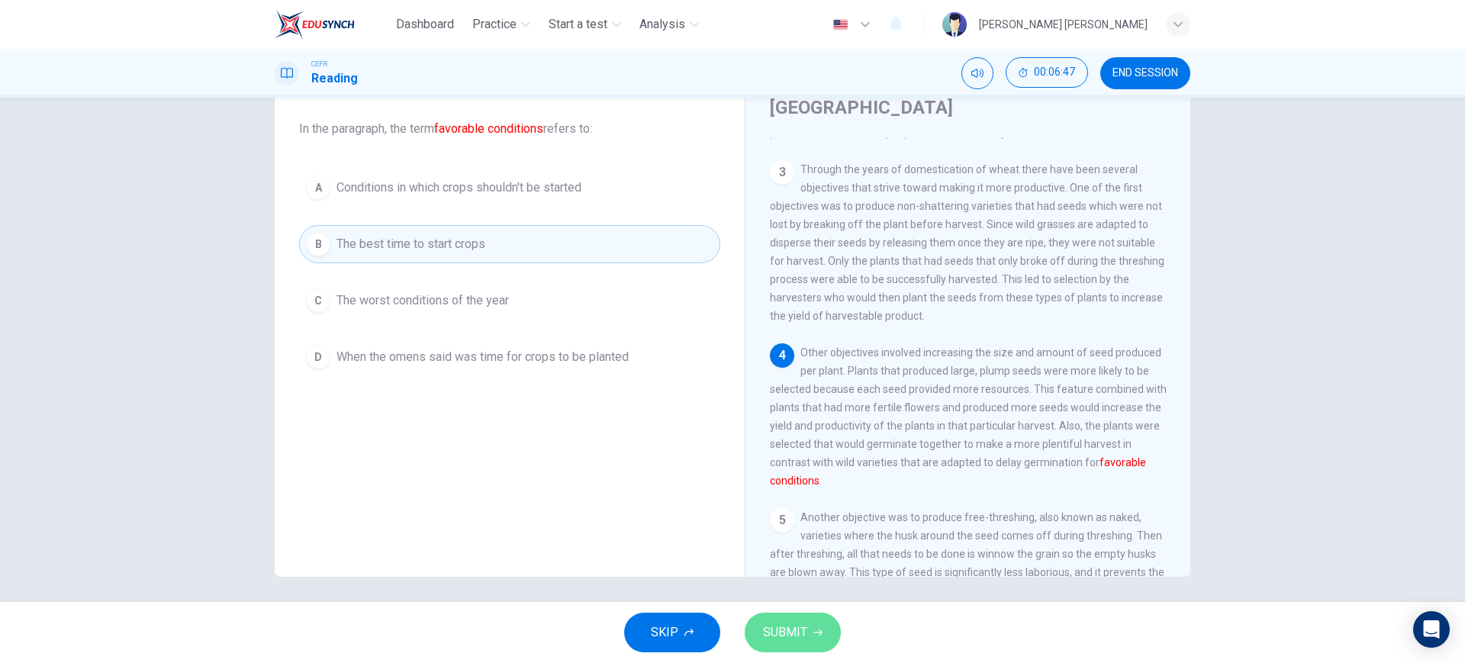
click at [796, 636] on span "SUBMIT" at bounding box center [785, 632] width 44 height 21
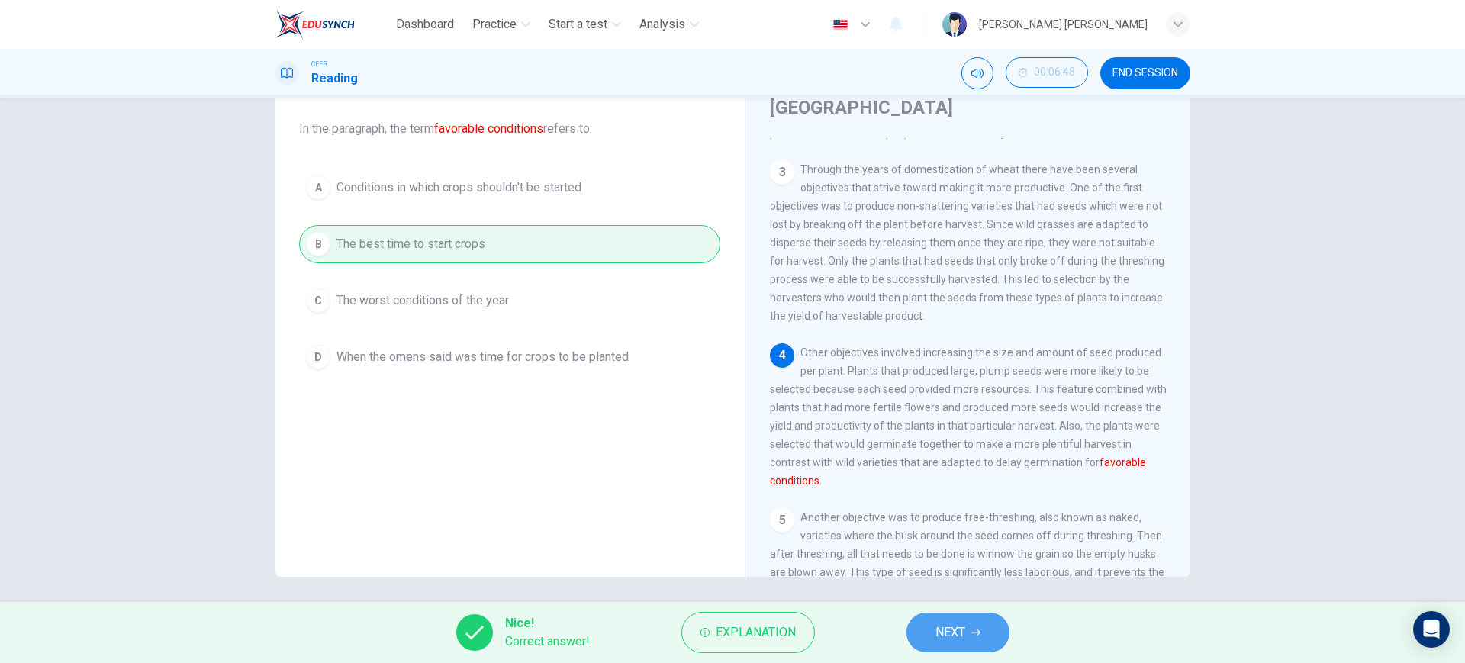
click at [949, 651] on button "NEXT" at bounding box center [957, 633] width 103 height 40
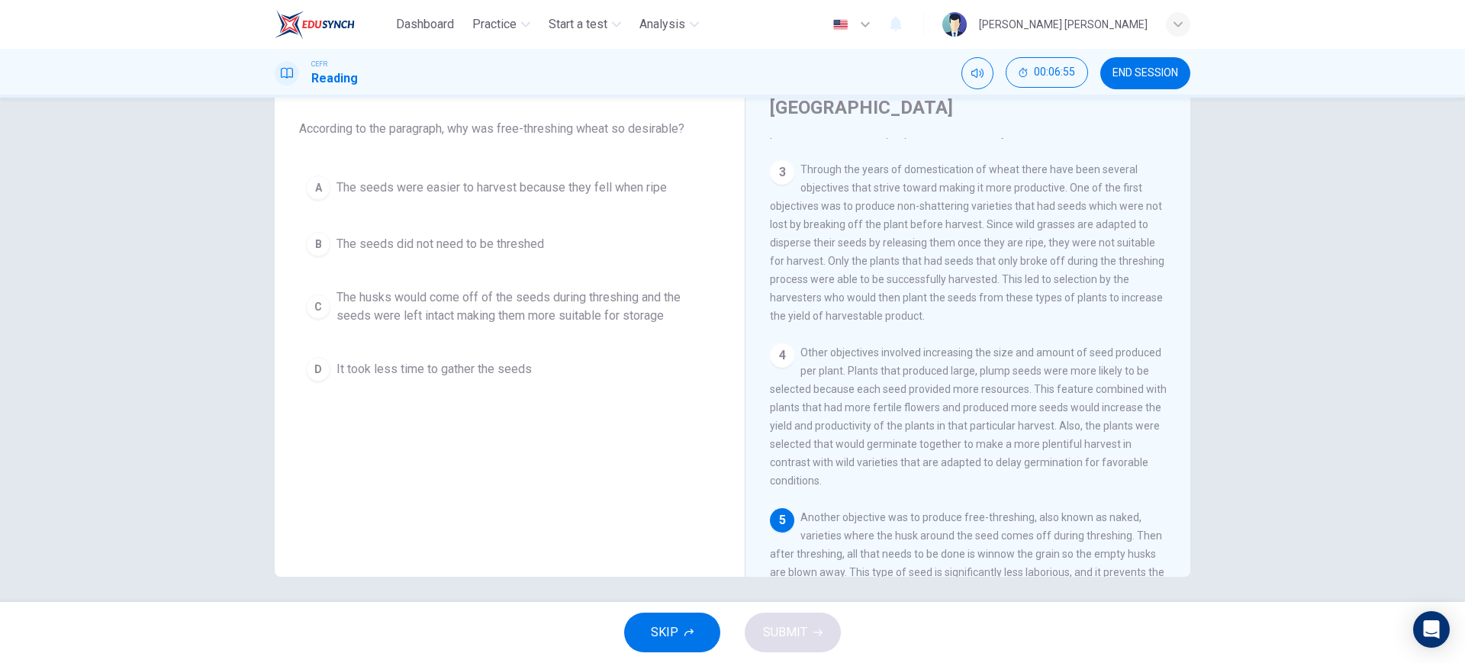
scroll to position [315, 0]
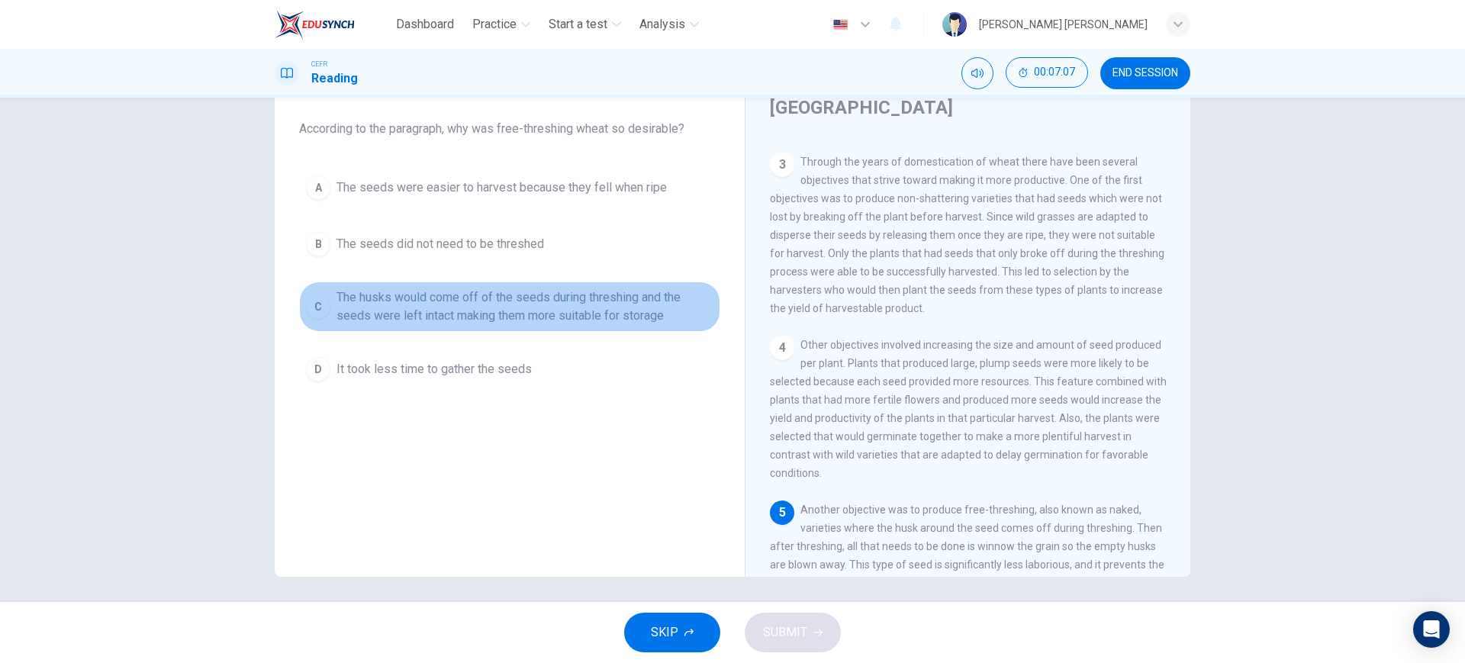
click at [614, 318] on span "The husks would come off of the seeds during threshing and the seeds were left …" at bounding box center [524, 306] width 377 height 37
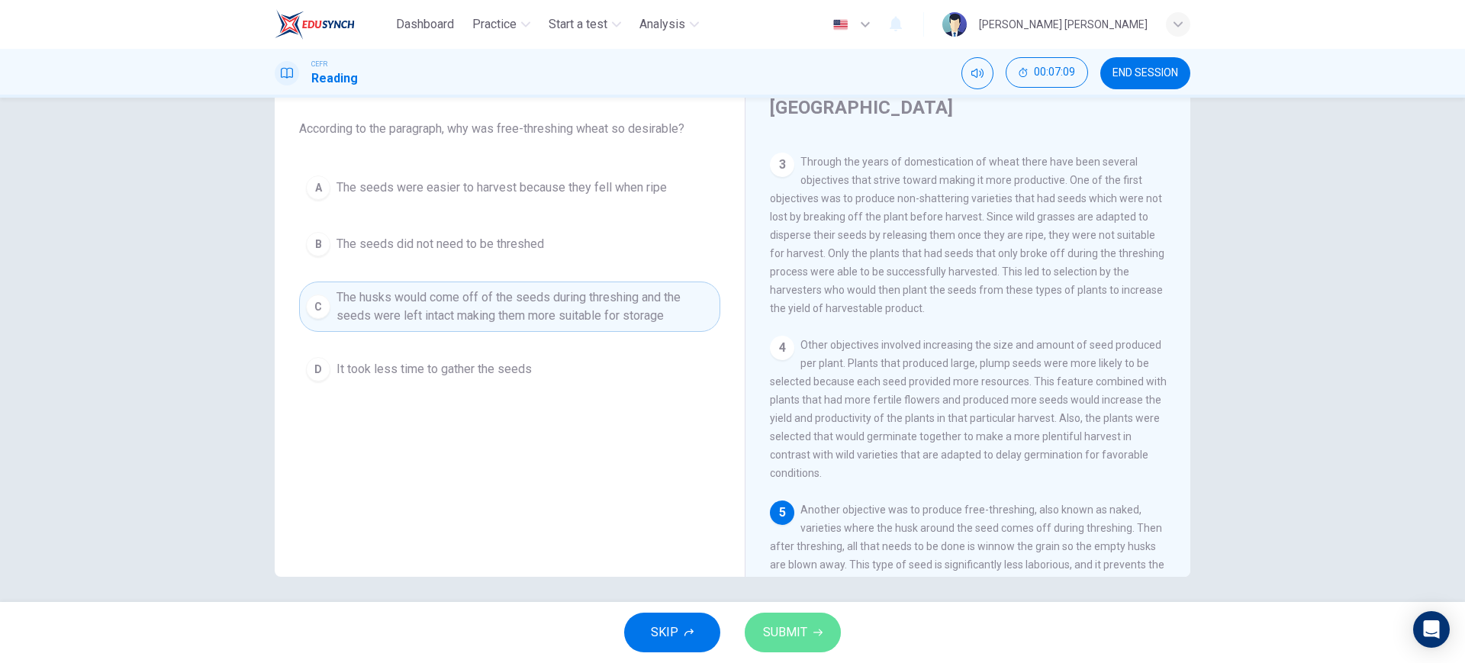
click at [792, 631] on span "SUBMIT" at bounding box center [785, 632] width 44 height 21
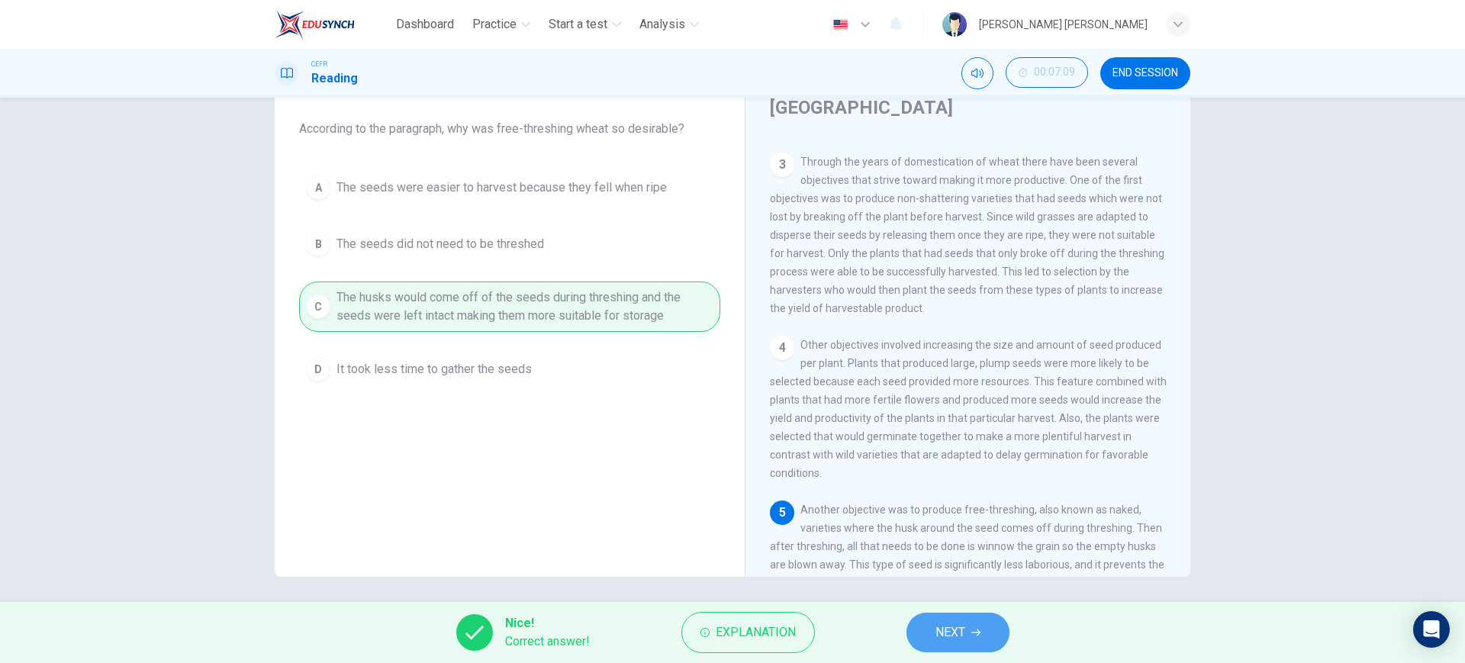
click at [992, 635] on button "NEXT" at bounding box center [957, 633] width 103 height 40
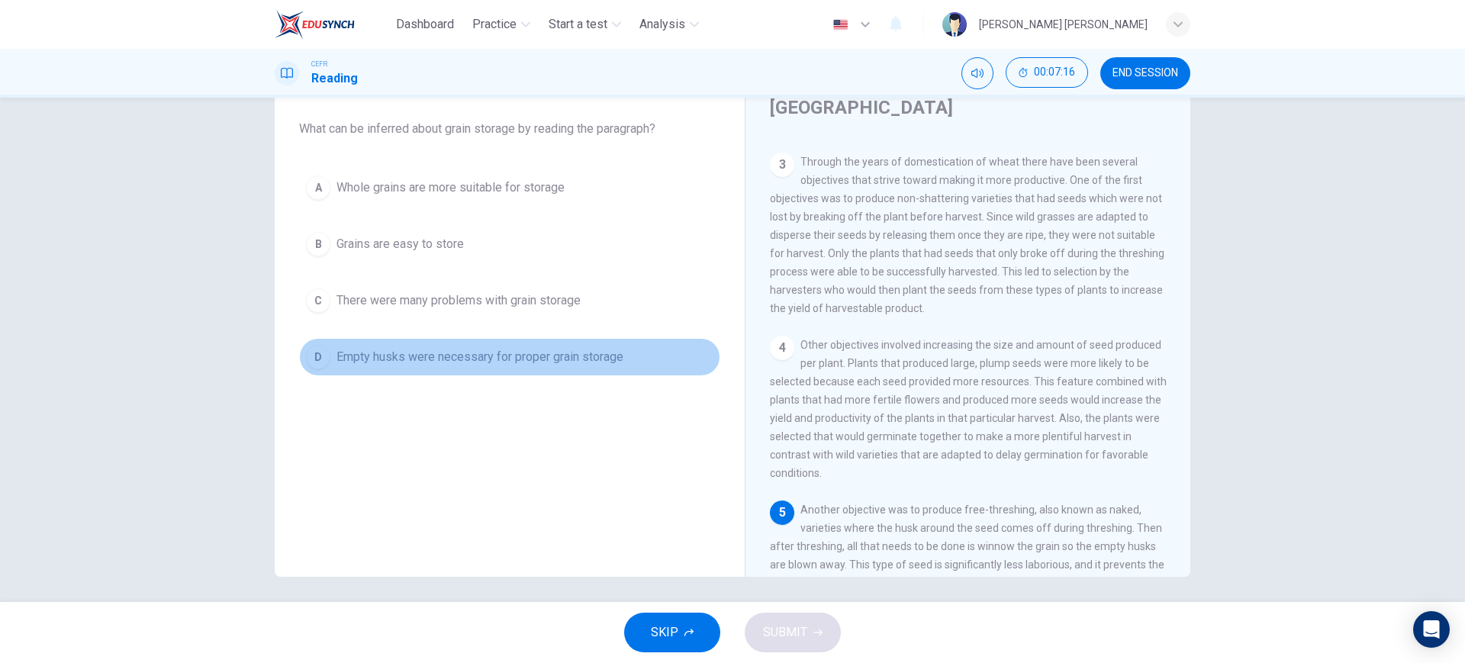
click at [555, 371] on button "D Empty husks were necessary for proper grain storage" at bounding box center [509, 357] width 421 height 38
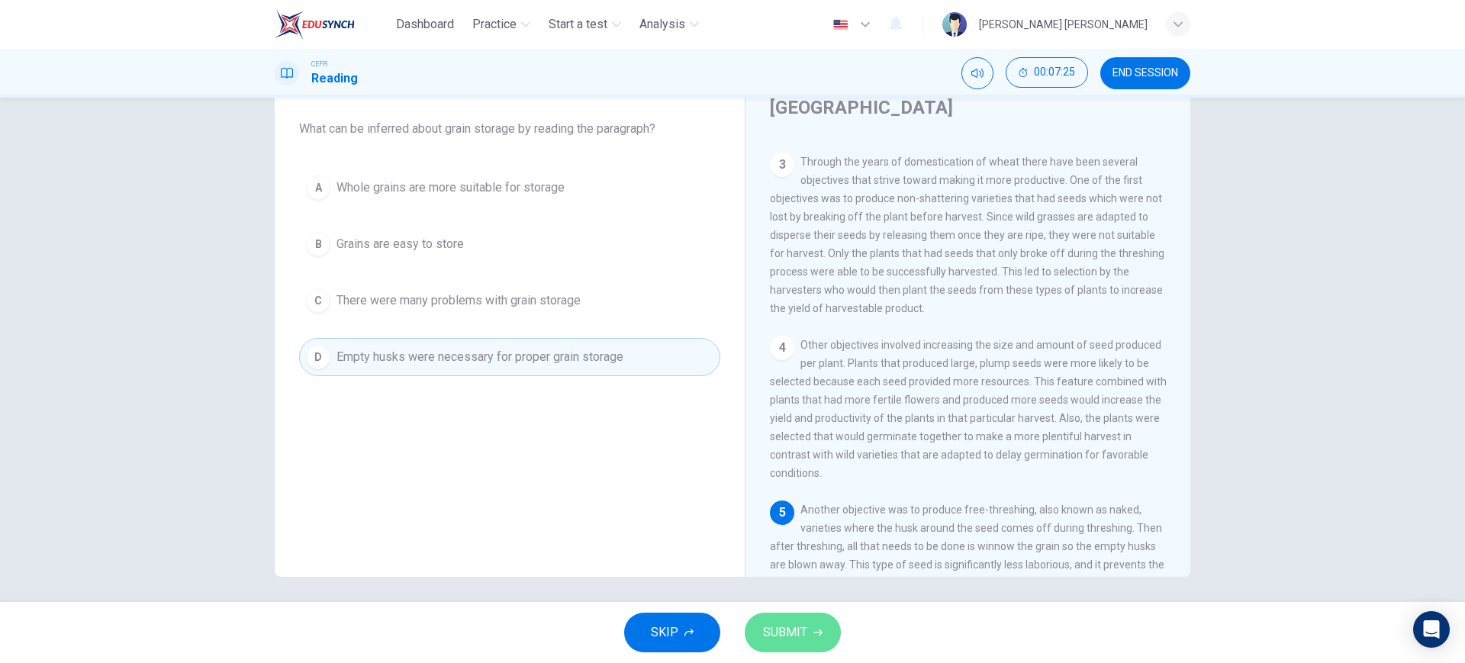
click at [810, 627] on button "SUBMIT" at bounding box center [792, 633] width 96 height 40
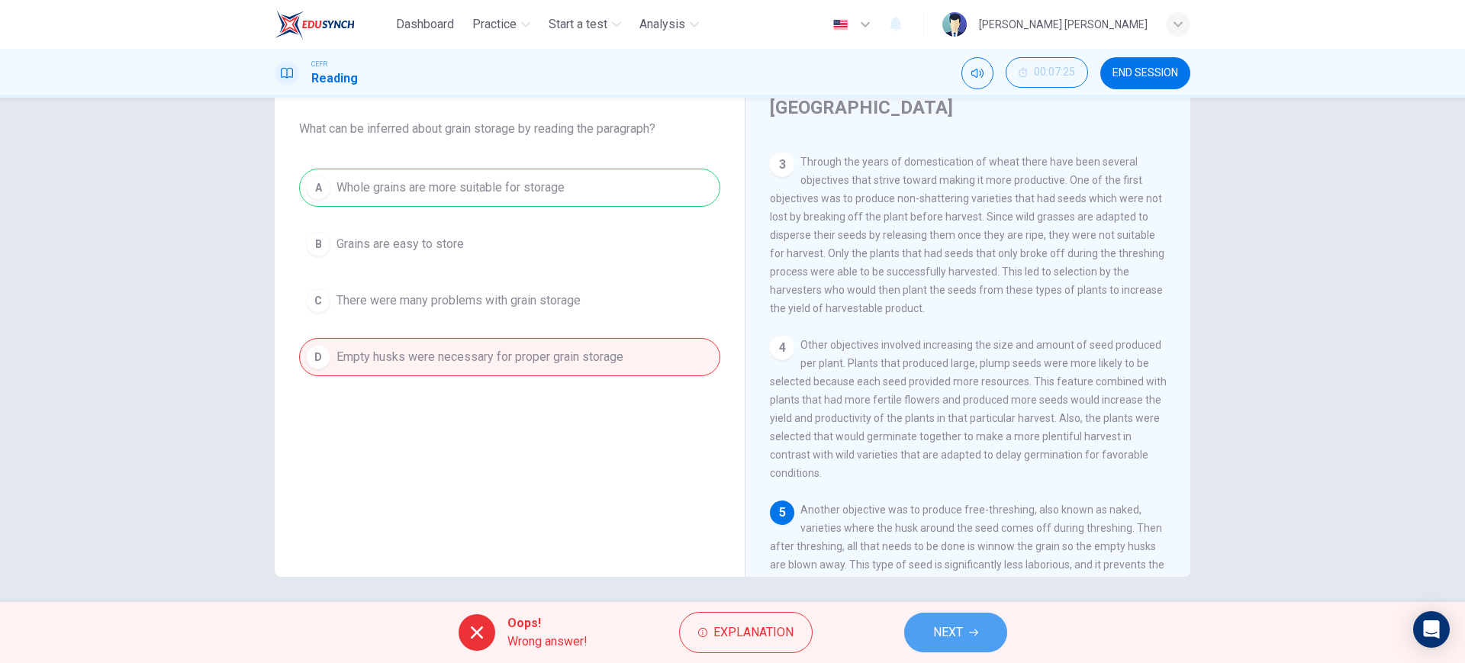
click at [948, 632] on span "NEXT" at bounding box center [948, 632] width 30 height 21
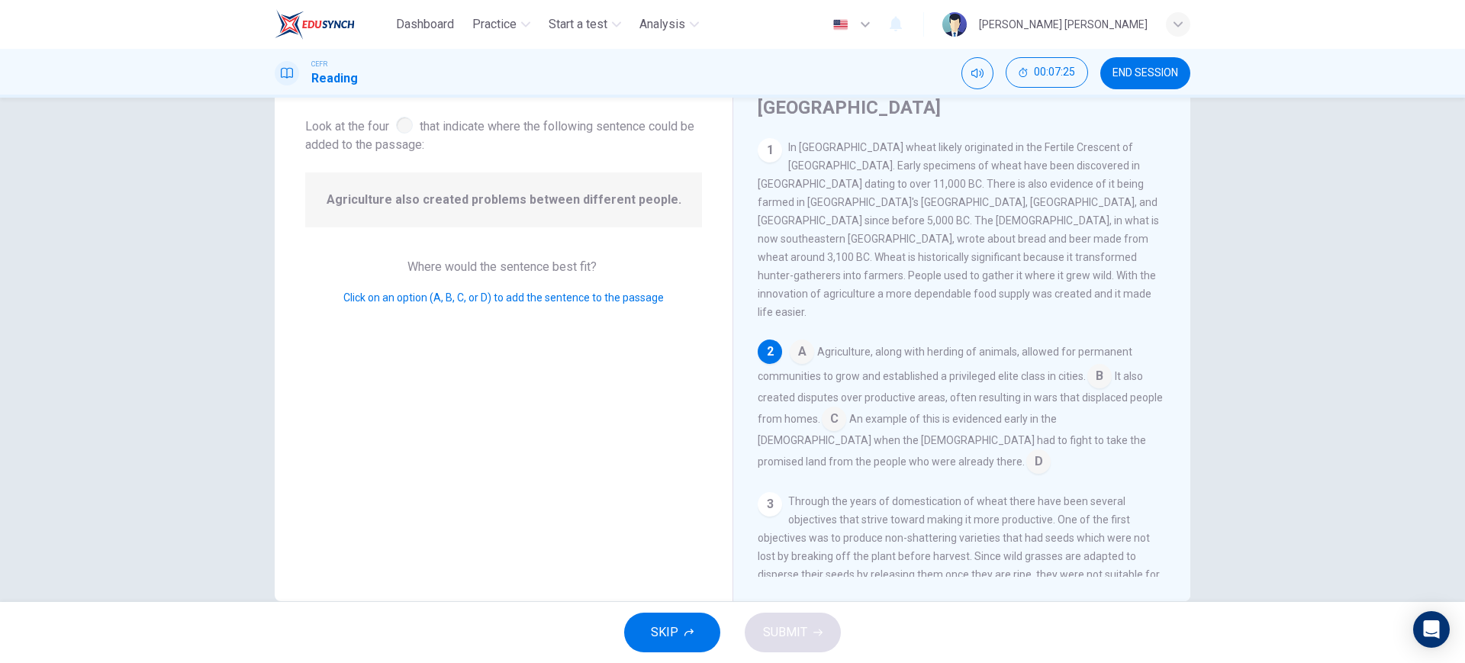
scroll to position [19, 0]
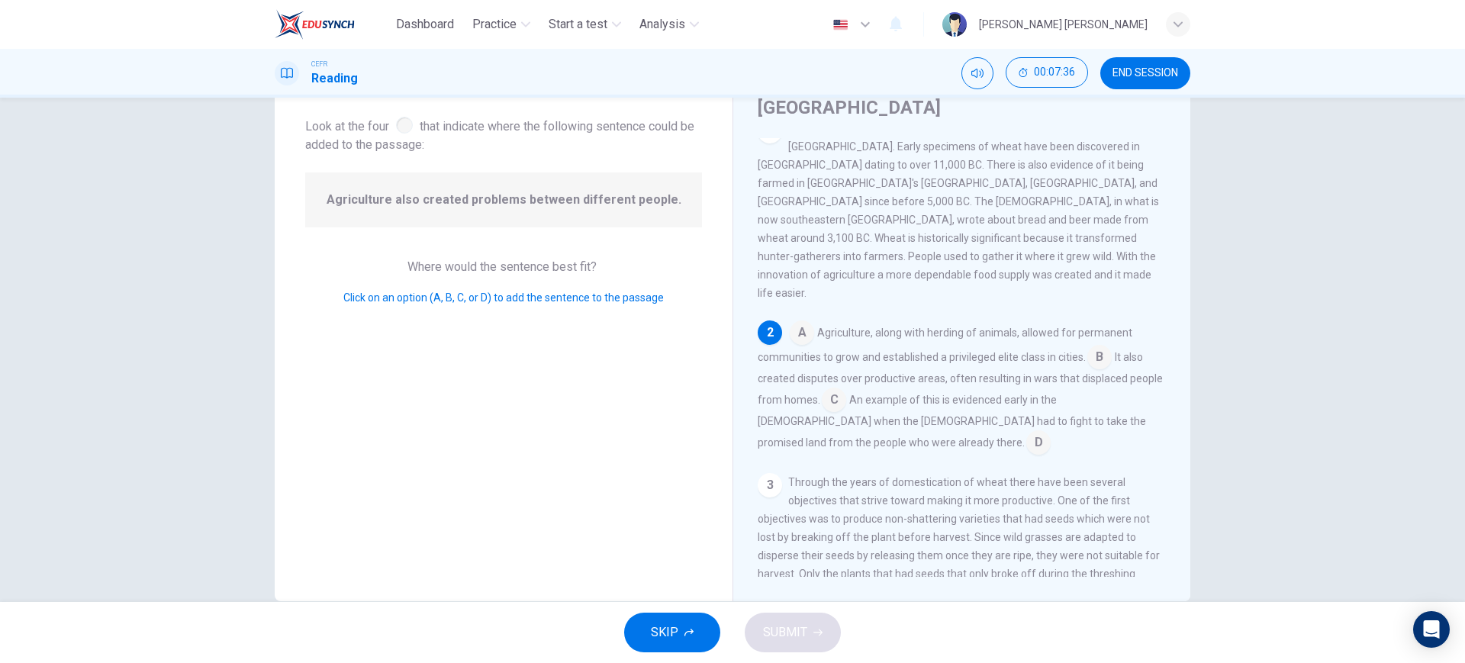
click at [1092, 346] on input at bounding box center [1099, 358] width 24 height 24
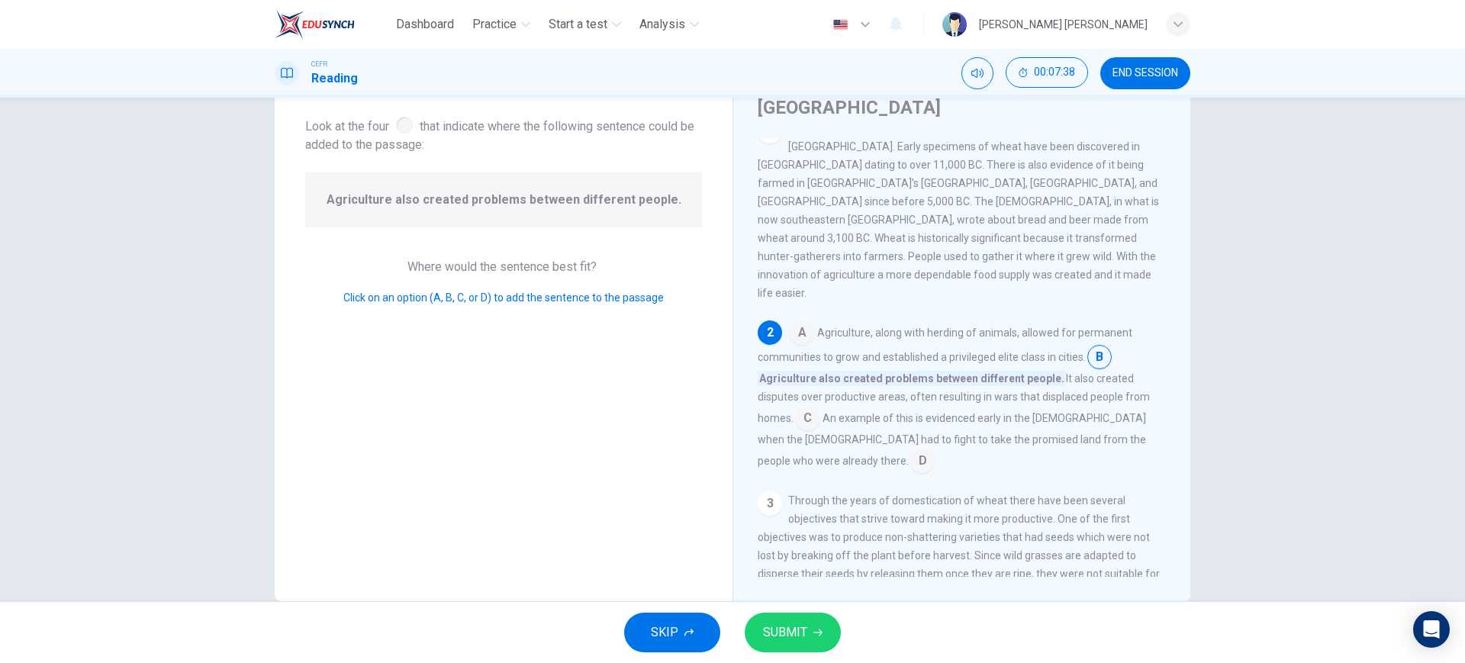
click at [1092, 346] on input at bounding box center [1099, 358] width 24 height 24
click at [806, 407] on input at bounding box center [807, 419] width 24 height 24
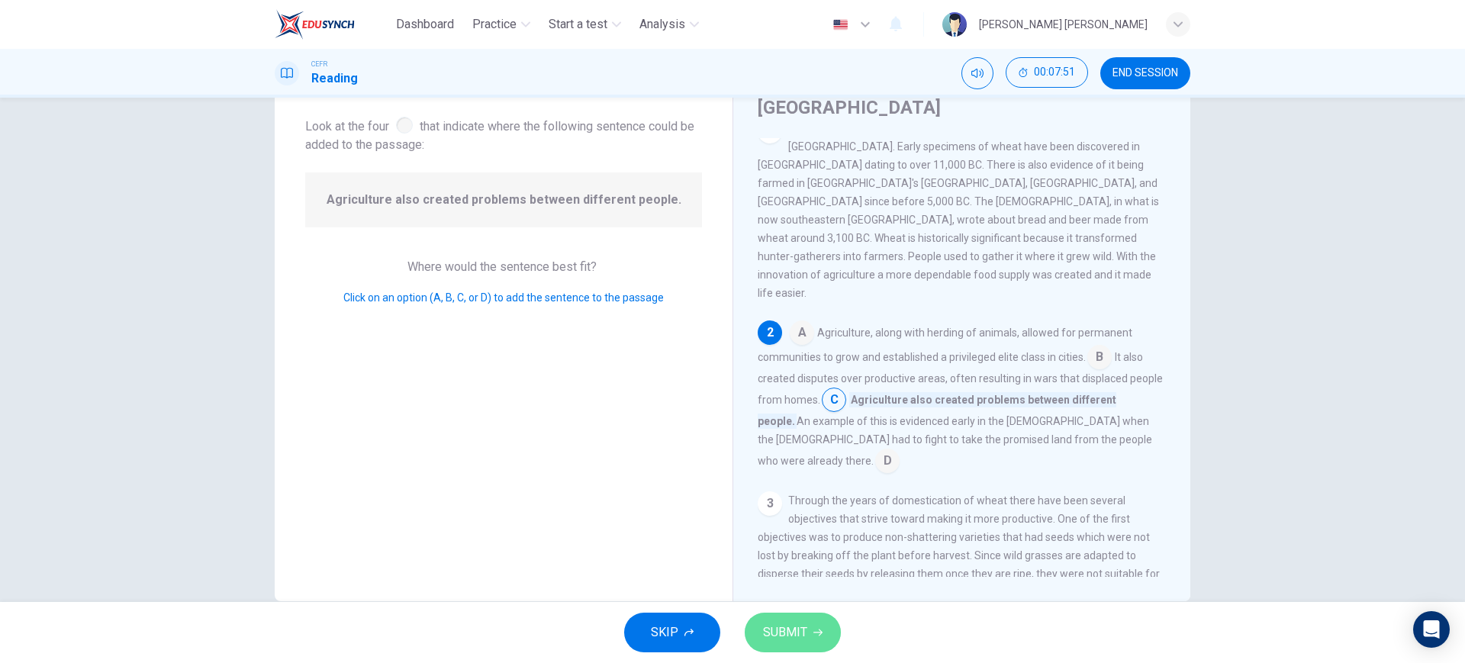
click at [780, 629] on span "SUBMIT" at bounding box center [785, 632] width 44 height 21
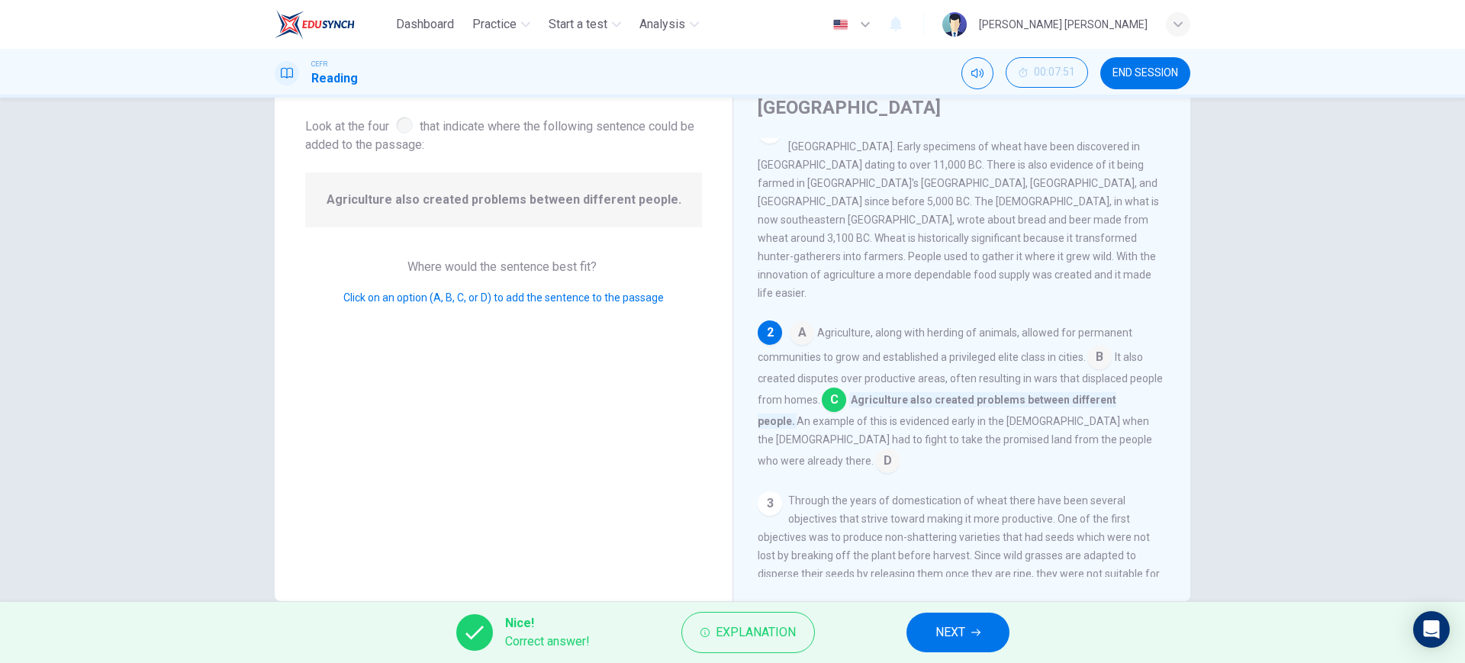
click at [977, 642] on button "NEXT" at bounding box center [957, 633] width 103 height 40
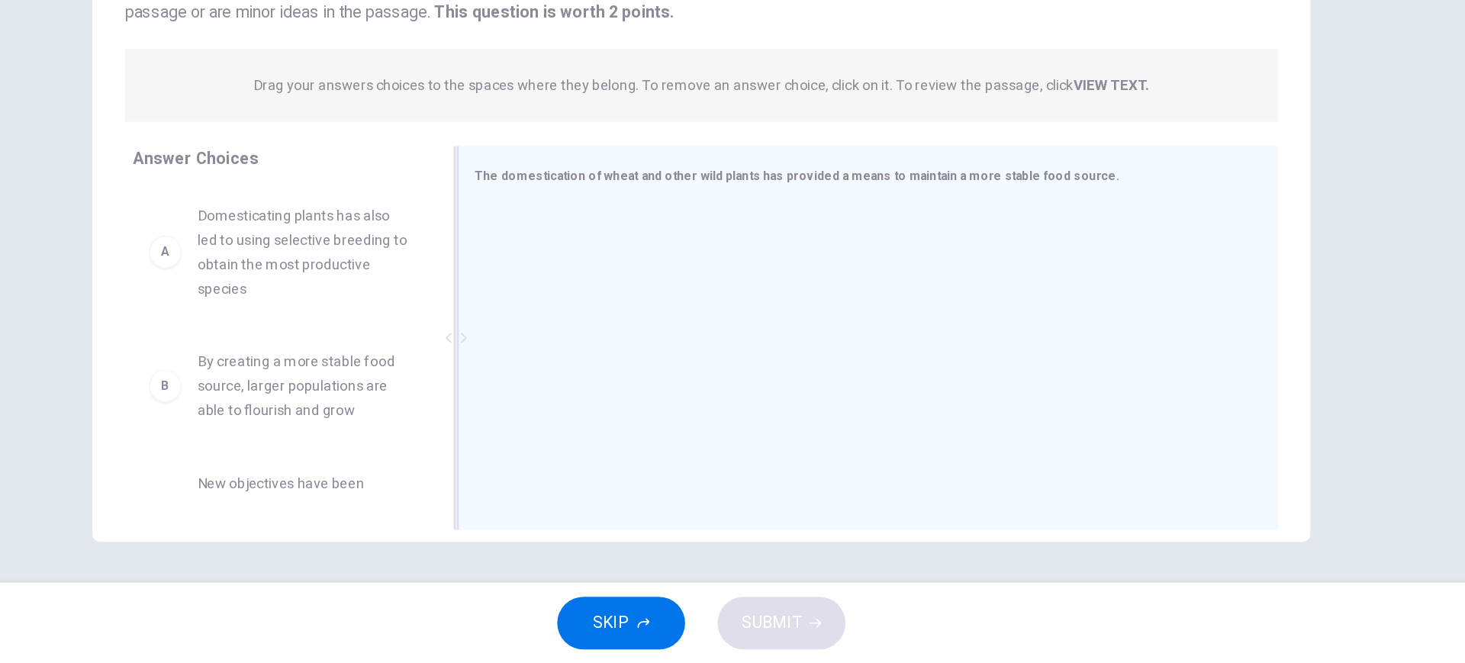
scroll to position [0, 0]
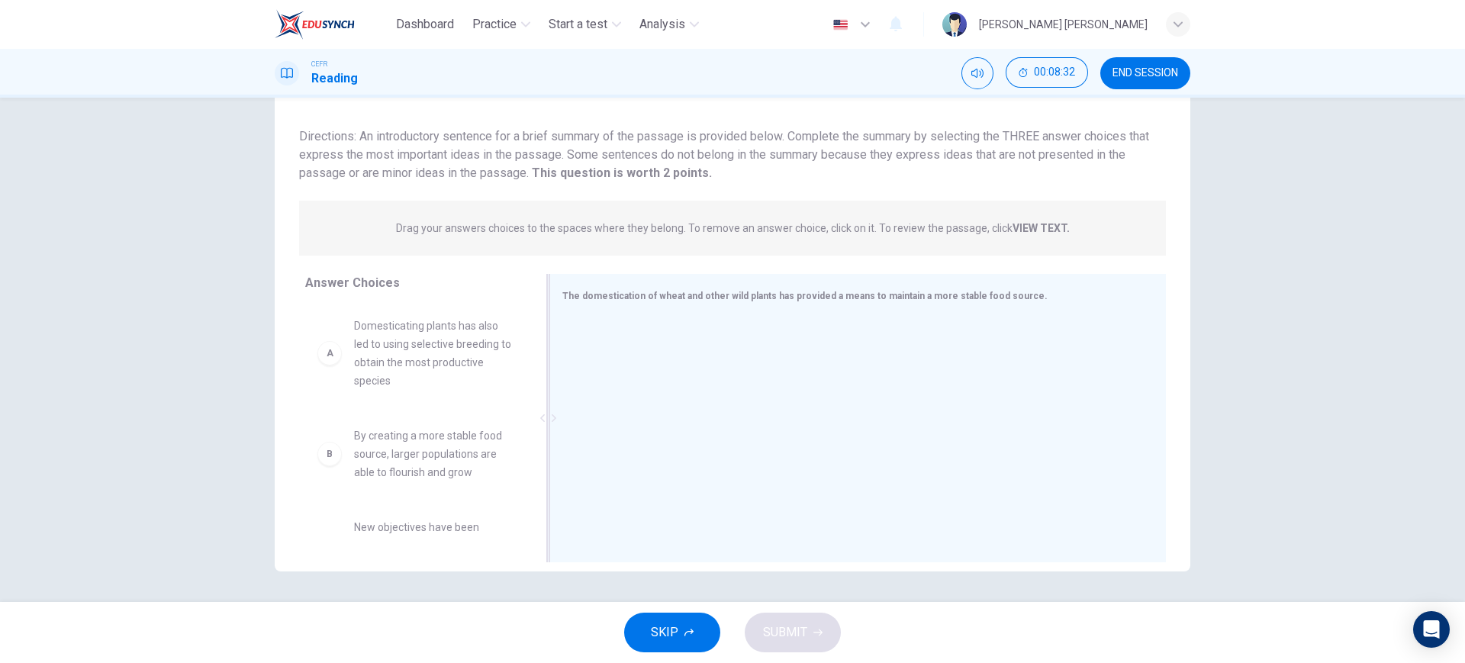
click at [694, 301] on span "The domestication of wheat and other wild plants has provided a means to mainta…" at bounding box center [804, 296] width 485 height 11
drag, startPoint x: 445, startPoint y: 350, endPoint x: 718, endPoint y: 381, distance: 274.0
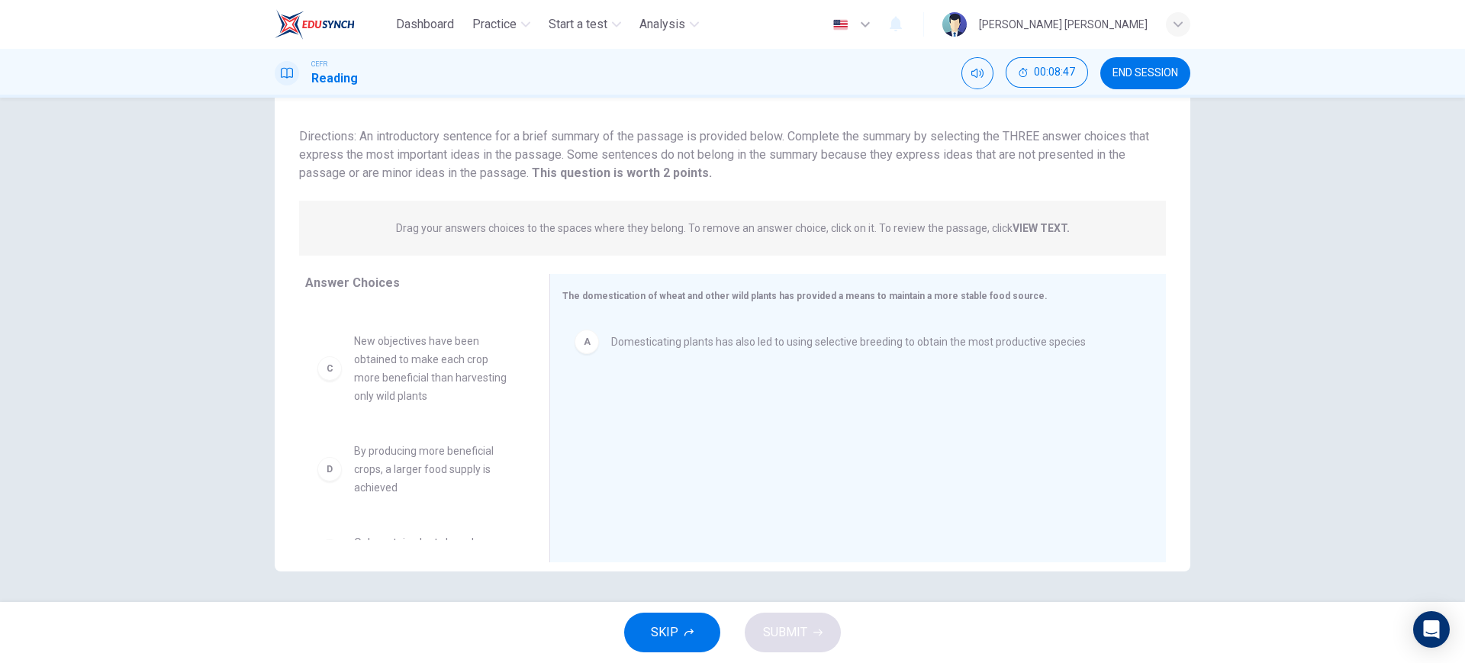
click at [397, 387] on span "New objectives have been obtained to make each crop more beneficial than harves…" at bounding box center [433, 368] width 159 height 73
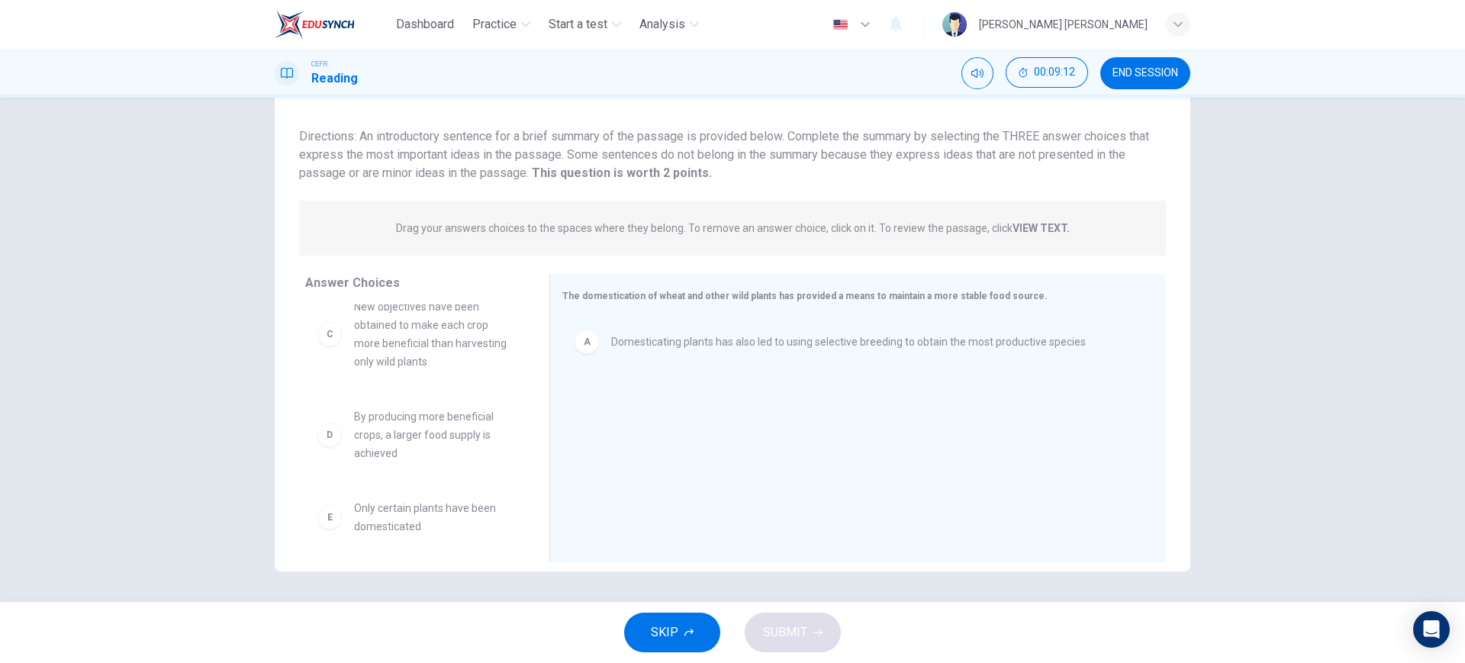
scroll to position [111, 0]
click at [405, 532] on span "Only certain plants have been domesticated" at bounding box center [433, 516] width 159 height 37
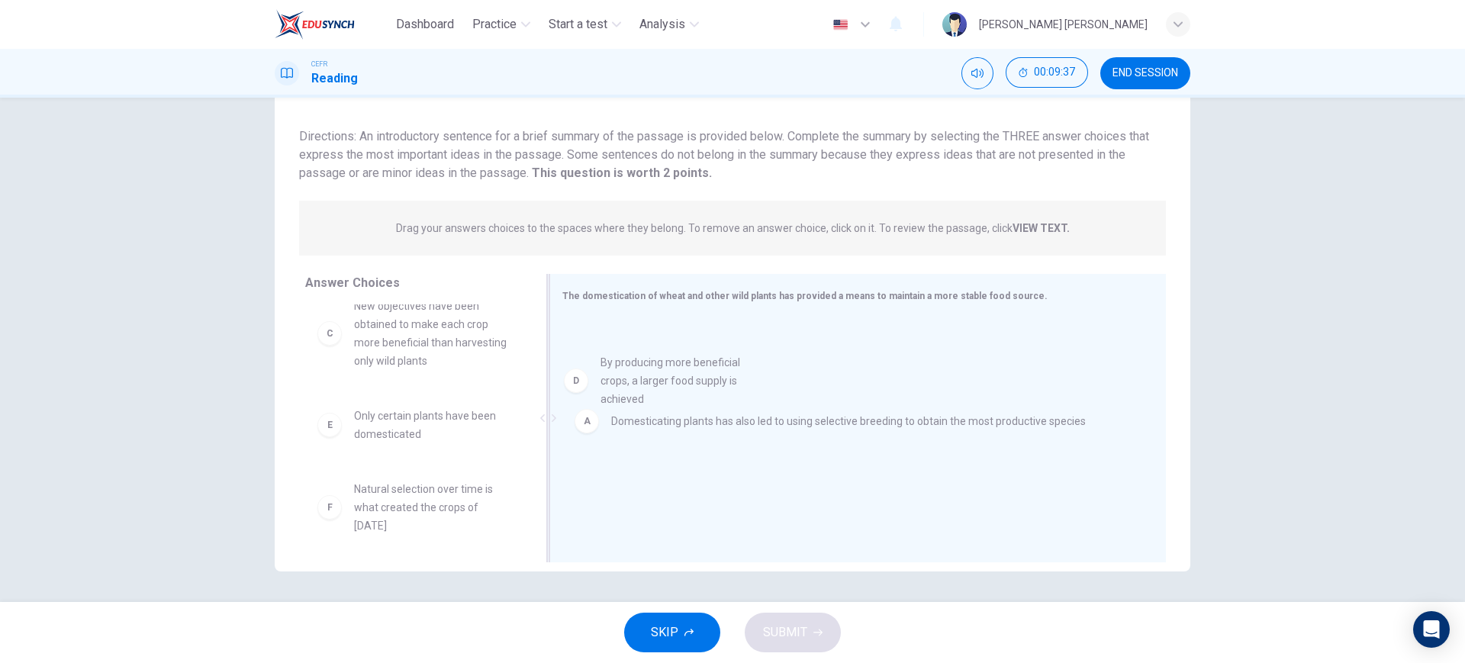
drag, startPoint x: 462, startPoint y: 462, endPoint x: 770, endPoint y: 384, distance: 317.3
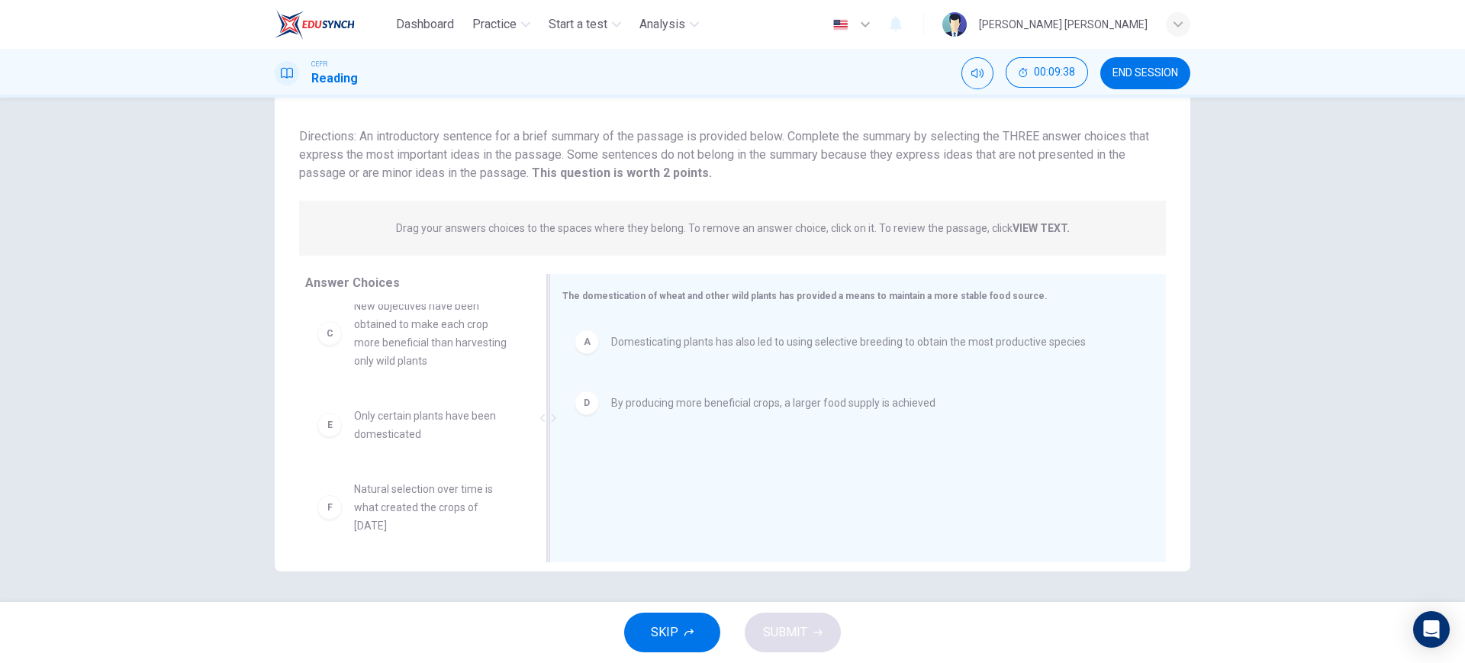
click at [707, 370] on div "A Domesticating plants has also led to using selective breeding to obtain the m…" at bounding box center [851, 419] width 579 height 204
drag, startPoint x: 433, startPoint y: 451, endPoint x: 731, endPoint y: 510, distance: 303.2
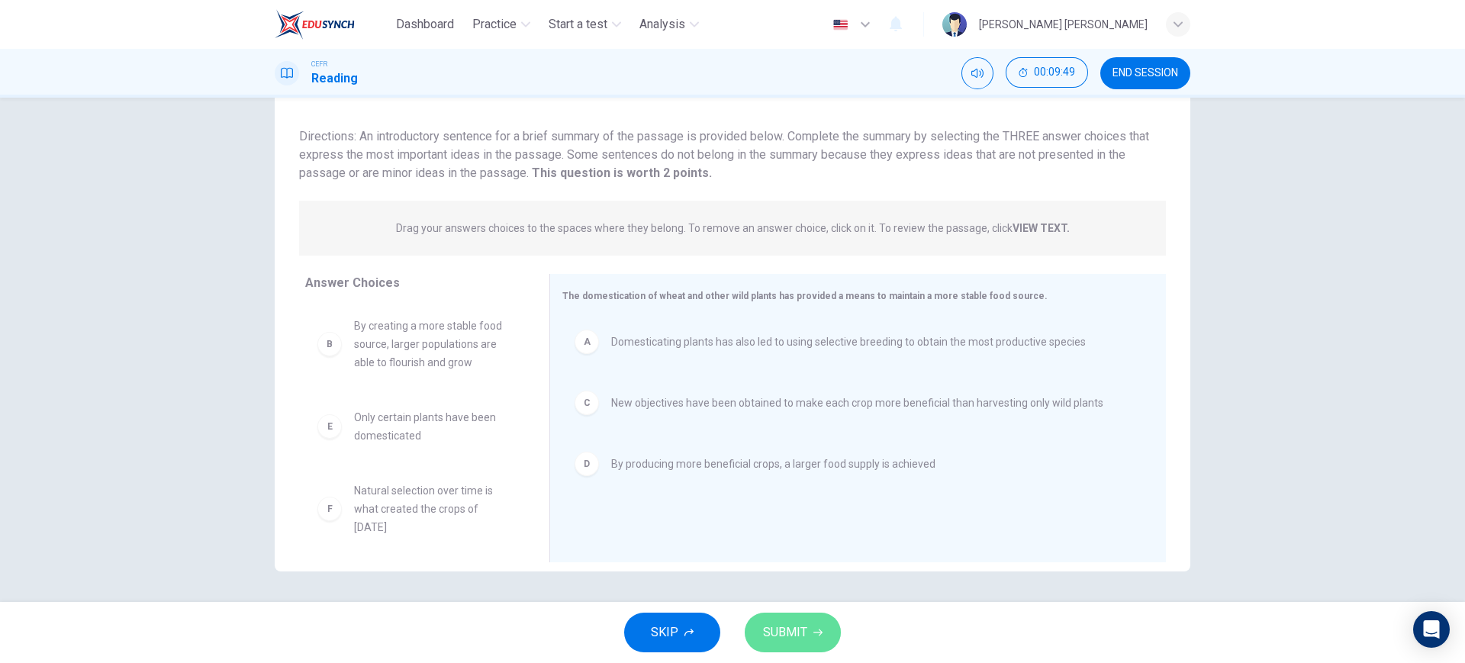
click at [771, 639] on span "SUBMIT" at bounding box center [785, 632] width 44 height 21
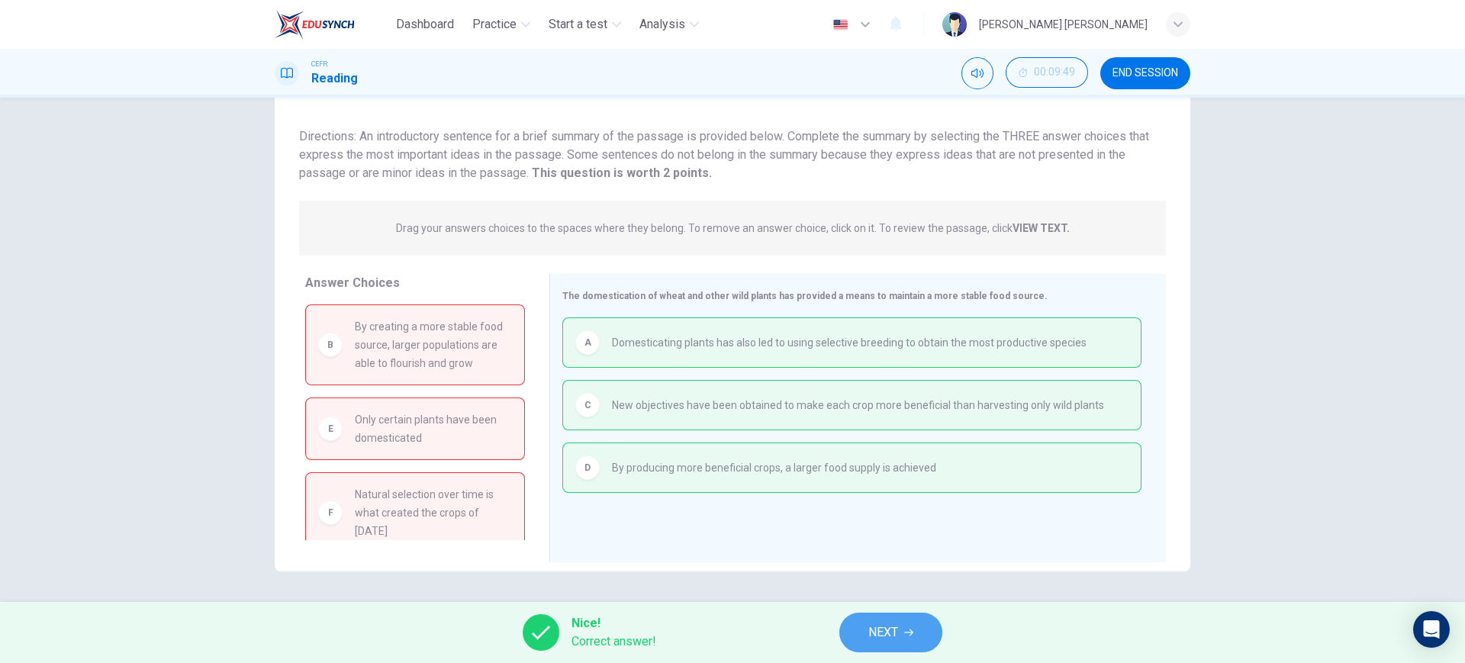
click at [880, 634] on span "NEXT" at bounding box center [883, 632] width 30 height 21
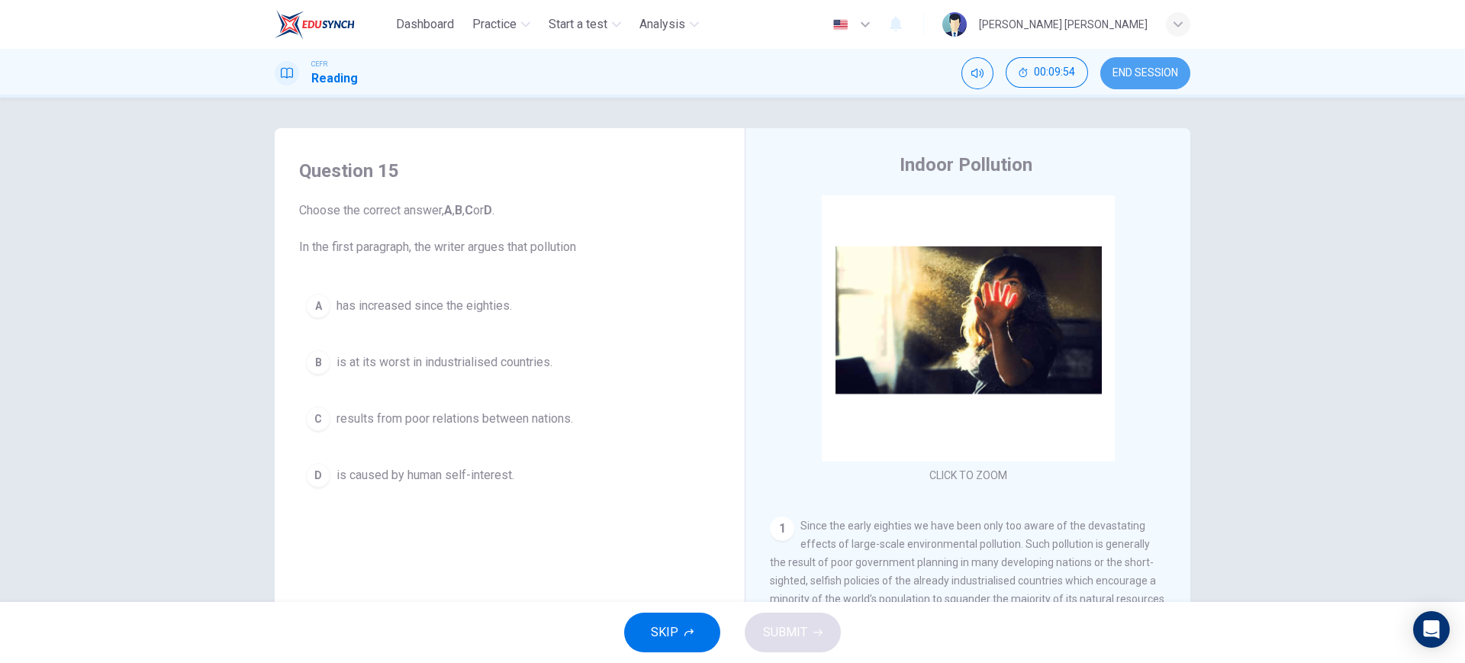
click at [1143, 69] on span "END SESSION" at bounding box center [1145, 73] width 66 height 12
